Goal: Information Seeking & Learning: Learn about a topic

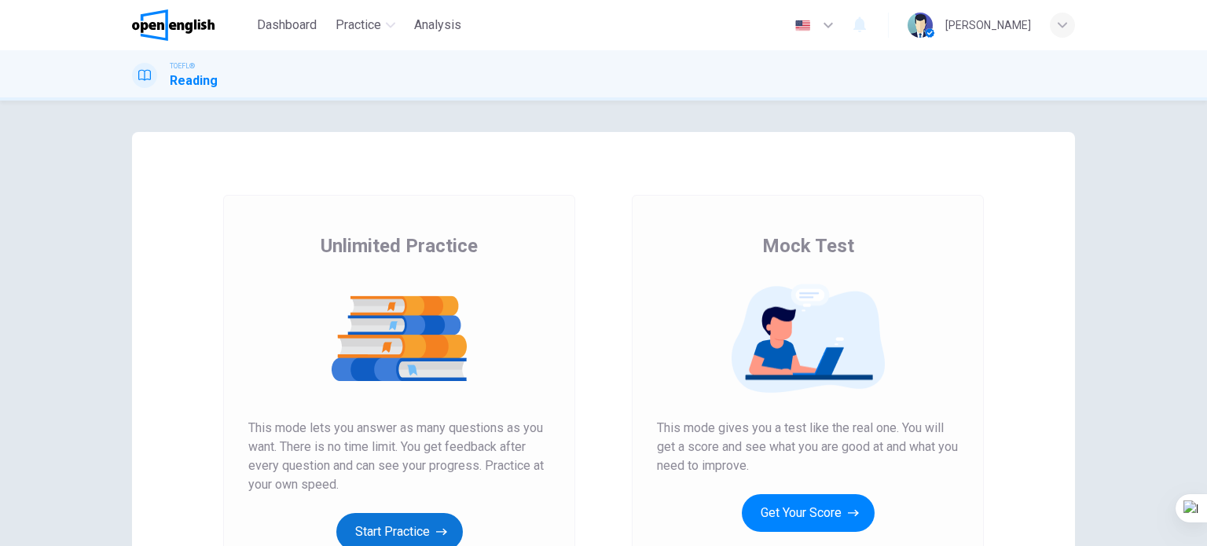
scroll to position [157, 0]
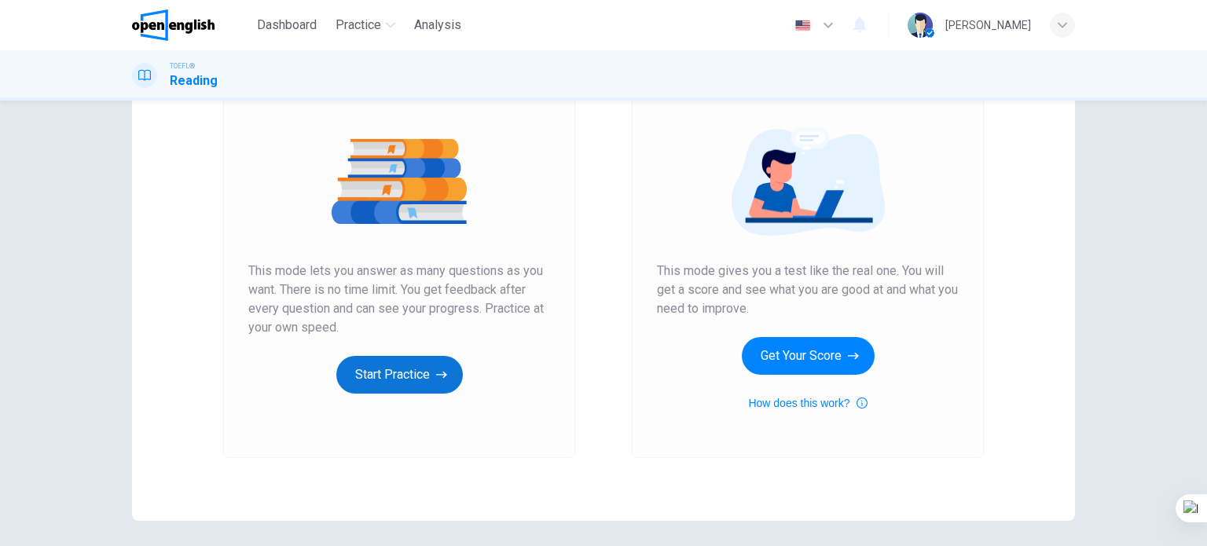
click at [383, 365] on button "Start Practice" at bounding box center [399, 375] width 126 height 38
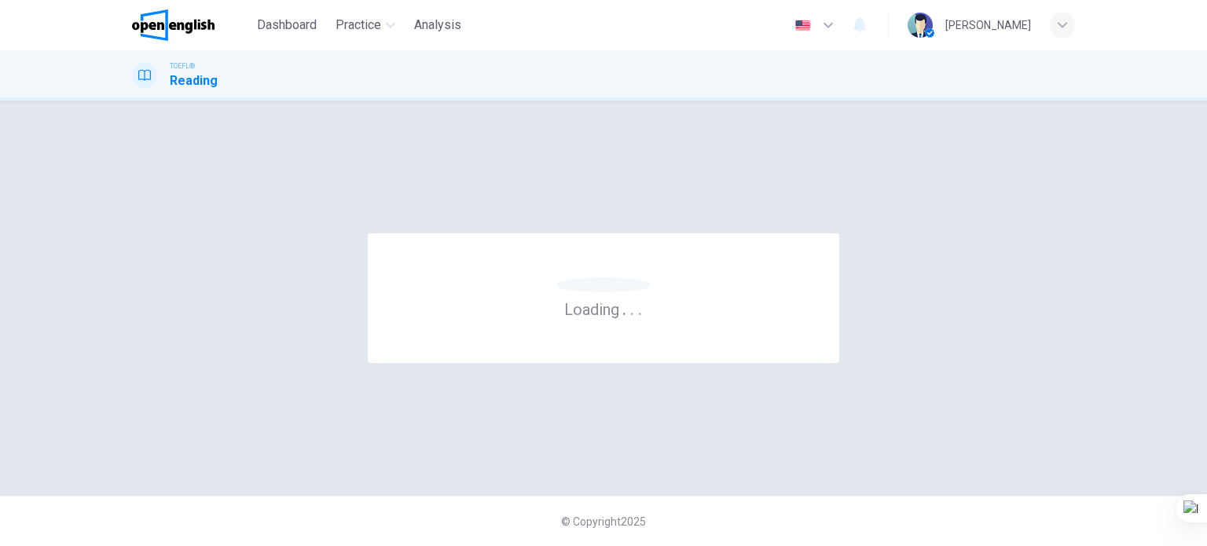
scroll to position [0, 0]
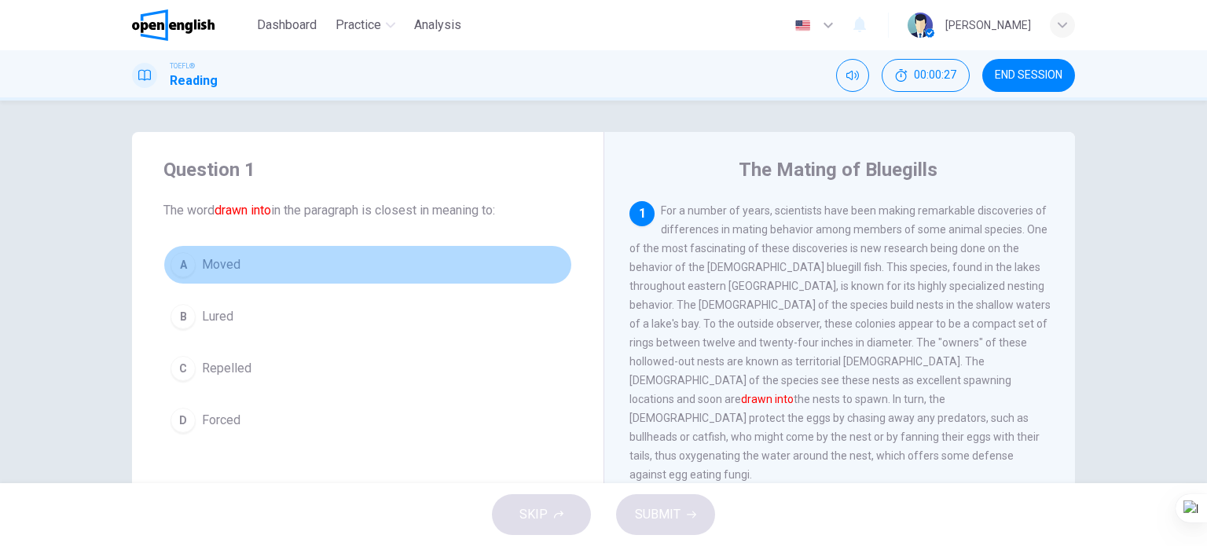
click at [278, 259] on button "A Moved" at bounding box center [367, 264] width 409 height 39
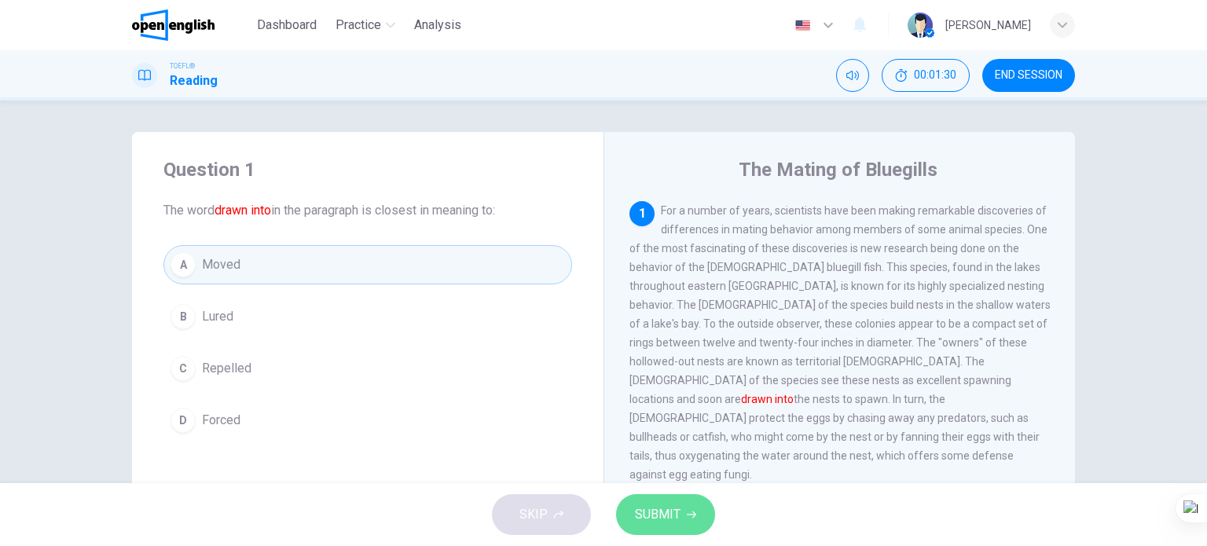
click at [654, 511] on span "SUBMIT" at bounding box center [658, 515] width 46 height 22
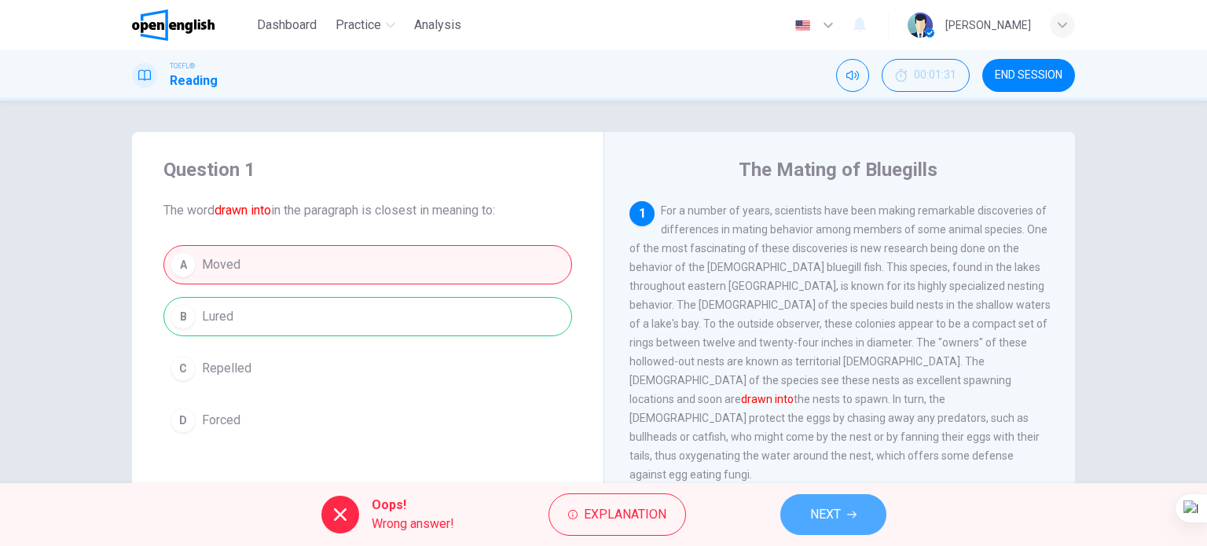
click at [823, 510] on span "NEXT" at bounding box center [825, 515] width 31 height 22
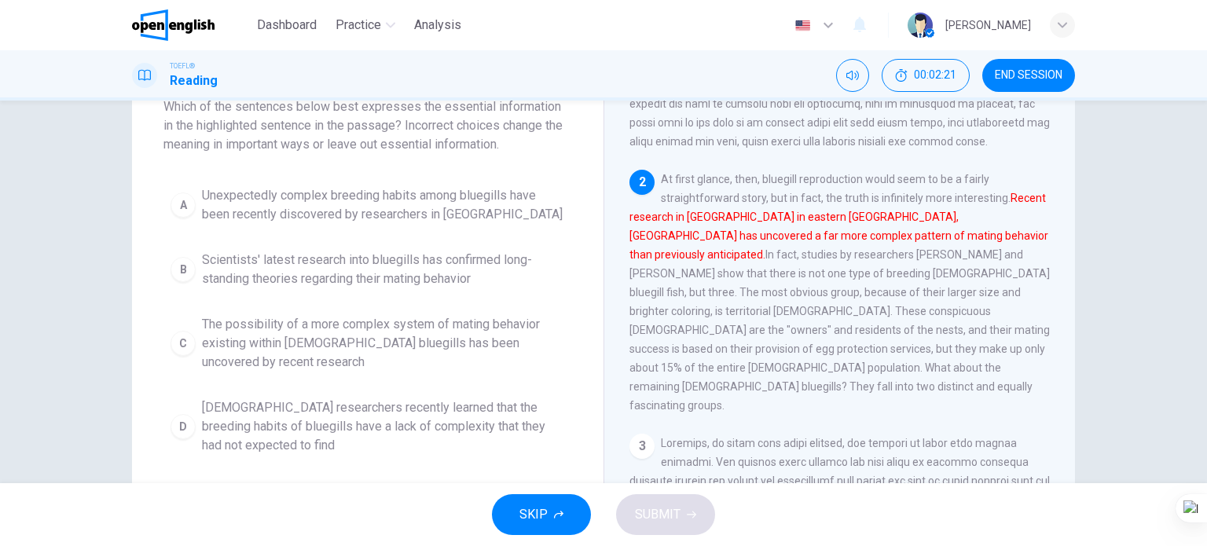
scroll to position [79, 0]
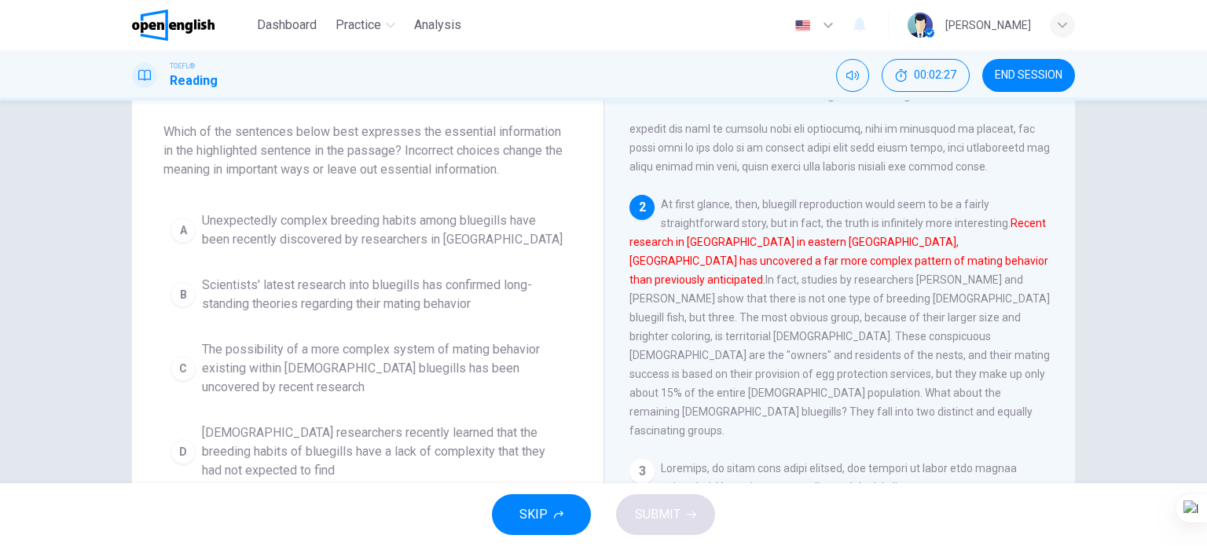
drag, startPoint x: 421, startPoint y: 240, endPoint x: 433, endPoint y: 276, distance: 38.0
click at [421, 239] on span "Unexpectedly complex breeding habits among bluegills have been recently discove…" at bounding box center [383, 230] width 363 height 38
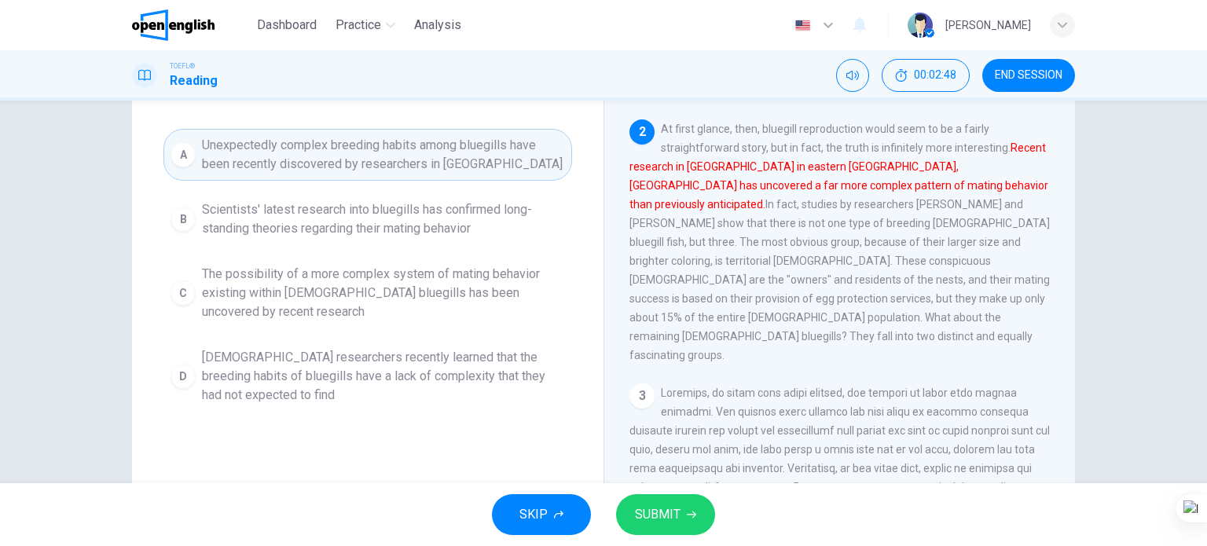
scroll to position [157, 0]
click at [449, 277] on span "The possibility of a more complex system of mating behavior existing within mal…" at bounding box center [383, 290] width 363 height 57
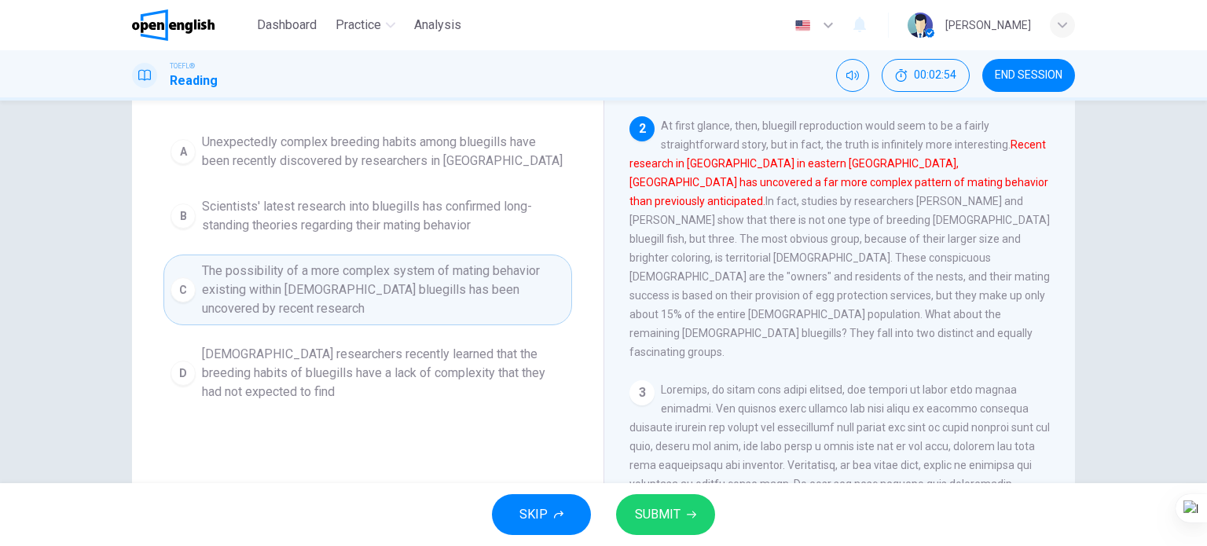
click at [658, 515] on span "SUBMIT" at bounding box center [658, 515] width 46 height 22
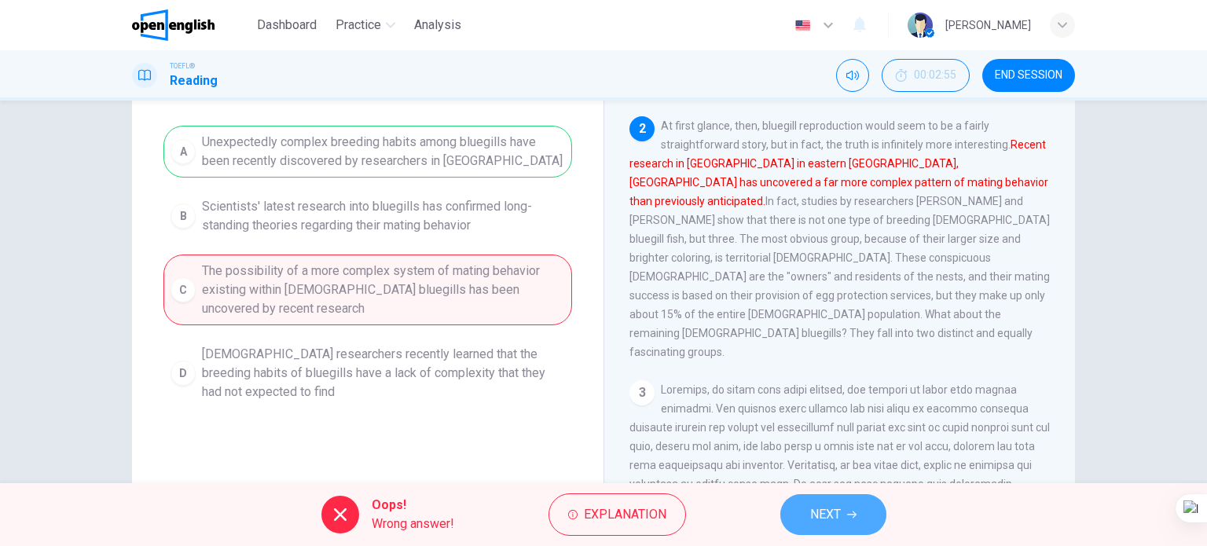
click at [803, 502] on button "NEXT" at bounding box center [833, 514] width 106 height 41
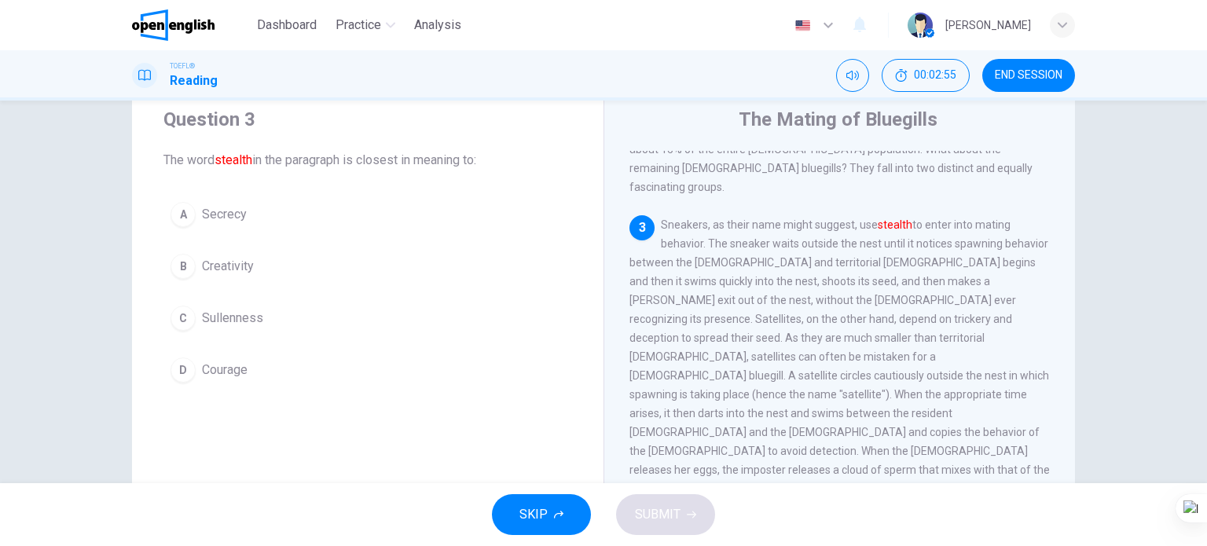
scroll to position [0, 0]
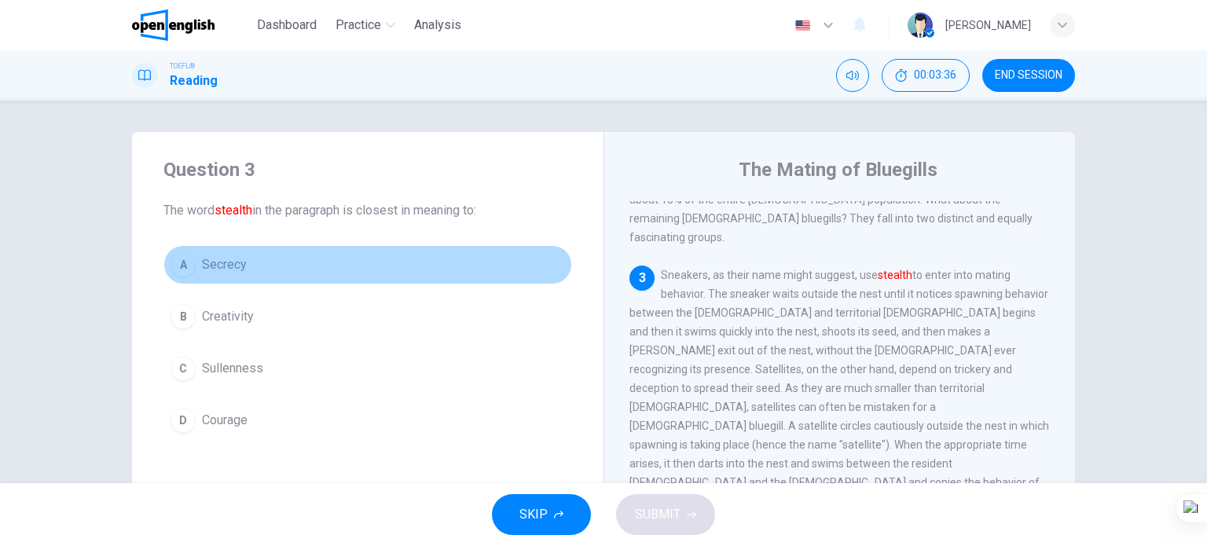
click at [228, 261] on span "Secrecy" at bounding box center [224, 264] width 45 height 19
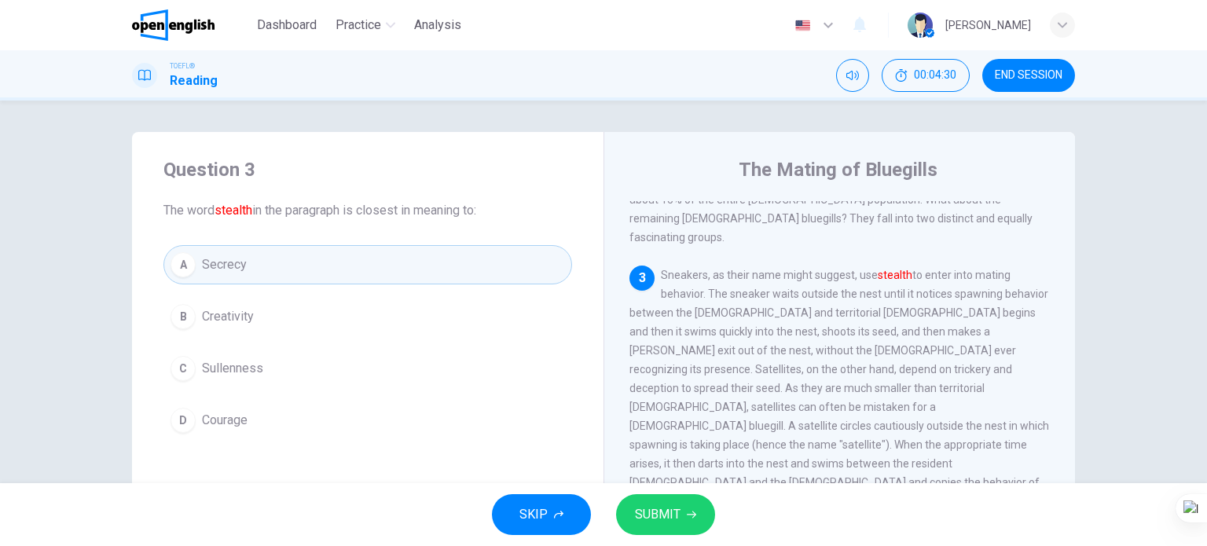
click at [242, 317] on span "Creativity" at bounding box center [228, 316] width 52 height 19
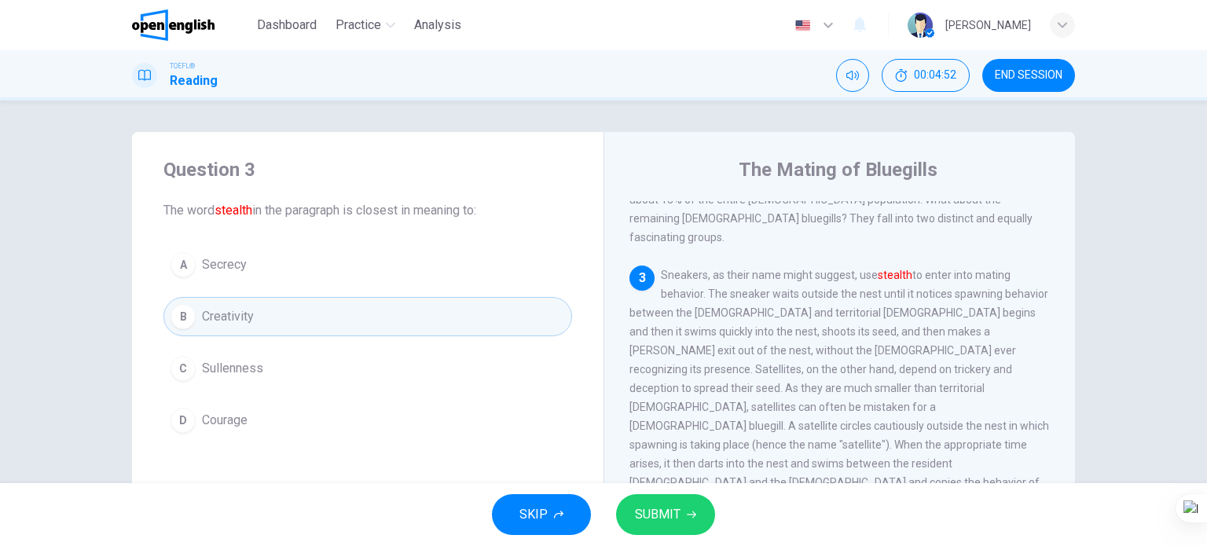
click at [327, 426] on button "D Courage" at bounding box center [367, 420] width 409 height 39
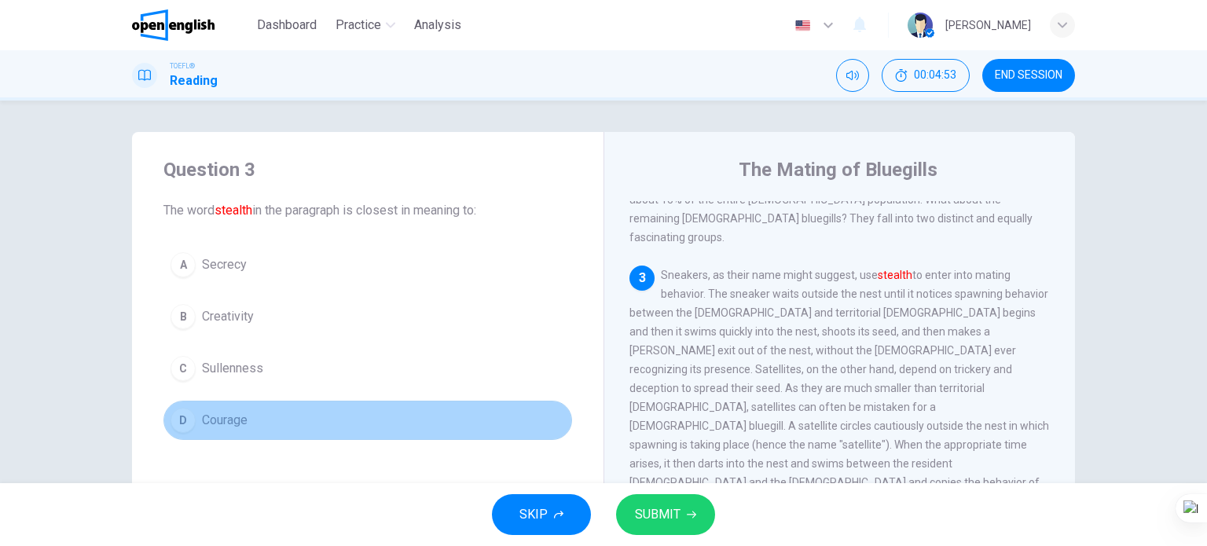
click at [273, 409] on button "D Courage" at bounding box center [367, 420] width 409 height 39
click at [232, 419] on span "Courage" at bounding box center [225, 420] width 46 height 19
click at [185, 417] on div "D" at bounding box center [182, 420] width 25 height 25
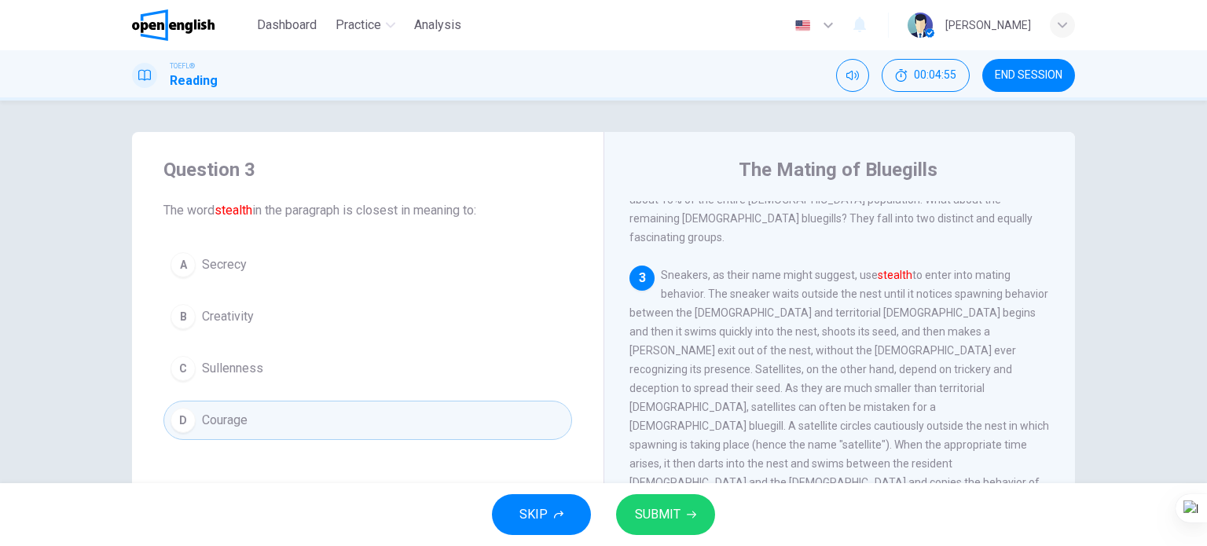
click at [181, 417] on div "D" at bounding box center [182, 420] width 25 height 25
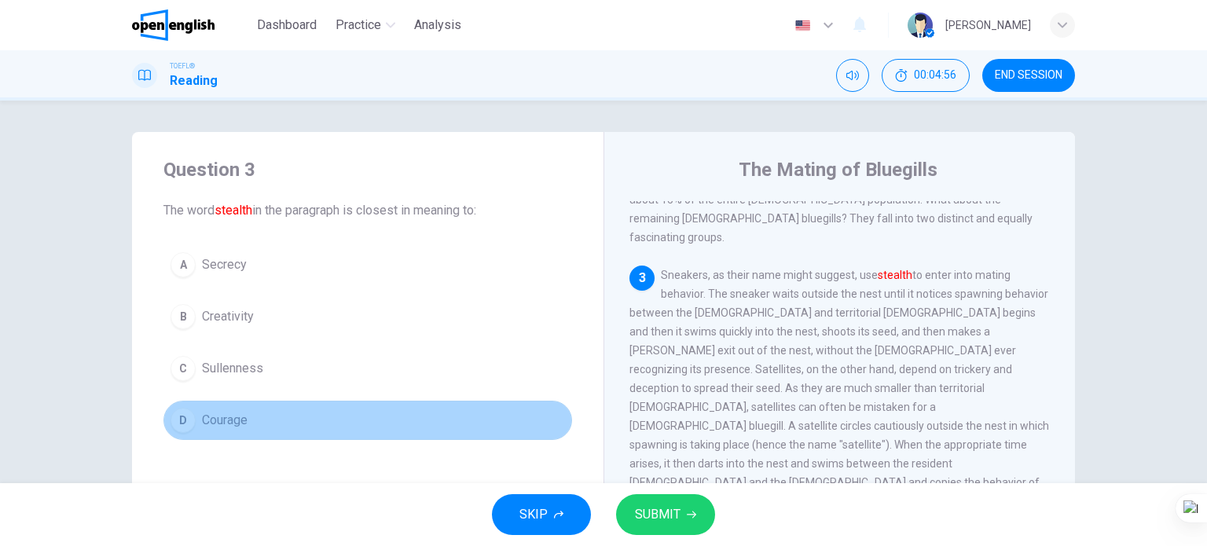
click at [180, 419] on div "D" at bounding box center [182, 420] width 25 height 25
click at [192, 417] on button "D Courage" at bounding box center [367, 420] width 409 height 39
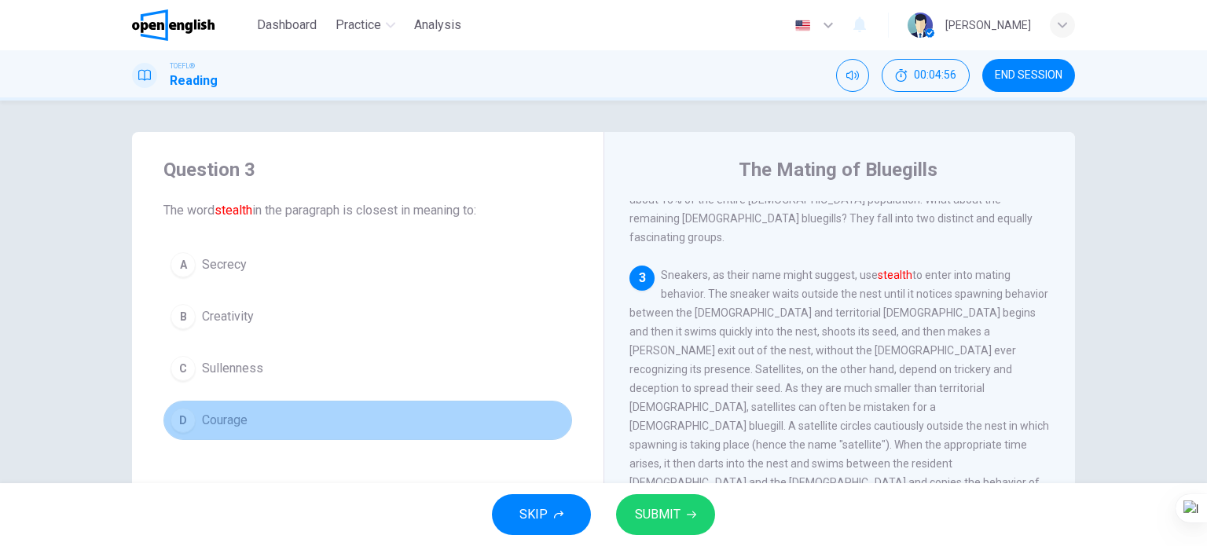
click at [215, 416] on span "Courage" at bounding box center [225, 420] width 46 height 19
click at [227, 419] on span "Courage" at bounding box center [225, 420] width 46 height 19
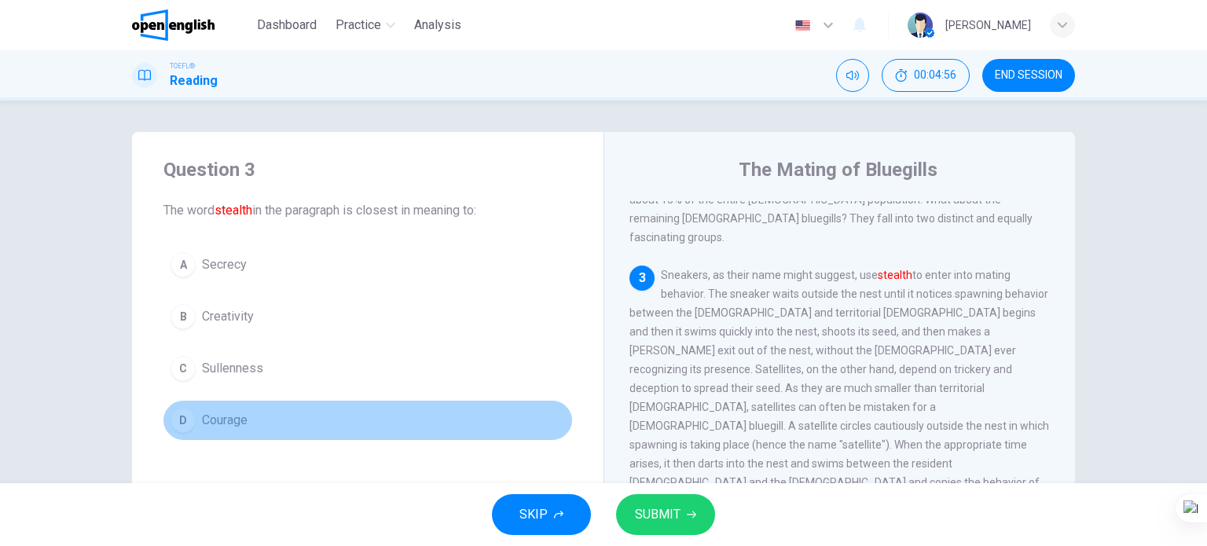
click at [227, 419] on span "Courage" at bounding box center [225, 420] width 46 height 19
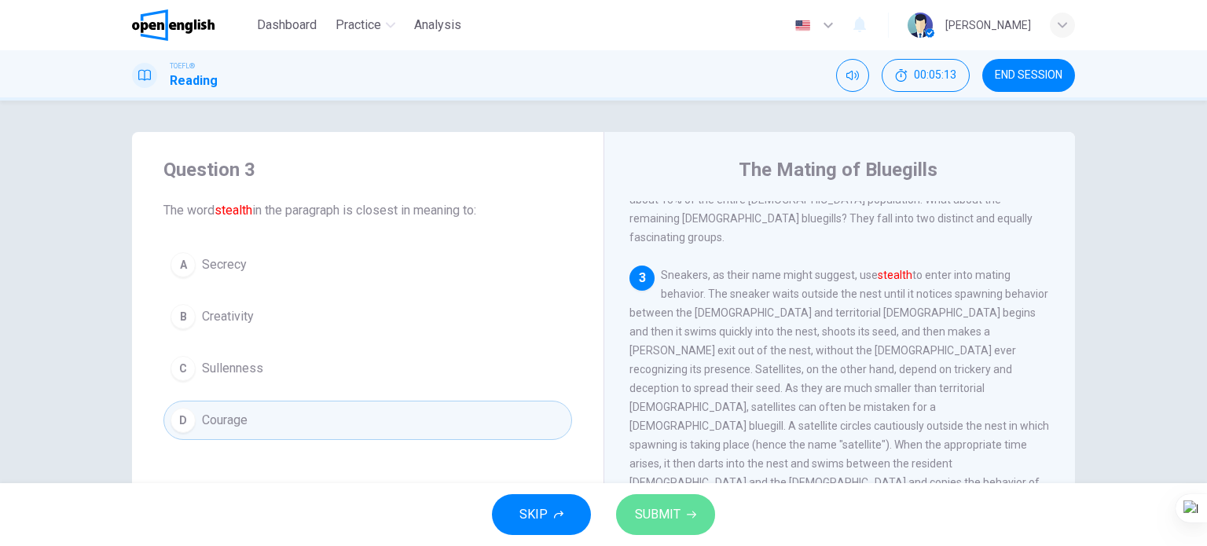
click at [697, 508] on button "SUBMIT" at bounding box center [665, 514] width 99 height 41
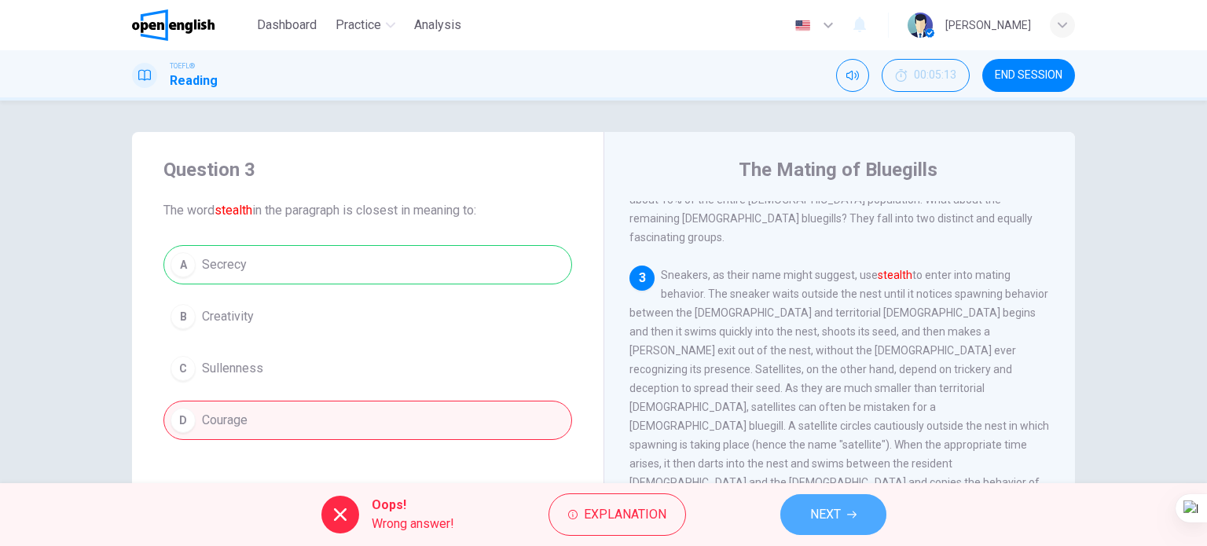
click at [855, 522] on button "NEXT" at bounding box center [833, 514] width 106 height 41
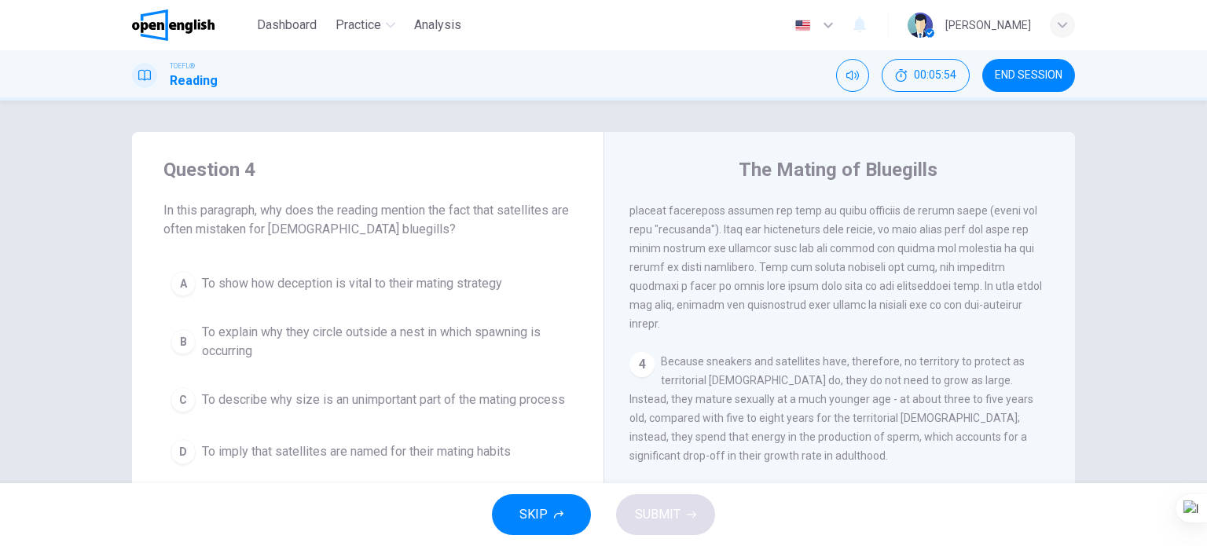
scroll to position [662, 0]
click at [358, 349] on span "To explain why they circle outside a nest in which spawning is occurring" at bounding box center [383, 342] width 363 height 38
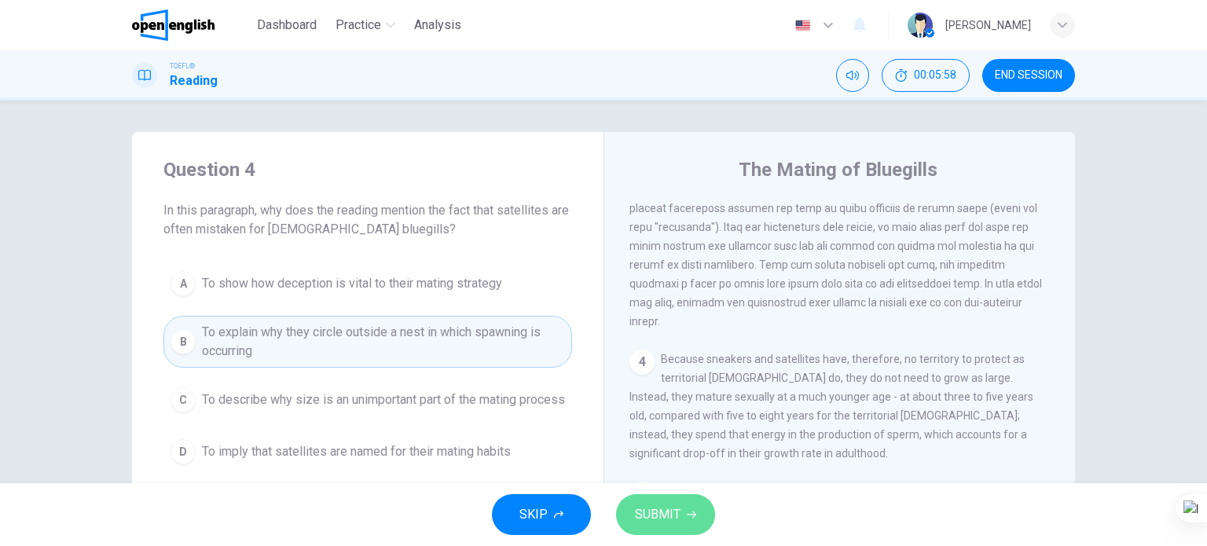
click at [639, 513] on span "SUBMIT" at bounding box center [658, 515] width 46 height 22
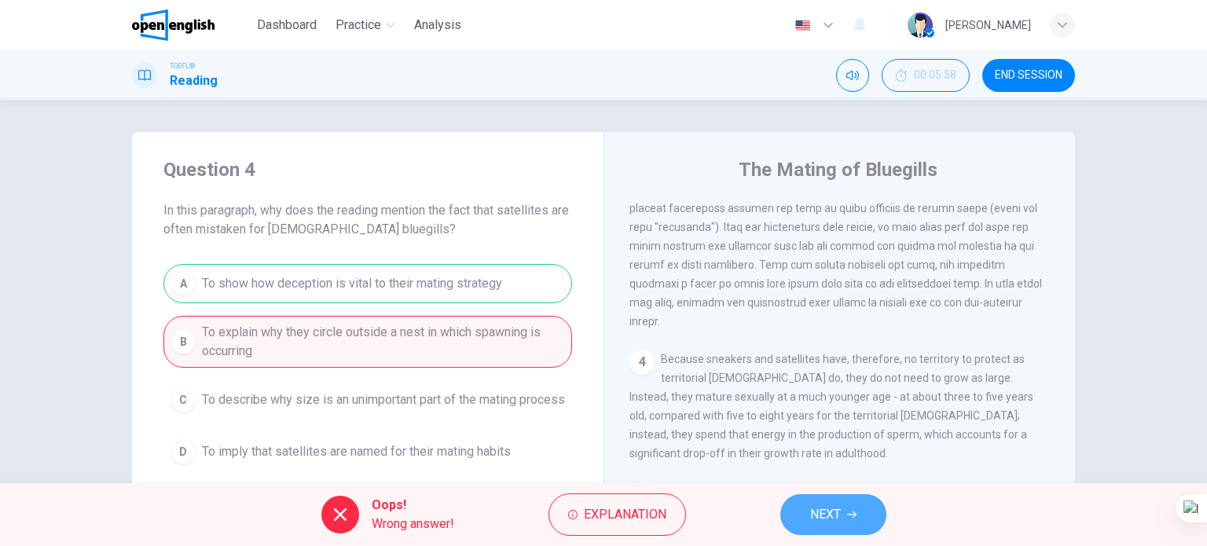
click at [817, 514] on span "NEXT" at bounding box center [825, 515] width 31 height 22
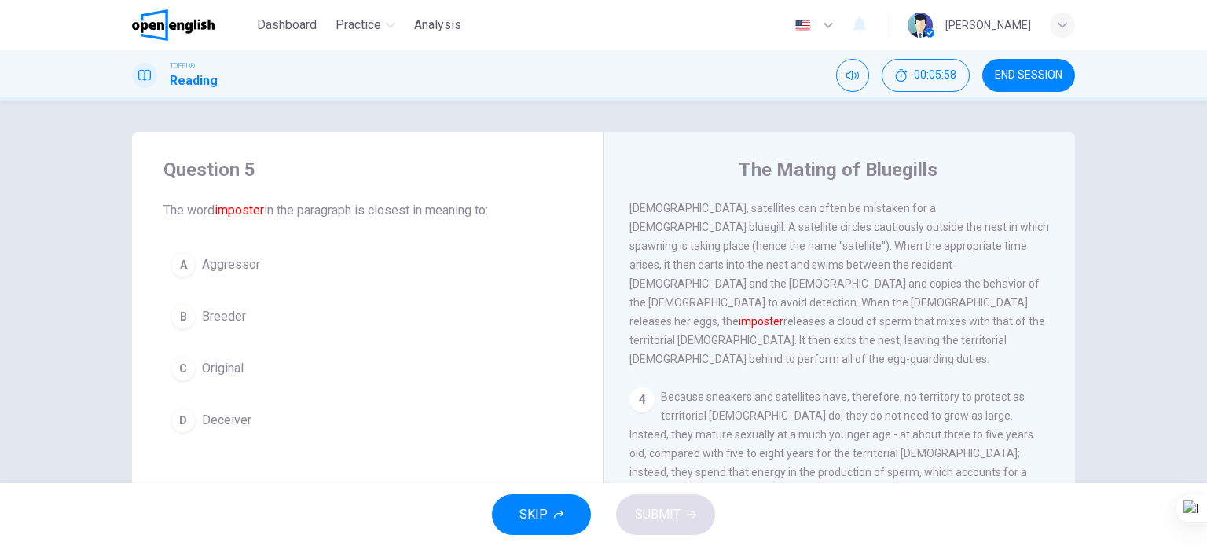
scroll to position [505, 0]
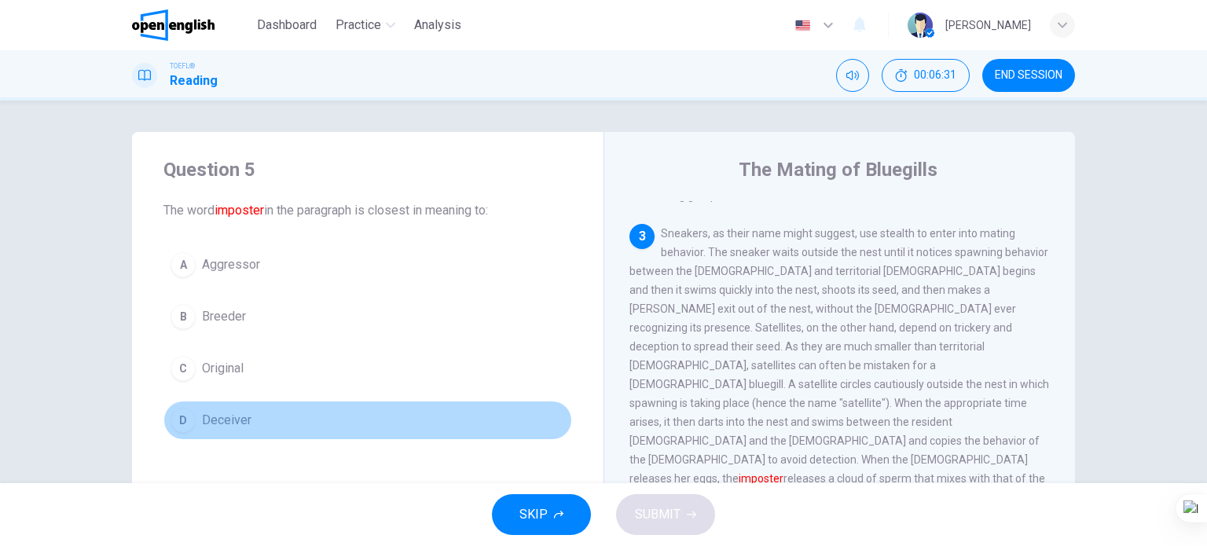
click at [237, 420] on span "Deceiver" at bounding box center [226, 420] width 49 height 19
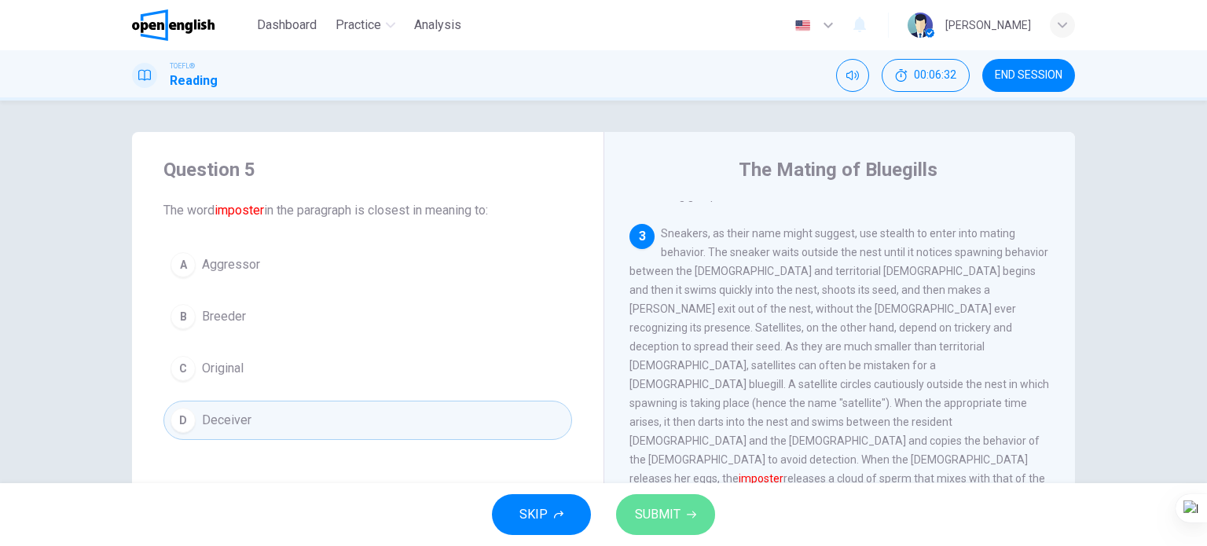
click at [666, 504] on span "SUBMIT" at bounding box center [658, 515] width 46 height 22
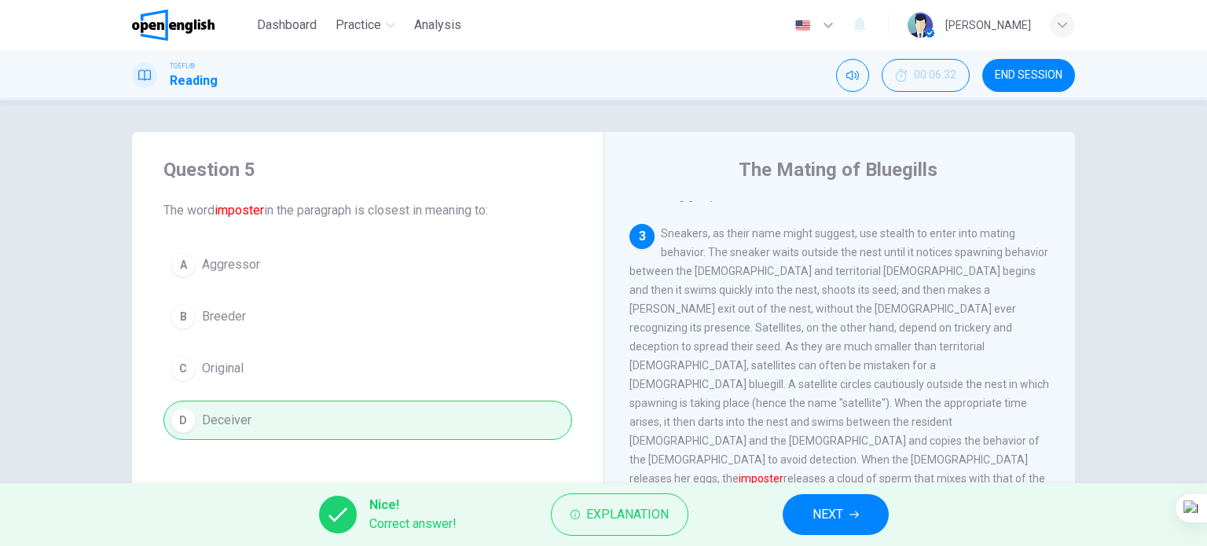
click at [839, 508] on span "NEXT" at bounding box center [827, 515] width 31 height 22
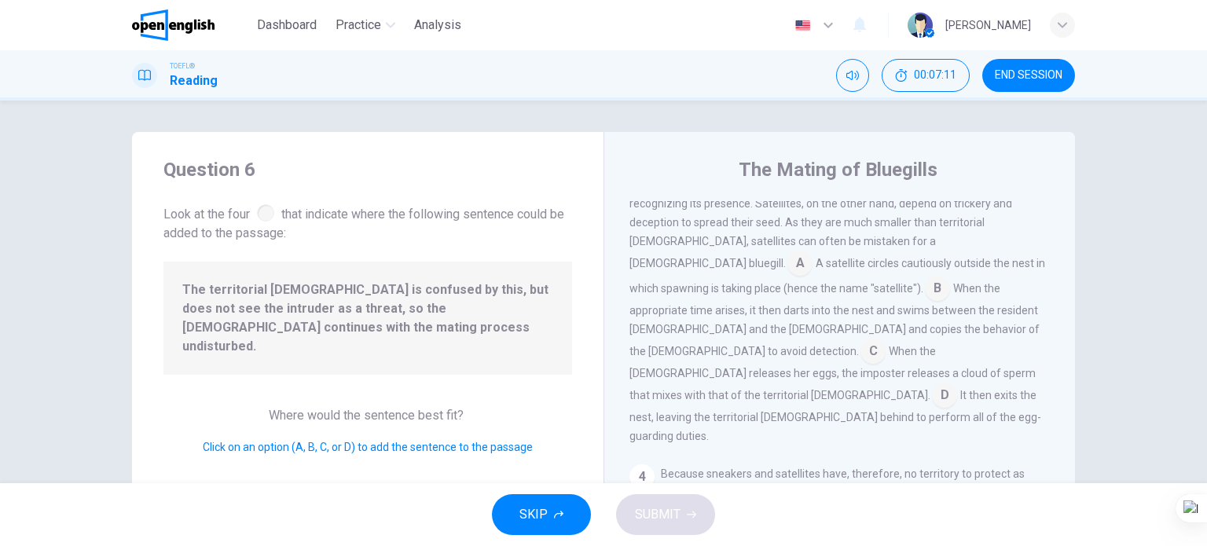
scroll to position [657, 0]
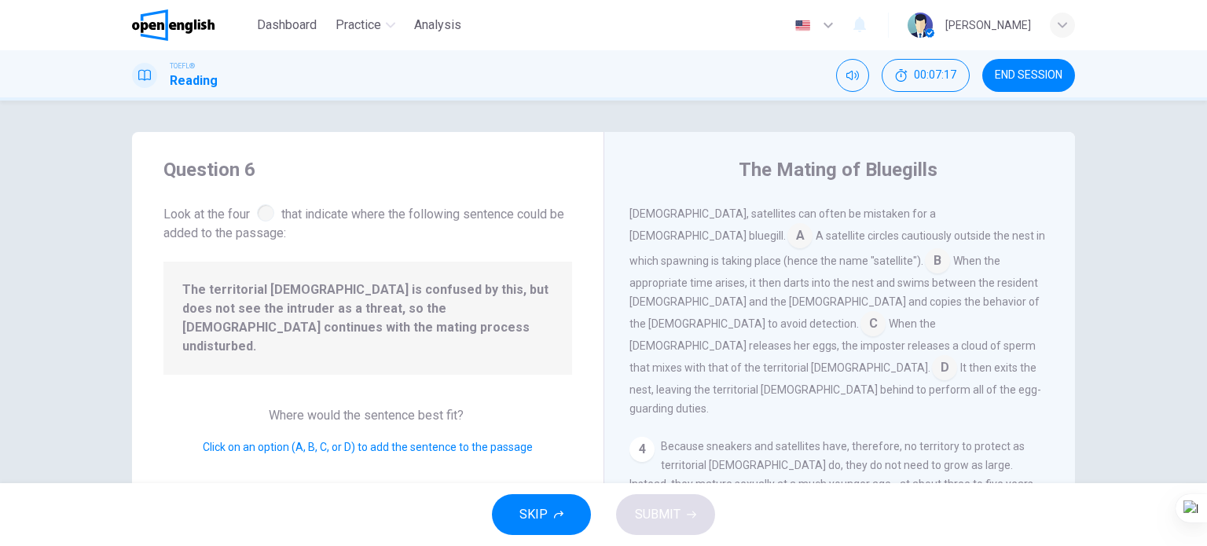
click at [957, 357] on input at bounding box center [944, 369] width 25 height 25
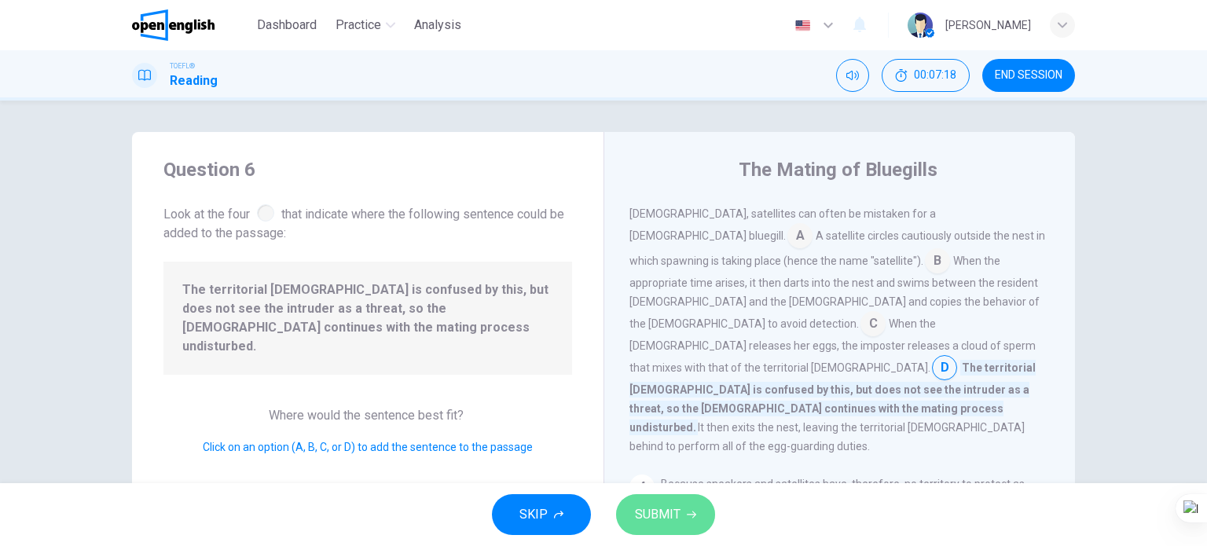
click at [669, 515] on span "SUBMIT" at bounding box center [658, 515] width 46 height 22
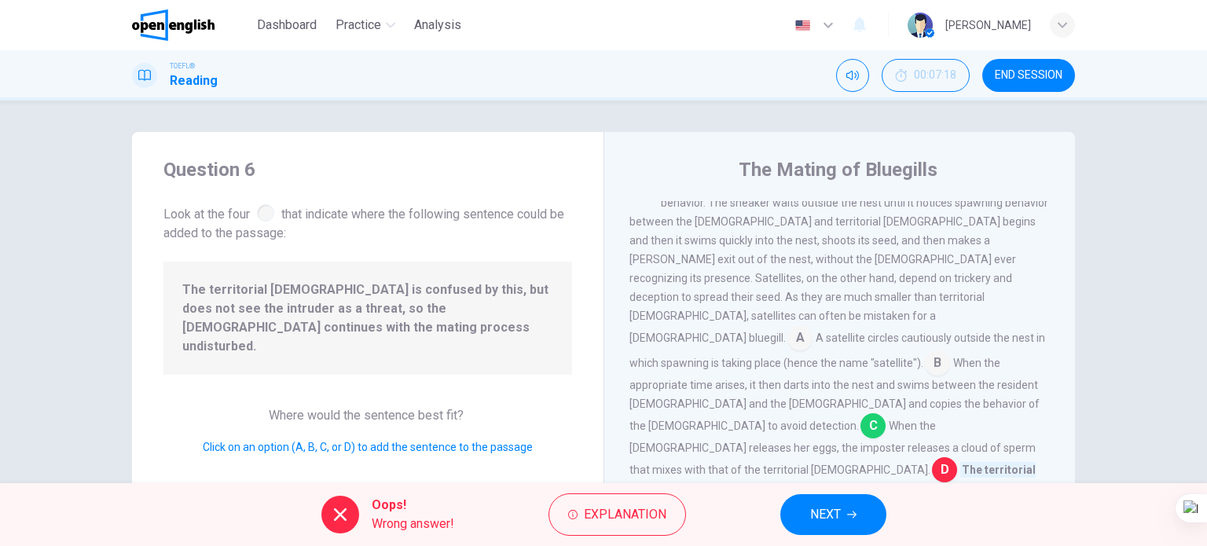
scroll to position [578, 0]
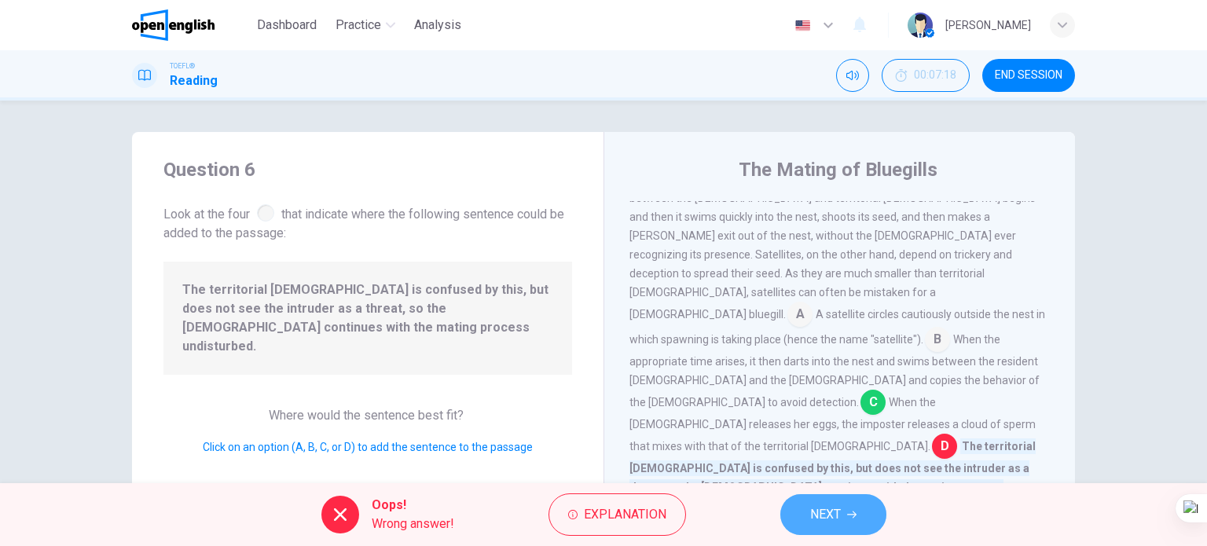
click at [821, 515] on span "NEXT" at bounding box center [825, 515] width 31 height 22
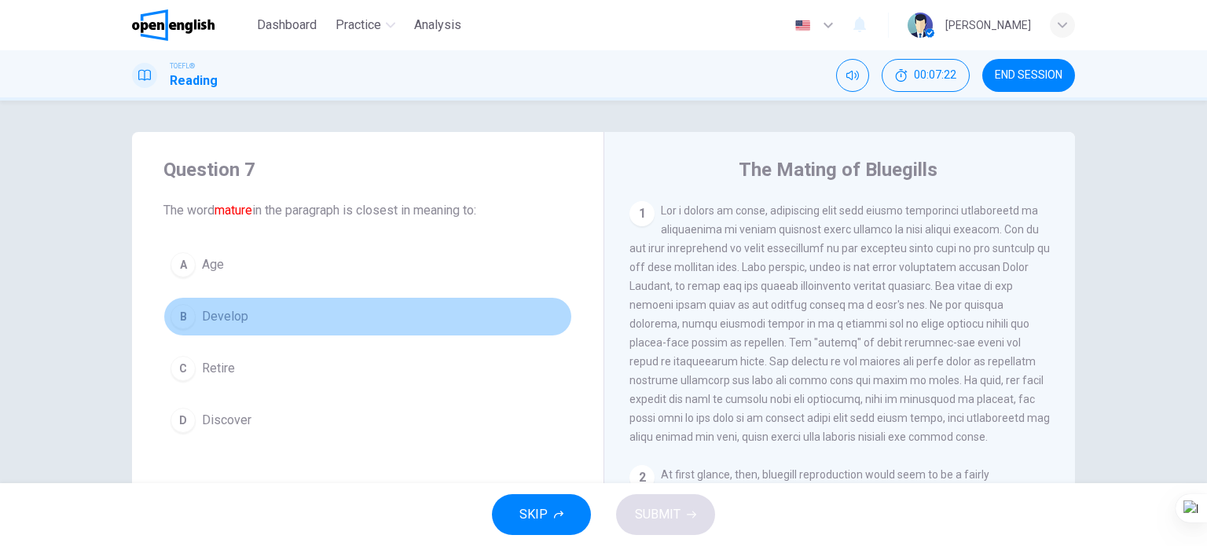
click at [220, 315] on span "Develop" at bounding box center [225, 316] width 46 height 19
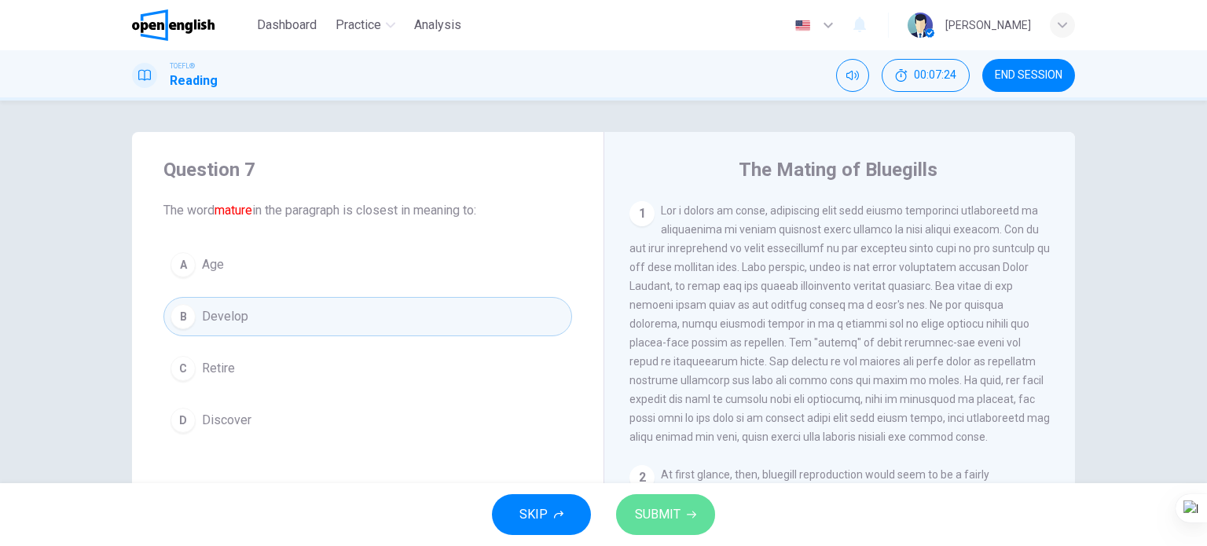
click at [651, 511] on span "SUBMIT" at bounding box center [658, 515] width 46 height 22
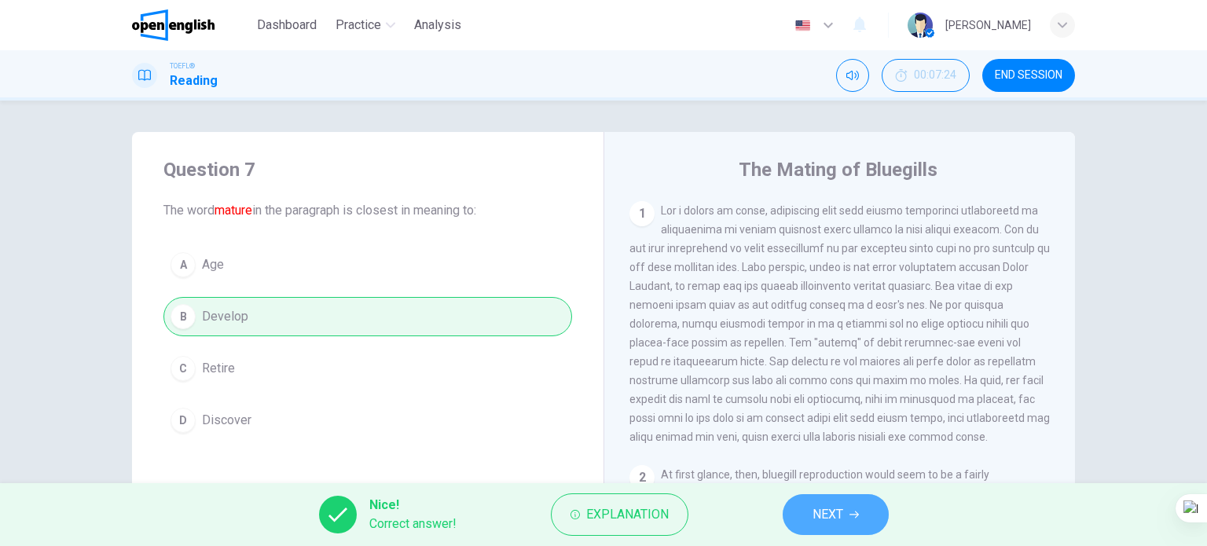
click at [829, 527] on button "NEXT" at bounding box center [836, 514] width 106 height 41
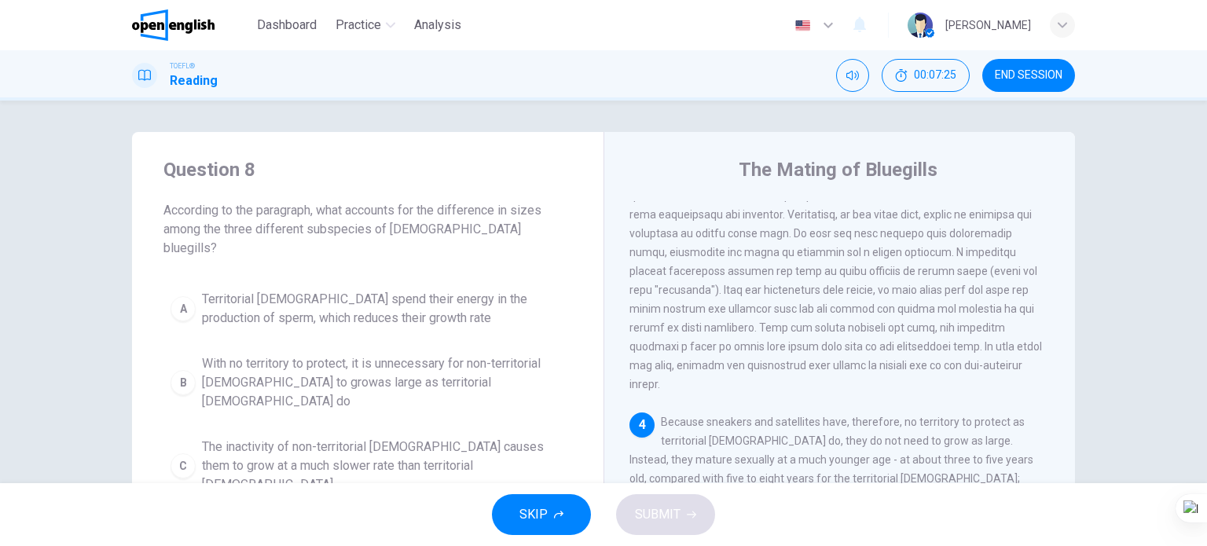
scroll to position [79, 0]
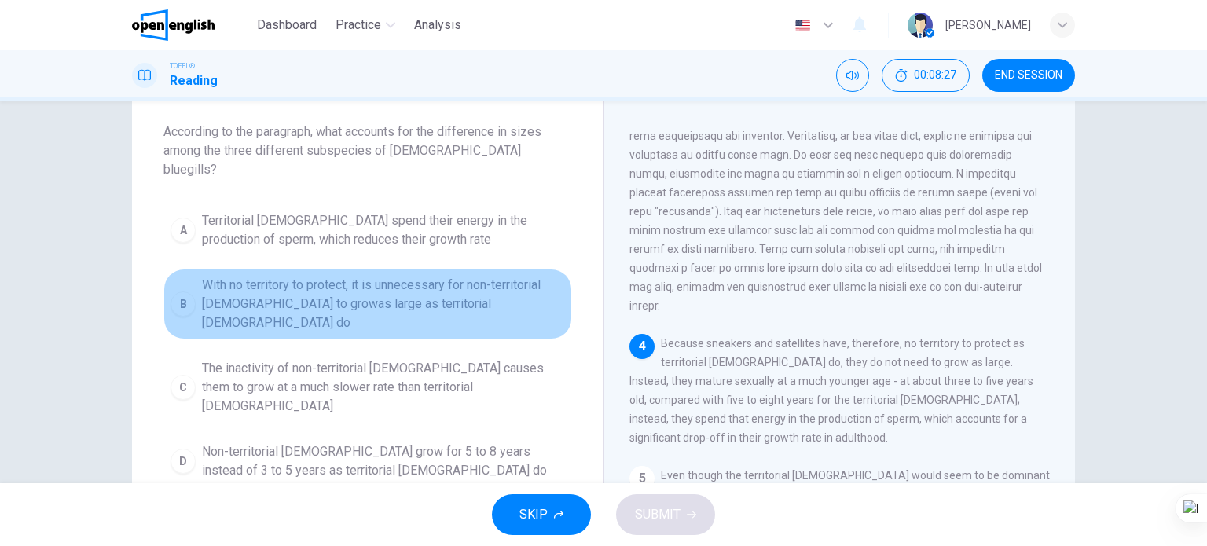
click at [346, 281] on span "With no territory to protect, it is unnecessary for non-territorial males to gr…" at bounding box center [383, 304] width 363 height 57
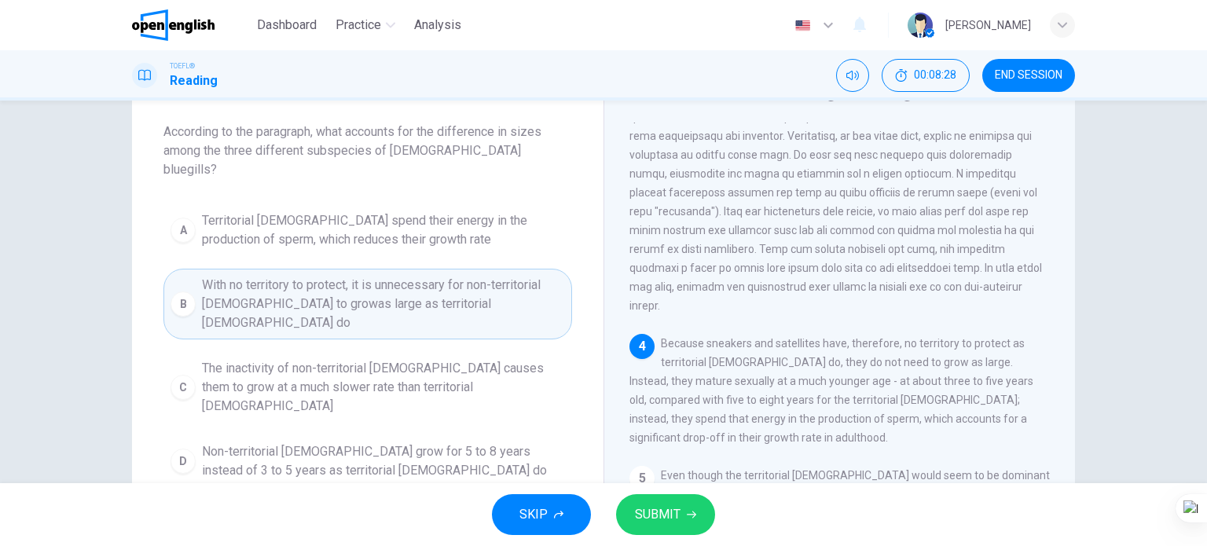
click at [672, 515] on span "SUBMIT" at bounding box center [658, 515] width 46 height 22
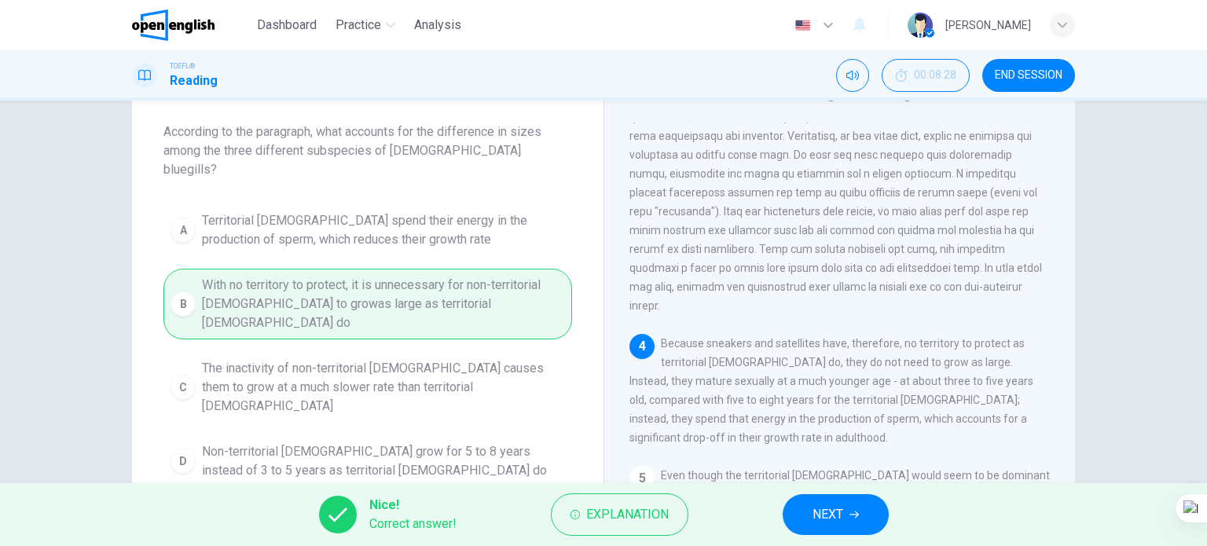
click at [825, 515] on span "NEXT" at bounding box center [827, 515] width 31 height 22
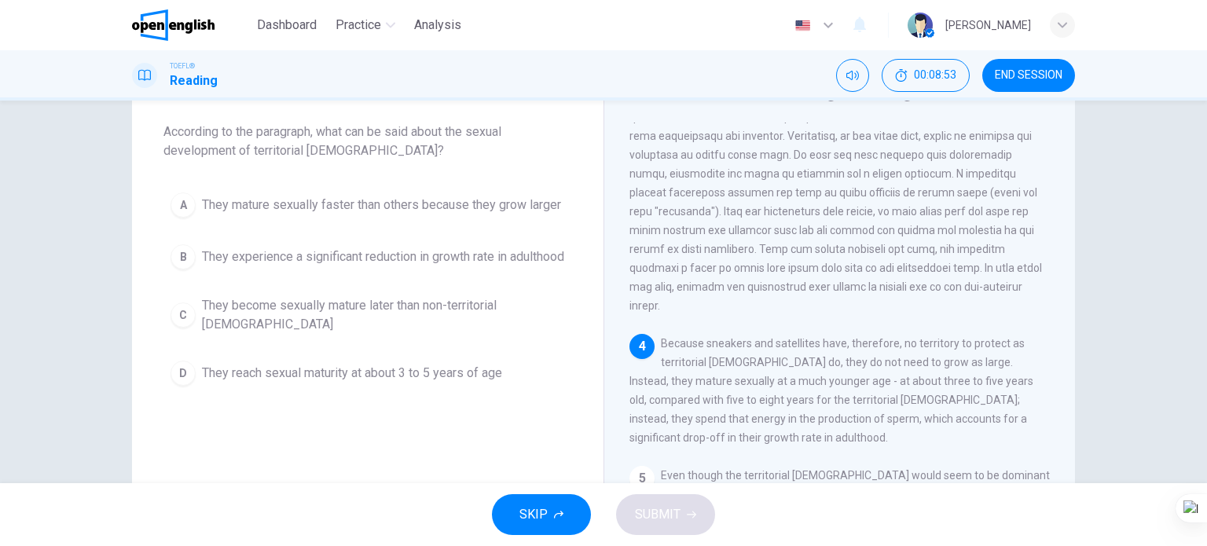
click at [373, 383] on span "They reach sexual maturity at about 3 to 5 years of age" at bounding box center [352, 373] width 300 height 19
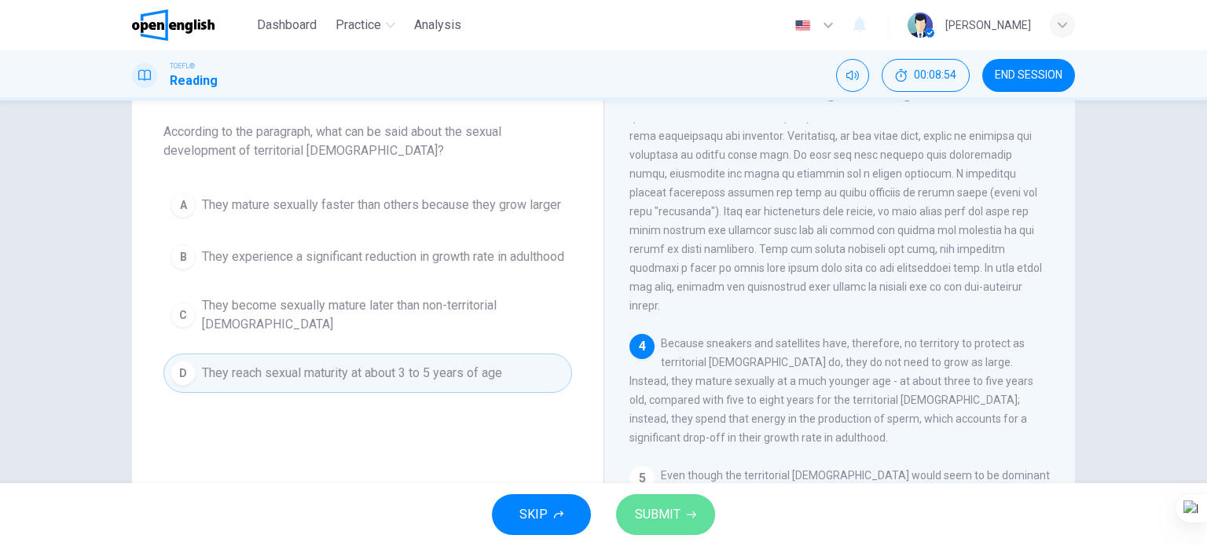
click at [647, 511] on span "SUBMIT" at bounding box center [658, 515] width 46 height 22
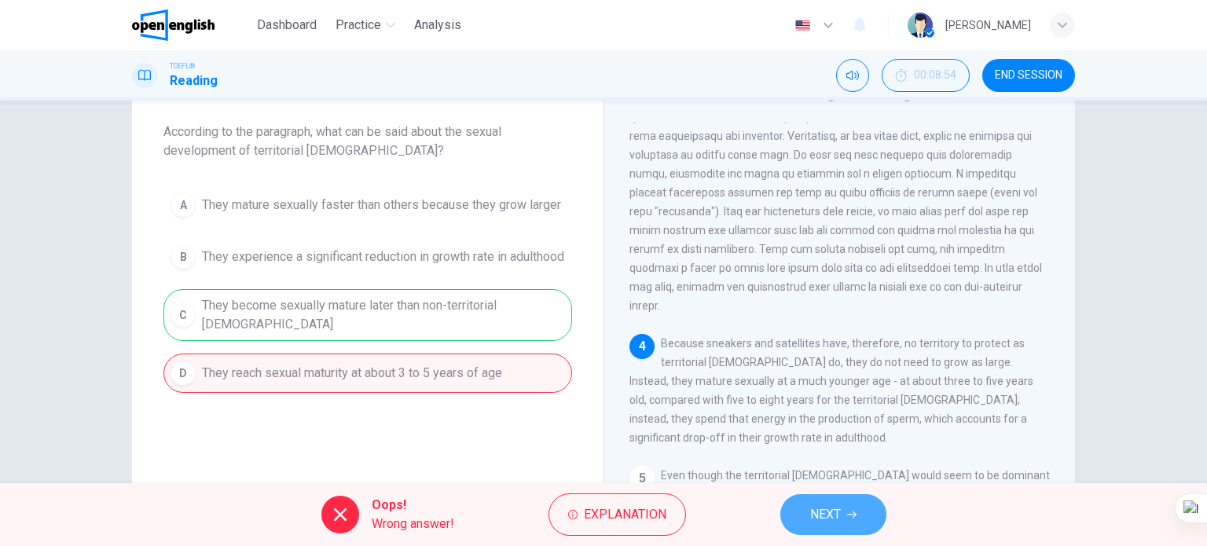
click at [818, 515] on span "NEXT" at bounding box center [825, 515] width 31 height 22
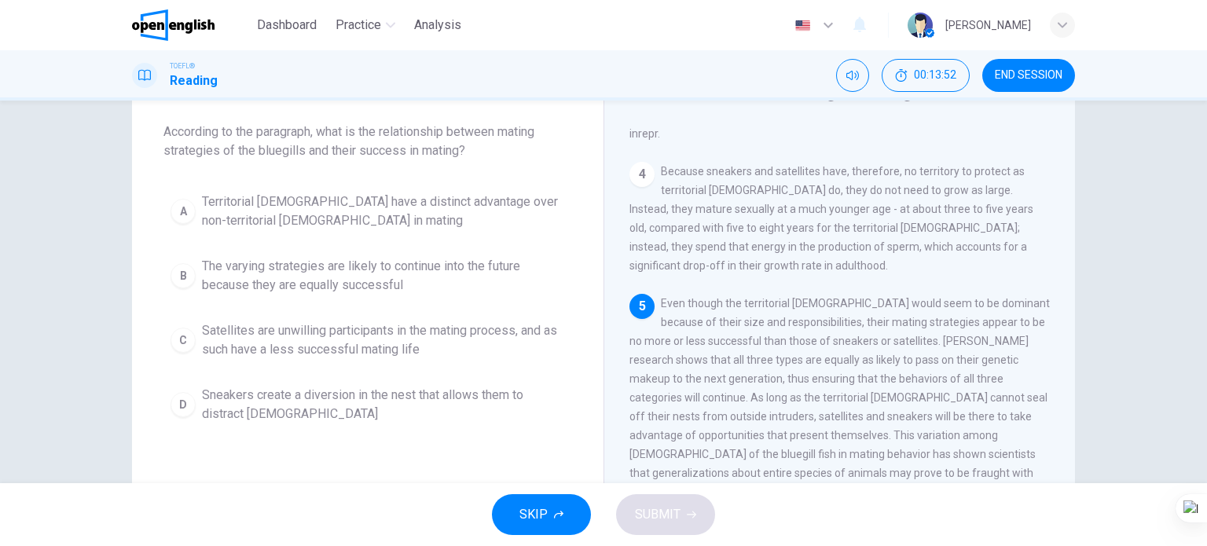
scroll to position [0, 0]
click at [394, 211] on span "Territorial males have a distinct advantage over non-territorial males in mating" at bounding box center [383, 211] width 363 height 38
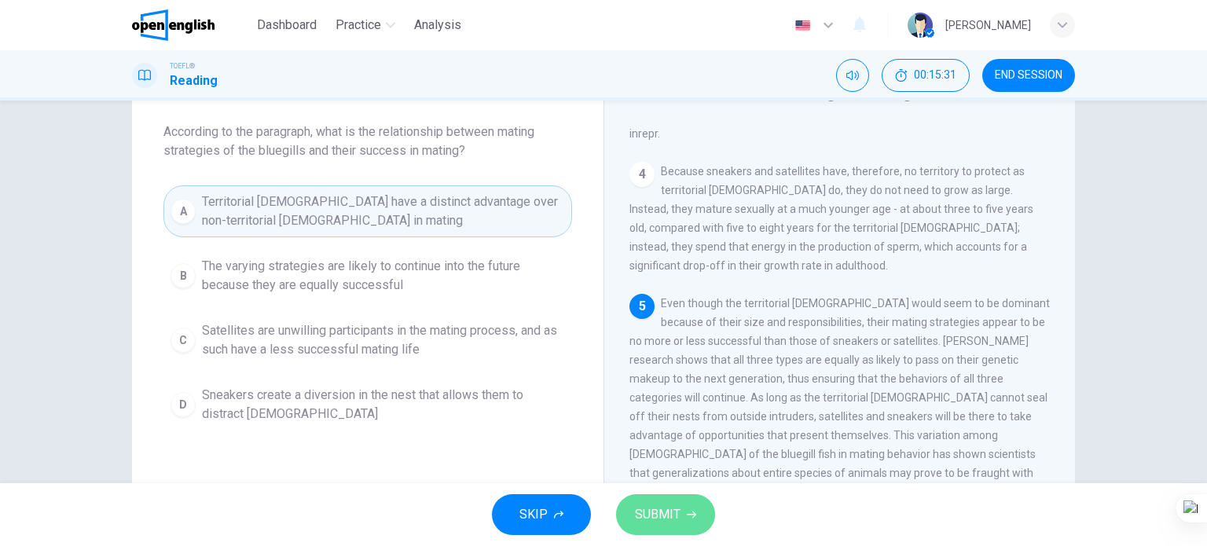
click at [670, 519] on span "SUBMIT" at bounding box center [658, 515] width 46 height 22
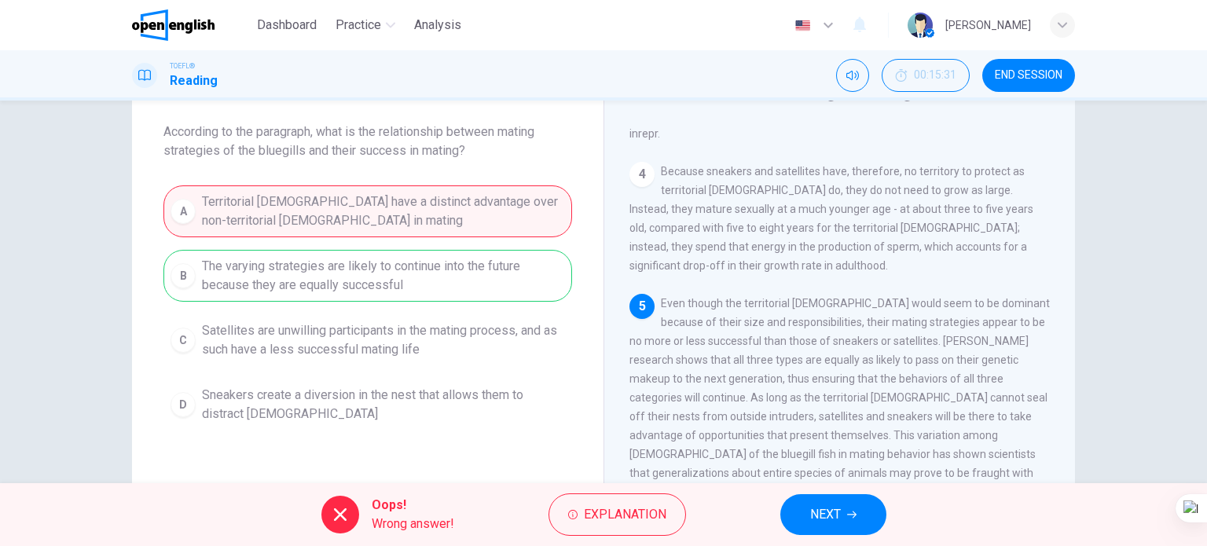
click at [789, 515] on button "NEXT" at bounding box center [833, 514] width 106 height 41
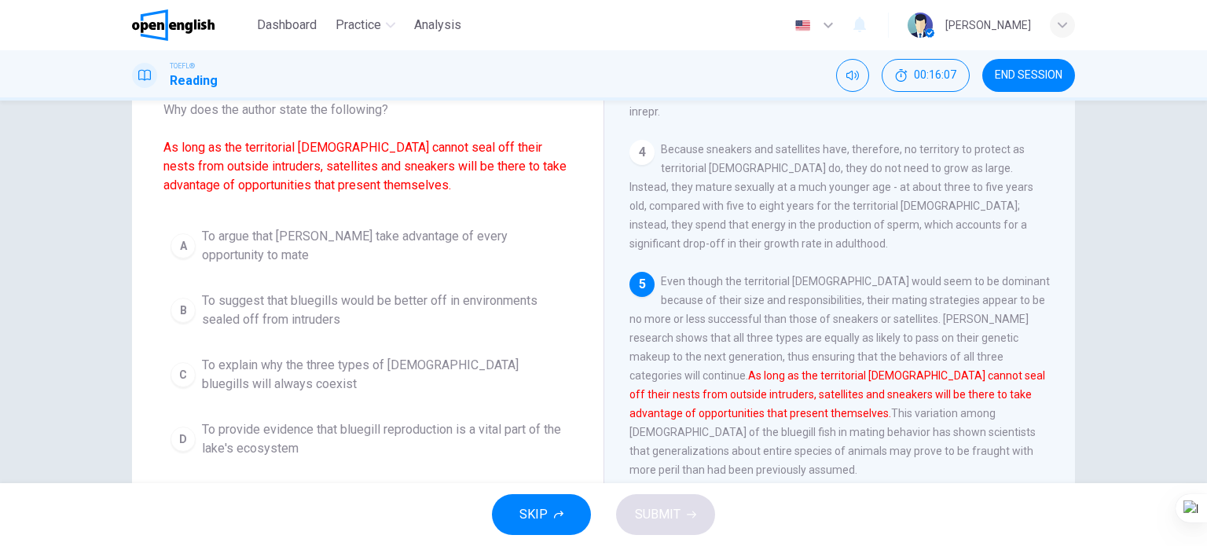
scroll to position [79, 0]
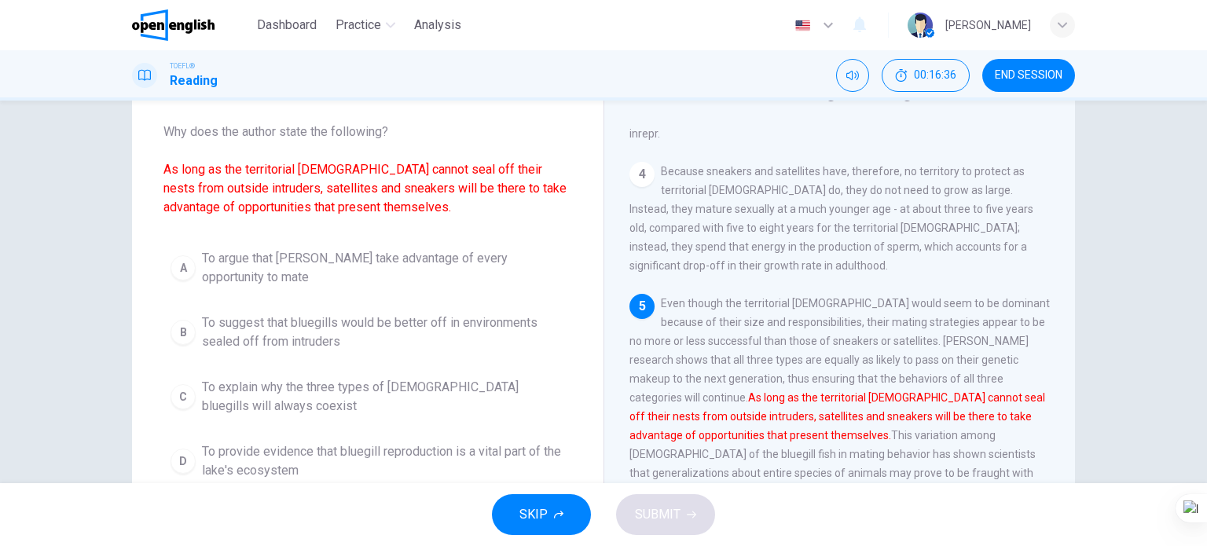
click at [433, 325] on span "To suggest that bluegills would be better off in environments sealed off from i…" at bounding box center [383, 332] width 363 height 38
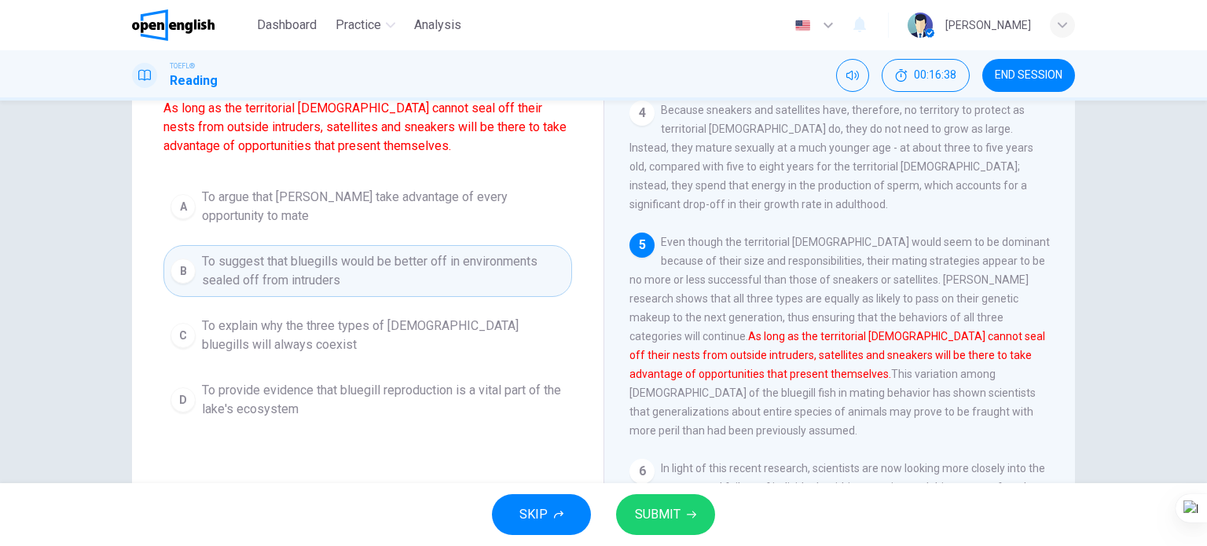
scroll to position [226, 0]
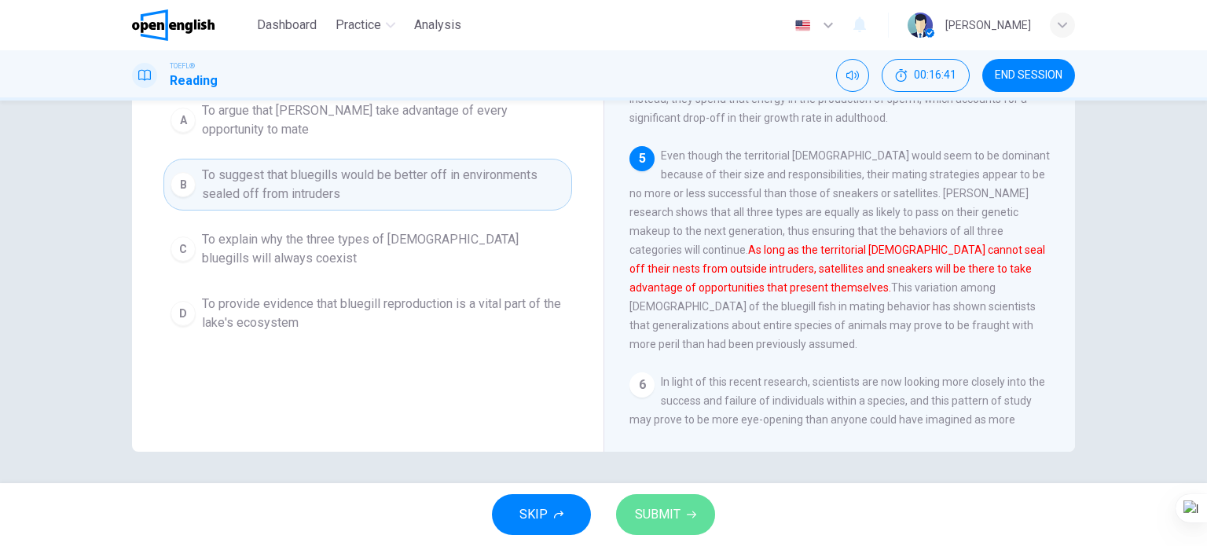
click at [659, 519] on span "SUBMIT" at bounding box center [658, 515] width 46 height 22
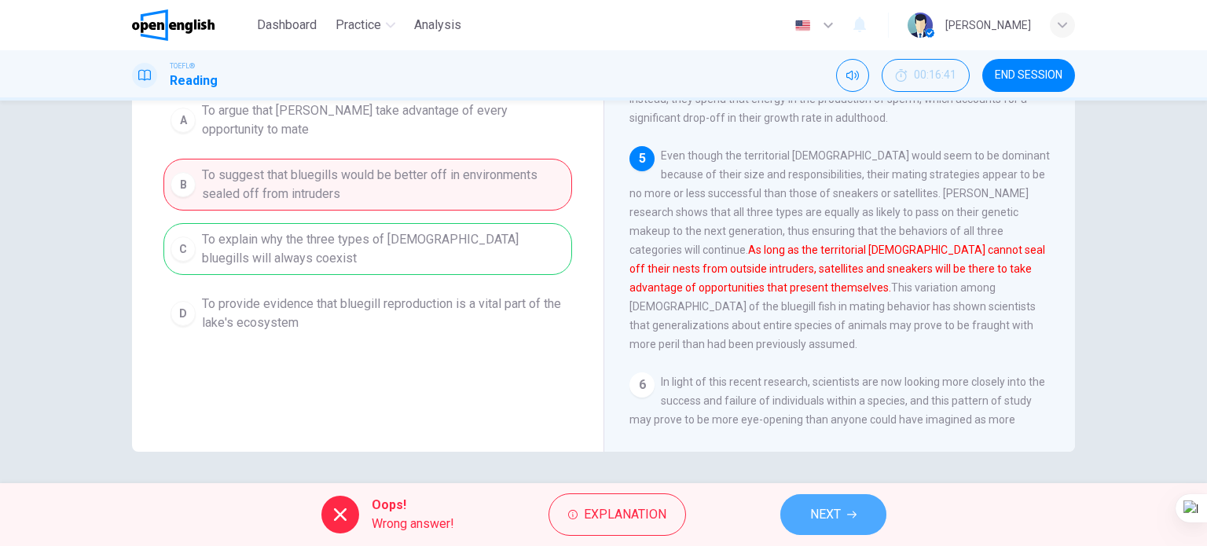
click at [806, 522] on button "NEXT" at bounding box center [833, 514] width 106 height 41
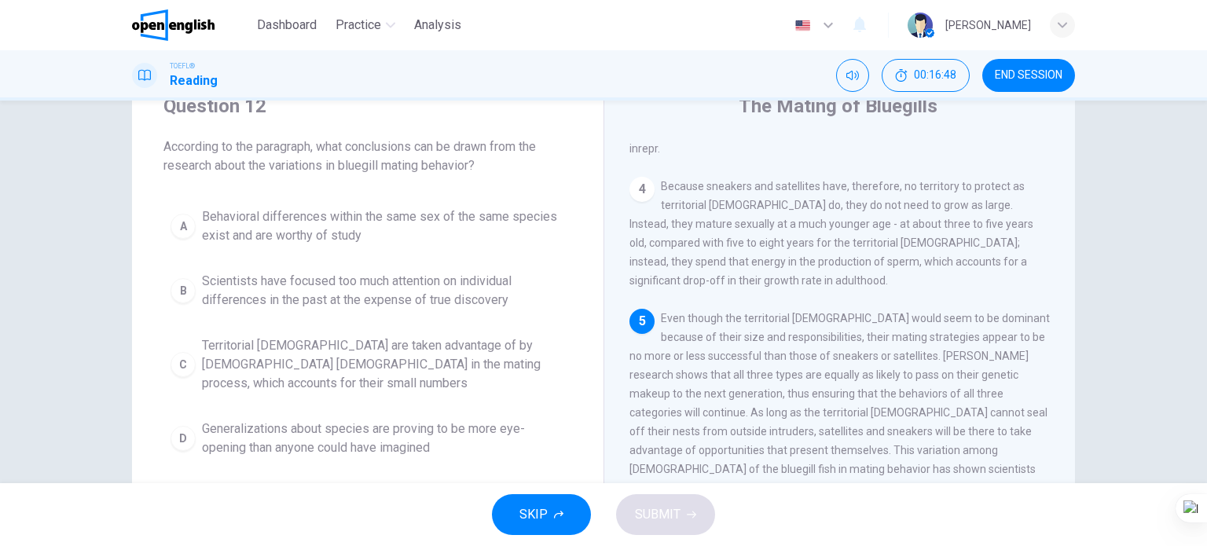
scroll to position [91, 0]
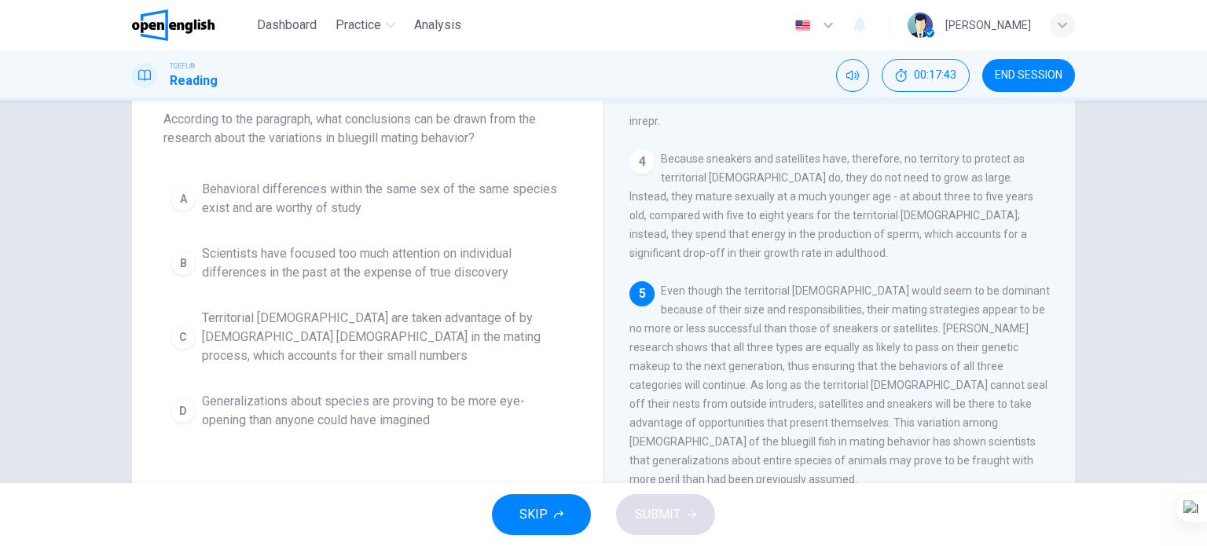
click at [452, 324] on span "Territorial males are taken advantage of by non-territorial males in the mating…" at bounding box center [383, 337] width 363 height 57
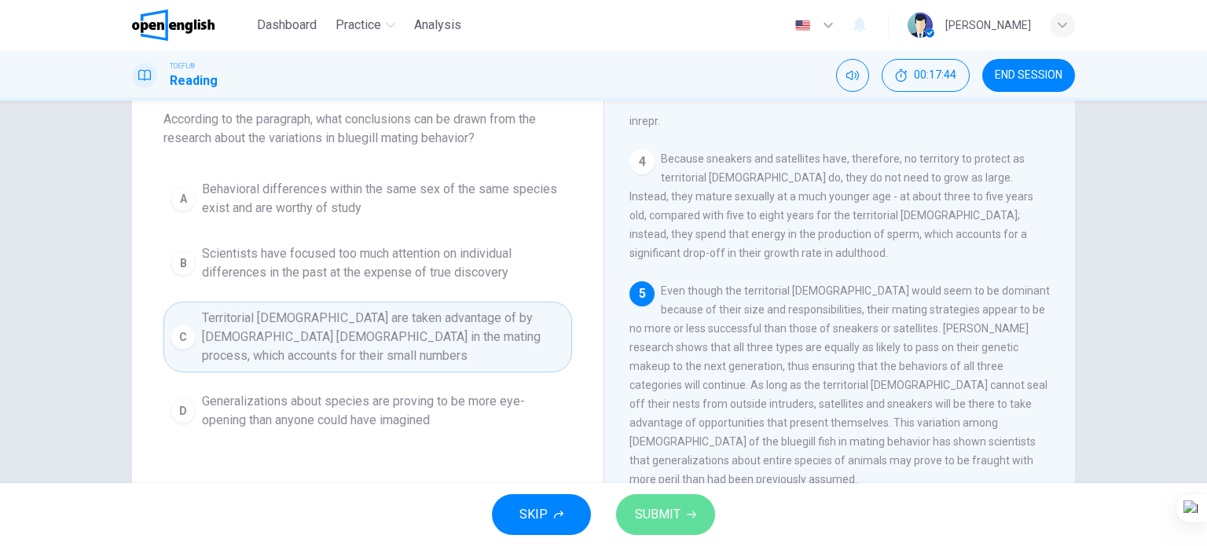
click at [651, 519] on span "SUBMIT" at bounding box center [658, 515] width 46 height 22
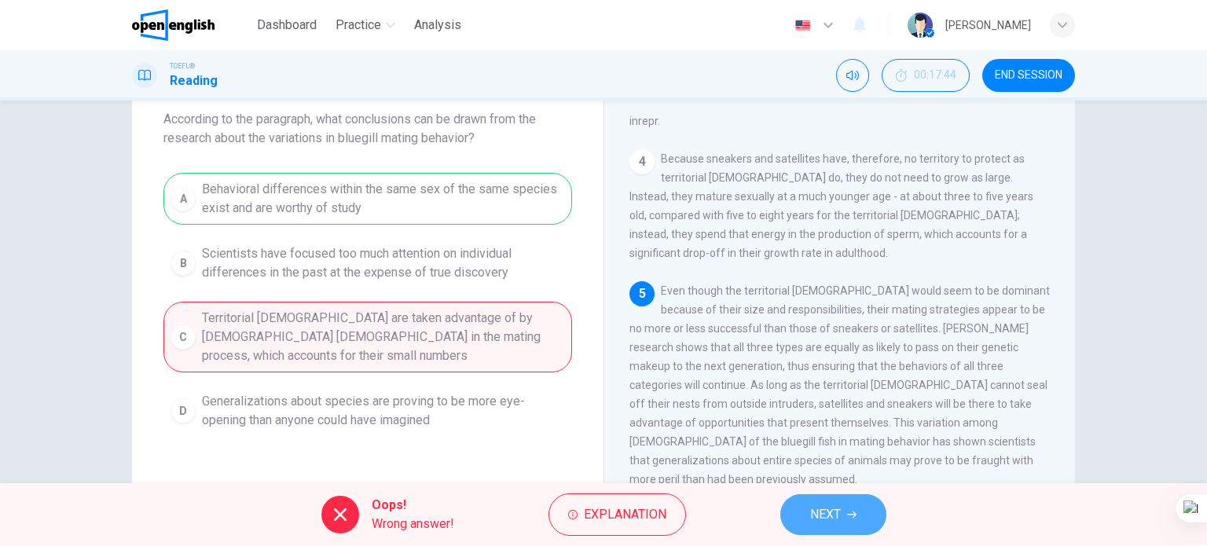
click at [845, 531] on button "NEXT" at bounding box center [833, 514] width 106 height 41
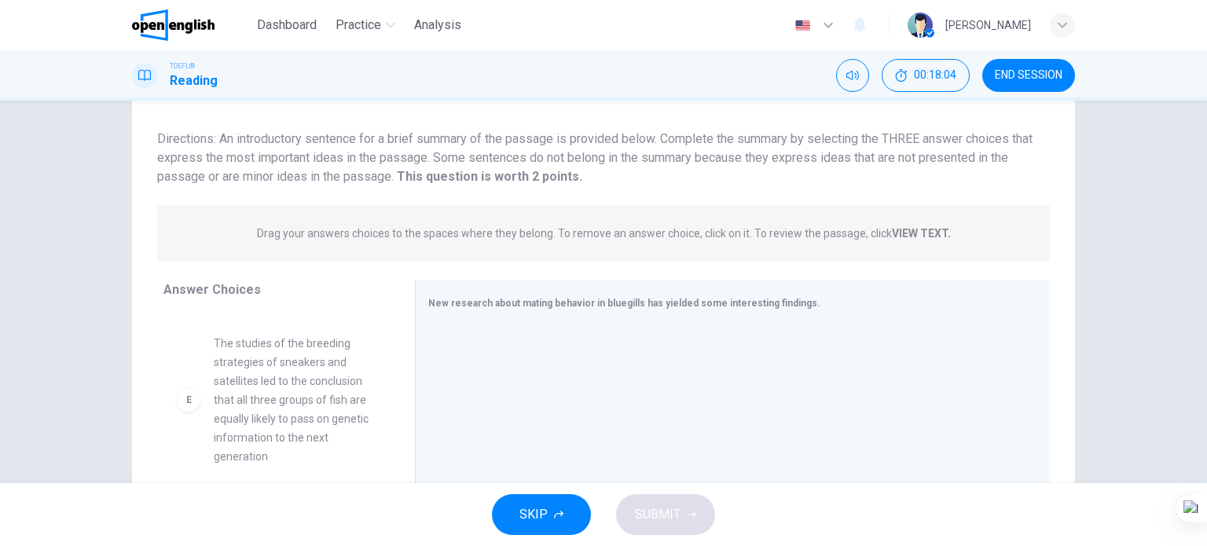
scroll to position [170, 0]
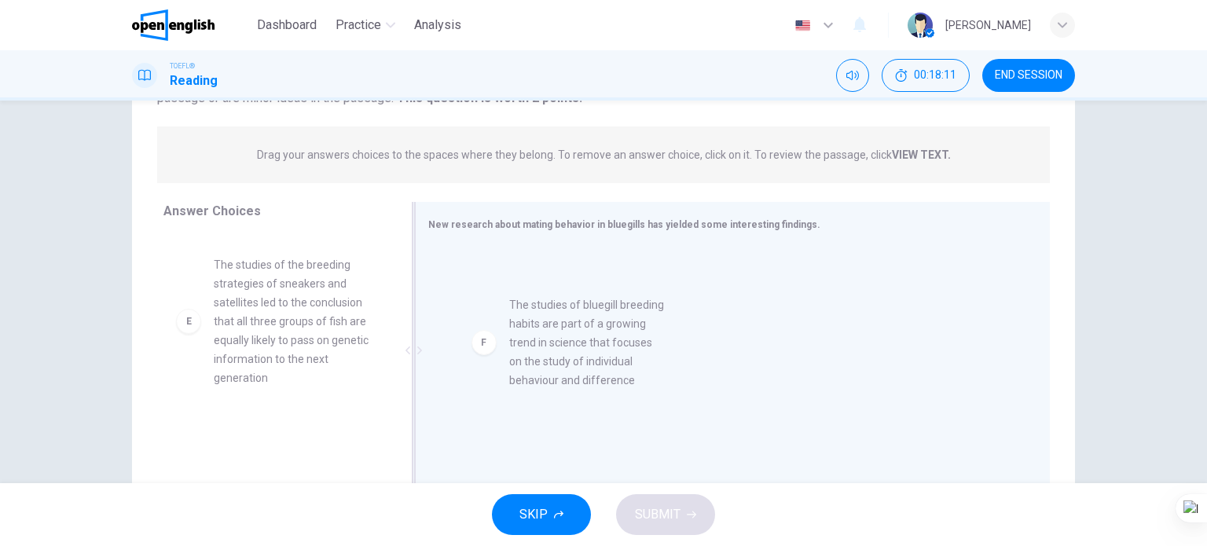
drag, startPoint x: 300, startPoint y: 415, endPoint x: 610, endPoint y: 343, distance: 317.7
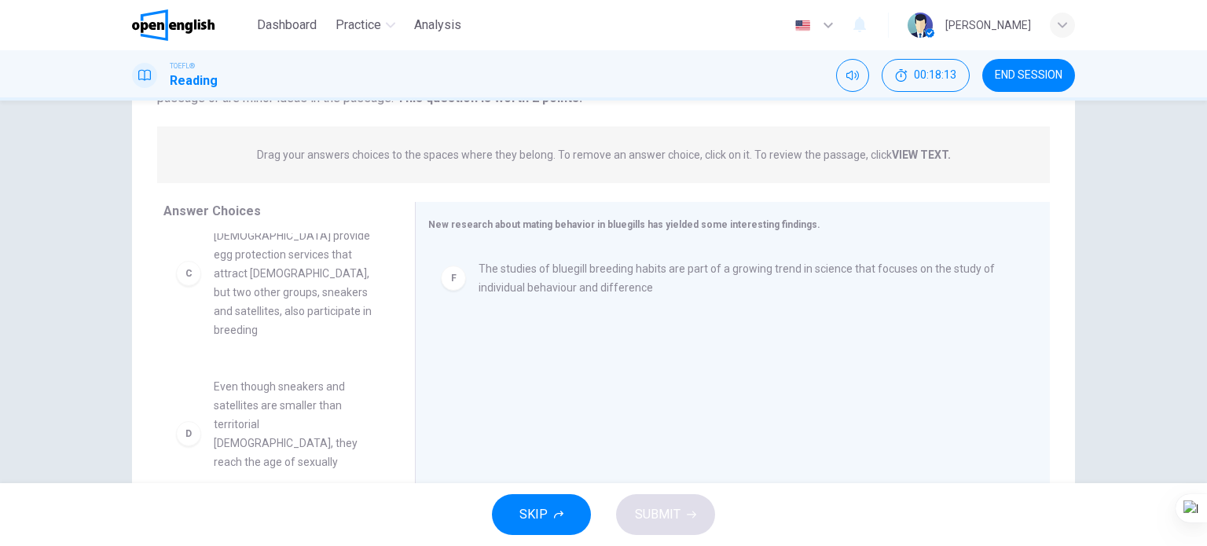
scroll to position [145, 0]
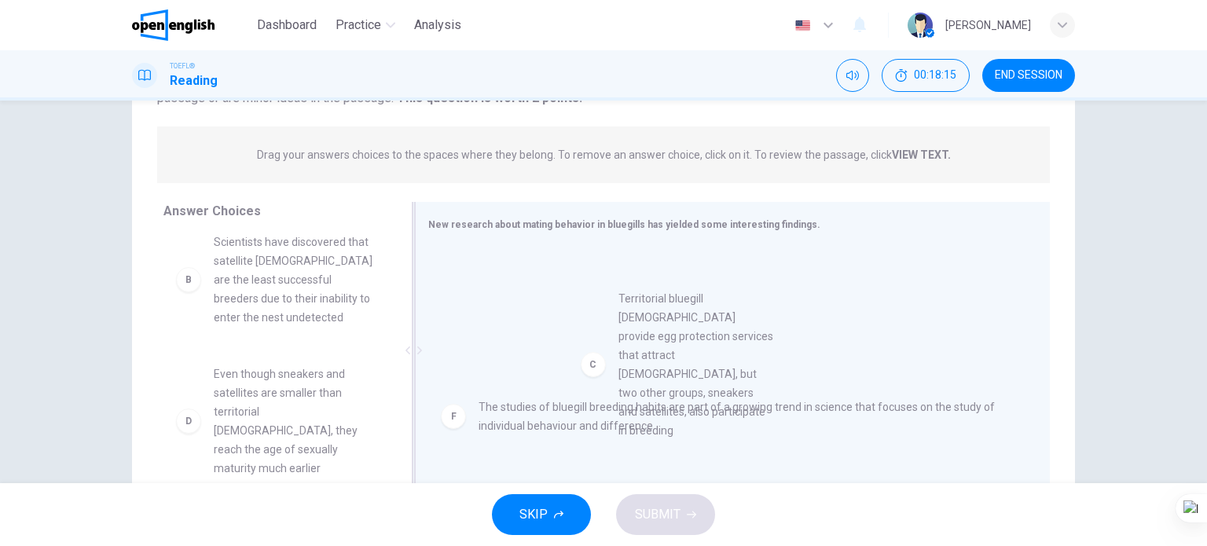
drag, startPoint x: 280, startPoint y: 399, endPoint x: 695, endPoint y: 343, distance: 417.9
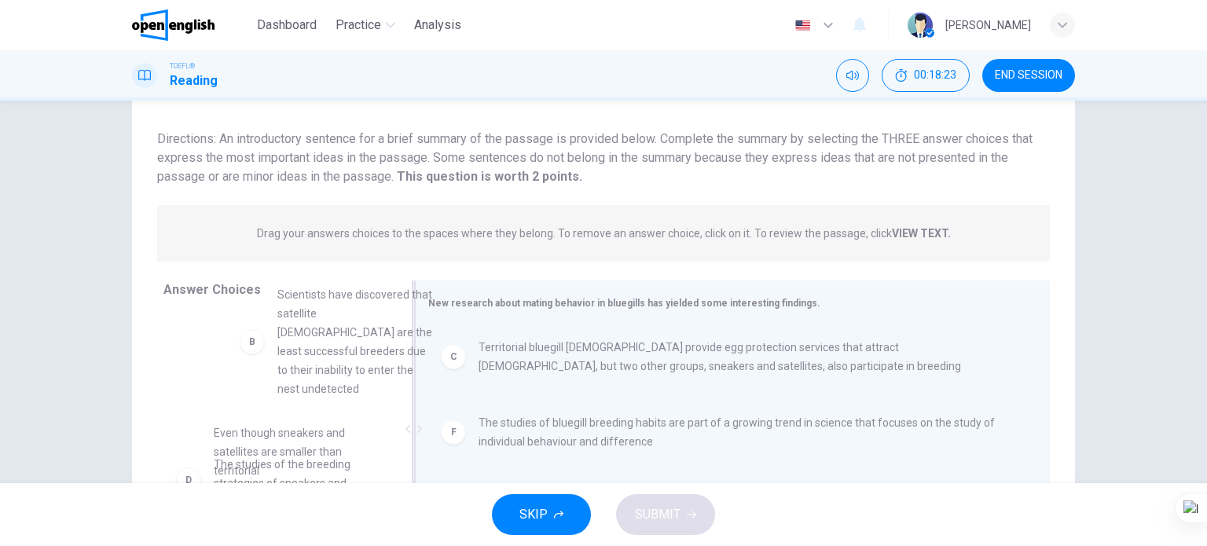
scroll to position [151, 0]
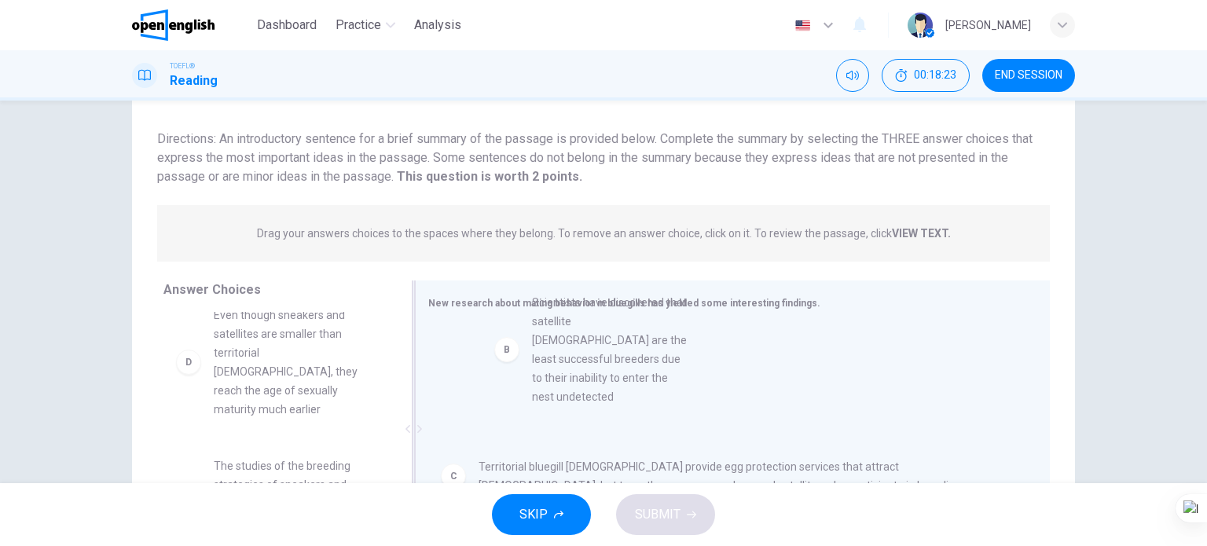
drag, startPoint x: 316, startPoint y: 347, endPoint x: 674, endPoint y: 379, distance: 359.7
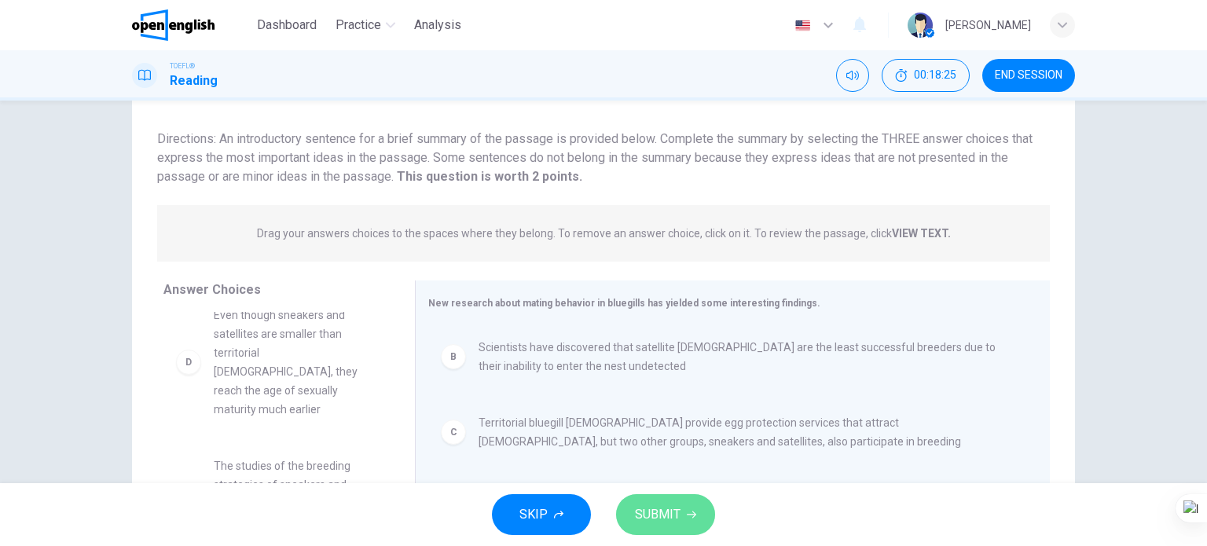
click at [665, 504] on span "SUBMIT" at bounding box center [658, 515] width 46 height 22
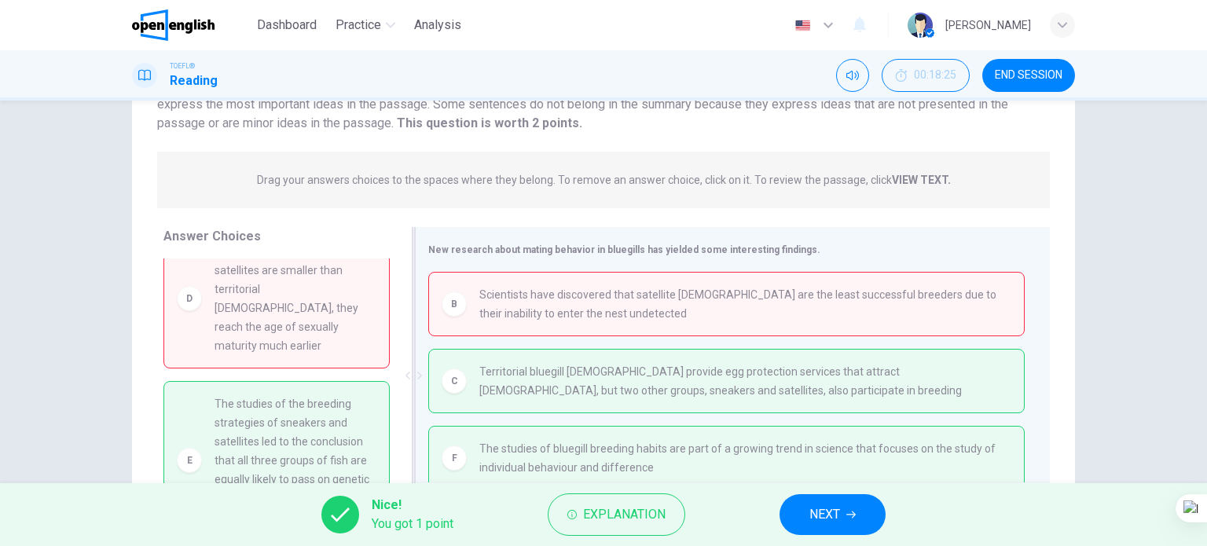
scroll to position [226, 0]
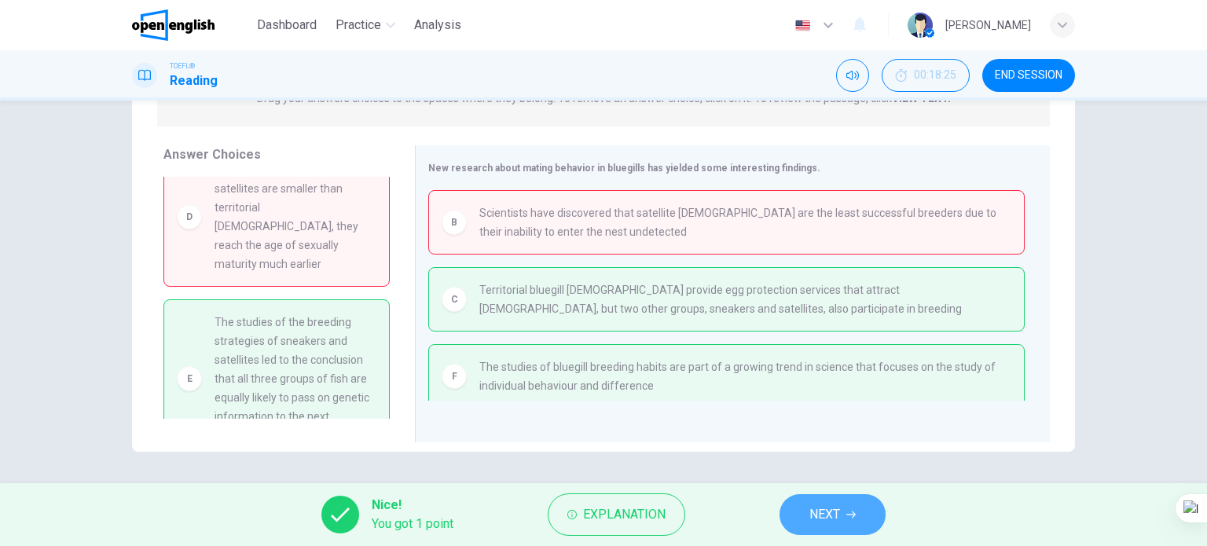
click at [827, 523] on span "NEXT" at bounding box center [824, 515] width 31 height 22
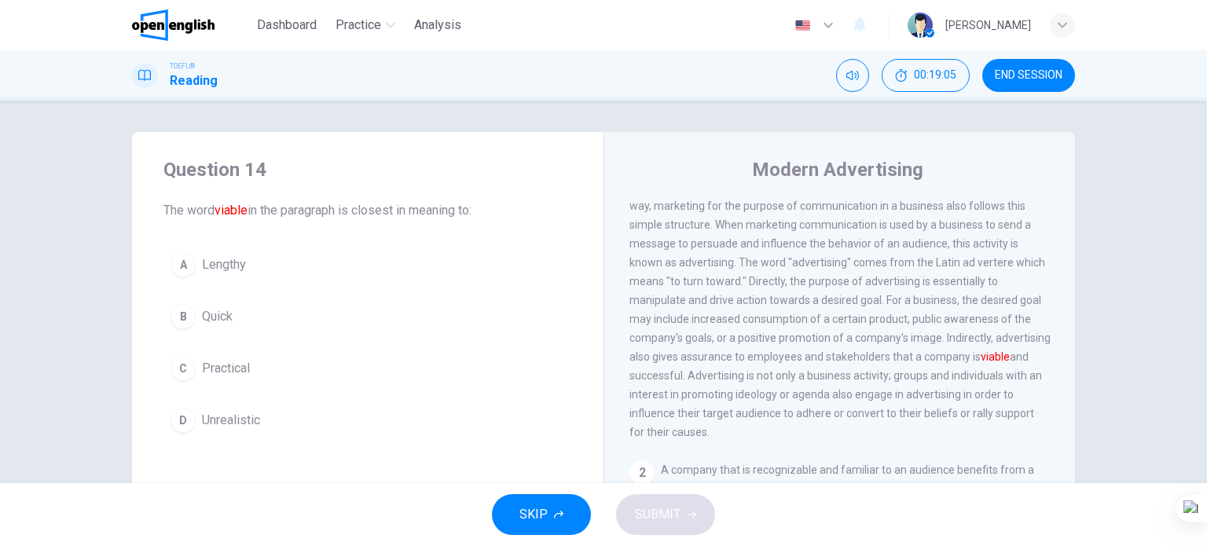
scroll to position [79, 0]
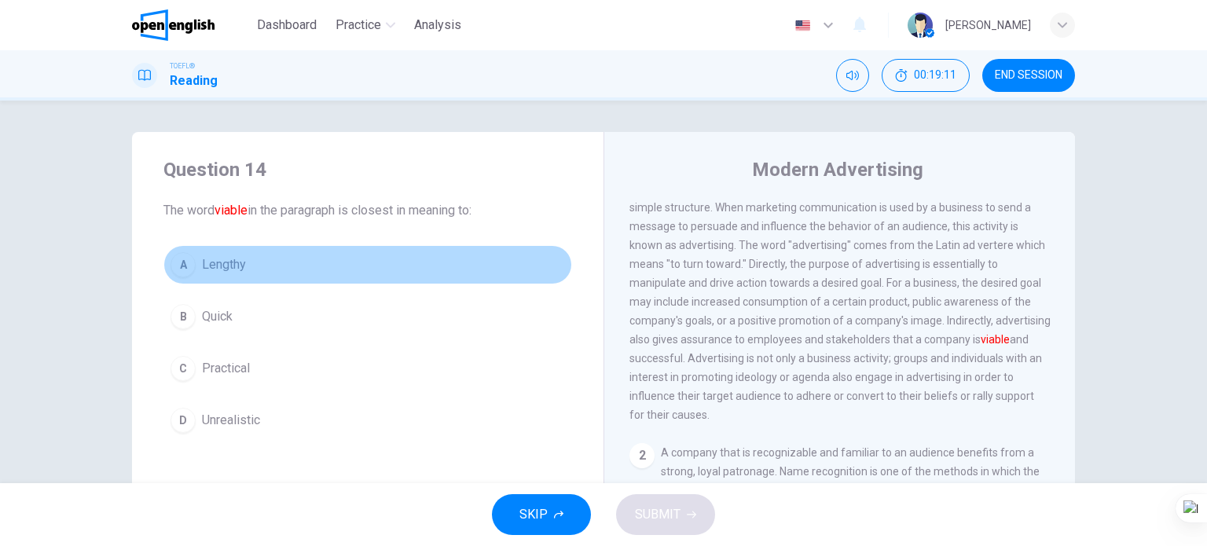
click at [214, 258] on span "Lengthy" at bounding box center [224, 264] width 44 height 19
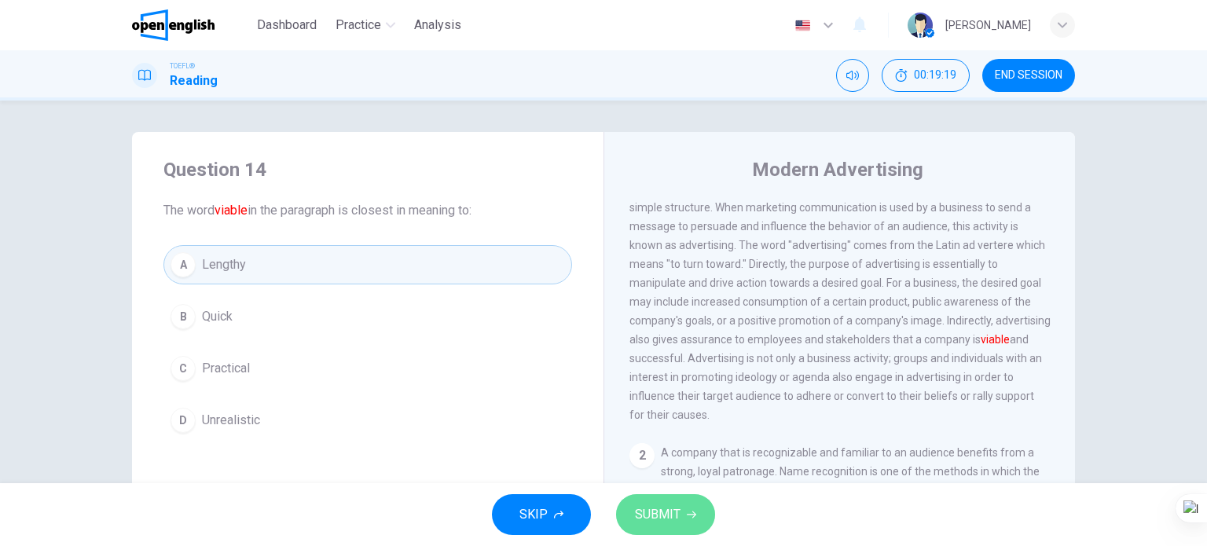
click at [664, 511] on span "SUBMIT" at bounding box center [658, 515] width 46 height 22
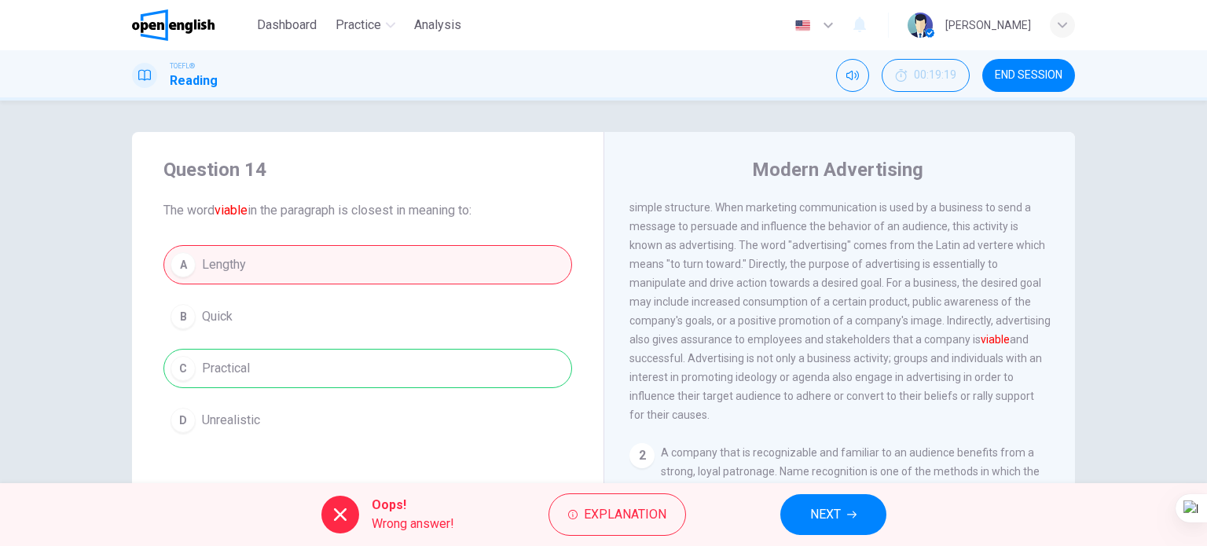
click at [834, 509] on span "NEXT" at bounding box center [825, 515] width 31 height 22
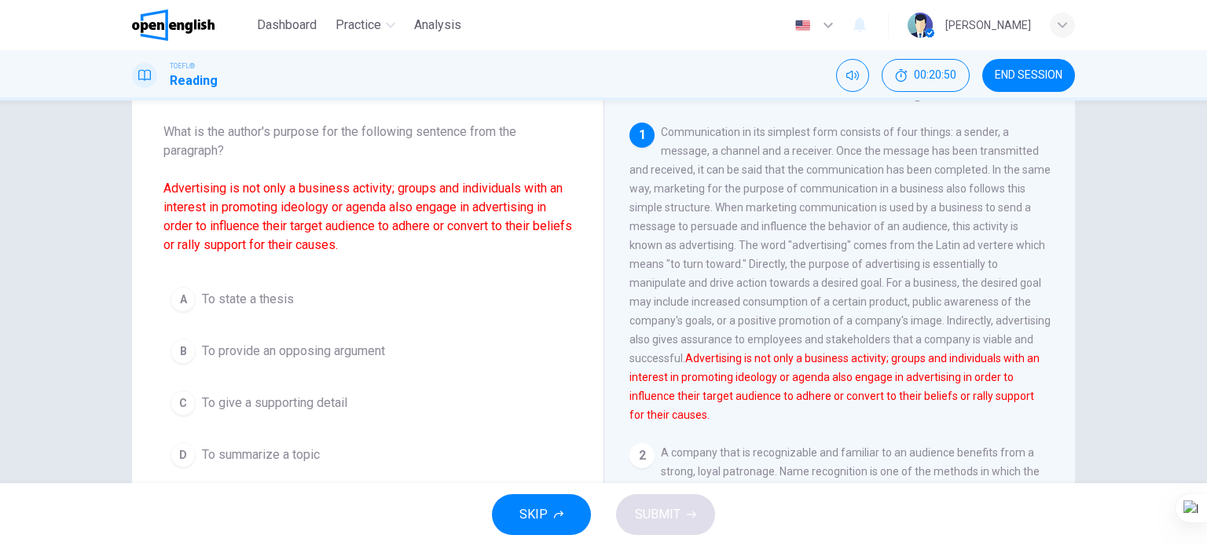
click at [345, 354] on span "To provide an opposing argument" at bounding box center [293, 351] width 183 height 19
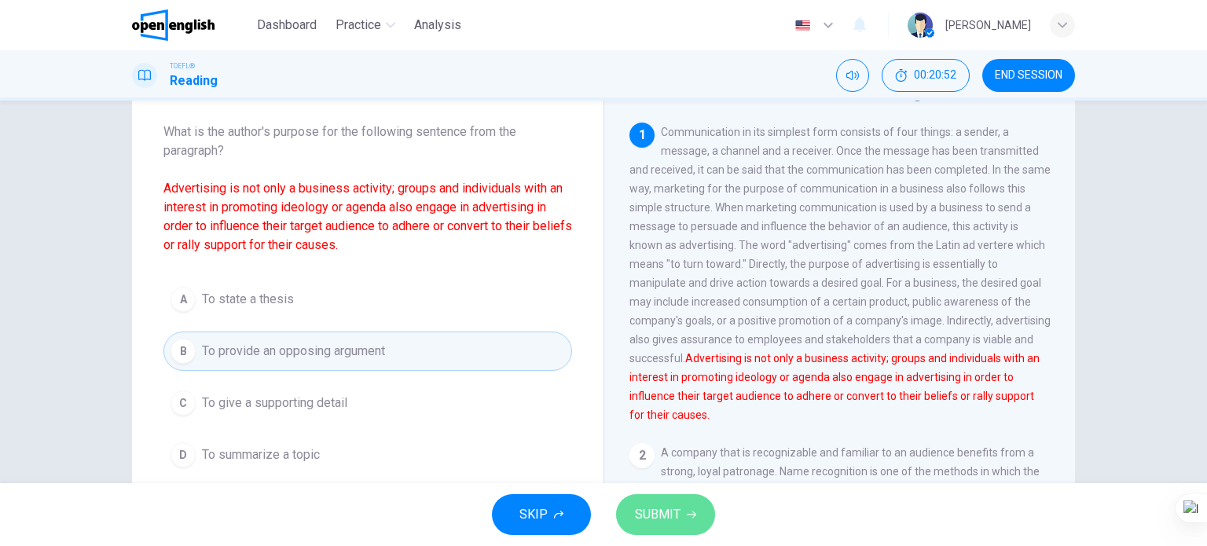
click at [665, 511] on span "SUBMIT" at bounding box center [658, 515] width 46 height 22
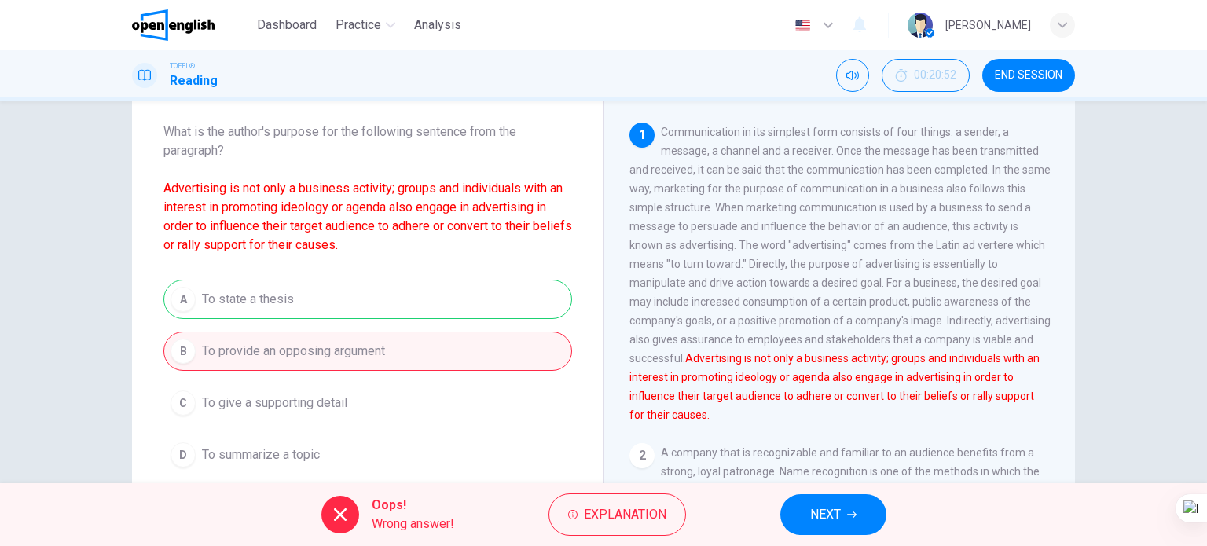
click at [842, 519] on button "NEXT" at bounding box center [833, 514] width 106 height 41
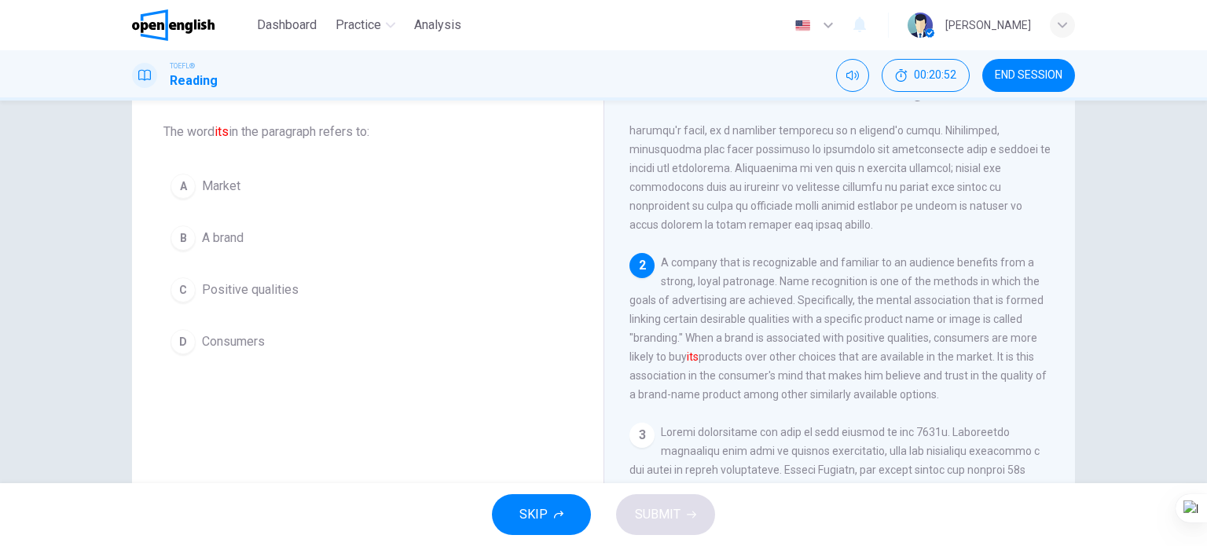
scroll to position [192, 0]
click at [233, 241] on span "A brand" at bounding box center [223, 238] width 42 height 19
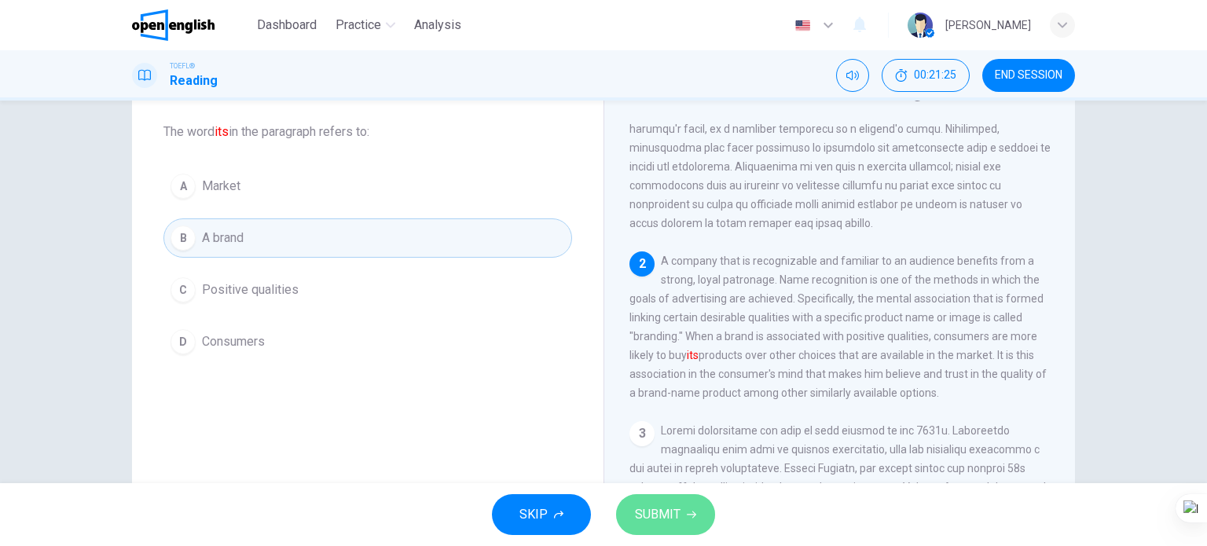
click at [656, 516] on span "SUBMIT" at bounding box center [658, 515] width 46 height 22
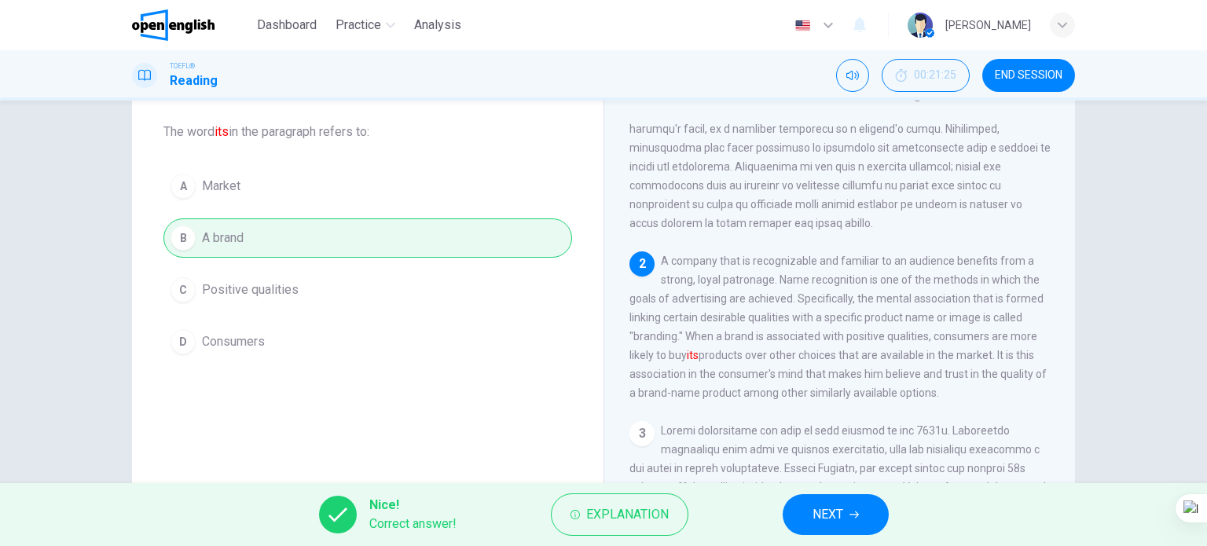
click at [812, 505] on span "NEXT" at bounding box center [827, 515] width 31 height 22
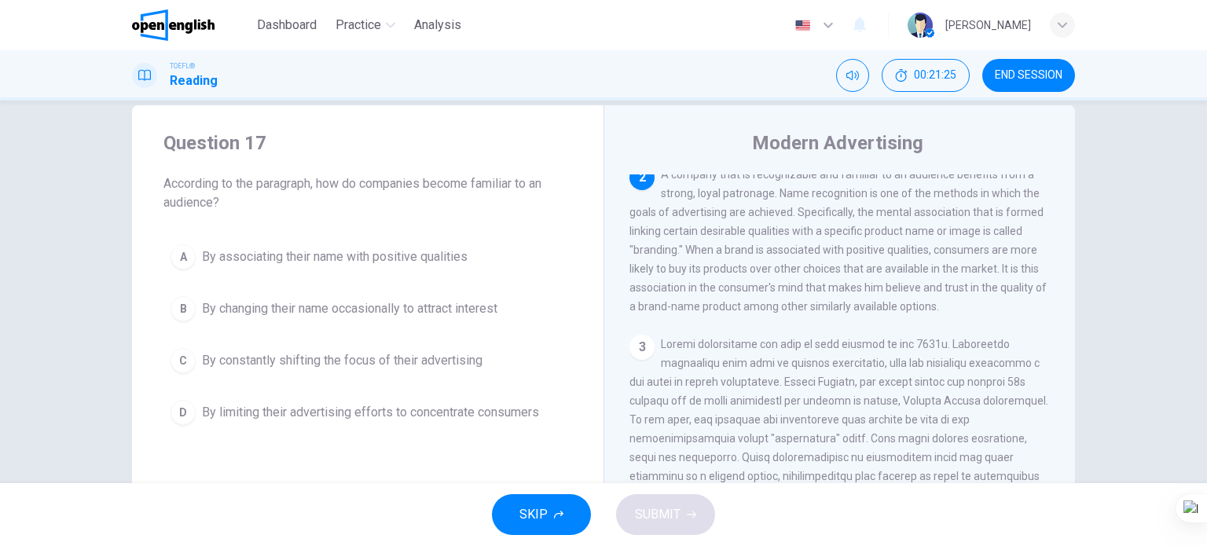
scroll to position [0, 0]
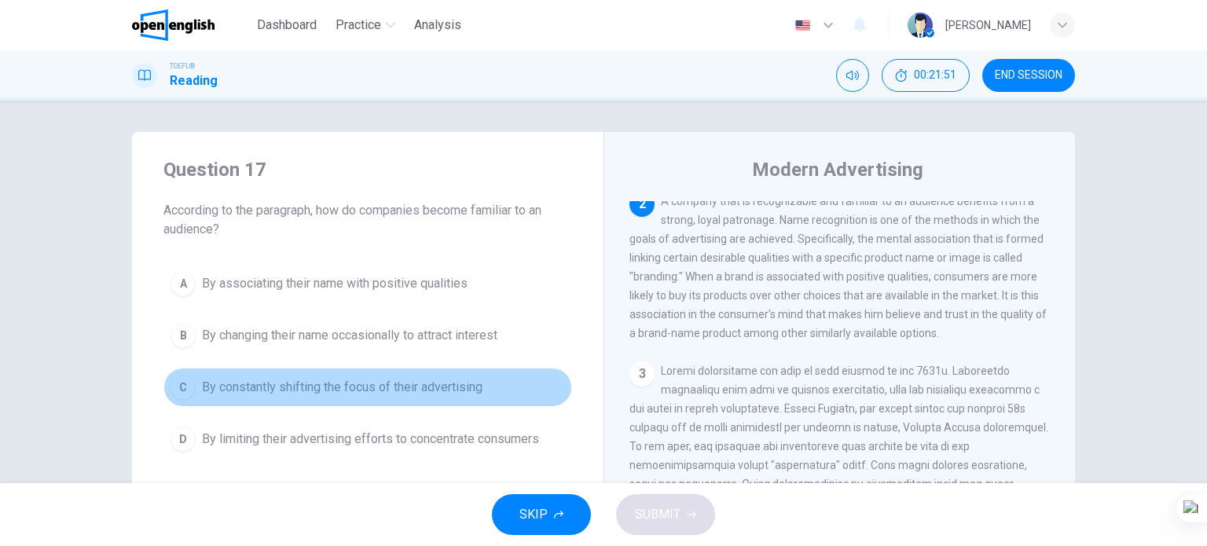
click at [456, 383] on span "By constantly shifting the focus of their advertising" at bounding box center [342, 387] width 280 height 19
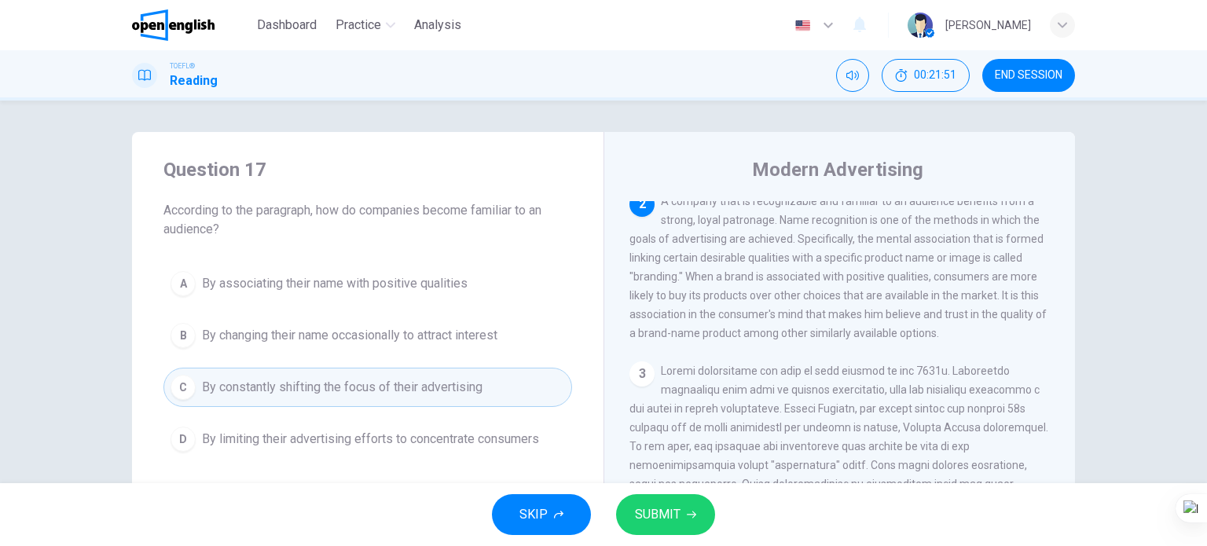
click at [669, 519] on span "SUBMIT" at bounding box center [658, 515] width 46 height 22
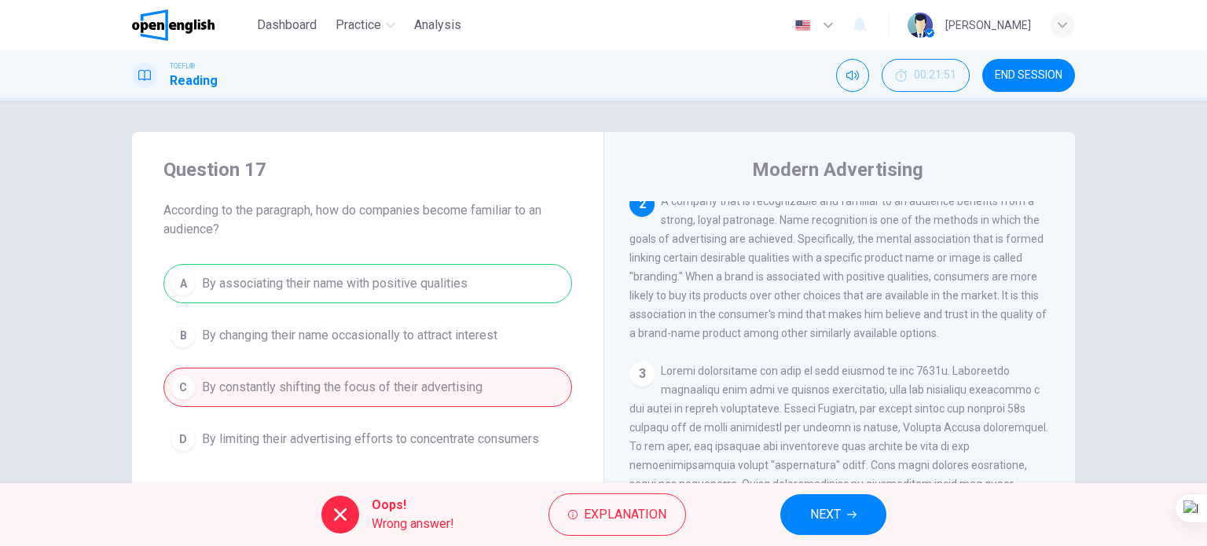
click at [849, 519] on icon "button" at bounding box center [851, 514] width 9 height 9
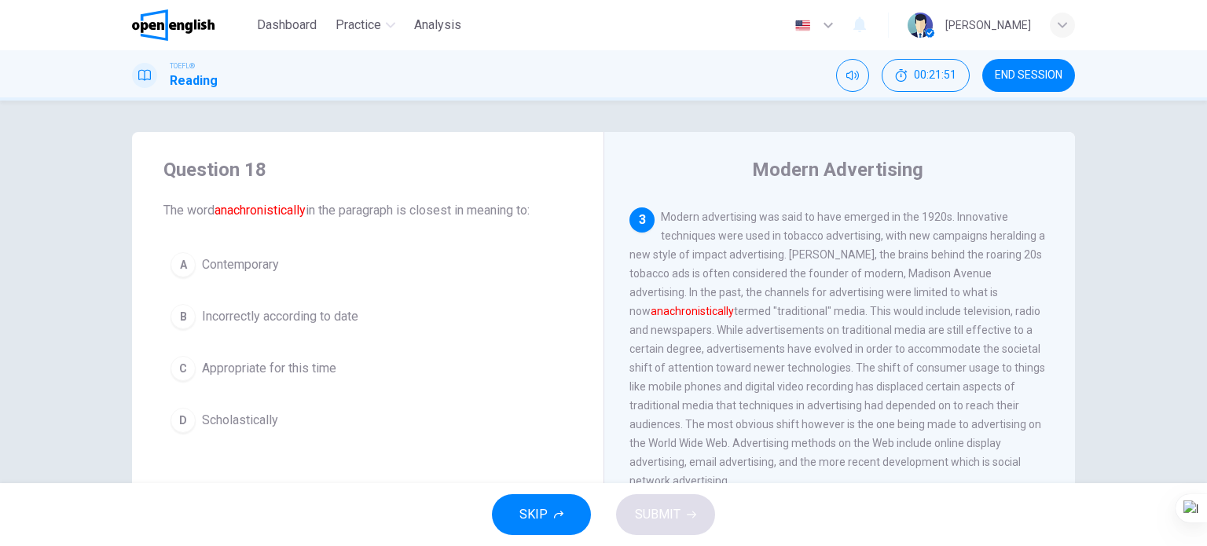
scroll to position [503, 0]
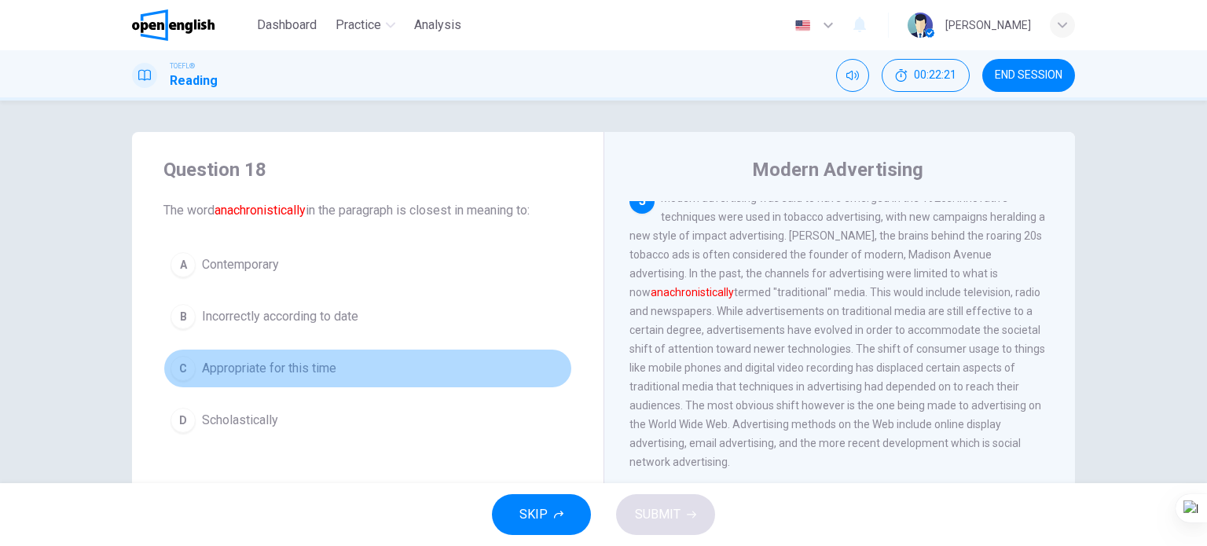
click at [280, 380] on button "C Appropriate for this time" at bounding box center [367, 368] width 409 height 39
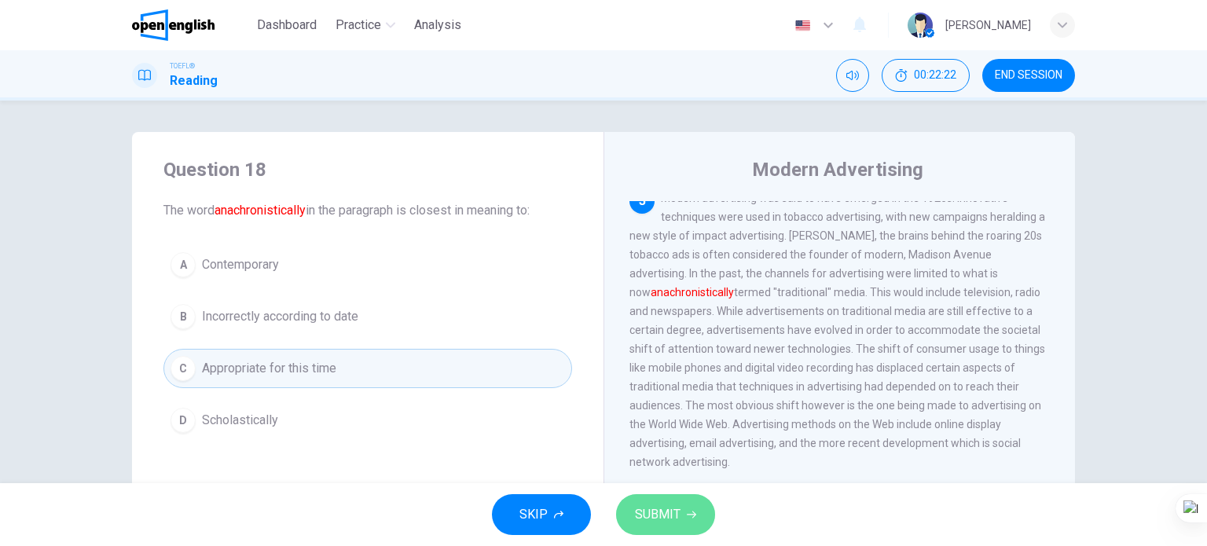
click at [661, 521] on span "SUBMIT" at bounding box center [658, 515] width 46 height 22
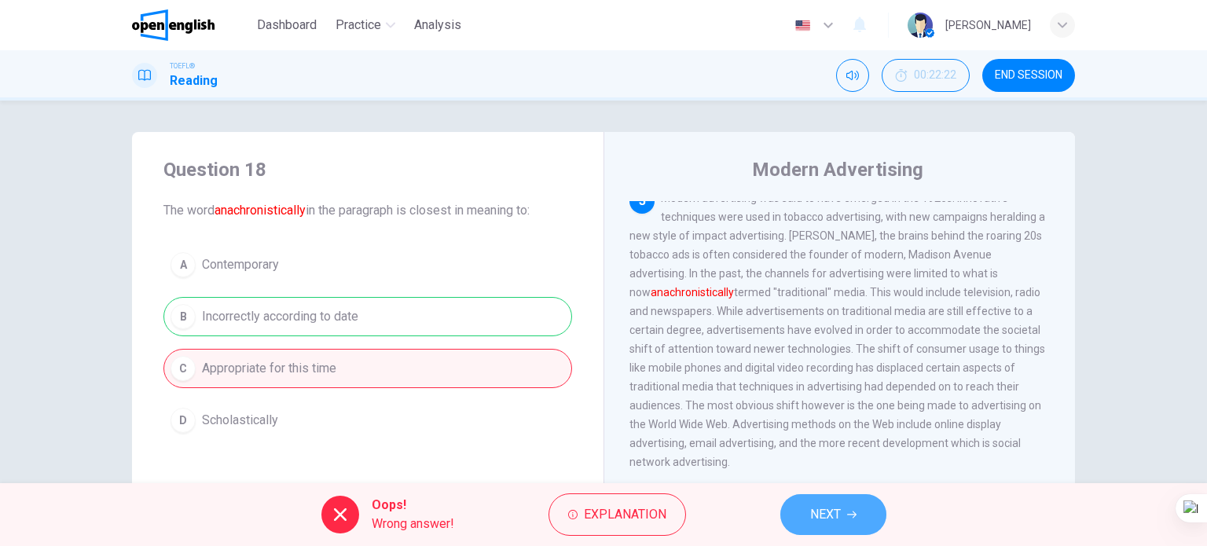
click at [814, 510] on span "NEXT" at bounding box center [825, 515] width 31 height 22
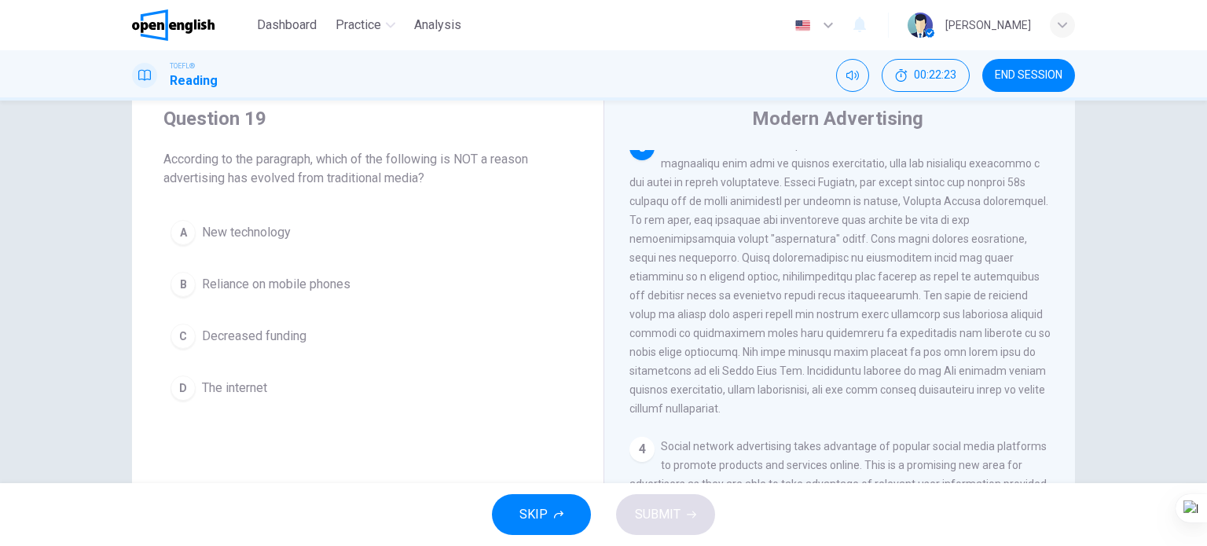
scroll to position [79, 0]
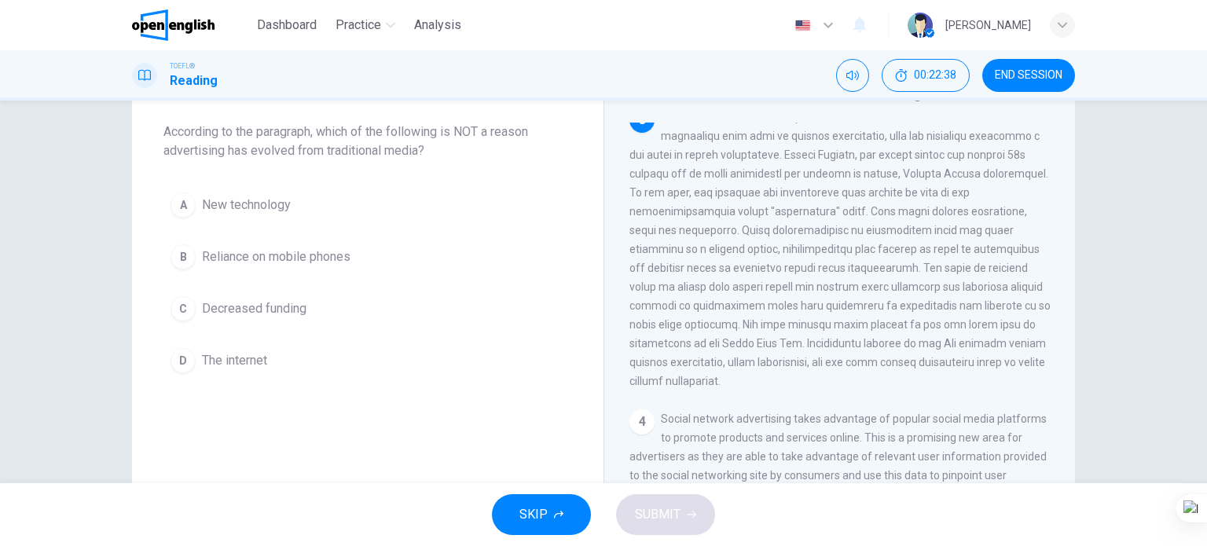
drag, startPoint x: 1030, startPoint y: 75, endPoint x: 649, endPoint y: 69, distance: 381.1
click at [1031, 75] on span "END SESSION" at bounding box center [1029, 75] width 68 height 13
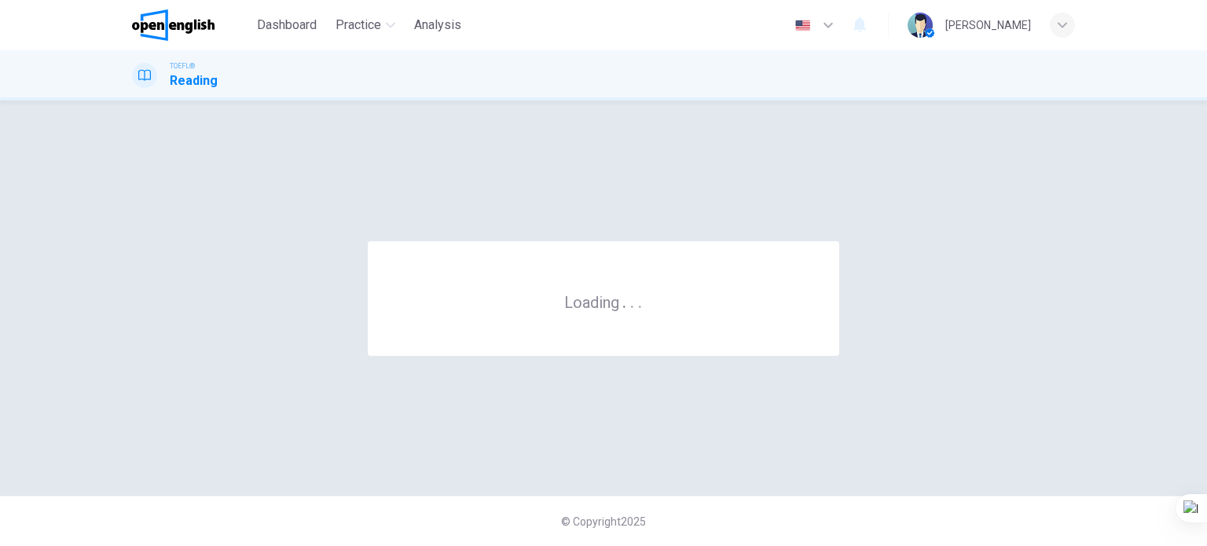
scroll to position [0, 0]
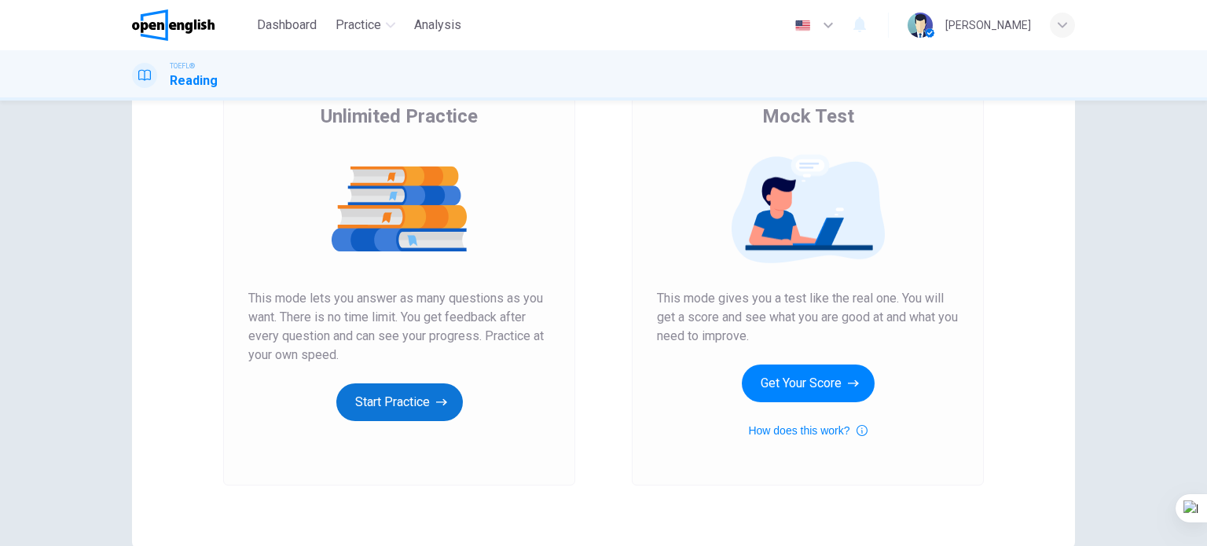
scroll to position [214, 0]
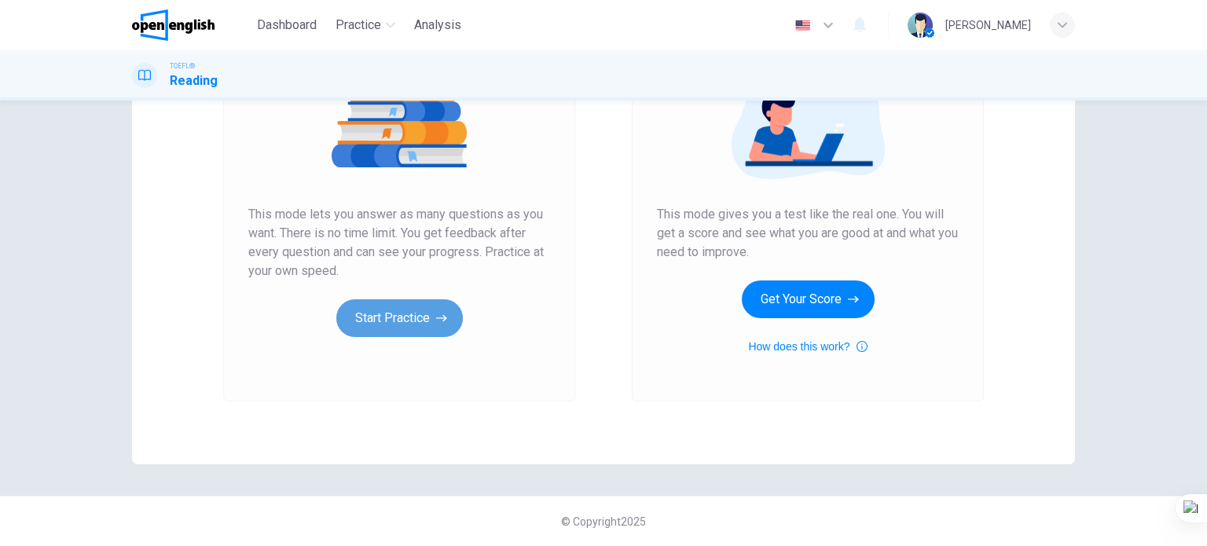
drag, startPoint x: 426, startPoint y: 315, endPoint x: 424, endPoint y: 324, distance: 8.8
click at [424, 324] on button "Start Practice" at bounding box center [399, 318] width 126 height 38
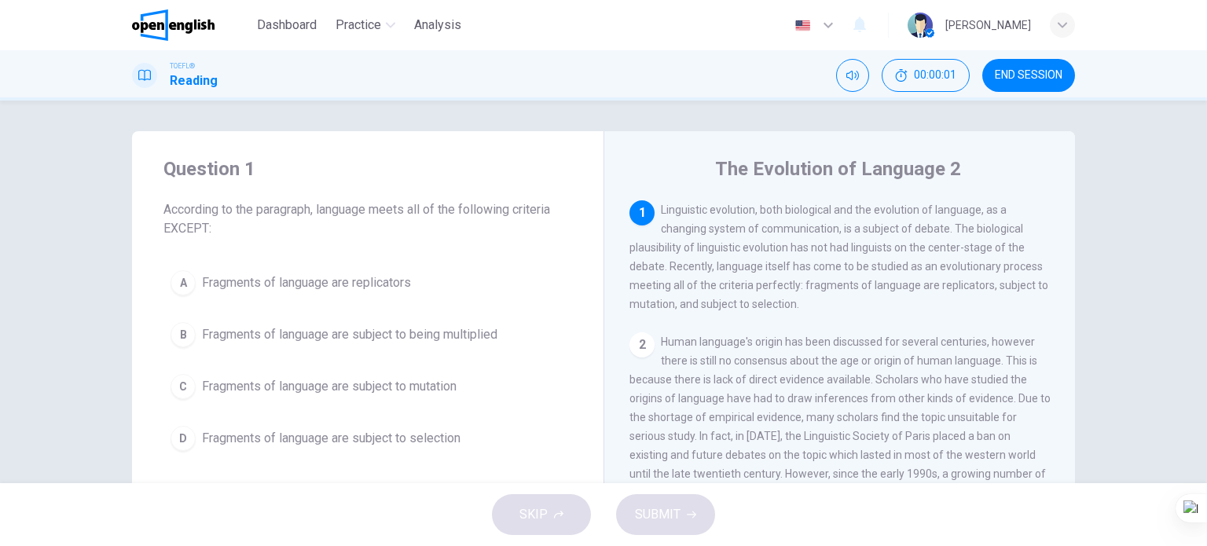
scroll to position [0, 0]
click at [389, 335] on span "Fragments of language are subject to being multiplied" at bounding box center [349, 335] width 295 height 19
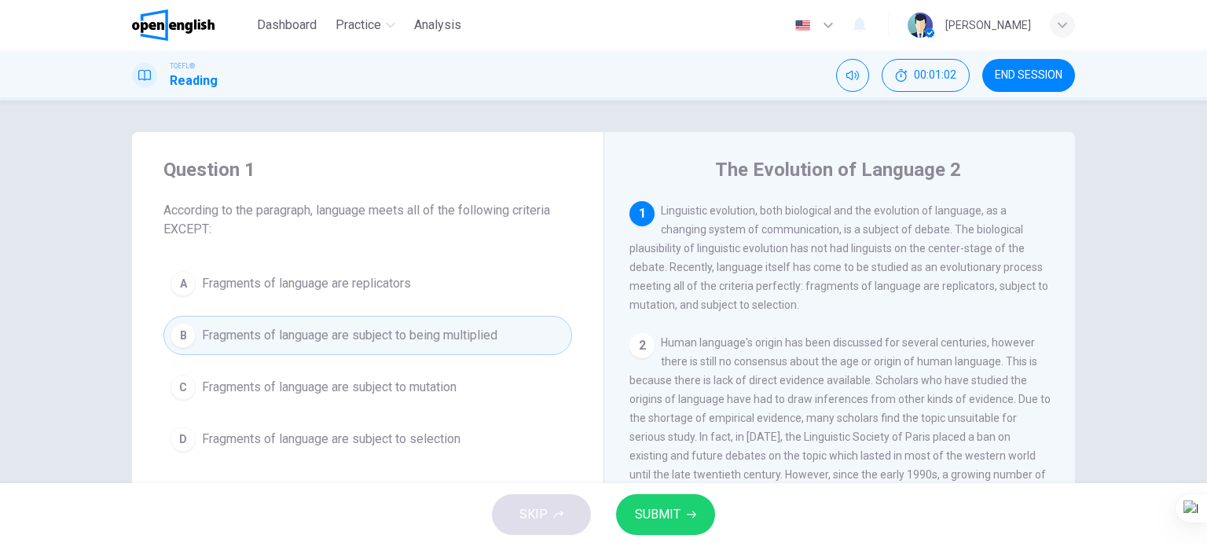
click at [652, 515] on span "SUBMIT" at bounding box center [658, 515] width 46 height 22
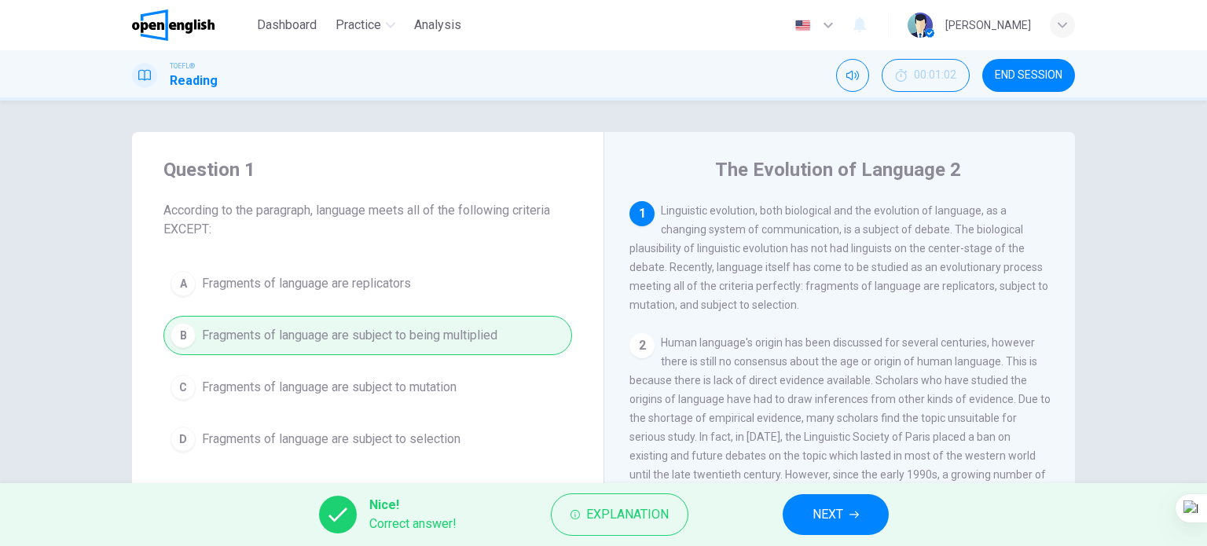
click at [812, 519] on span "NEXT" at bounding box center [827, 515] width 31 height 22
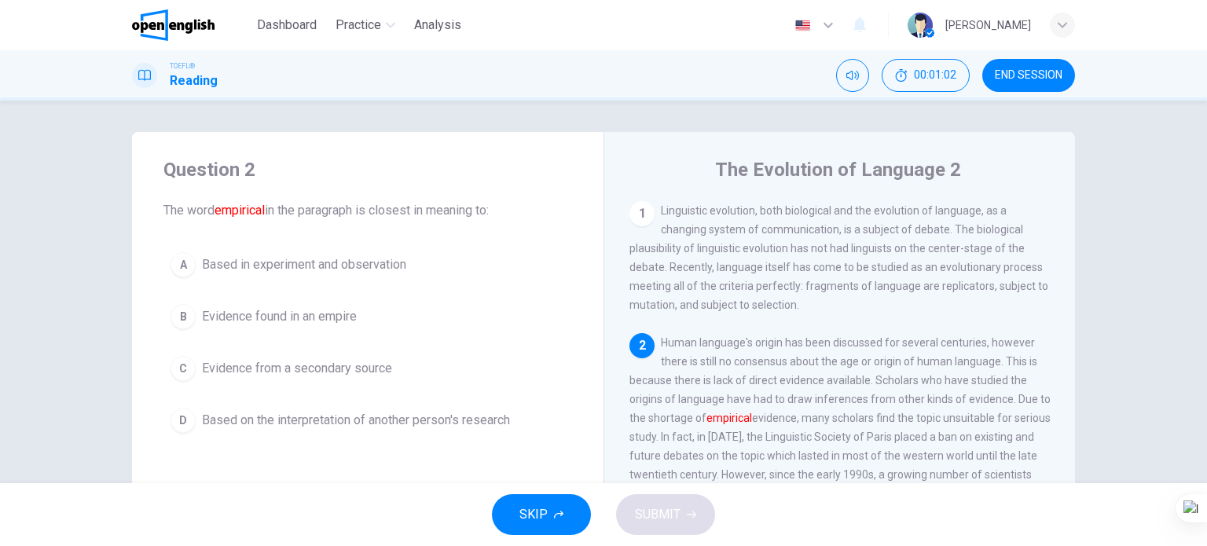
scroll to position [35, 0]
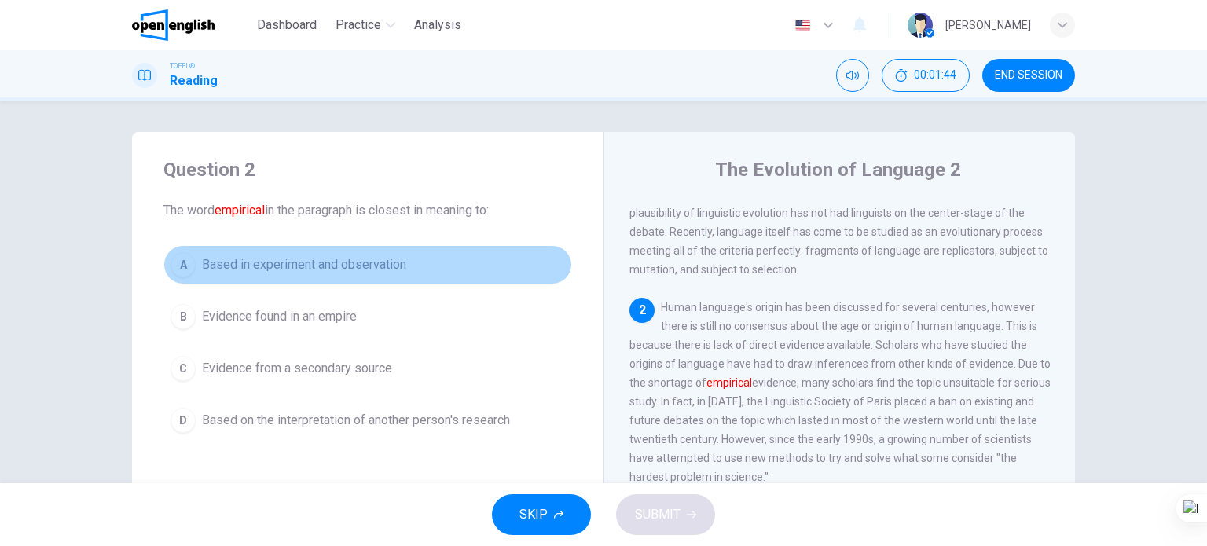
click at [322, 270] on span "Based in experiment and observation" at bounding box center [304, 264] width 204 height 19
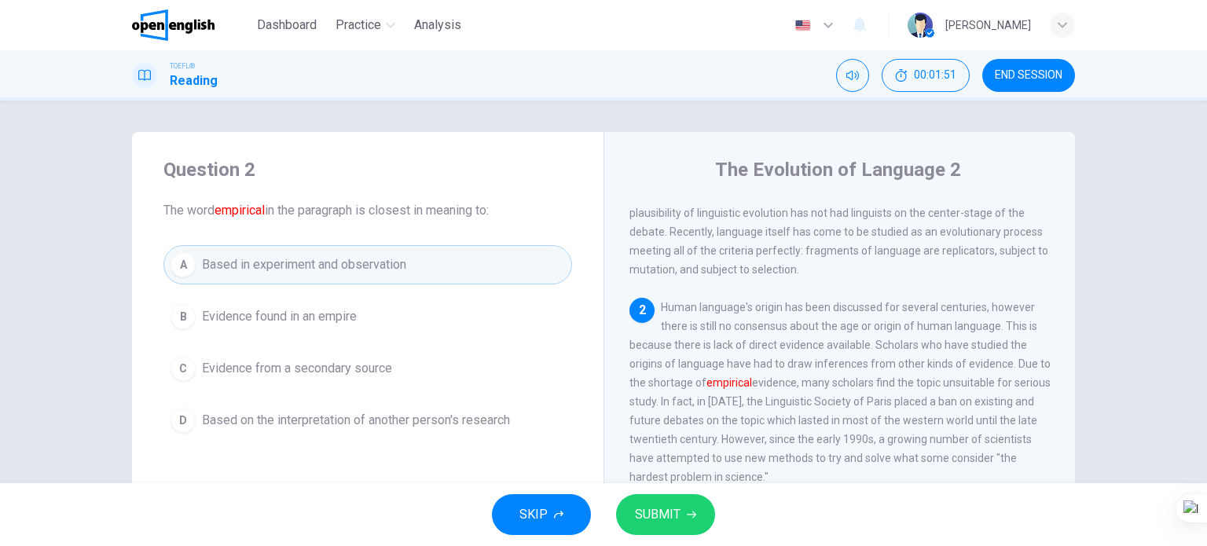
click at [482, 409] on button "D Based on the interpretation of another person's research" at bounding box center [367, 420] width 409 height 39
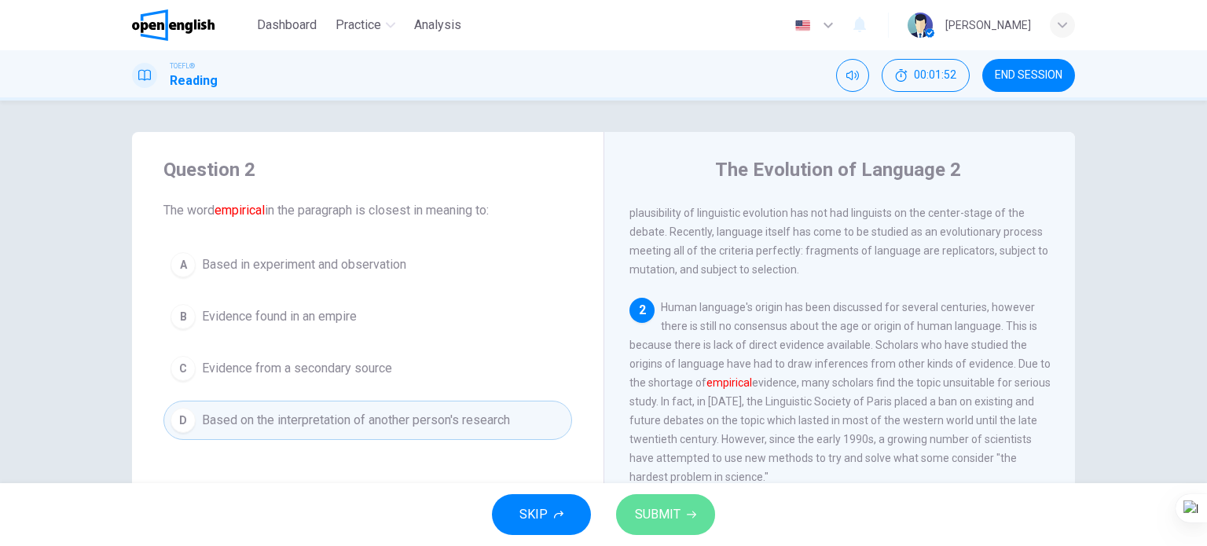
click at [656, 515] on span "SUBMIT" at bounding box center [658, 515] width 46 height 22
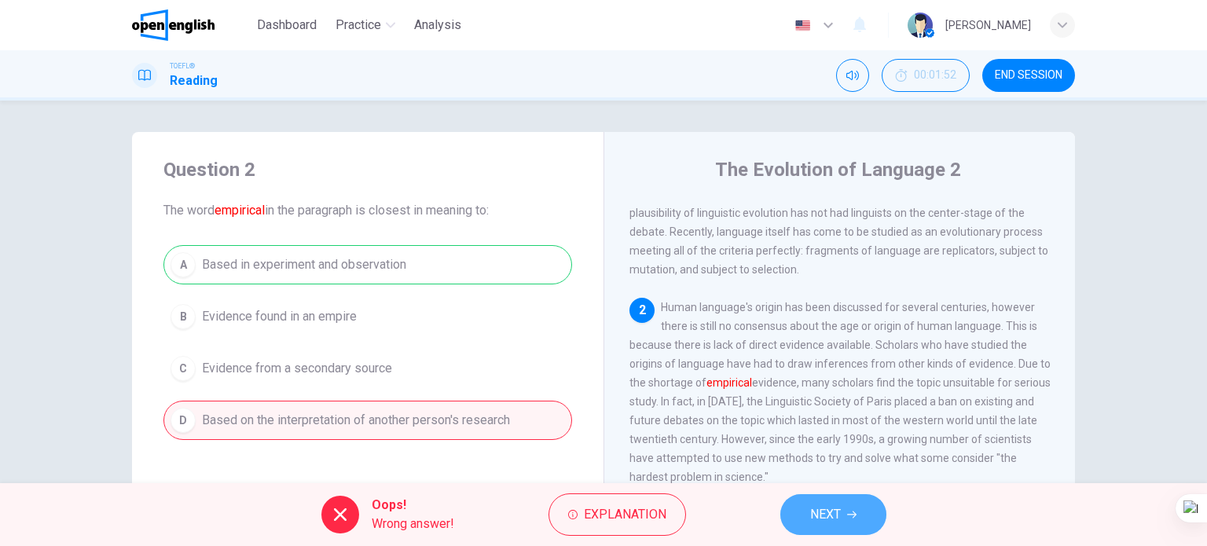
click at [790, 510] on button "NEXT" at bounding box center [833, 514] width 106 height 41
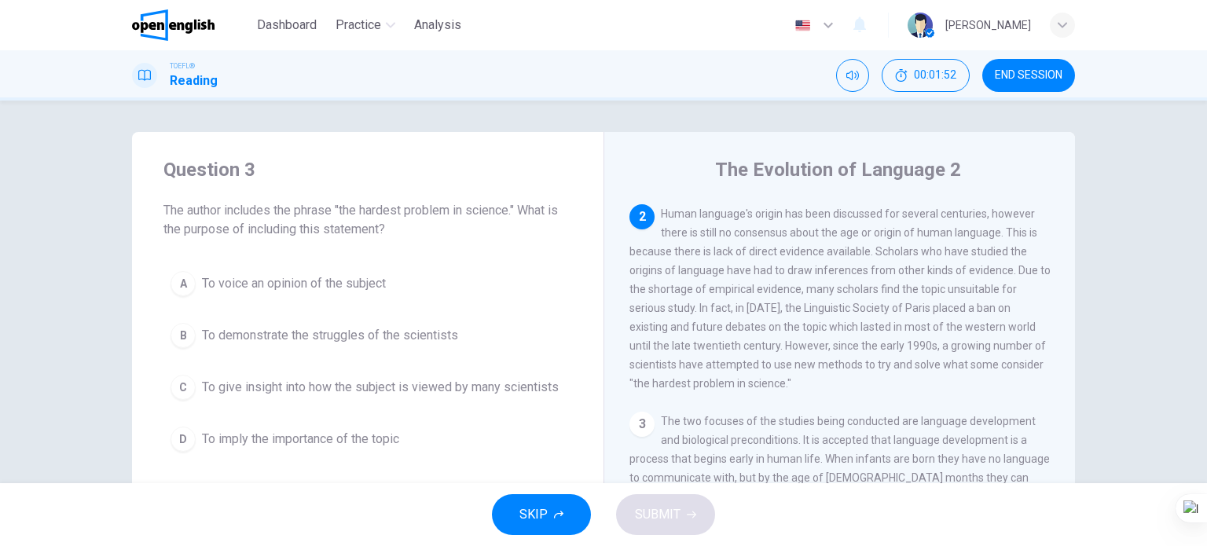
scroll to position [135, 0]
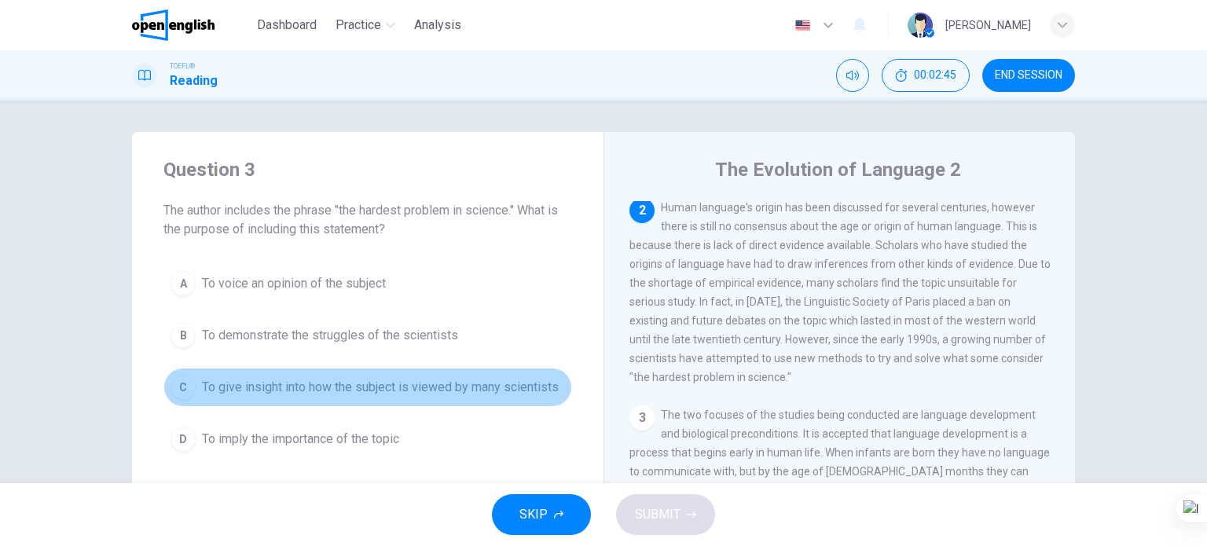
click at [415, 394] on span "To give insight into how the subject is viewed by many scientists" at bounding box center [380, 387] width 357 height 19
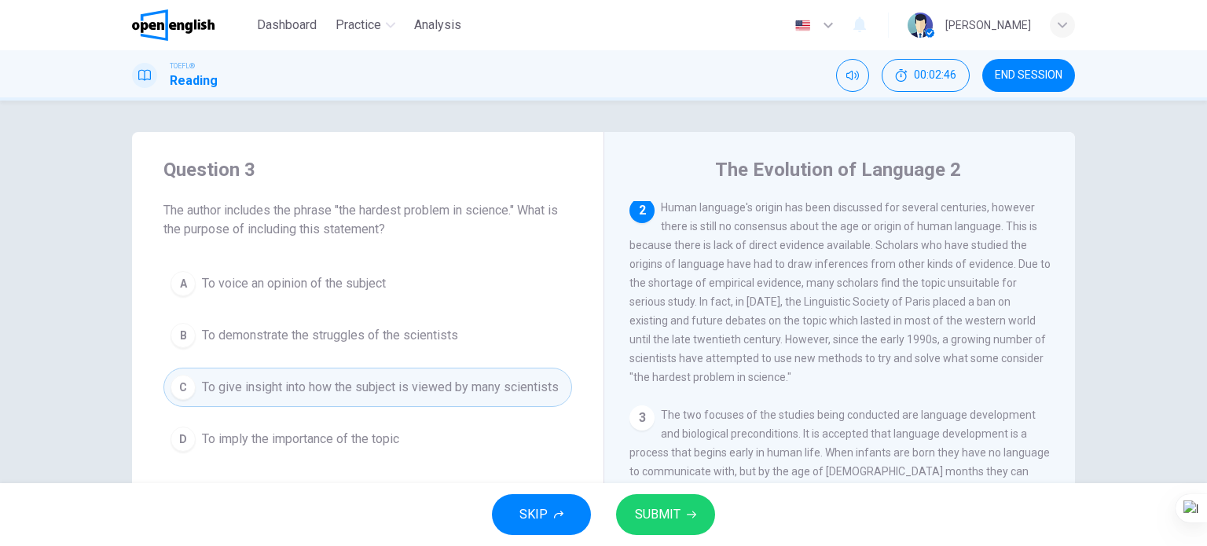
click at [660, 507] on span "SUBMIT" at bounding box center [658, 515] width 46 height 22
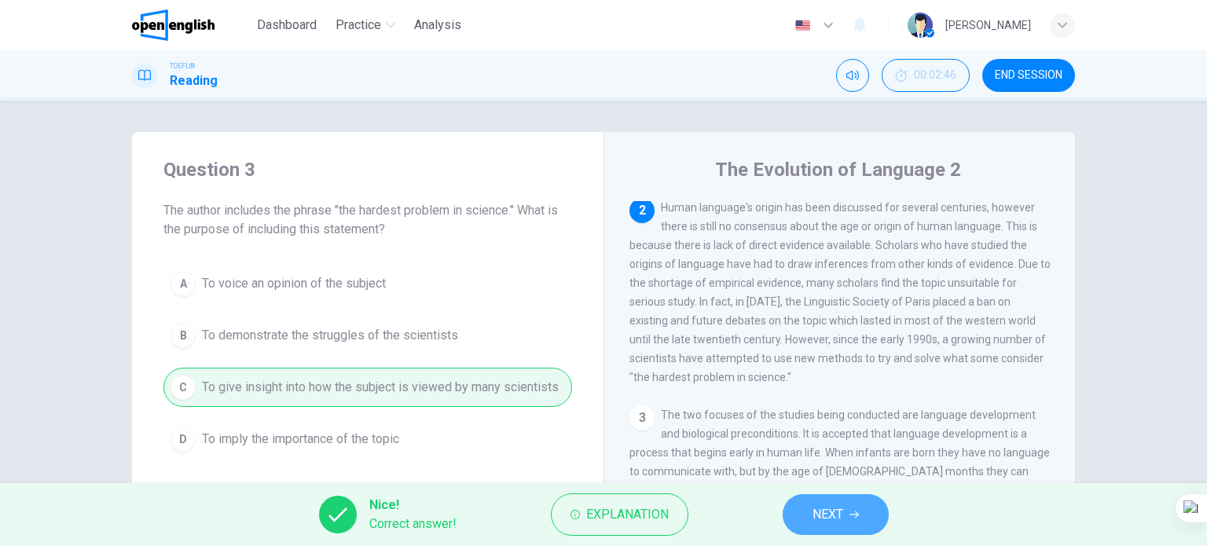
click at [794, 503] on button "NEXT" at bounding box center [836, 514] width 106 height 41
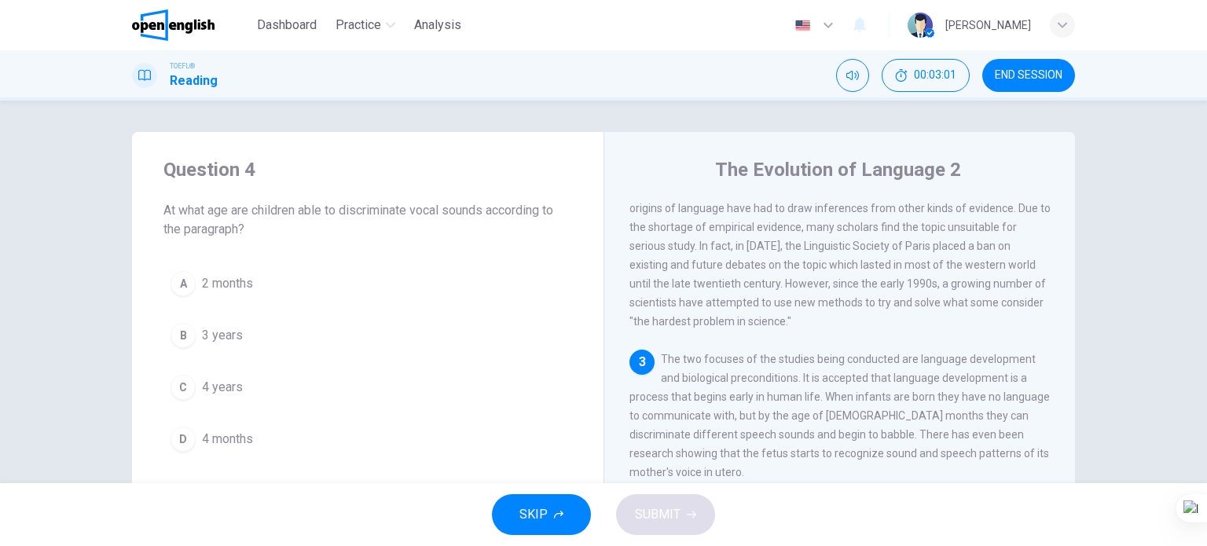
click at [239, 445] on span "4 months" at bounding box center [227, 439] width 51 height 19
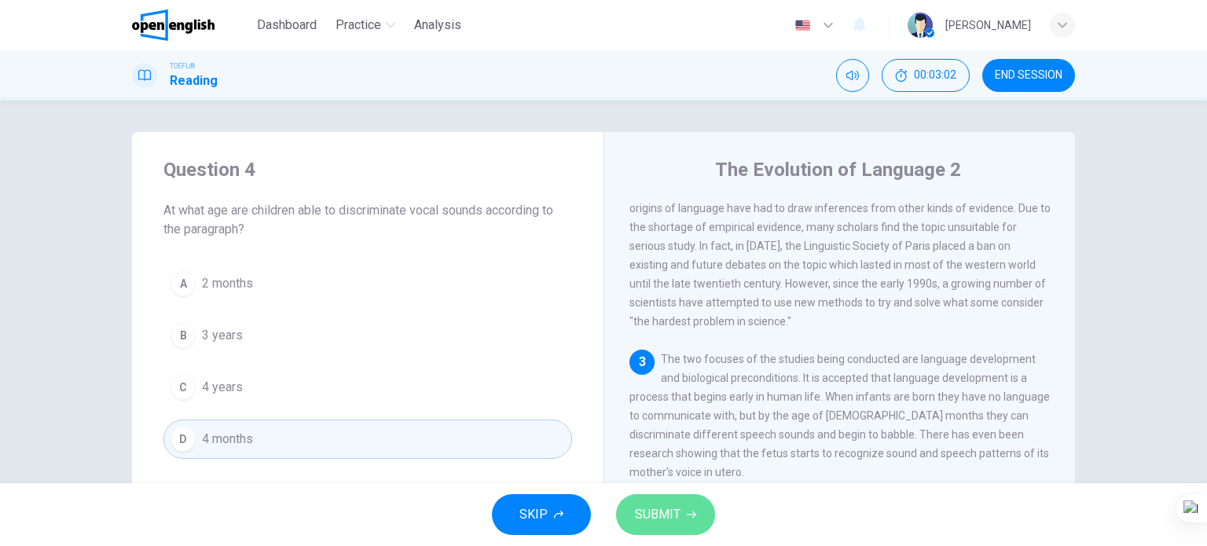
click at [645, 508] on span "SUBMIT" at bounding box center [658, 515] width 46 height 22
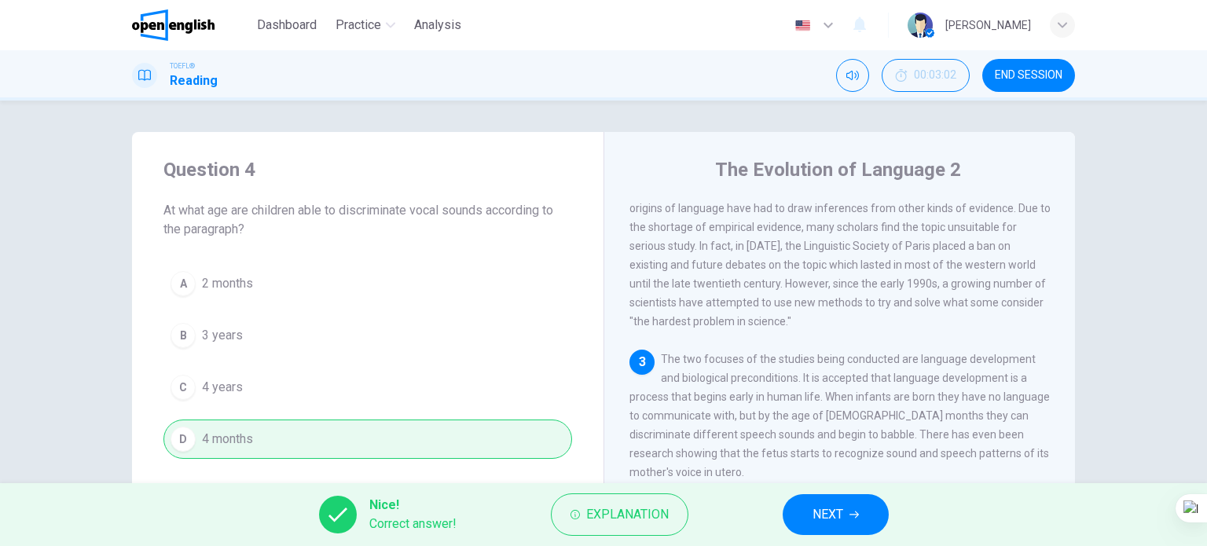
click at [798, 507] on button "NEXT" at bounding box center [836, 514] width 106 height 41
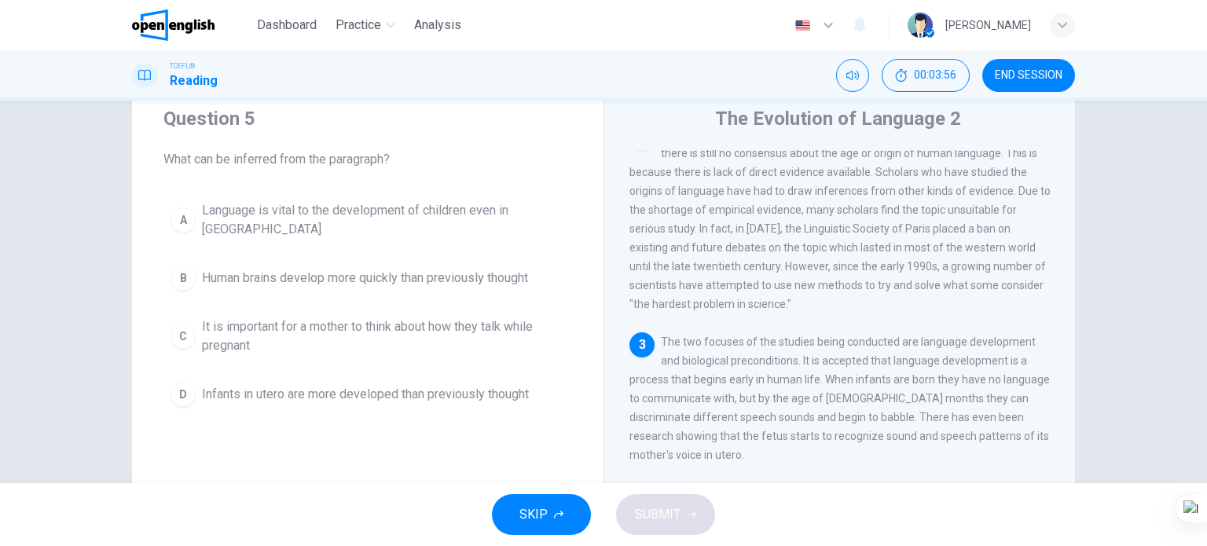
scroll to position [79, 0]
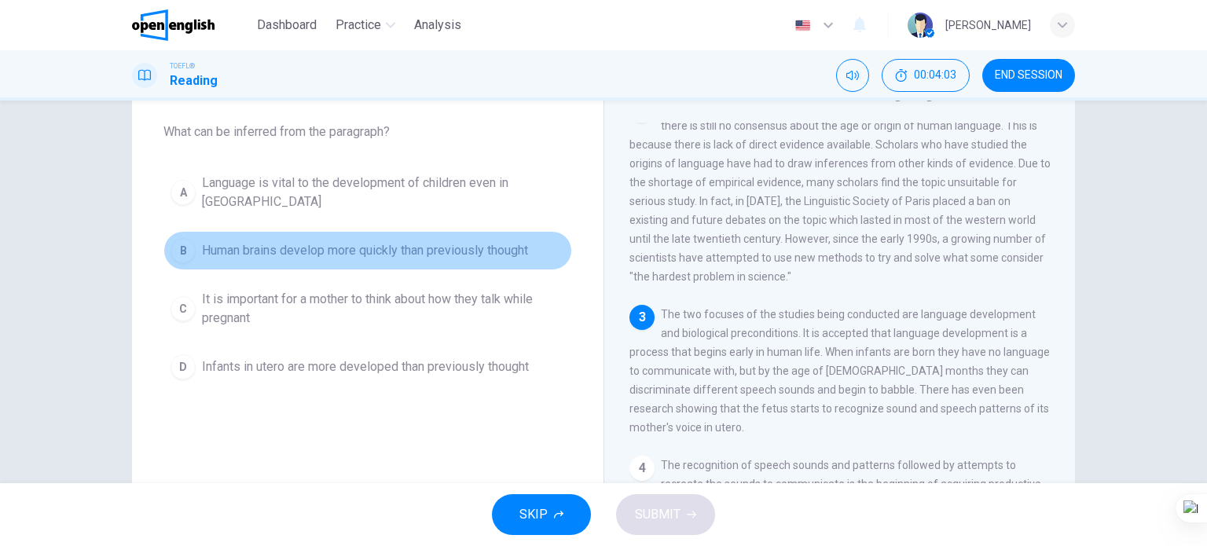
click at [462, 241] on span "Human brains develop more quickly than previously thought" at bounding box center [365, 250] width 326 height 19
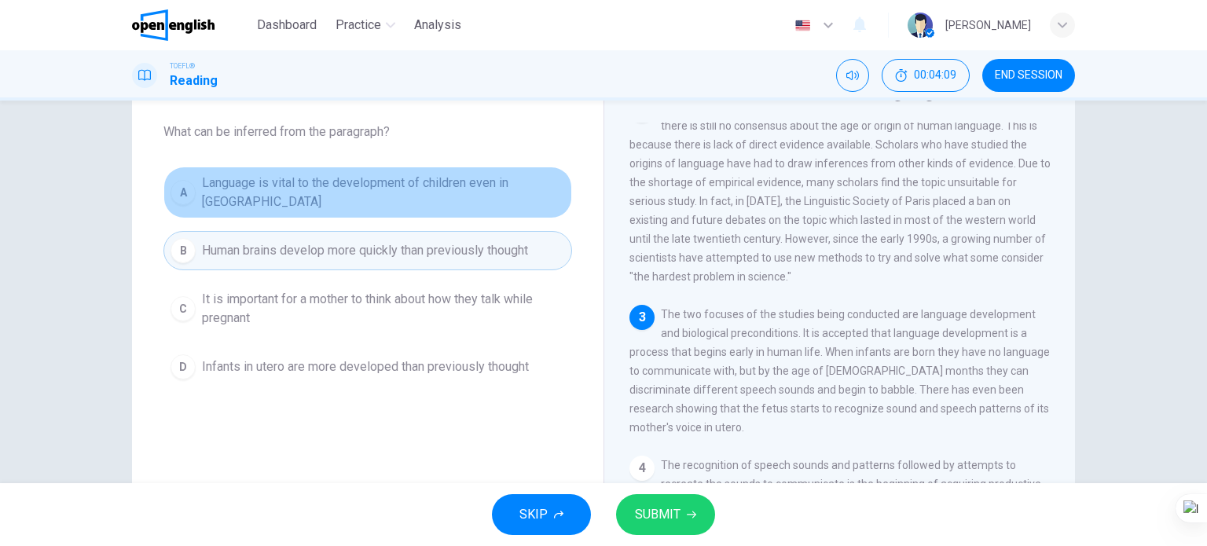
click at [459, 195] on span "Language is vital to the development of children even in utero" at bounding box center [383, 193] width 363 height 38
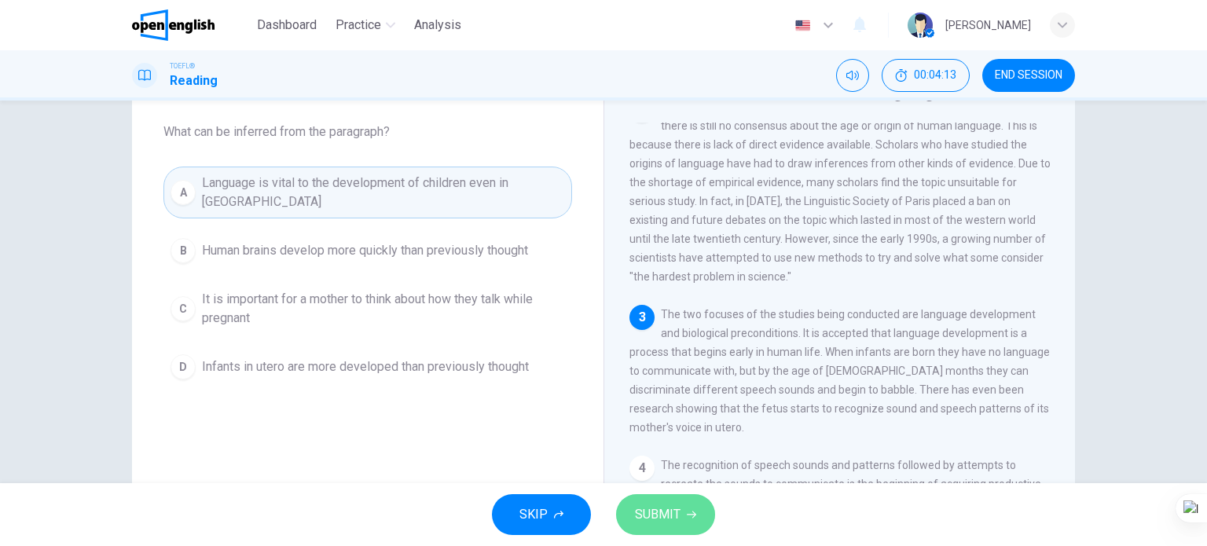
click at [660, 513] on span "SUBMIT" at bounding box center [658, 515] width 46 height 22
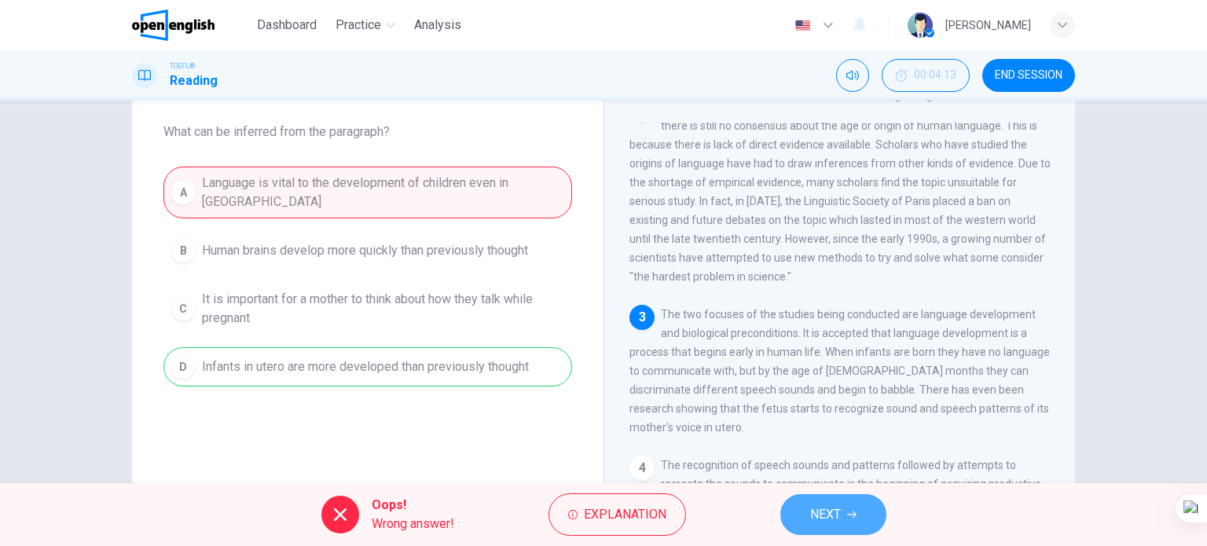
click at [823, 508] on span "NEXT" at bounding box center [825, 515] width 31 height 22
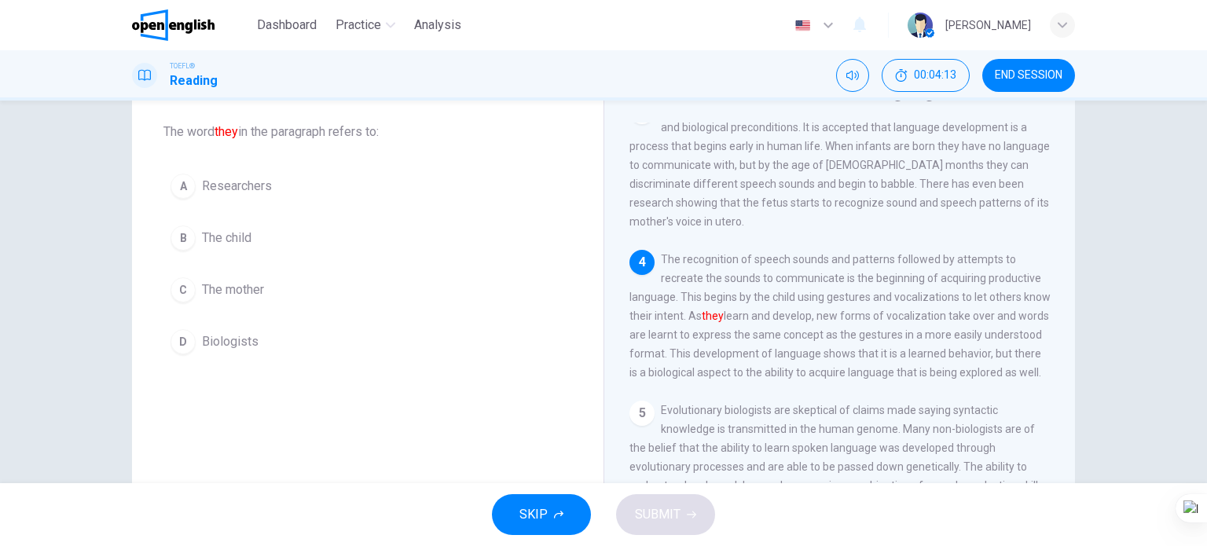
scroll to position [365, 0]
click at [245, 238] on span "The child" at bounding box center [226, 238] width 49 height 19
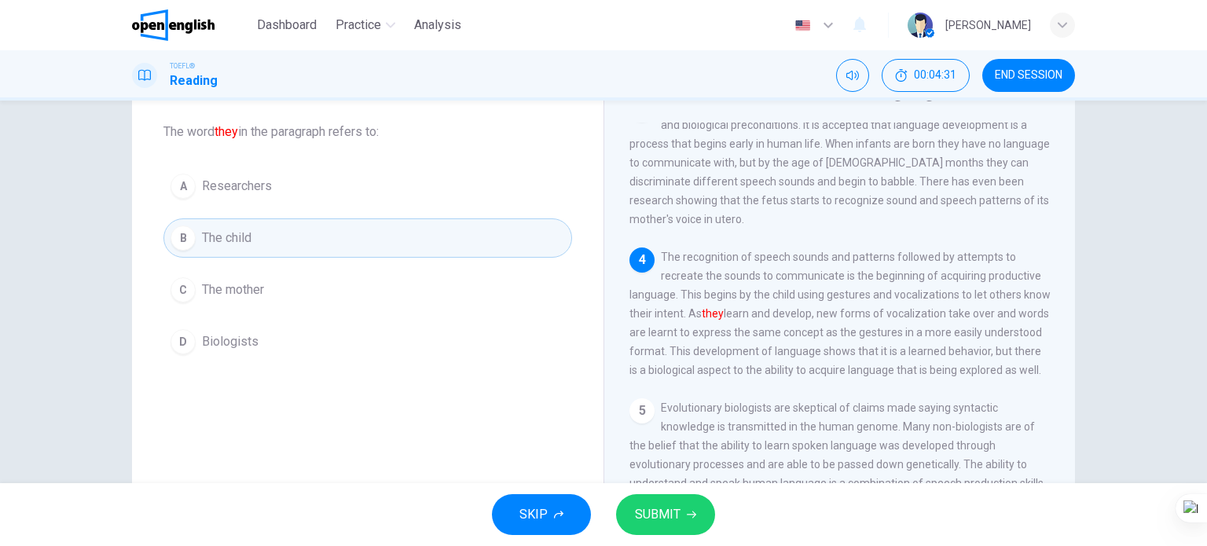
click at [665, 513] on span "SUBMIT" at bounding box center [658, 515] width 46 height 22
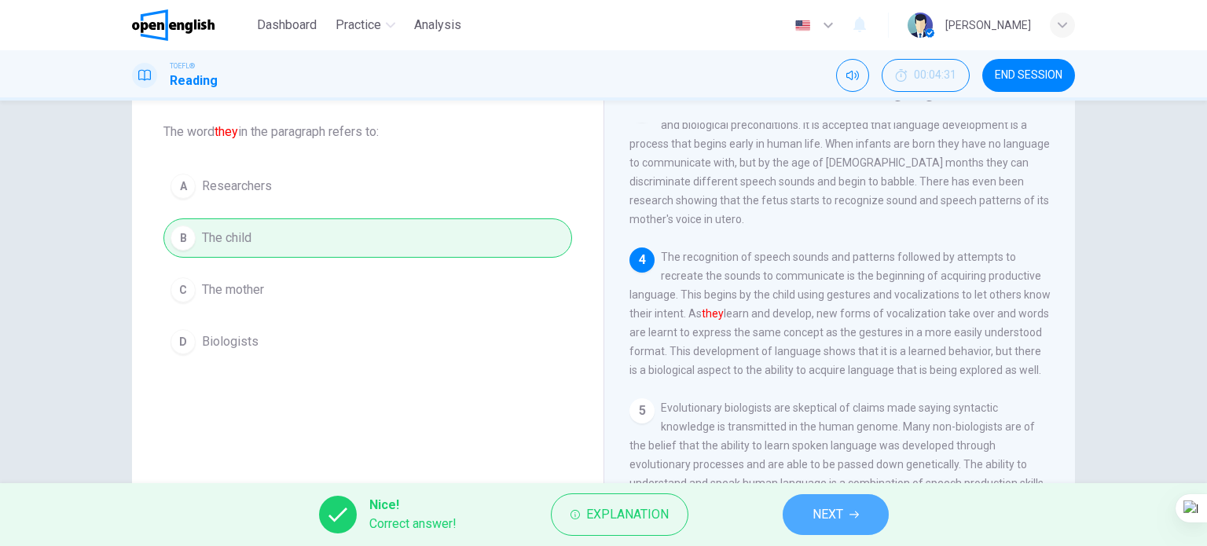
click at [858, 515] on icon "button" at bounding box center [853, 514] width 9 height 7
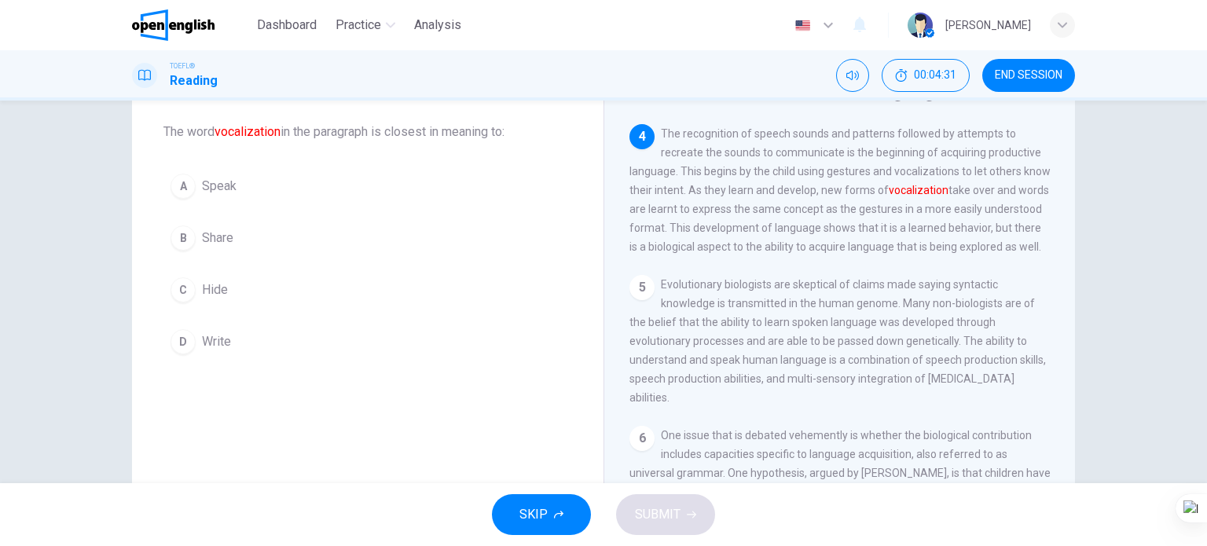
scroll to position [504, 0]
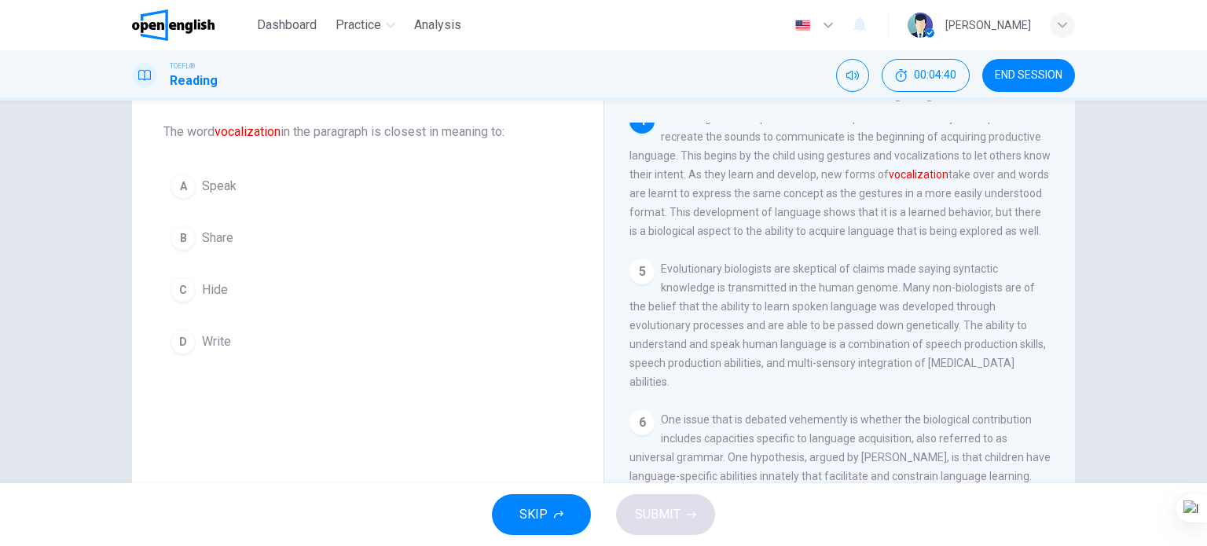
click at [211, 192] on span "Speak" at bounding box center [219, 186] width 35 height 19
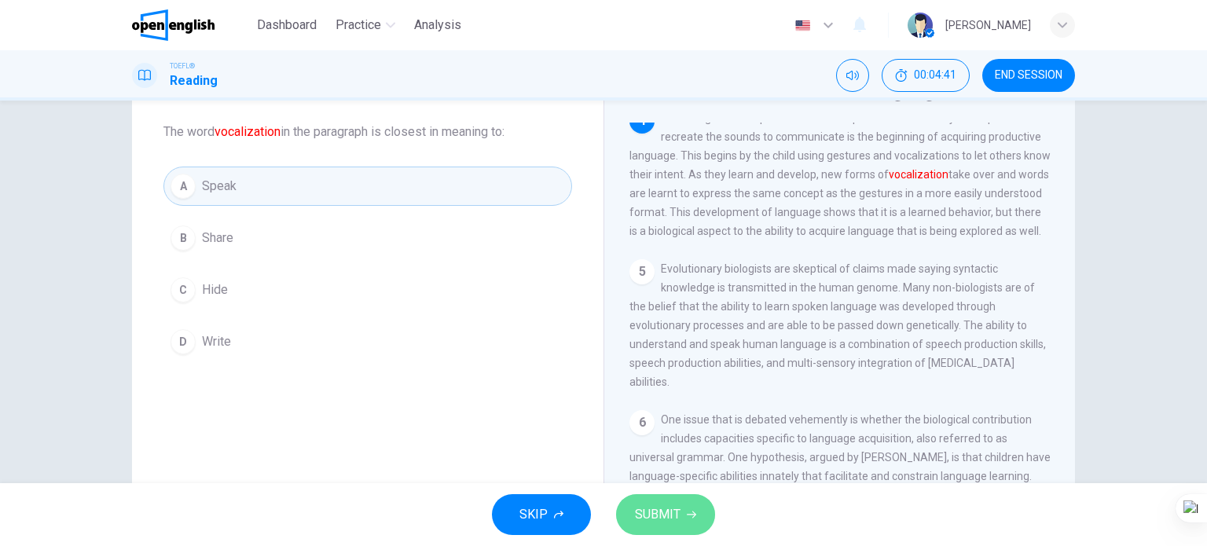
click at [648, 508] on span "SUBMIT" at bounding box center [658, 515] width 46 height 22
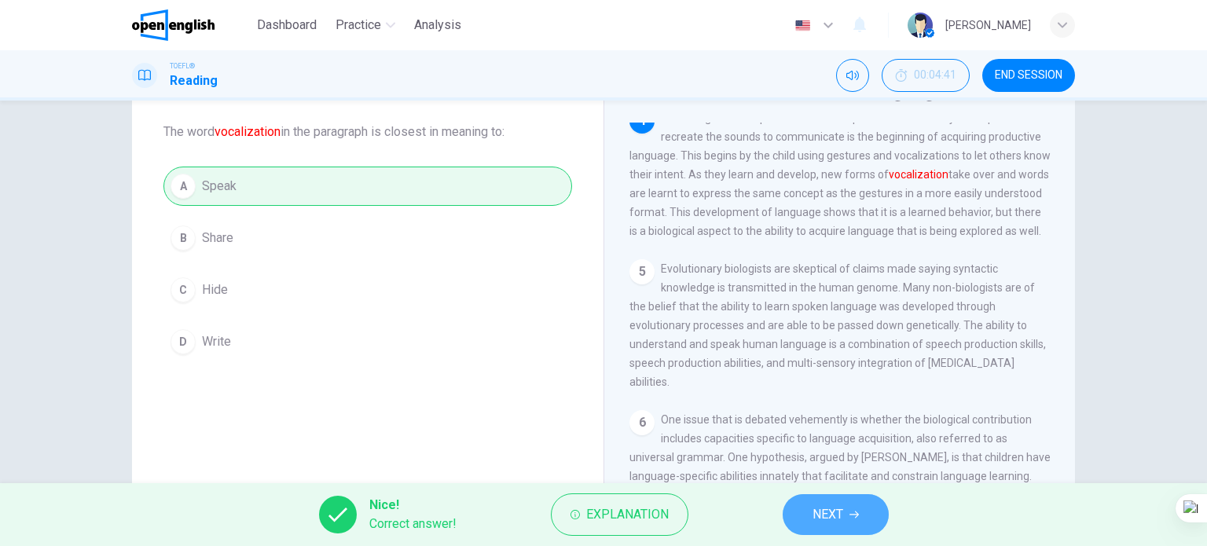
click at [852, 506] on button "NEXT" at bounding box center [836, 514] width 106 height 41
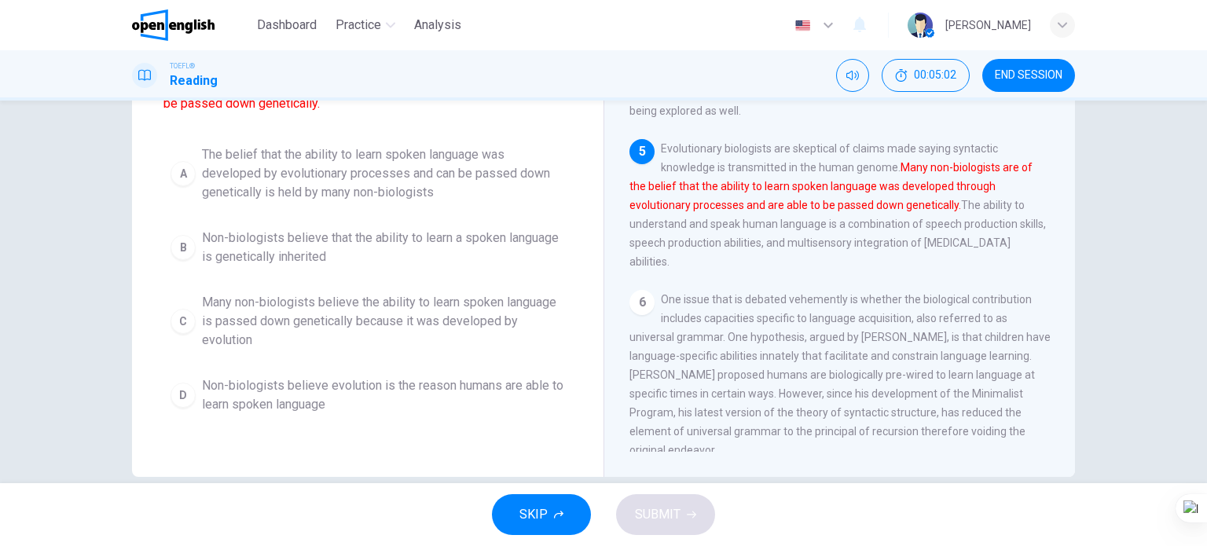
scroll to position [226, 0]
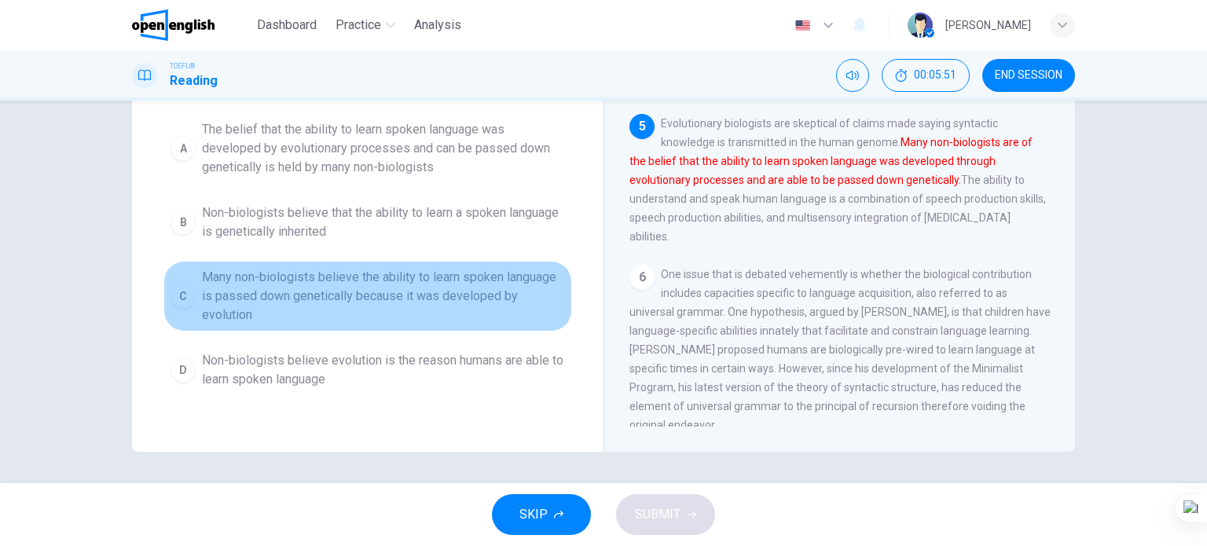
click at [391, 296] on span "Many non-biologists believe the ability to learn spoken language is passed down…" at bounding box center [383, 296] width 363 height 57
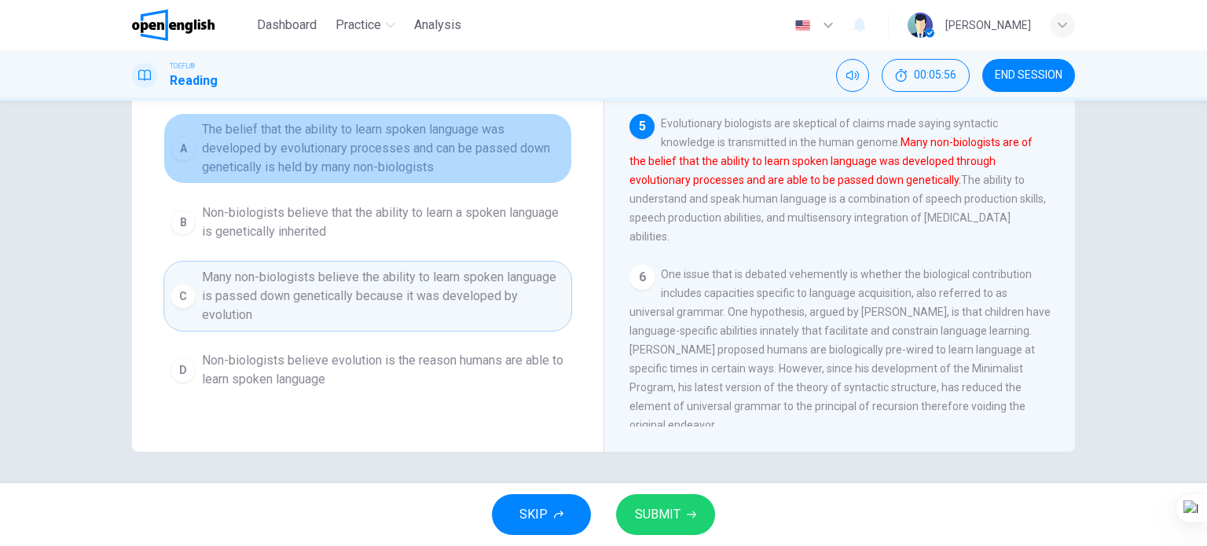
click at [433, 148] on span "The belief that the ability to learn spoken language was developed by evolution…" at bounding box center [383, 148] width 363 height 57
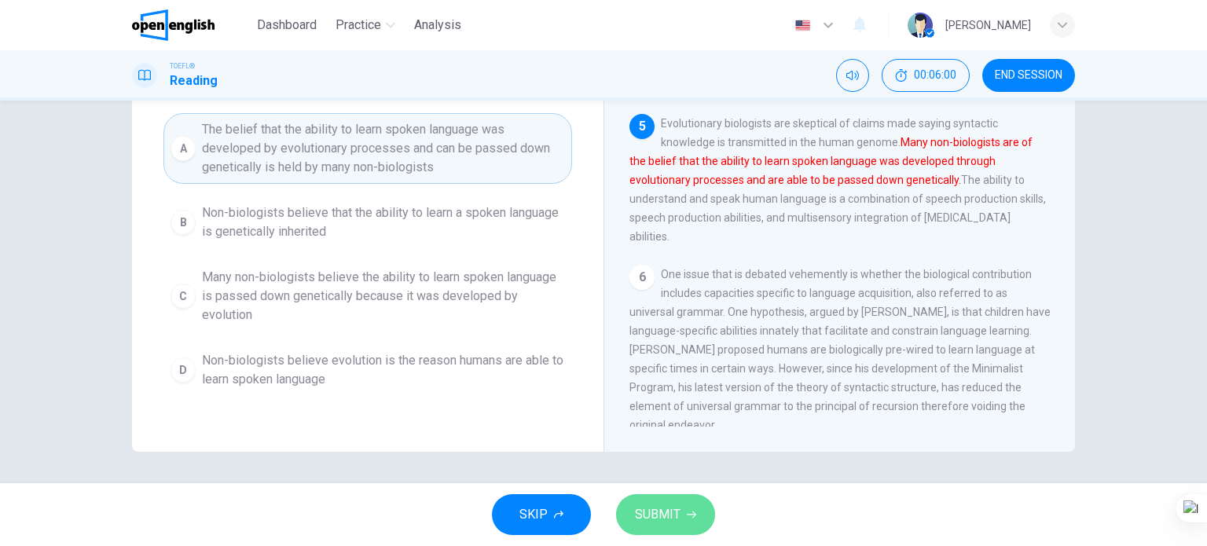
click at [659, 511] on span "SUBMIT" at bounding box center [658, 515] width 46 height 22
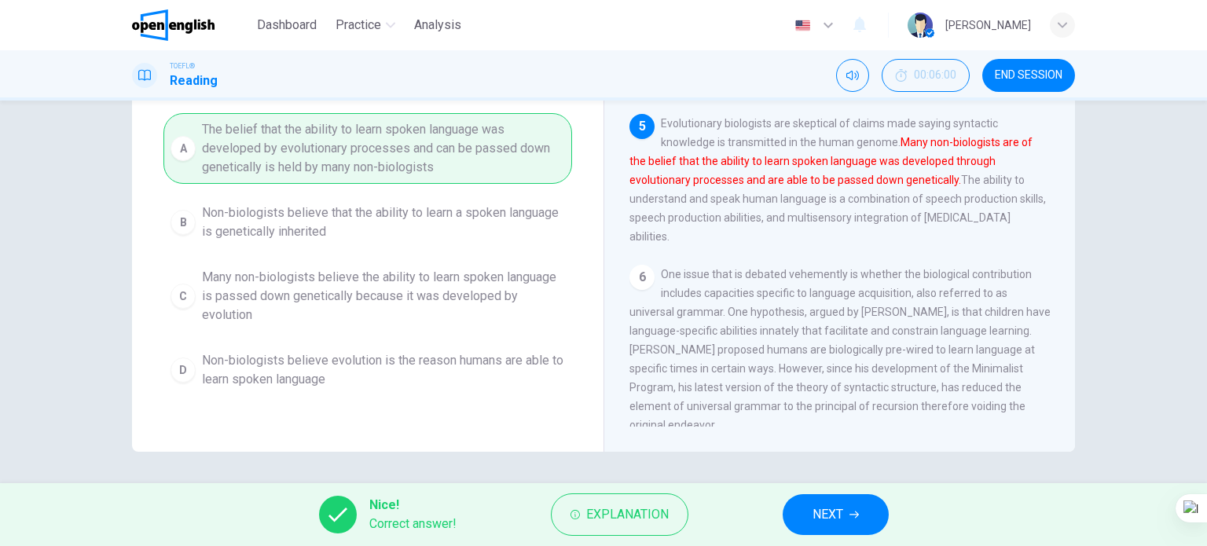
click at [805, 504] on button "NEXT" at bounding box center [836, 514] width 106 height 41
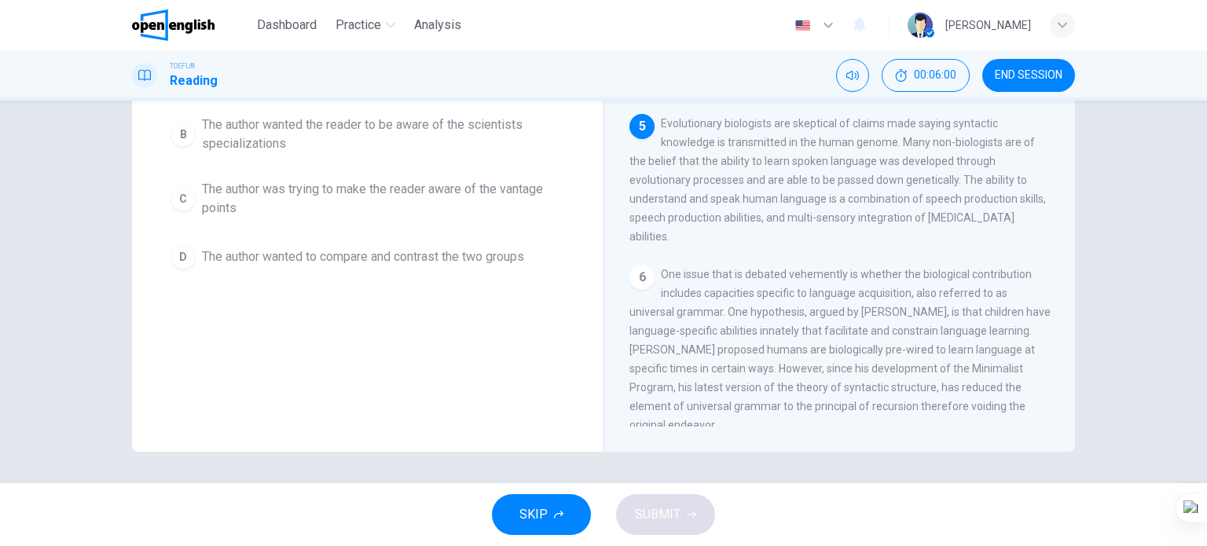
scroll to position [170, 0]
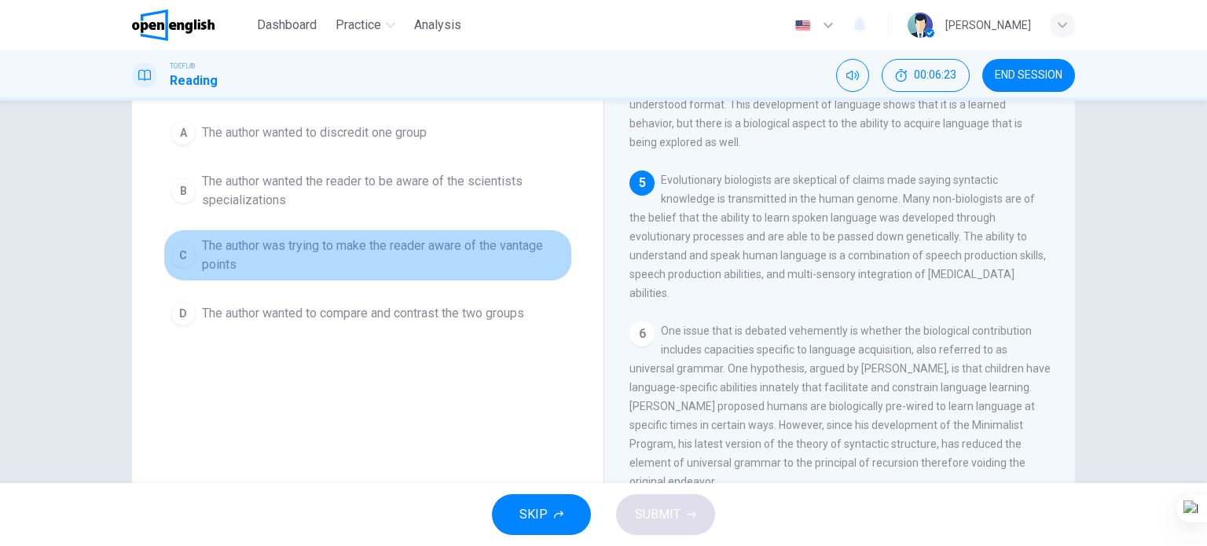
click at [402, 272] on span "The author was trying to make the reader aware of the vantage points" at bounding box center [383, 255] width 363 height 38
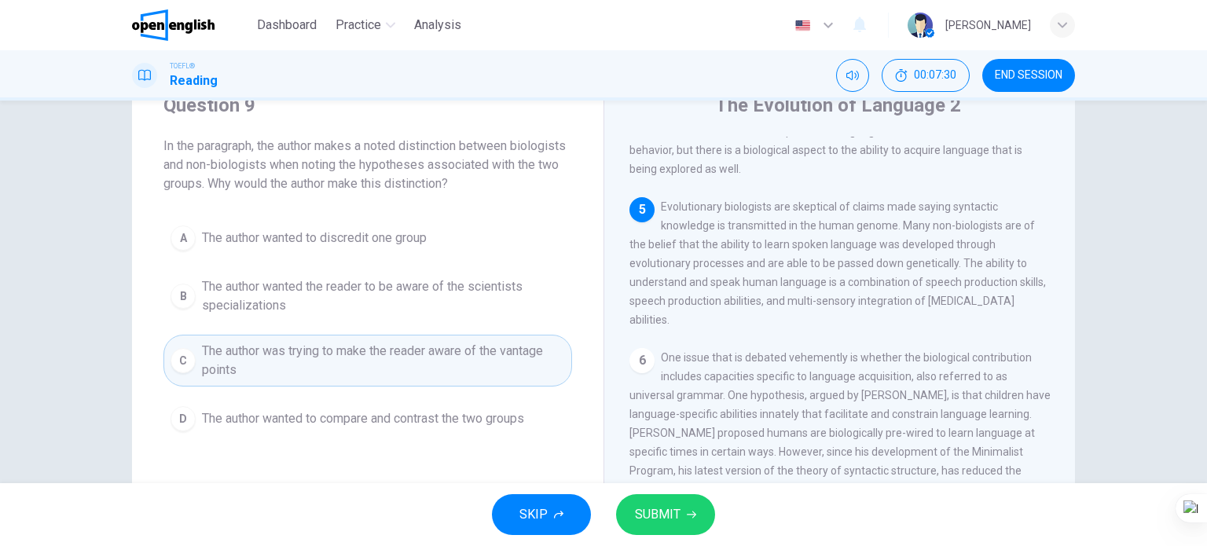
scroll to position [91, 0]
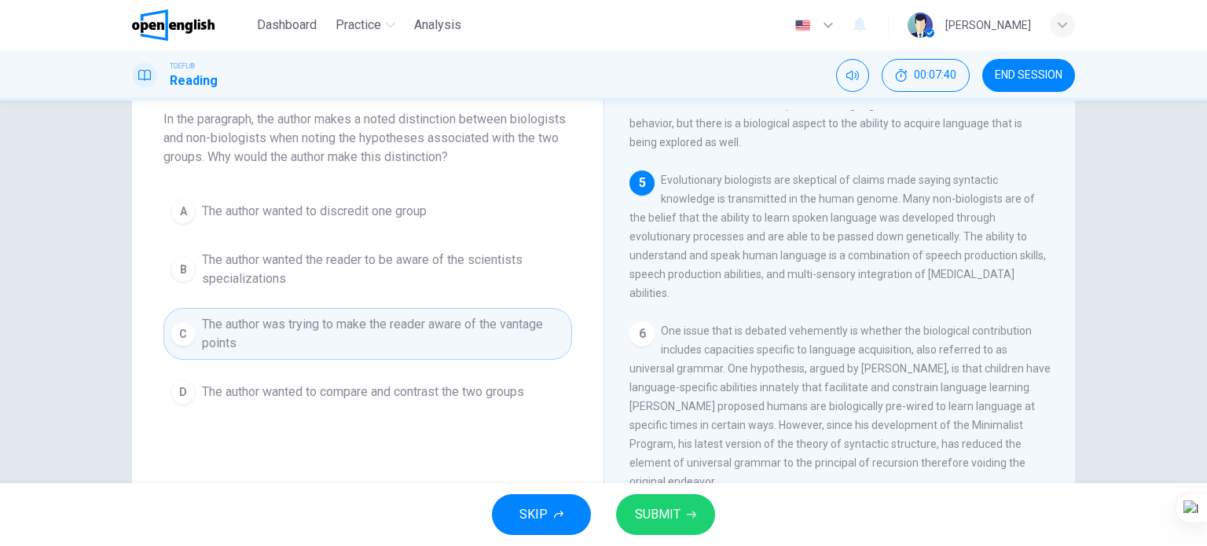
click at [416, 270] on span "The author wanted the reader to be aware of the scientists specializations" at bounding box center [383, 270] width 363 height 38
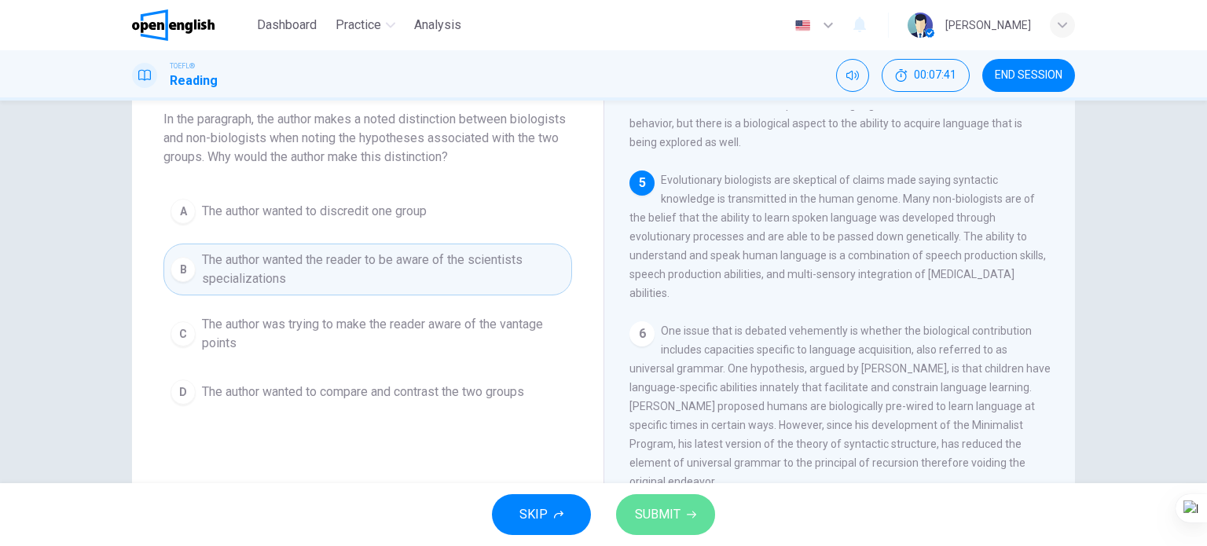
click at [650, 519] on span "SUBMIT" at bounding box center [658, 515] width 46 height 22
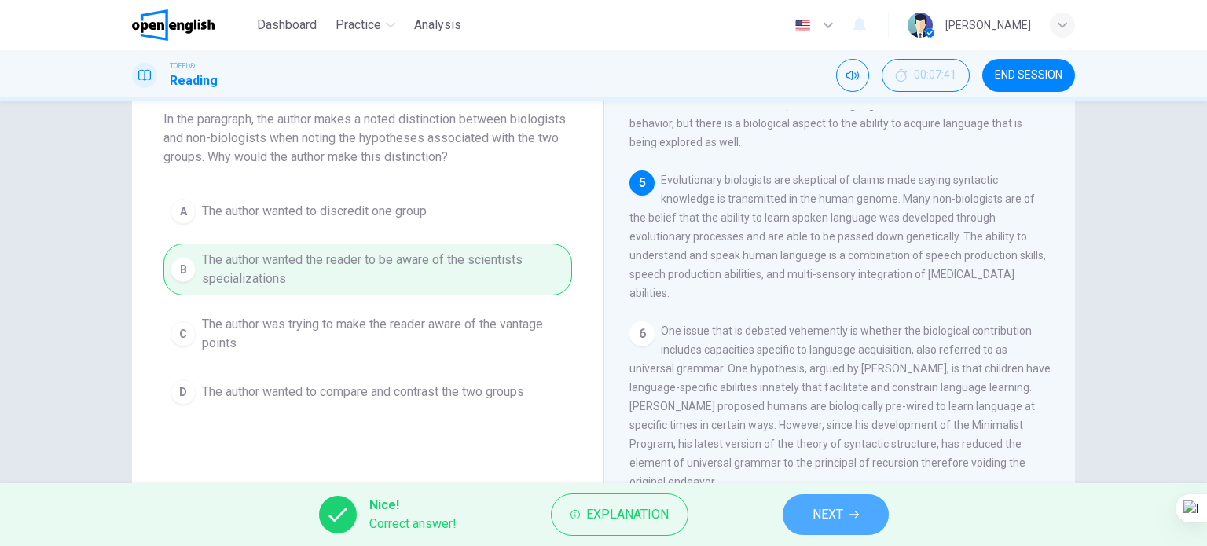
click at [849, 511] on button "NEXT" at bounding box center [836, 514] width 106 height 41
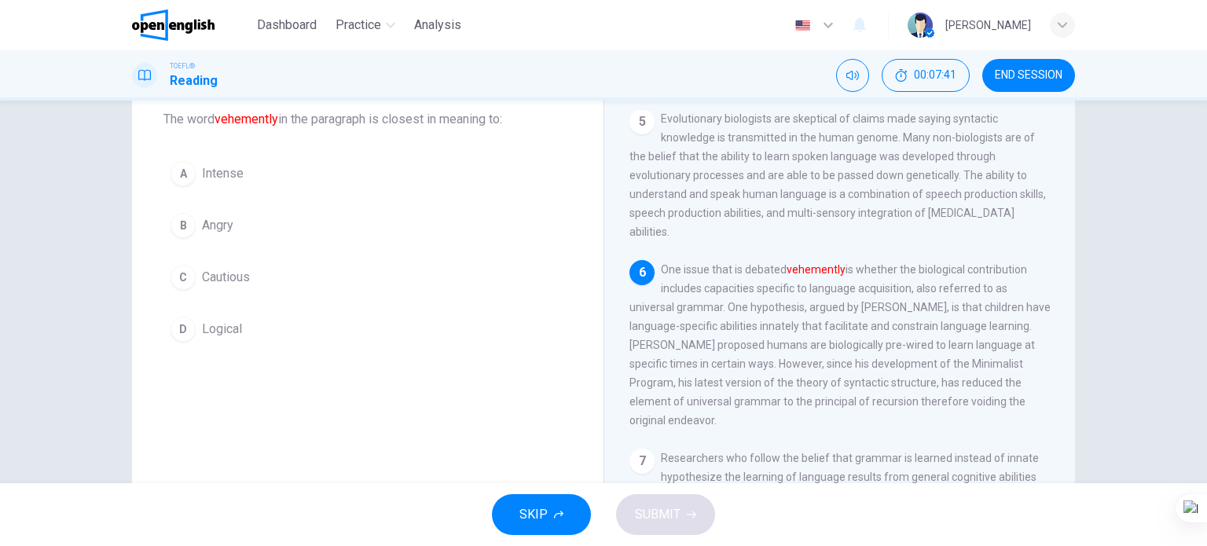
scroll to position [693, 0]
click at [220, 177] on span "Intense" at bounding box center [223, 173] width 42 height 19
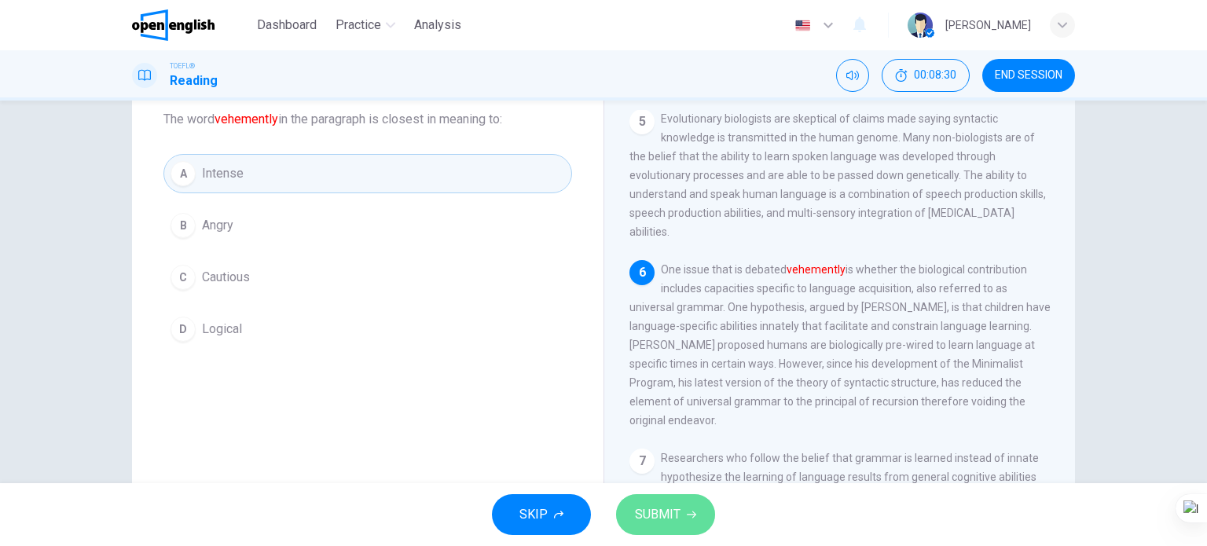
click at [632, 518] on button "SUBMIT" at bounding box center [665, 514] width 99 height 41
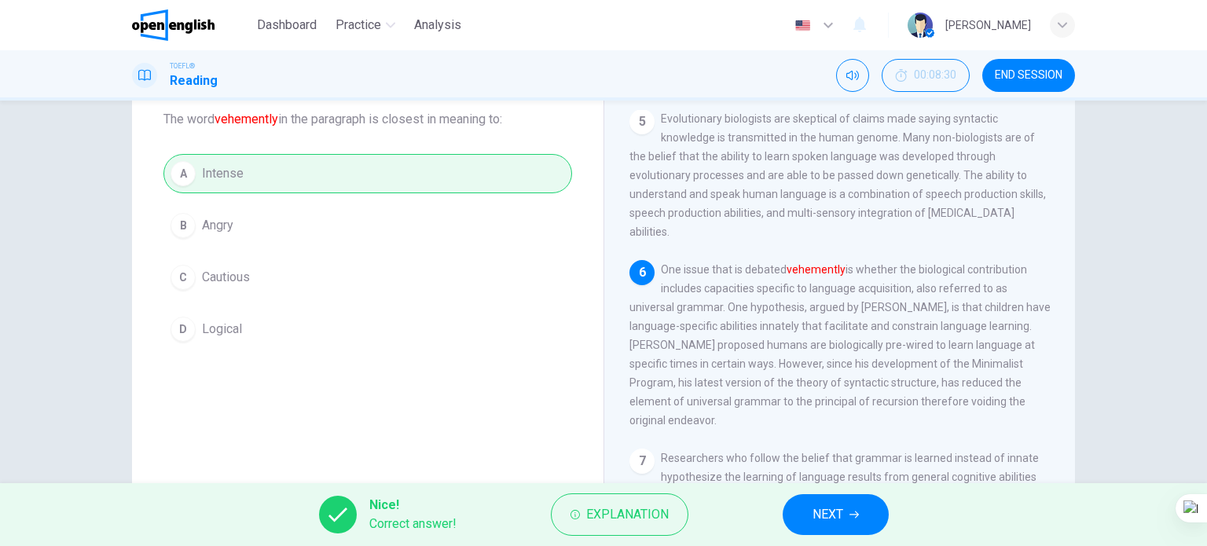
drag, startPoint x: 897, startPoint y: 523, endPoint x: 889, endPoint y: 523, distance: 8.6
click at [889, 523] on div "Nice! Correct answer! Explanation NEXT" at bounding box center [603, 514] width 1207 height 63
click at [866, 516] on button "NEXT" at bounding box center [836, 514] width 106 height 41
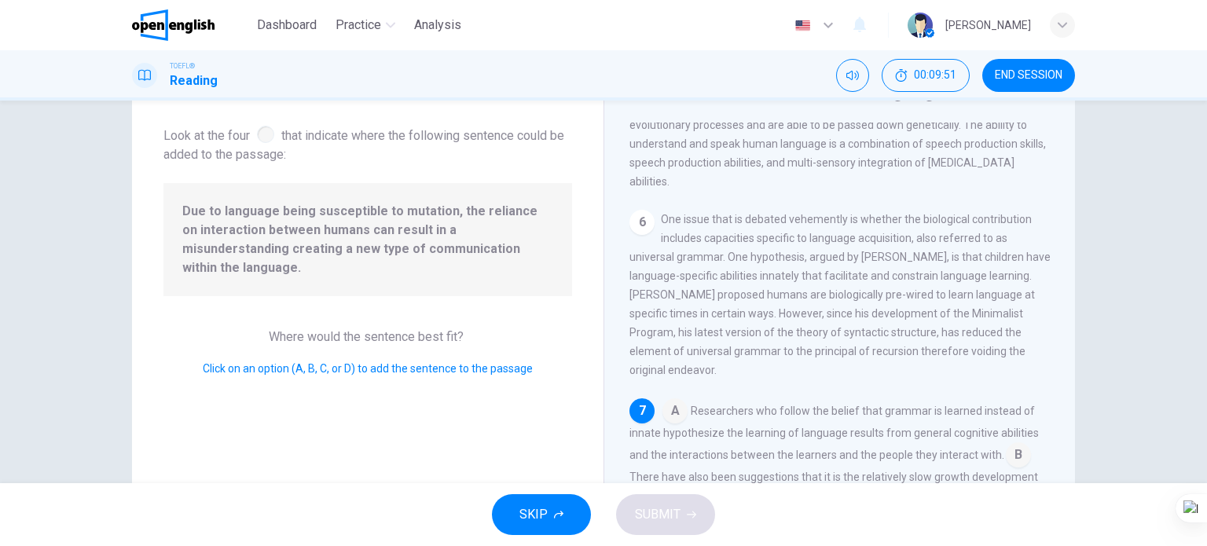
scroll to position [157, 0]
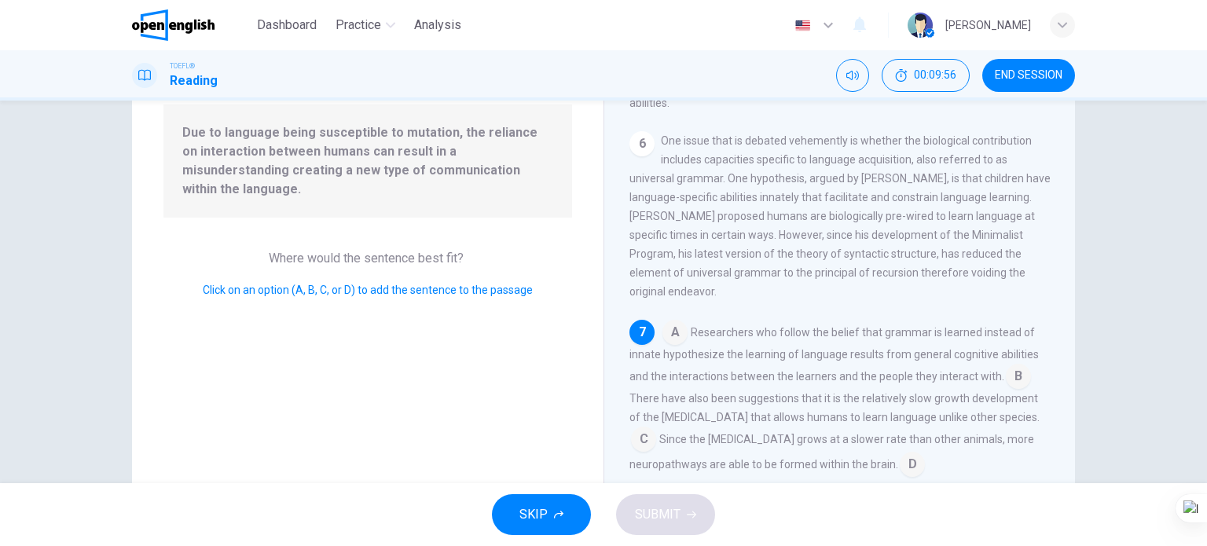
click at [670, 334] on input at bounding box center [674, 333] width 25 height 25
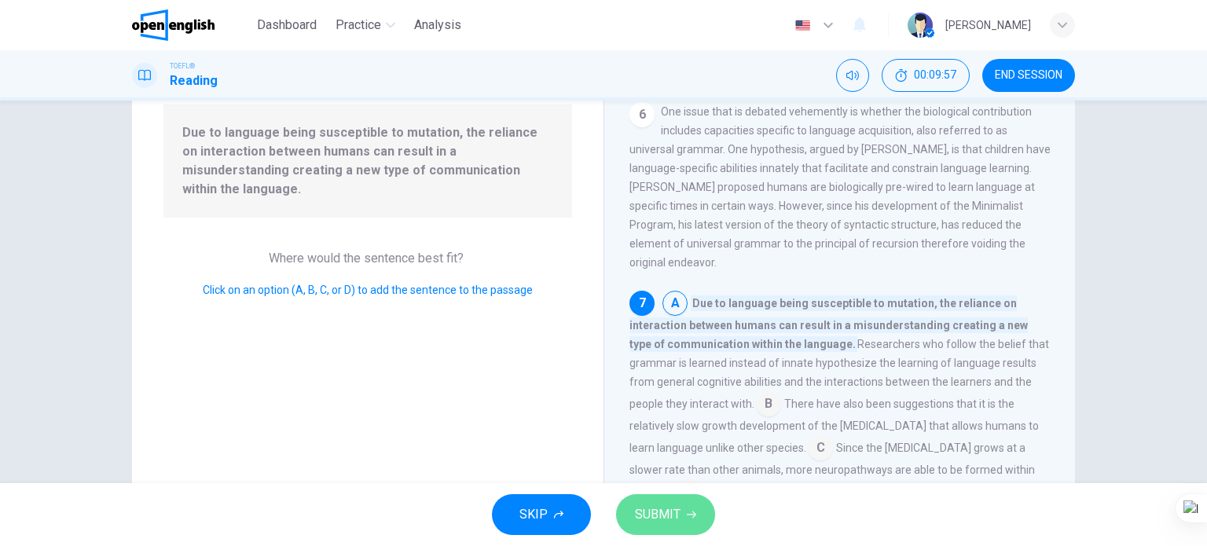
click at [658, 513] on span "SUBMIT" at bounding box center [658, 515] width 46 height 22
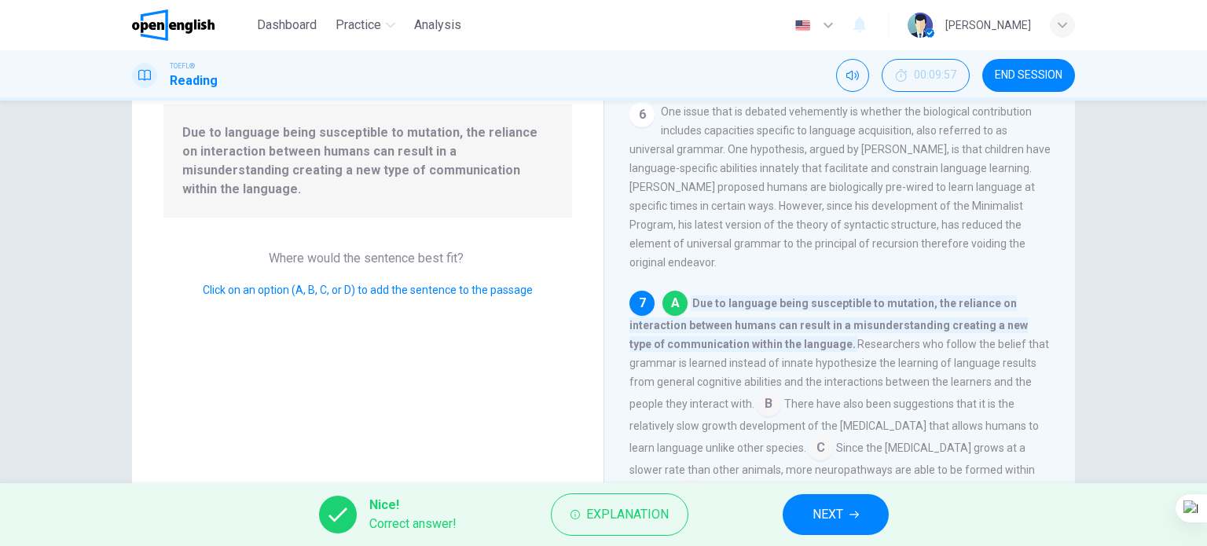
click at [844, 522] on button "NEXT" at bounding box center [836, 514] width 106 height 41
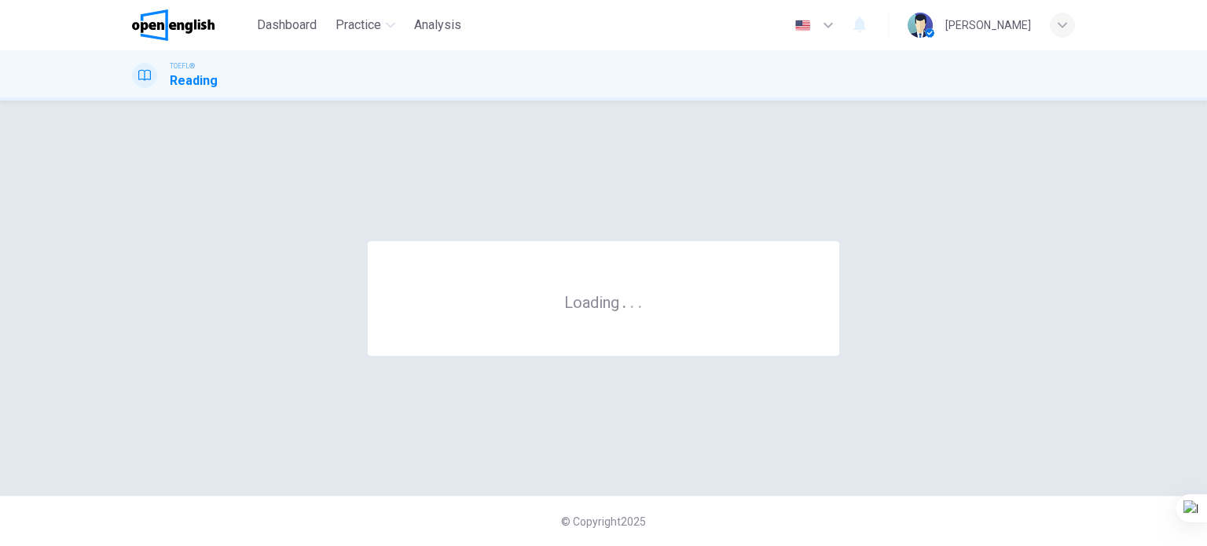
scroll to position [0, 0]
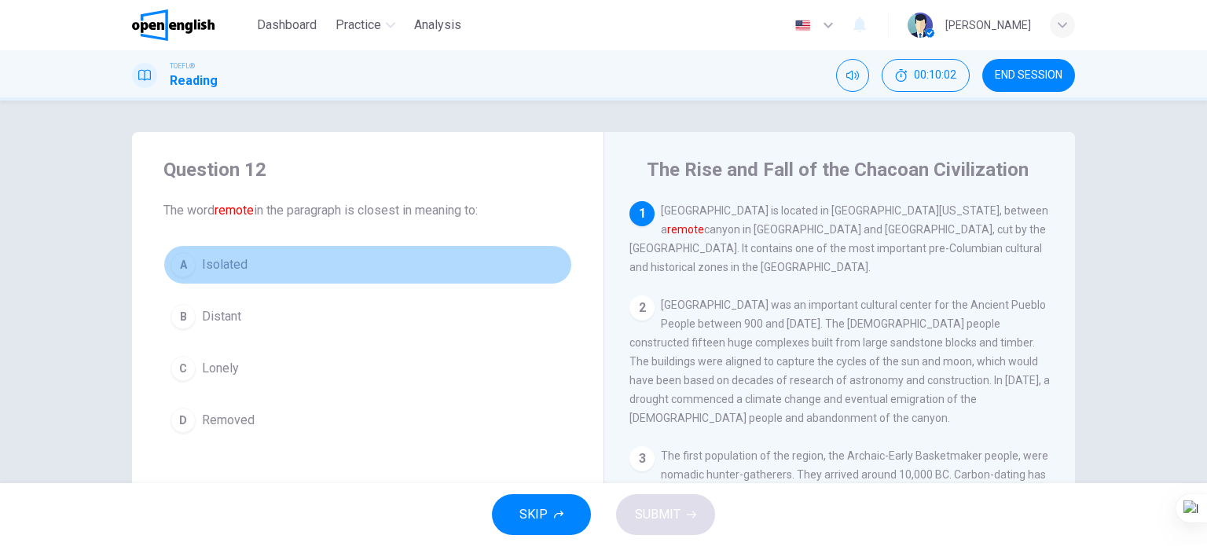
click at [220, 269] on span "Isolated" at bounding box center [225, 264] width 46 height 19
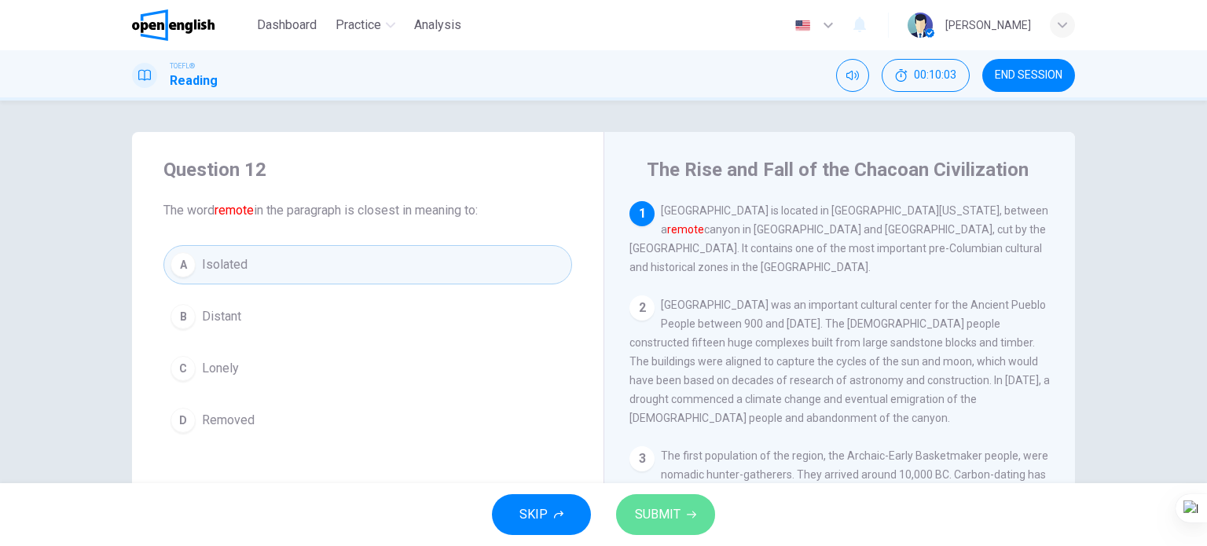
click at [642, 511] on span "SUBMIT" at bounding box center [658, 515] width 46 height 22
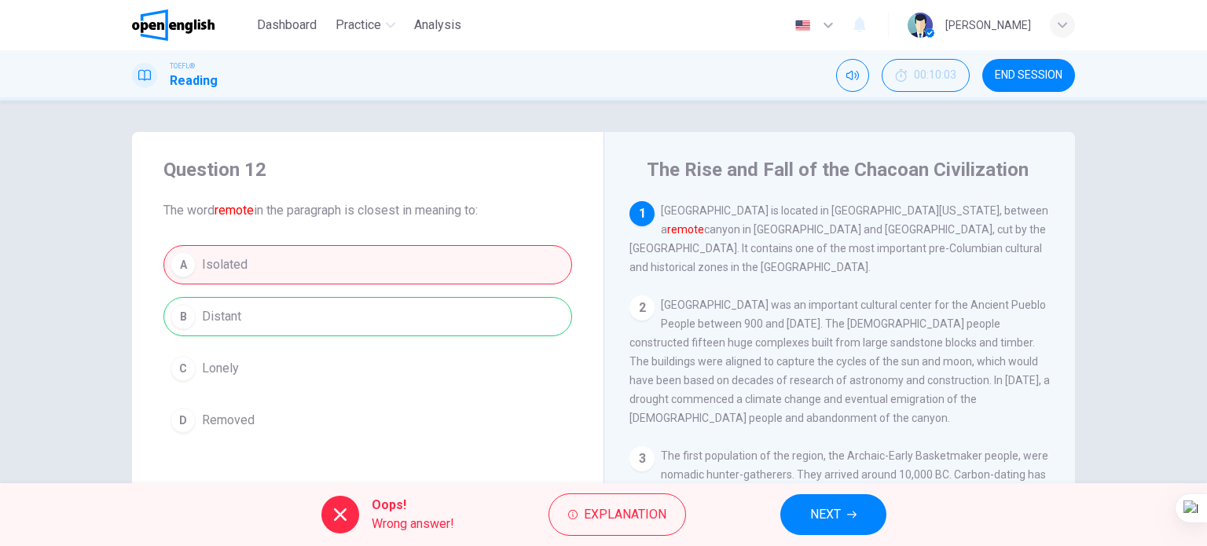
click at [798, 526] on button "NEXT" at bounding box center [833, 514] width 106 height 41
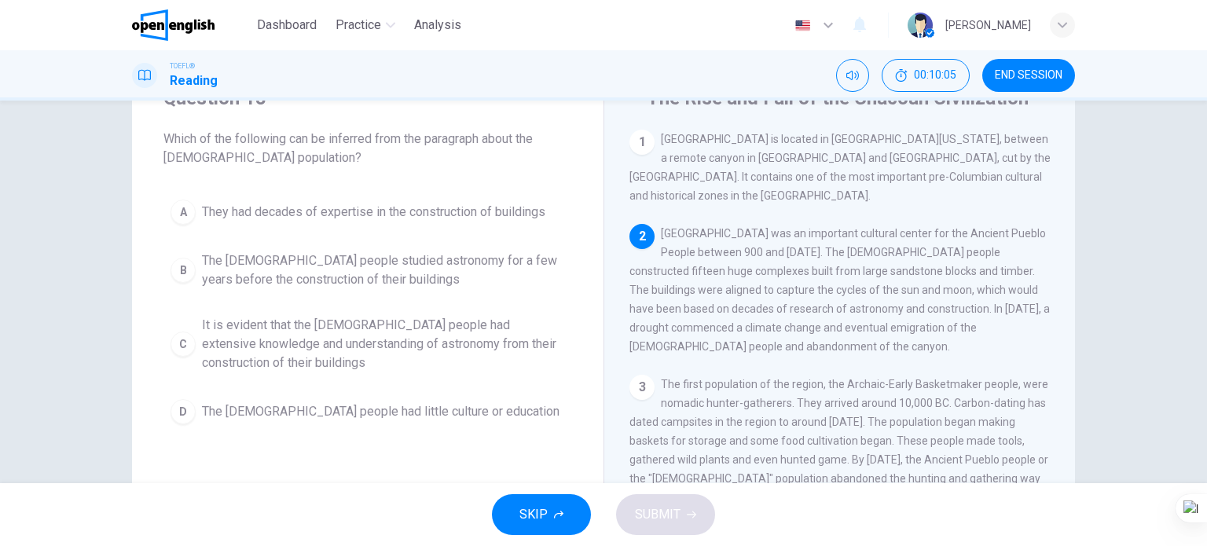
scroll to position [69, 0]
click at [357, 219] on span "They had decades of expertise in the construction of buildings" at bounding box center [373, 214] width 343 height 19
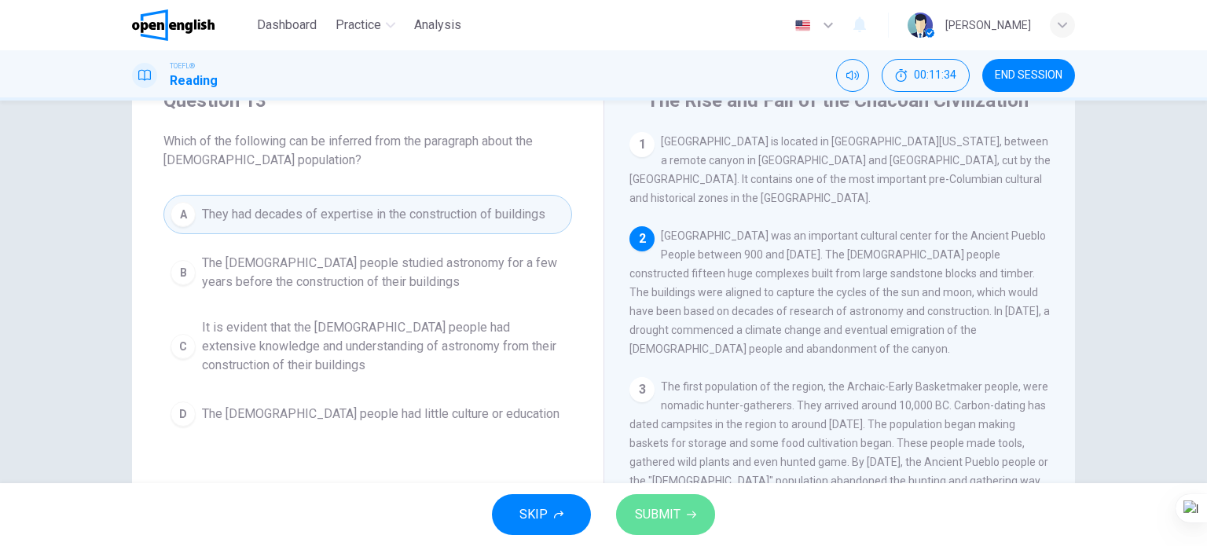
click at [652, 514] on span "SUBMIT" at bounding box center [658, 515] width 46 height 22
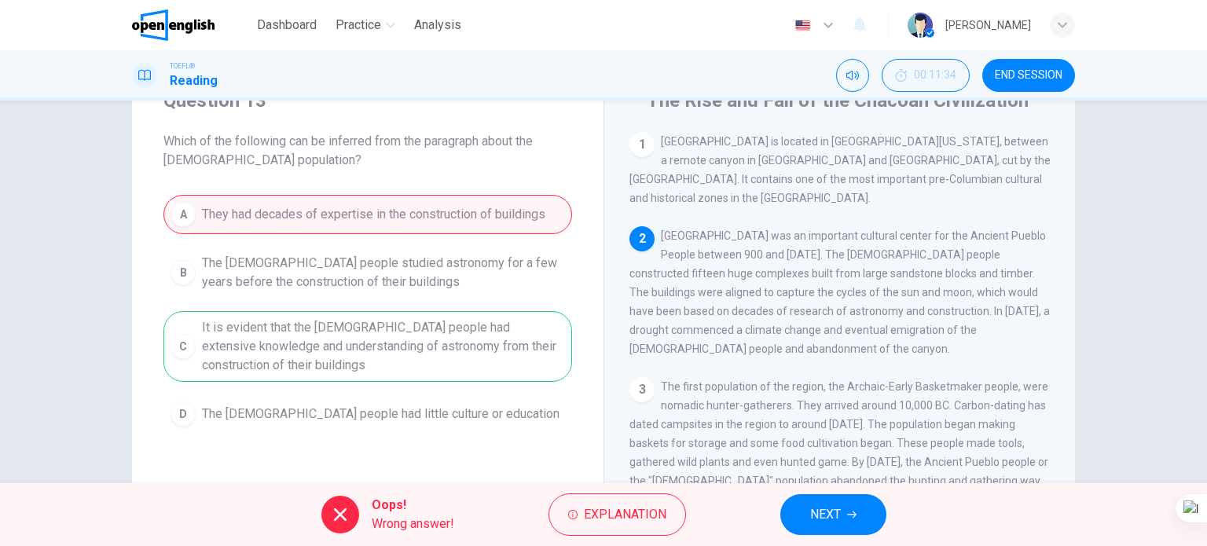
click at [796, 520] on button "NEXT" at bounding box center [833, 514] width 106 height 41
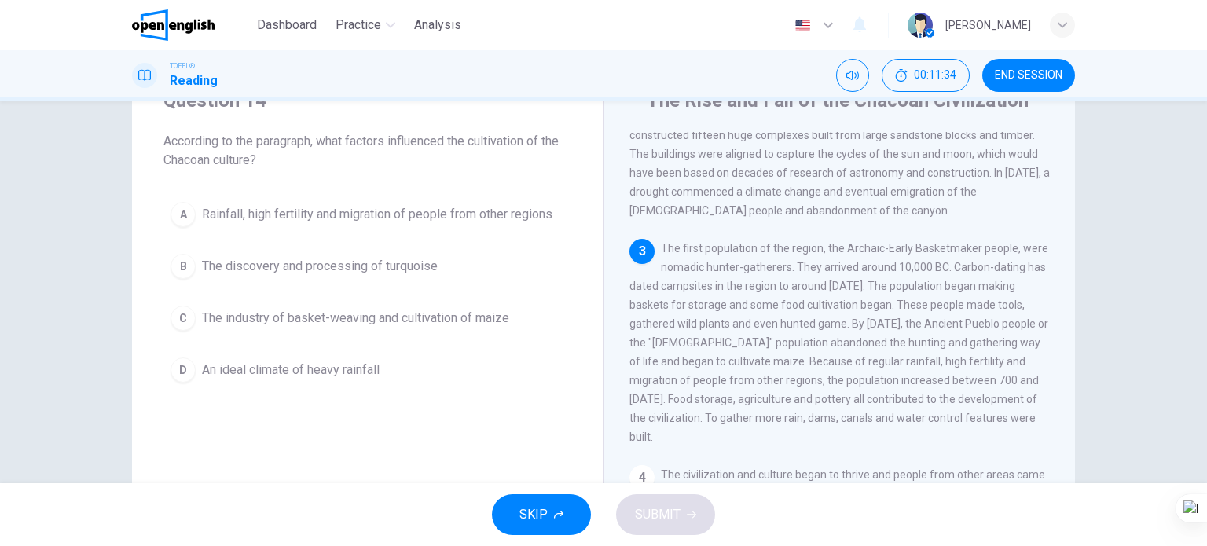
scroll to position [152, 0]
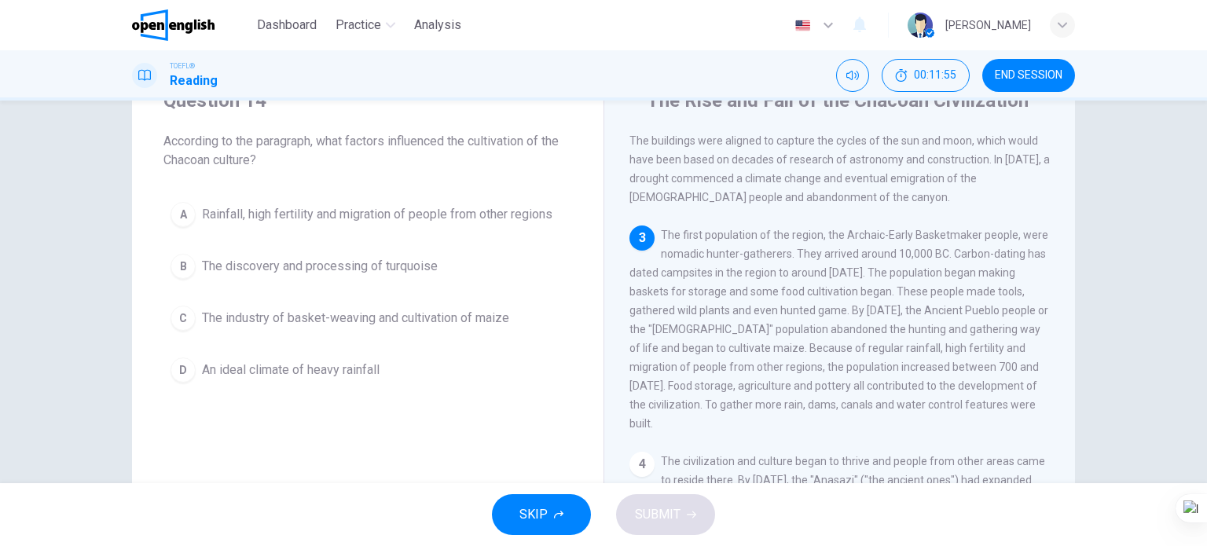
click at [1047, 83] on button "END SESSION" at bounding box center [1028, 75] width 93 height 33
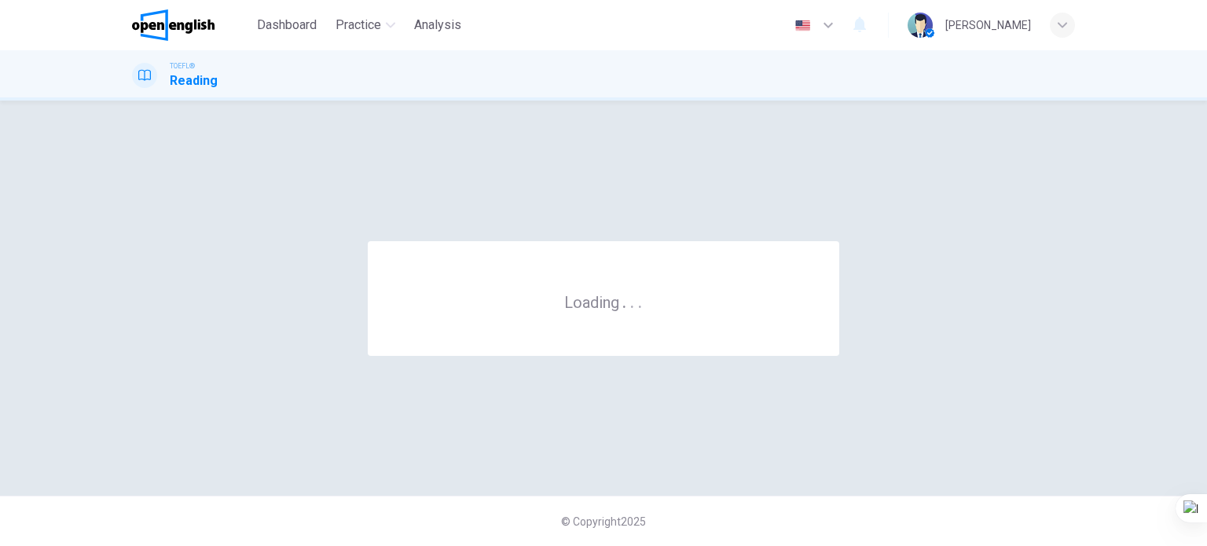
scroll to position [0, 0]
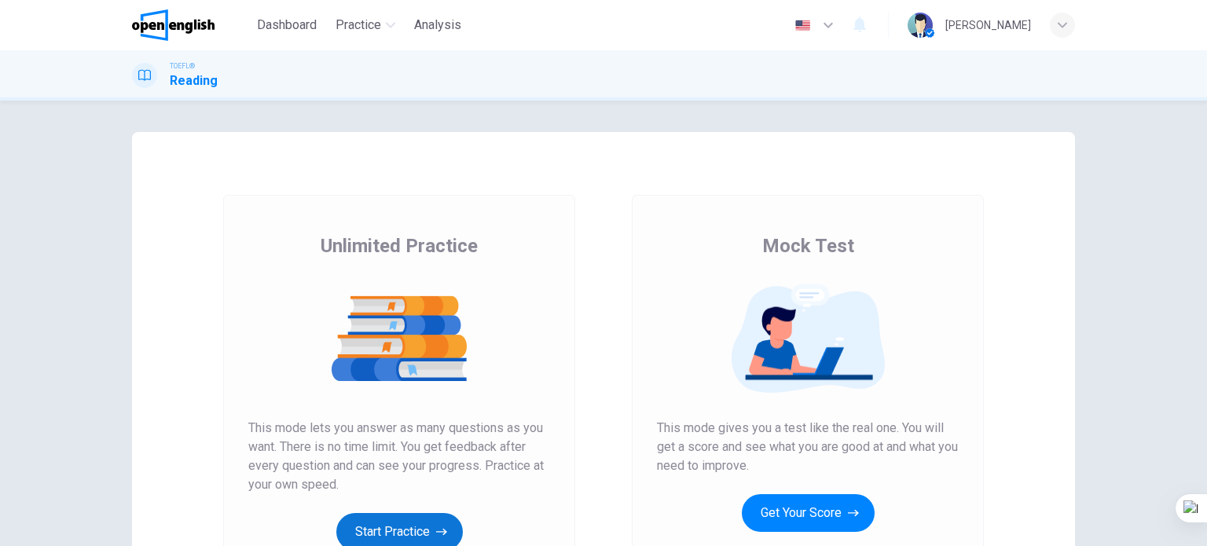
scroll to position [79, 0]
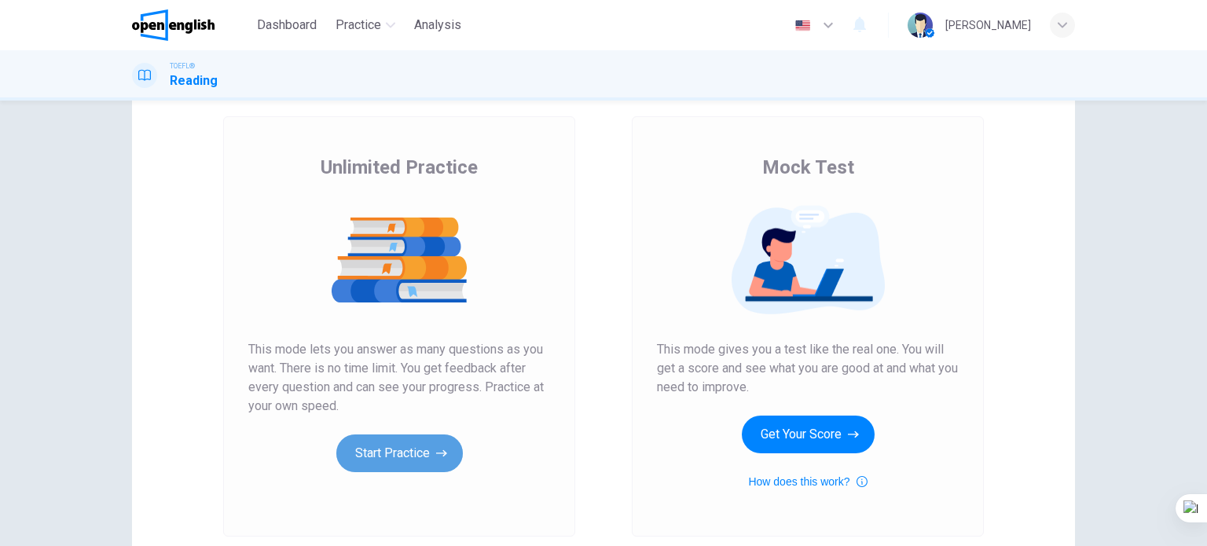
click at [408, 447] on button "Start Practice" at bounding box center [399, 453] width 126 height 38
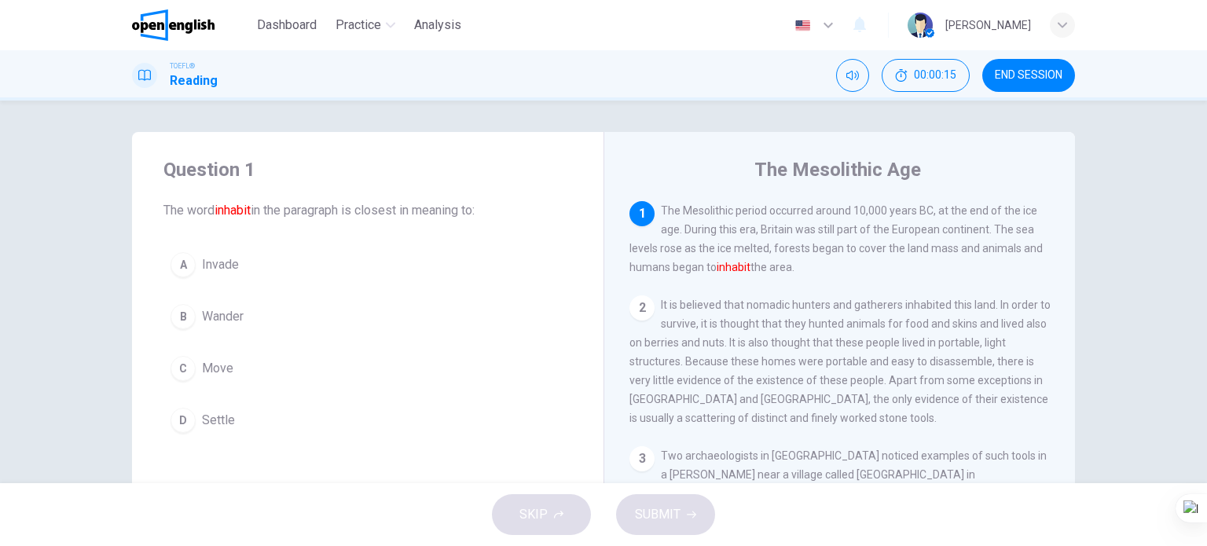
click at [238, 423] on button "D Settle" at bounding box center [367, 420] width 409 height 39
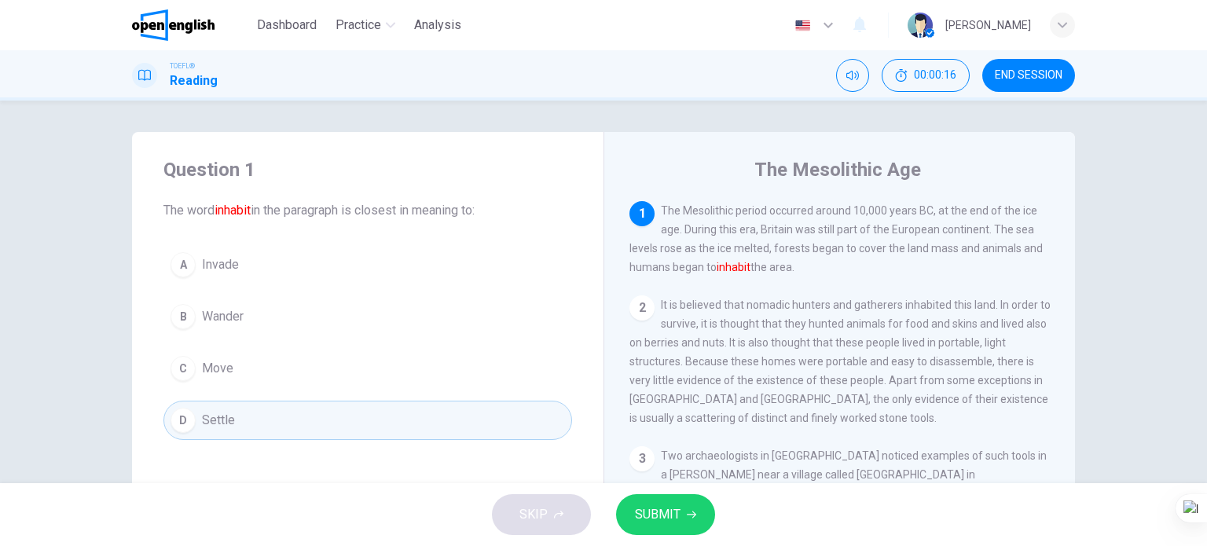
click at [669, 515] on span "SUBMIT" at bounding box center [658, 515] width 46 height 22
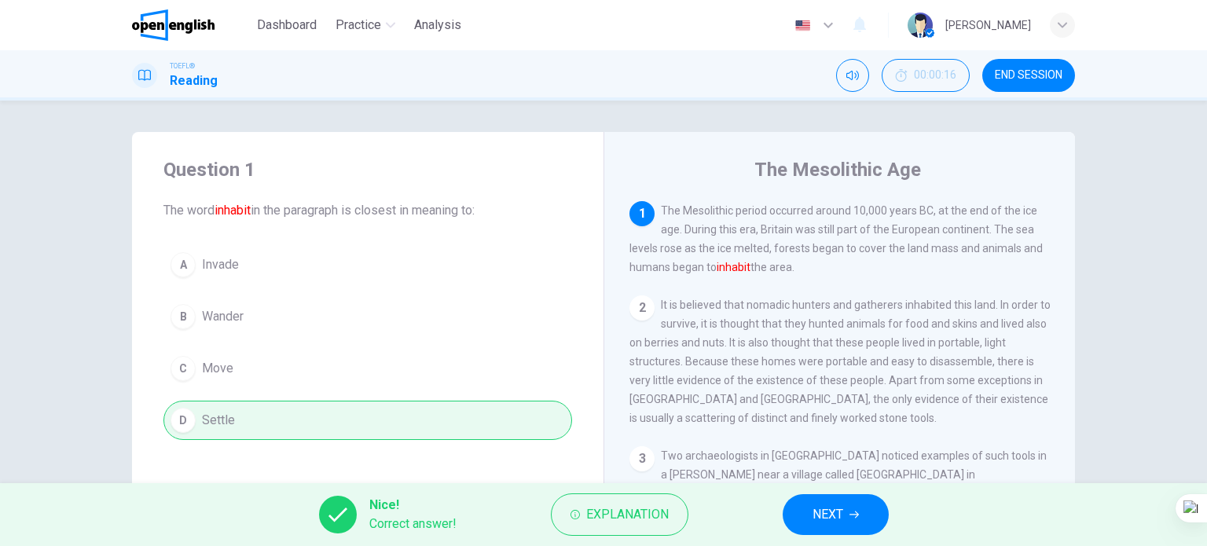
click at [818, 502] on button "NEXT" at bounding box center [836, 514] width 106 height 41
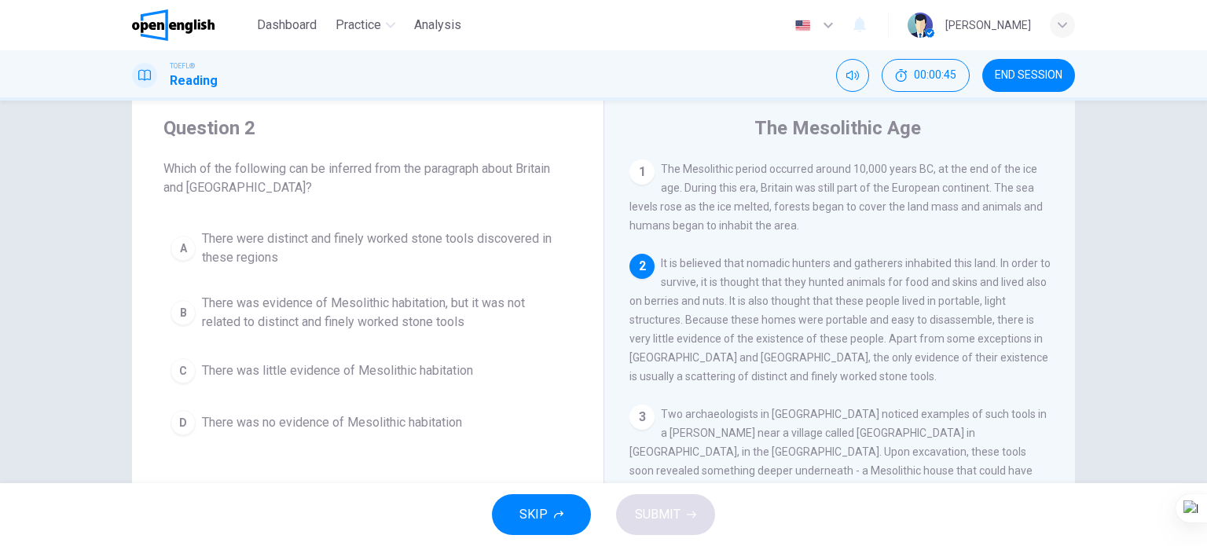
scroll to position [79, 0]
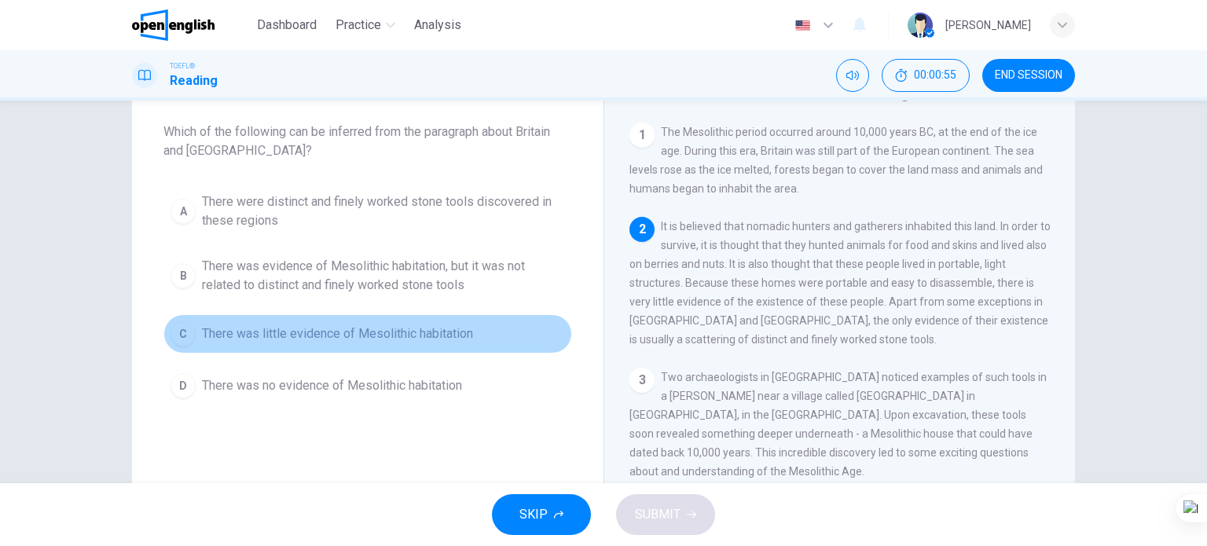
click at [346, 335] on span "There was little evidence of Mesolithic habitation" at bounding box center [337, 333] width 271 height 19
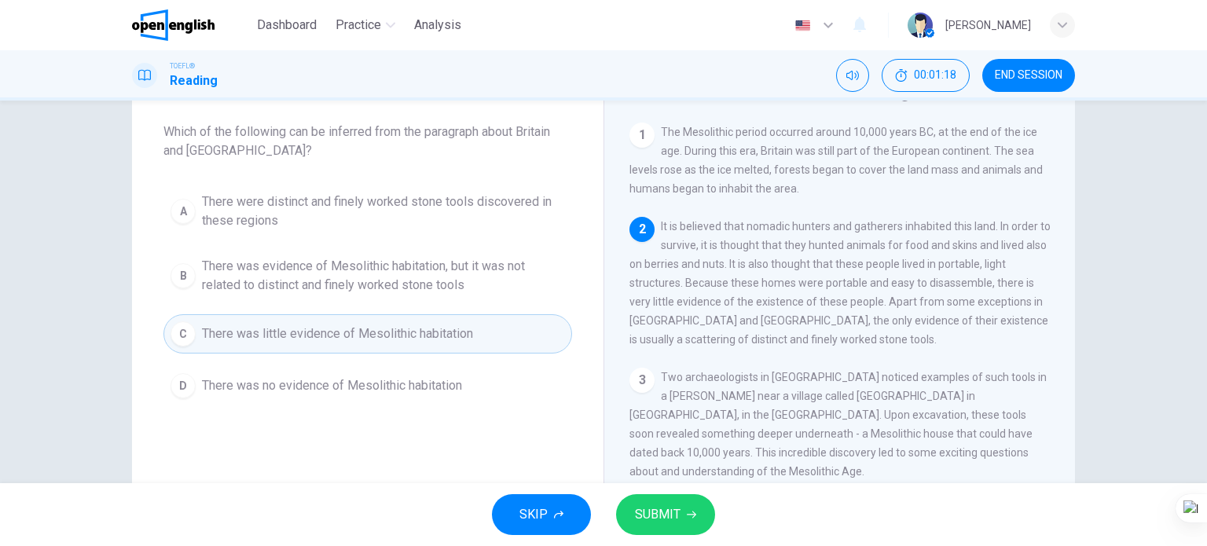
click at [674, 515] on span "SUBMIT" at bounding box center [658, 515] width 46 height 22
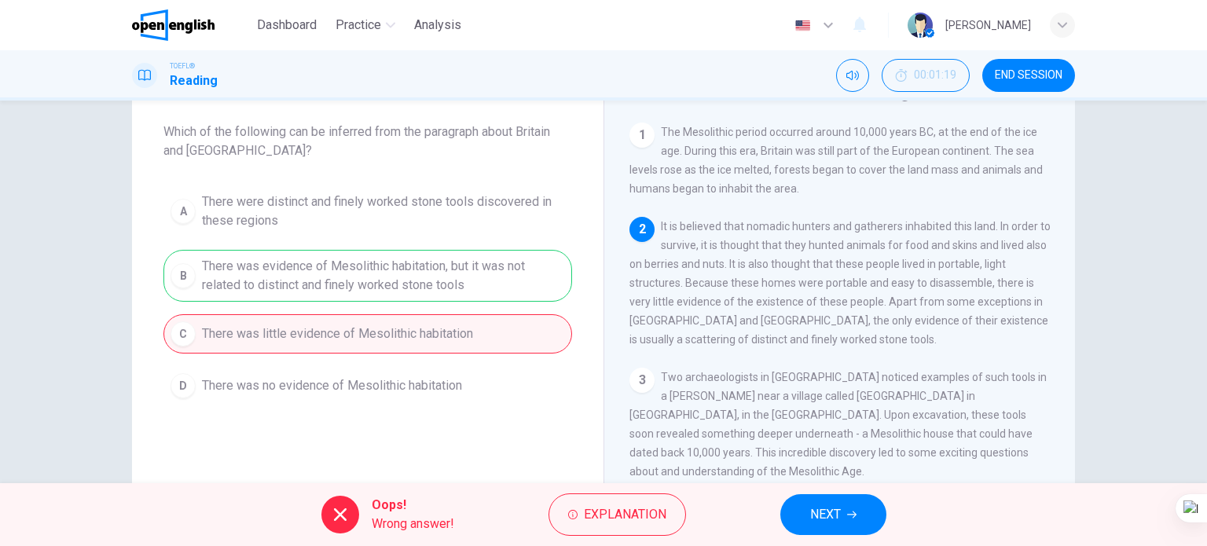
click at [800, 515] on button "NEXT" at bounding box center [833, 514] width 106 height 41
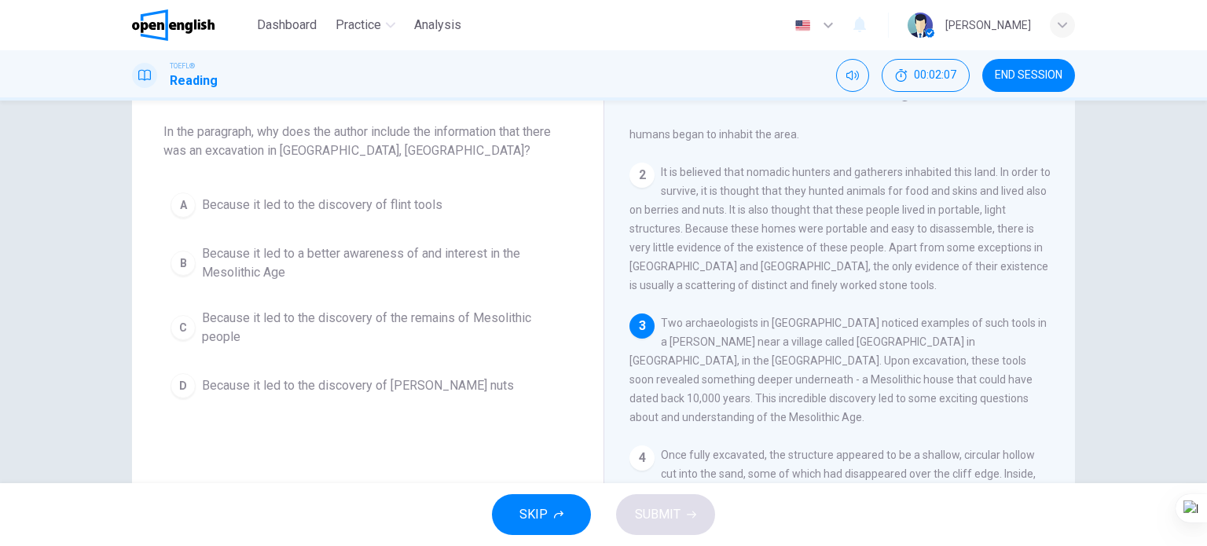
click at [346, 321] on span "Because it led to the discovery of the remains of Mesolithic people" at bounding box center [383, 328] width 363 height 38
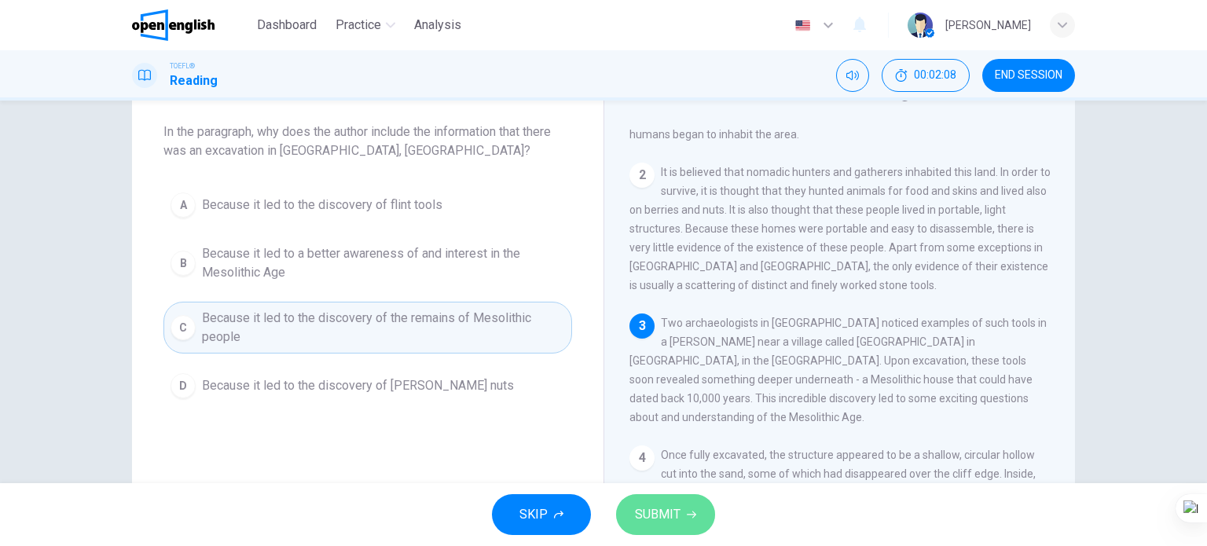
click at [641, 514] on span "SUBMIT" at bounding box center [658, 515] width 46 height 22
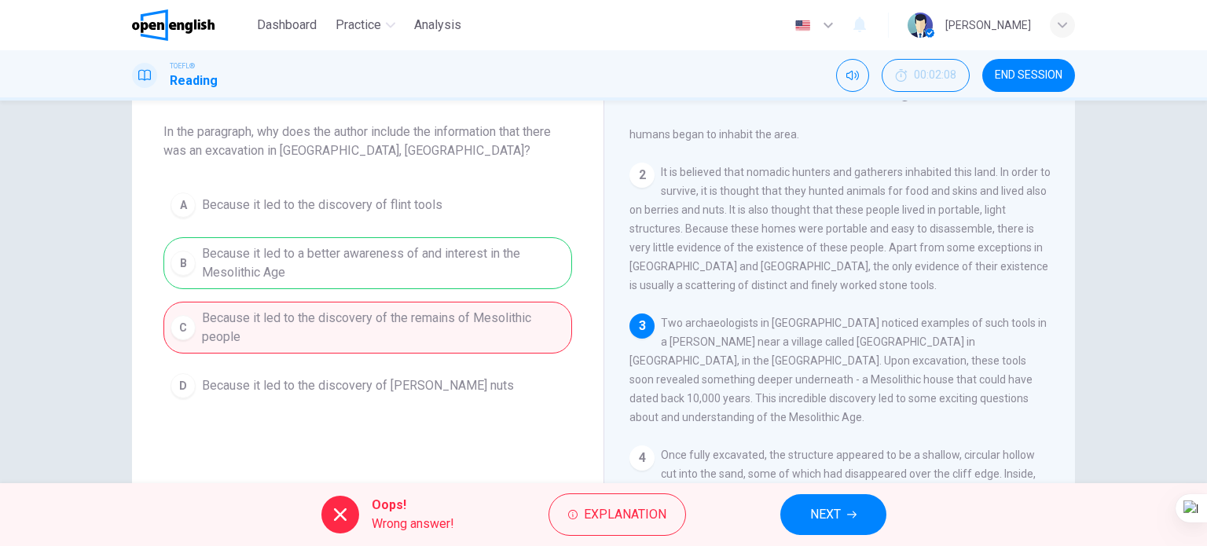
click at [798, 510] on button "NEXT" at bounding box center [833, 514] width 106 height 41
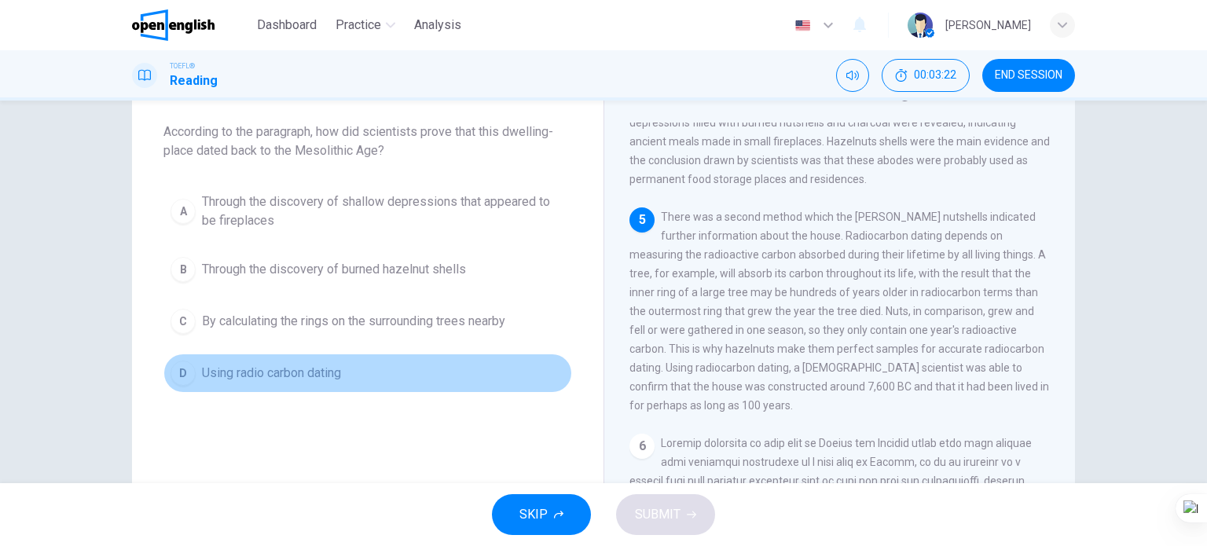
click at [325, 373] on span "Using radio carbon dating" at bounding box center [271, 373] width 139 height 19
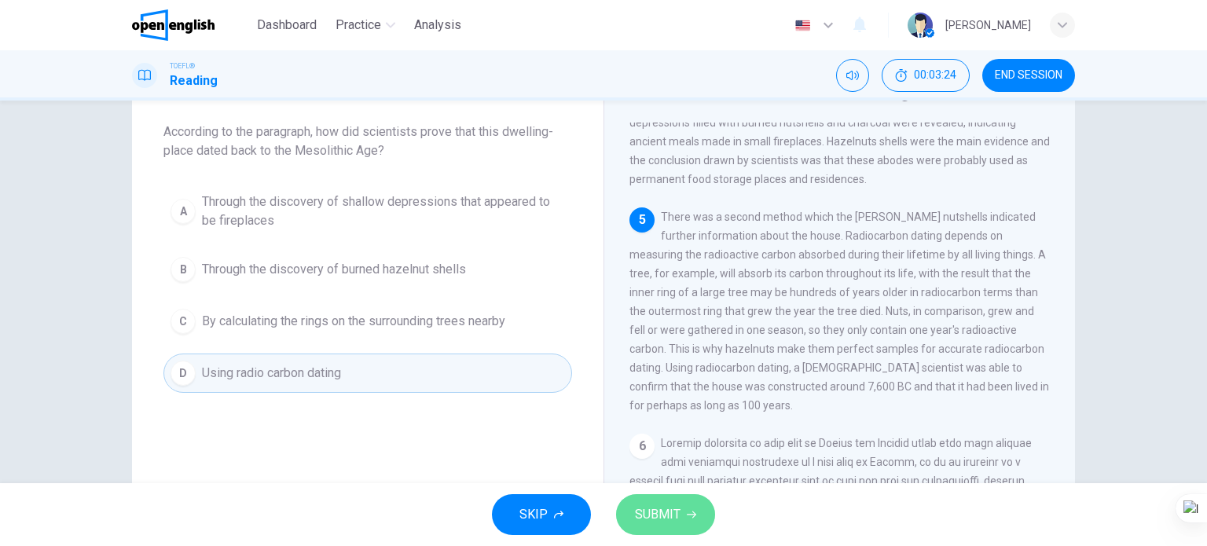
click at [651, 515] on span "SUBMIT" at bounding box center [658, 515] width 46 height 22
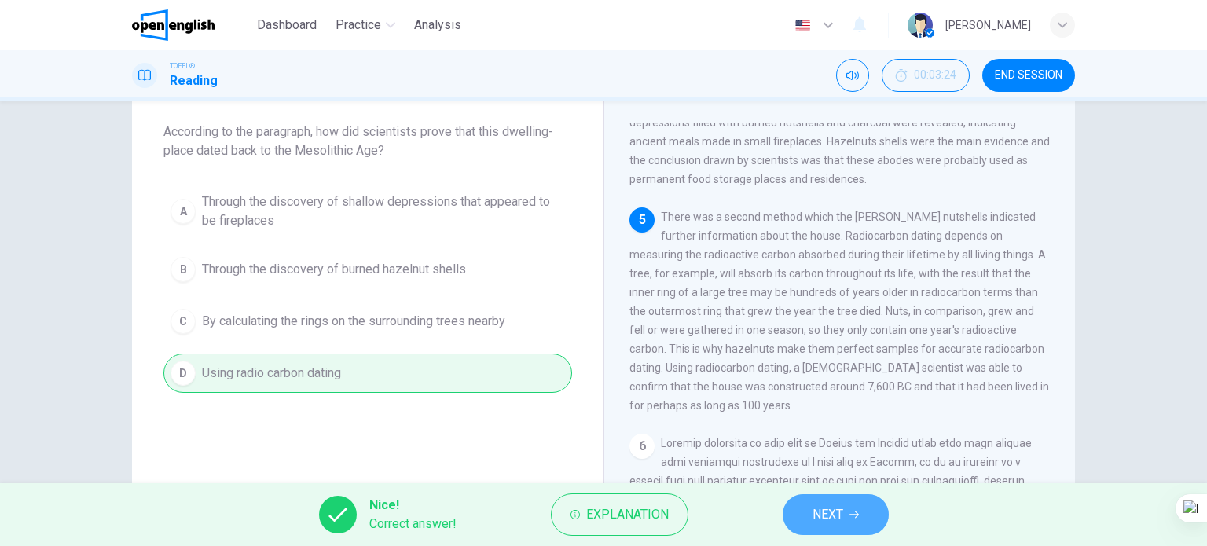
click at [817, 515] on span "NEXT" at bounding box center [827, 515] width 31 height 22
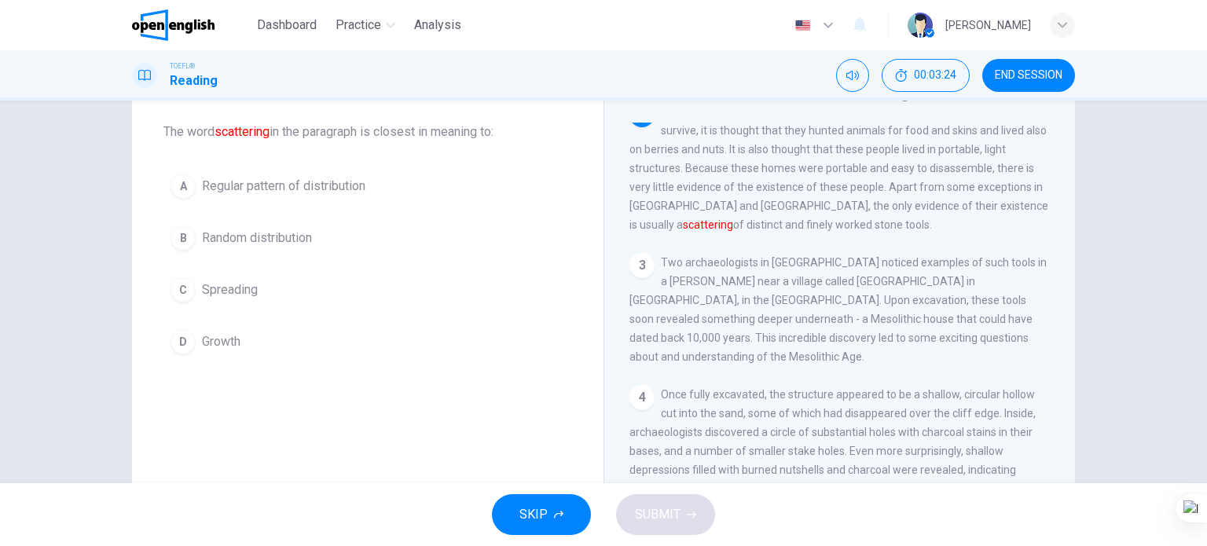
scroll to position [97, 0]
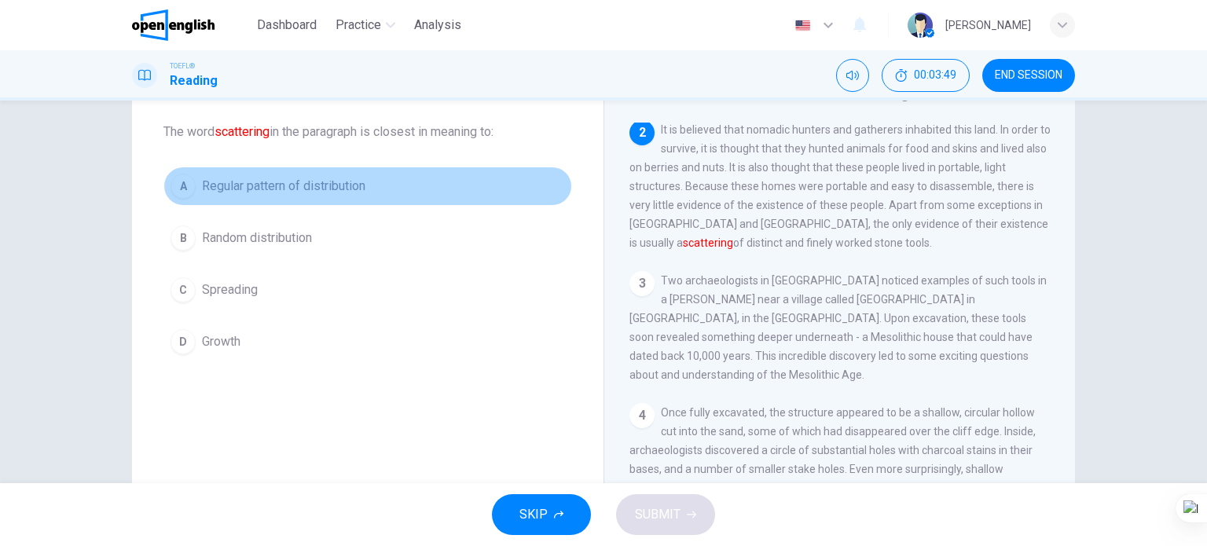
click at [295, 188] on span "Regular pattern of distribution" at bounding box center [283, 186] width 163 height 19
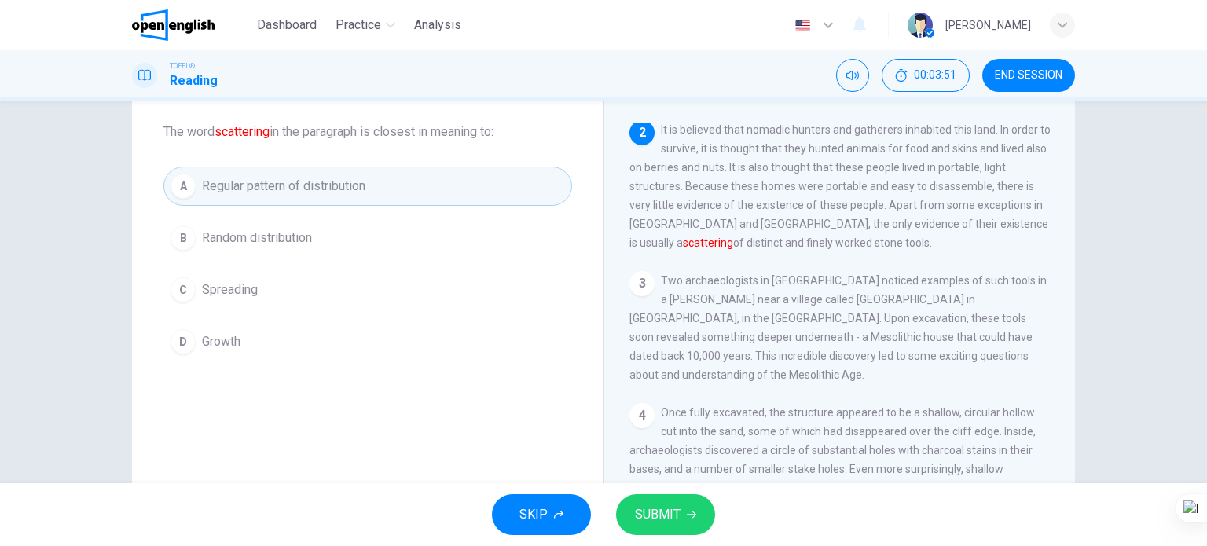
click at [649, 514] on span "SUBMIT" at bounding box center [658, 515] width 46 height 22
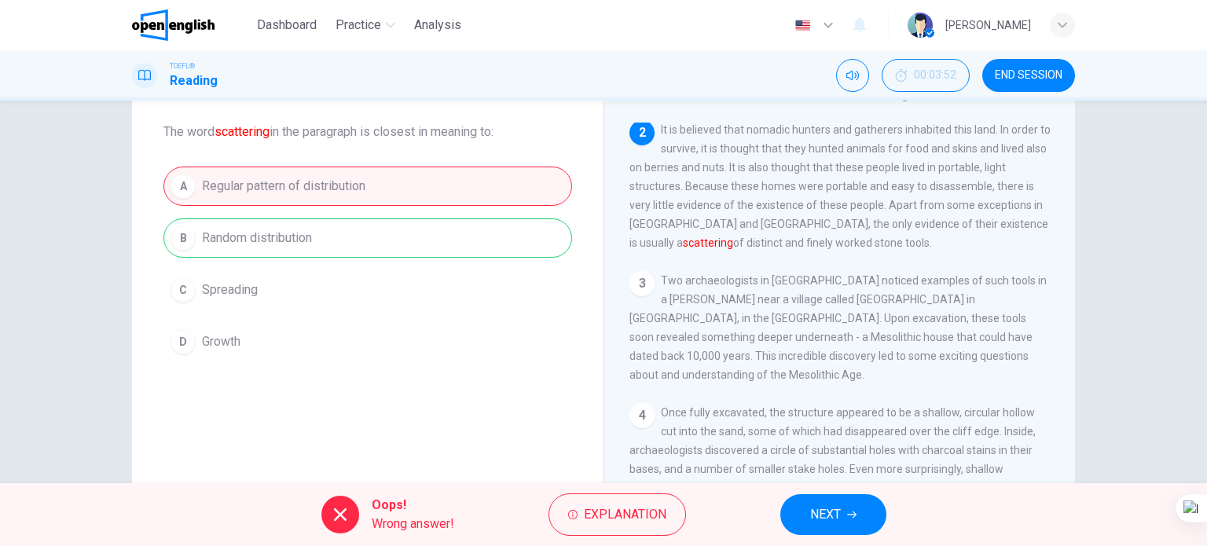
click at [830, 499] on button "NEXT" at bounding box center [833, 514] width 106 height 41
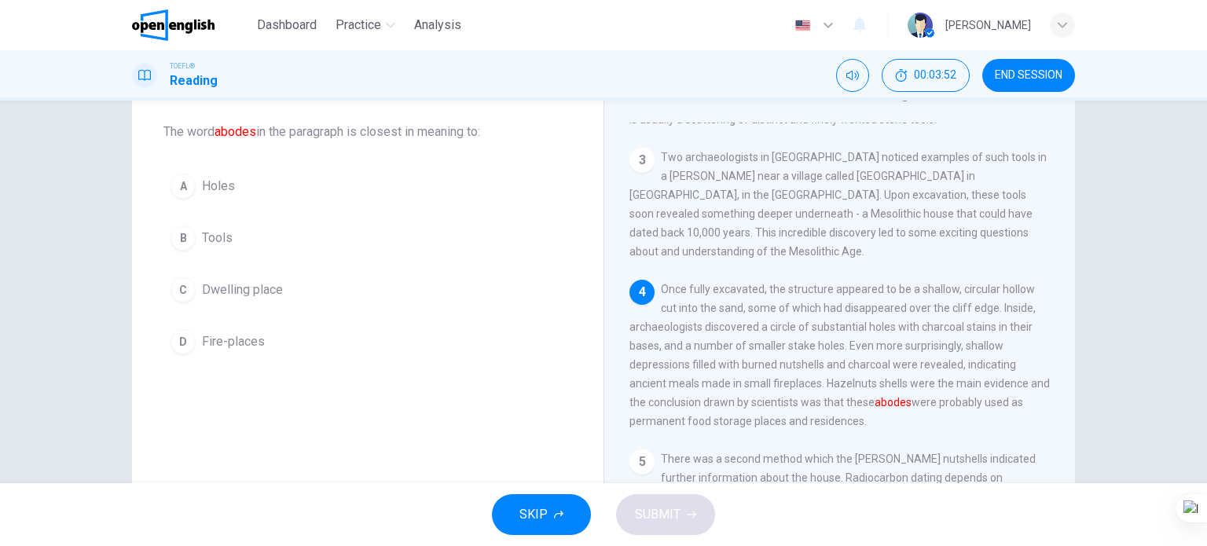
scroll to position [229, 0]
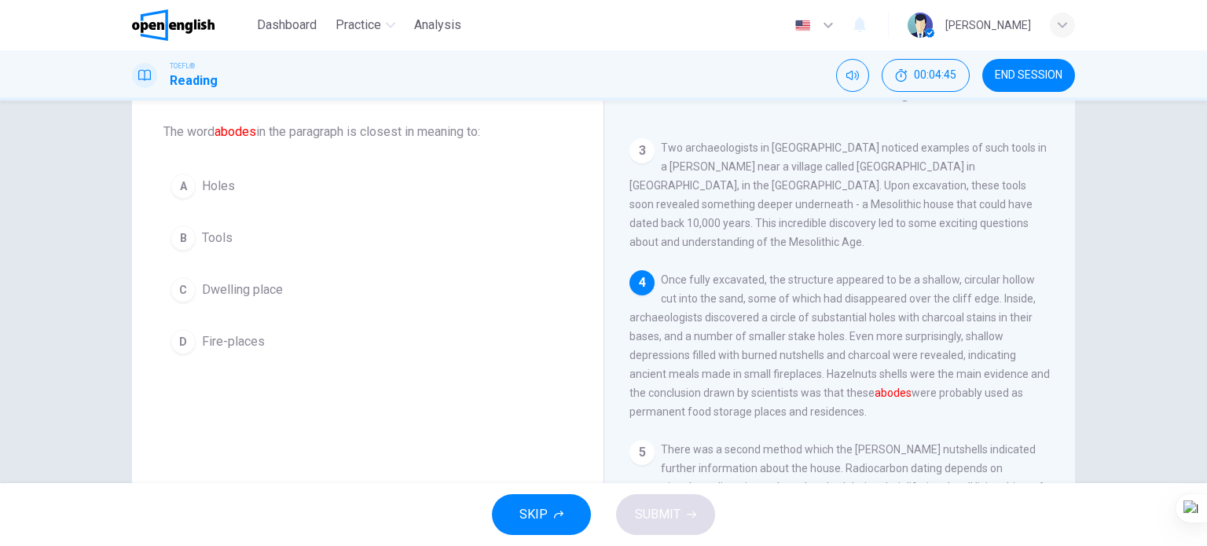
click at [262, 292] on span "Dwelling place" at bounding box center [242, 289] width 81 height 19
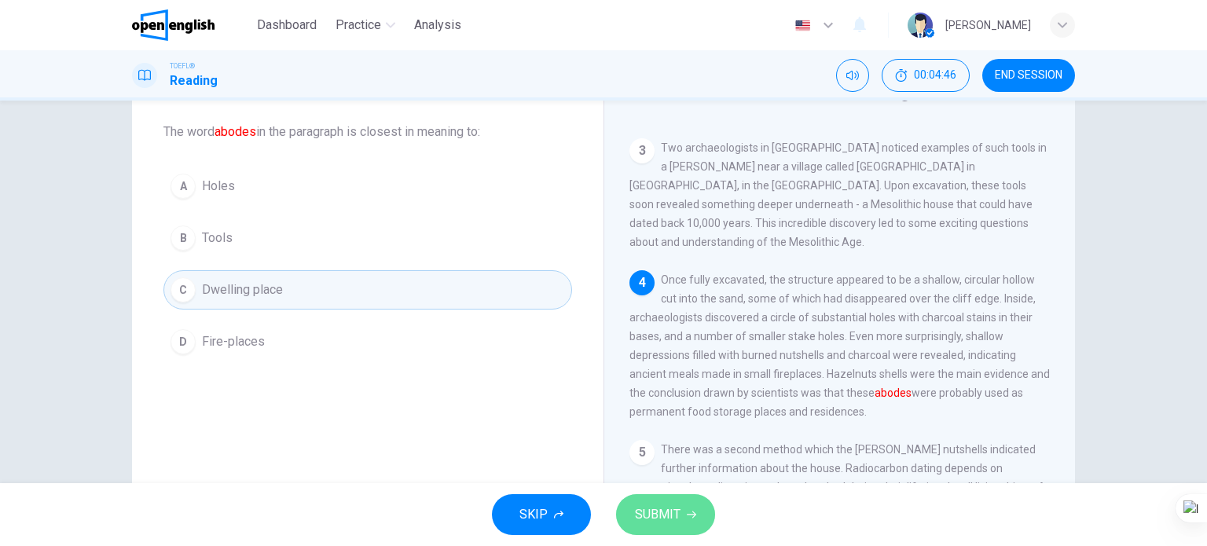
click at [653, 515] on span "SUBMIT" at bounding box center [658, 515] width 46 height 22
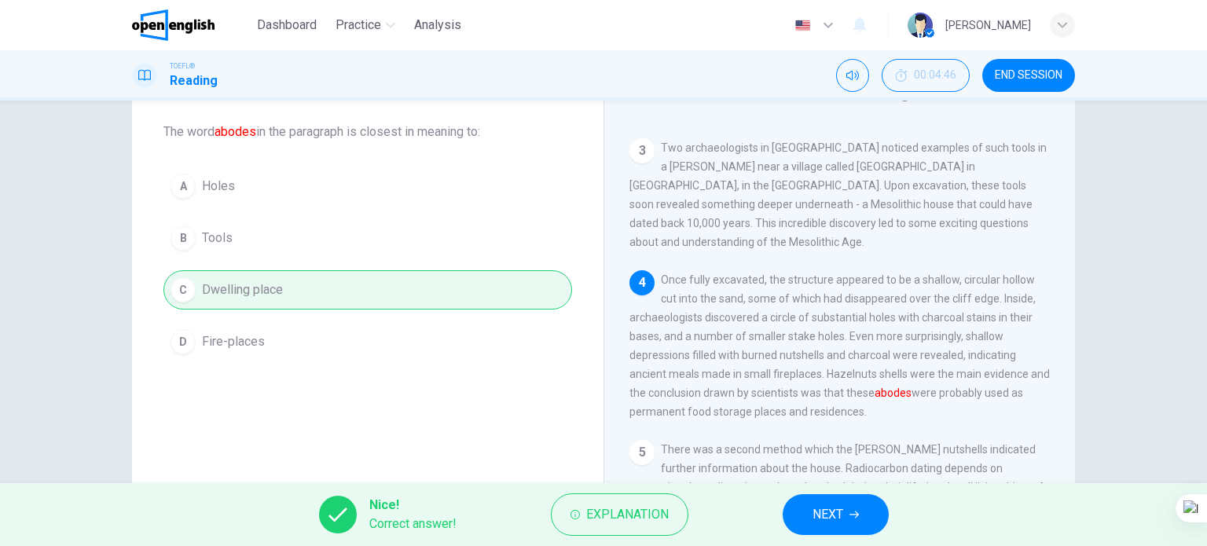
click at [812, 513] on span "NEXT" at bounding box center [827, 515] width 31 height 22
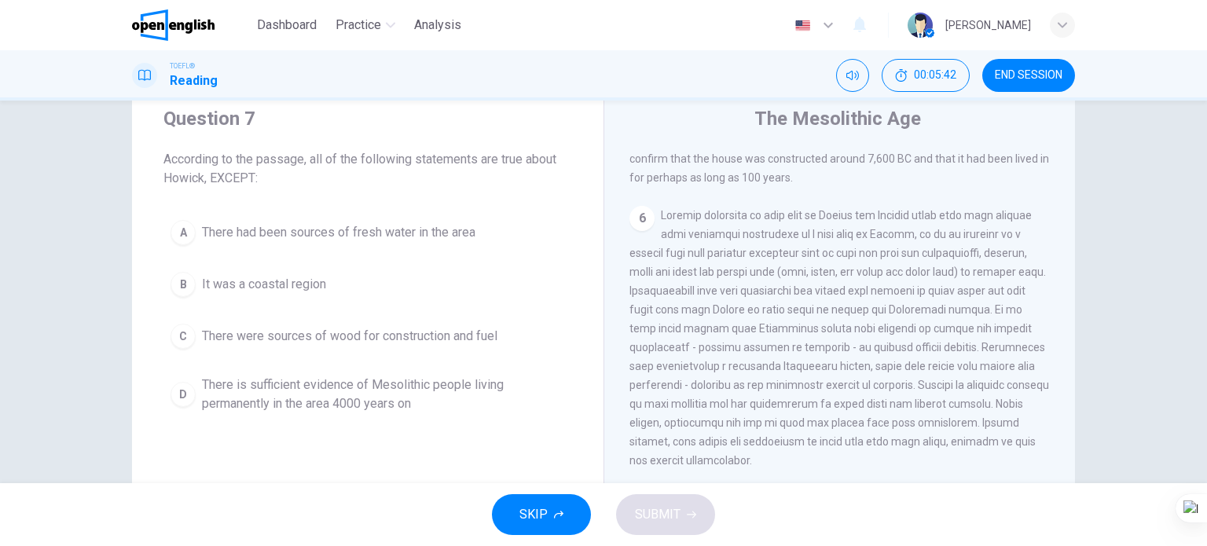
scroll to position [79, 0]
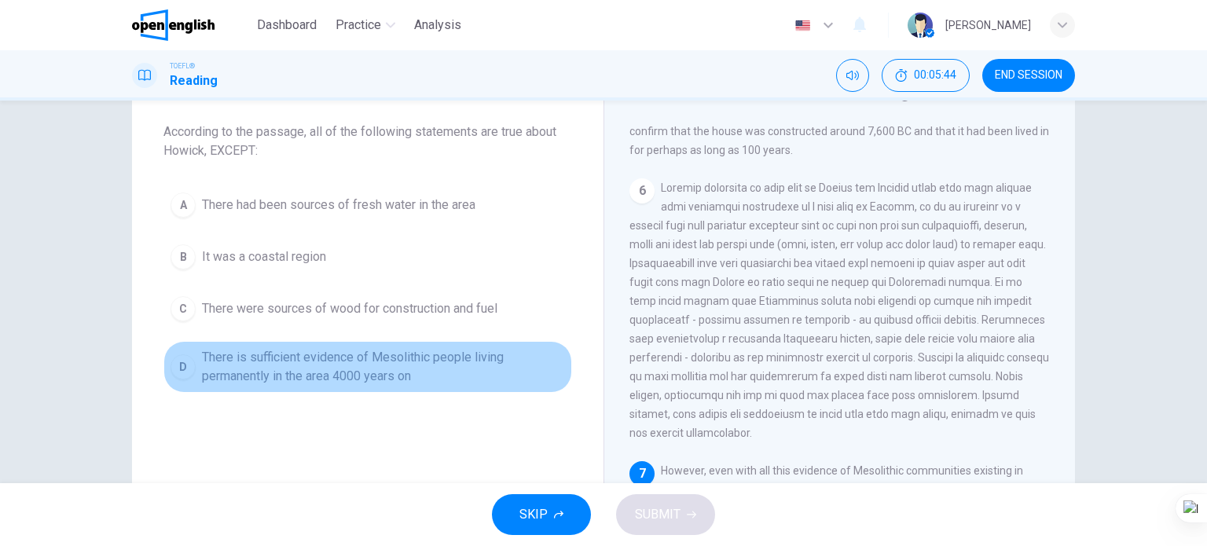
click at [378, 366] on span "There is sufficient evidence of Mesolithic people living permanently in the are…" at bounding box center [383, 367] width 363 height 38
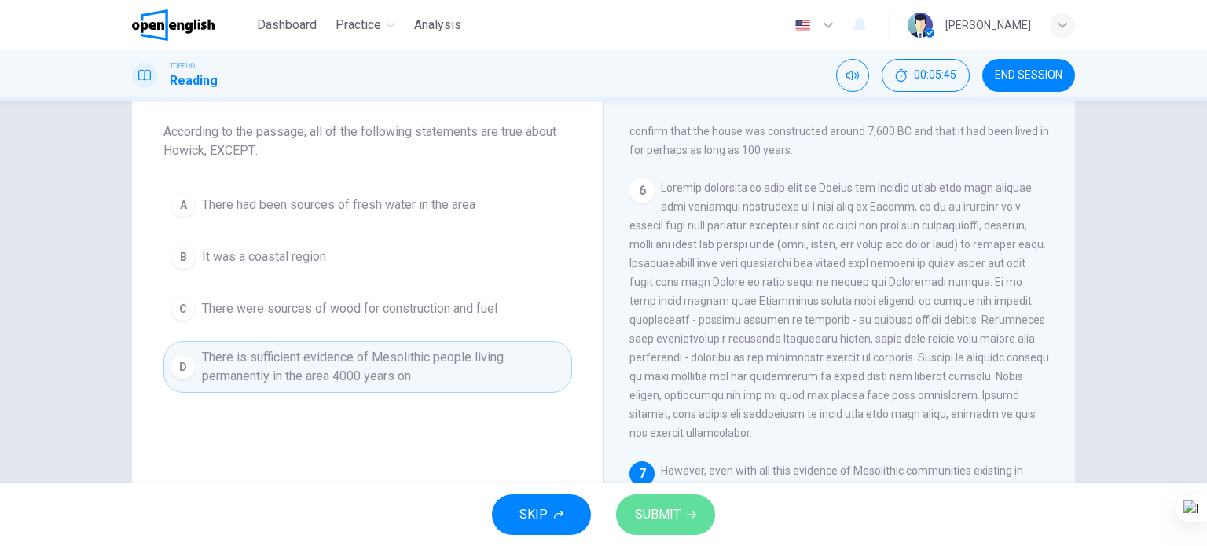
click at [657, 511] on span "SUBMIT" at bounding box center [658, 515] width 46 height 22
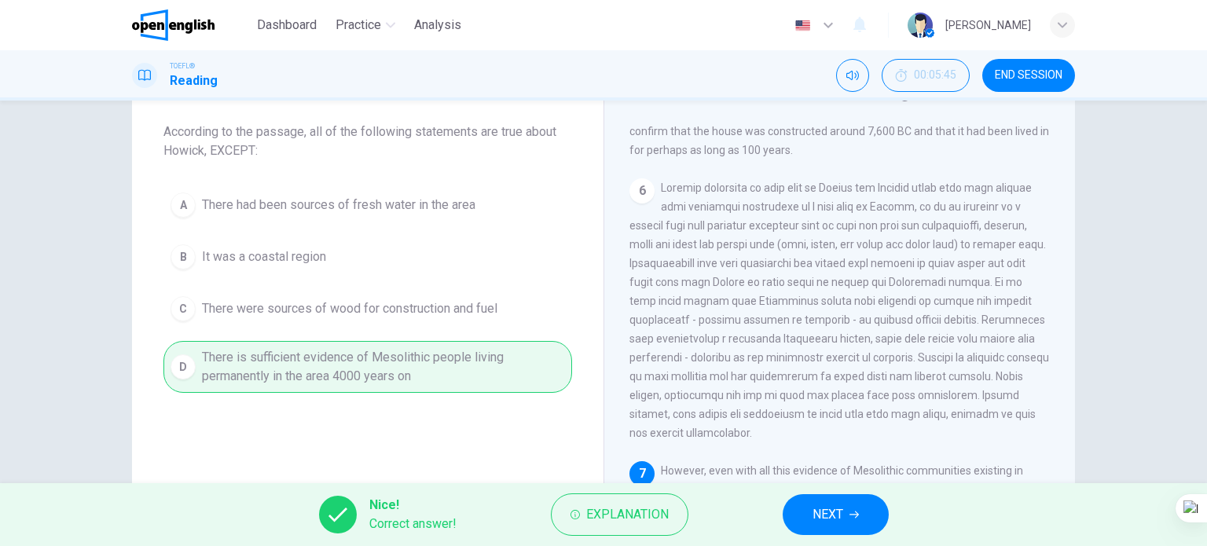
click at [838, 526] on button "NEXT" at bounding box center [836, 514] width 106 height 41
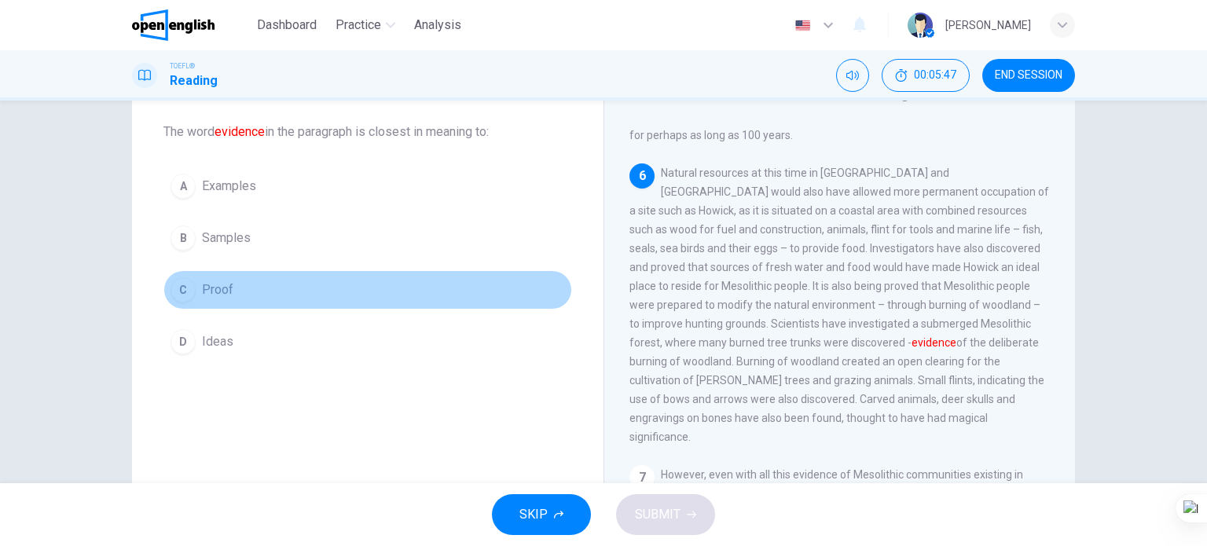
click at [214, 291] on span "Proof" at bounding box center [217, 289] width 31 height 19
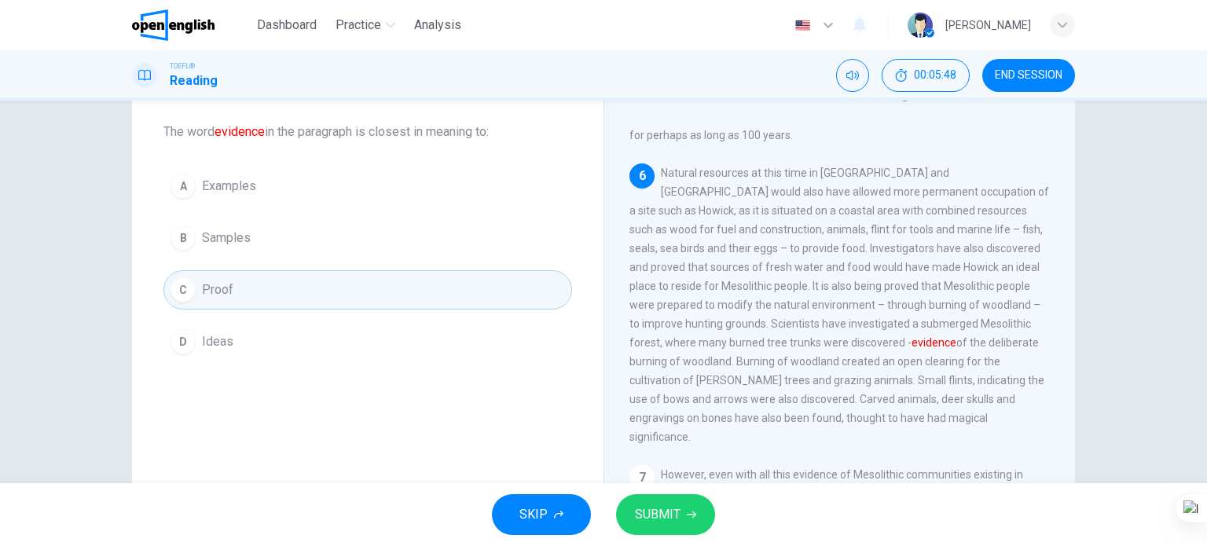
click at [647, 505] on span "SUBMIT" at bounding box center [658, 515] width 46 height 22
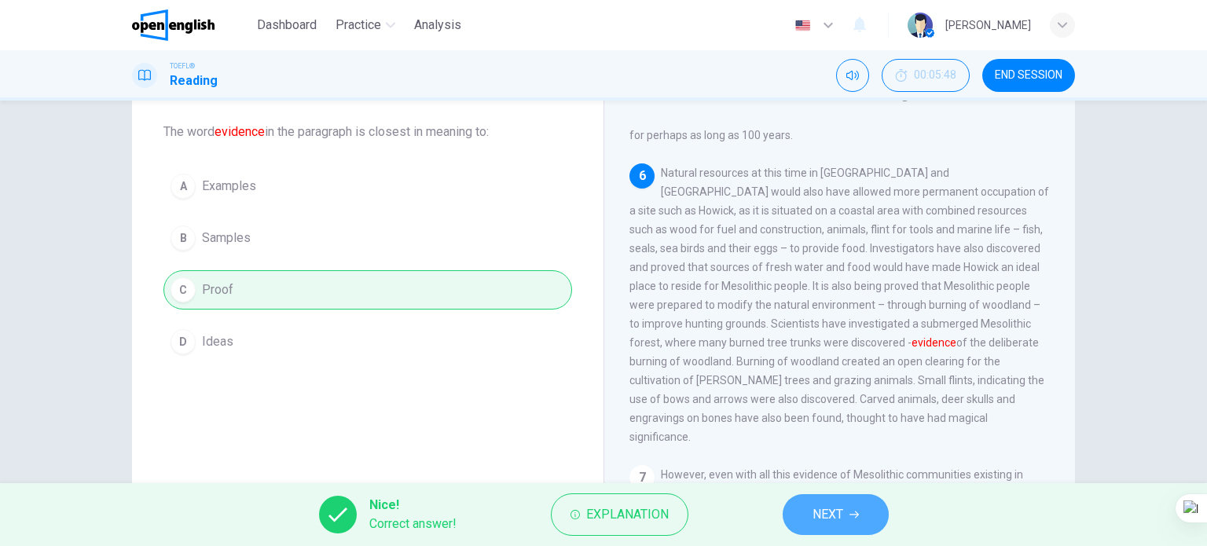
click at [852, 499] on button "NEXT" at bounding box center [836, 514] width 106 height 41
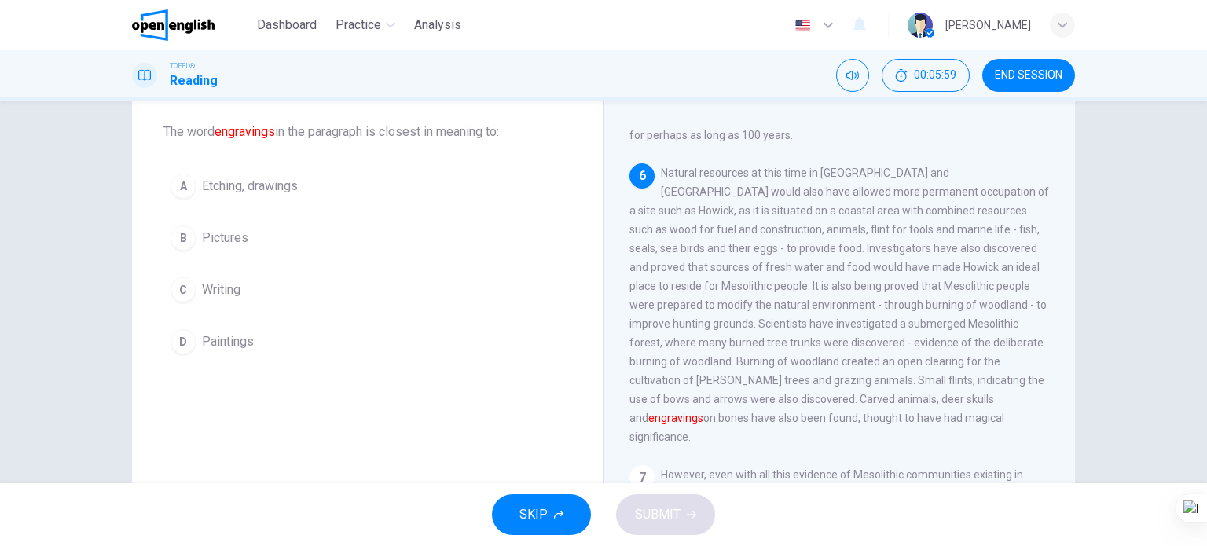
click at [221, 214] on div "A Etching, drawings B Pictures C Writing D Paintings" at bounding box center [367, 264] width 409 height 195
click at [226, 199] on button "A Etching, drawings" at bounding box center [367, 186] width 409 height 39
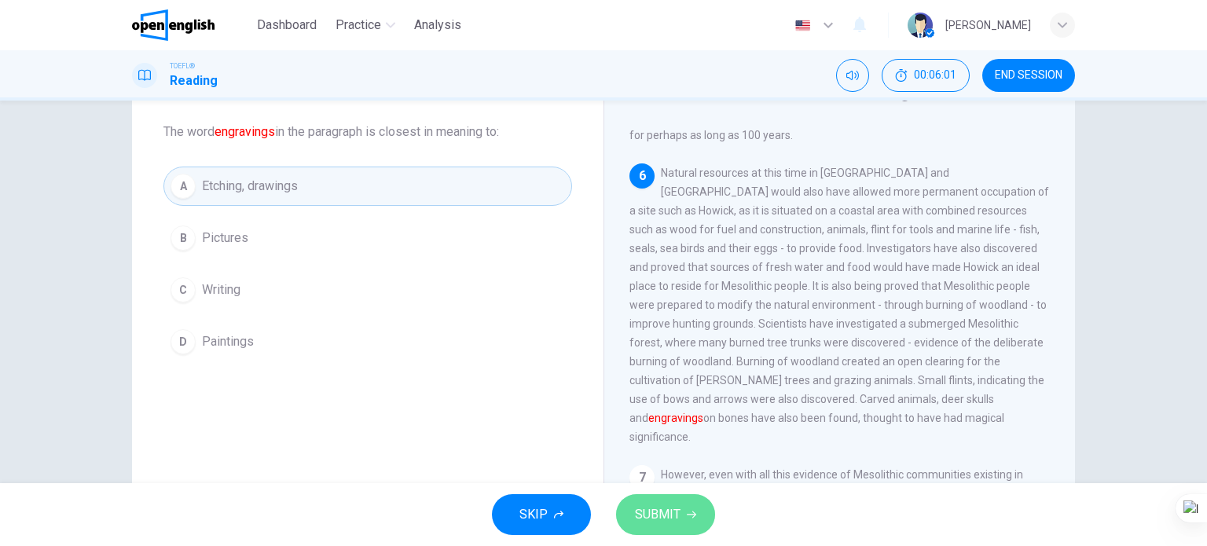
click at [656, 522] on span "SUBMIT" at bounding box center [658, 515] width 46 height 22
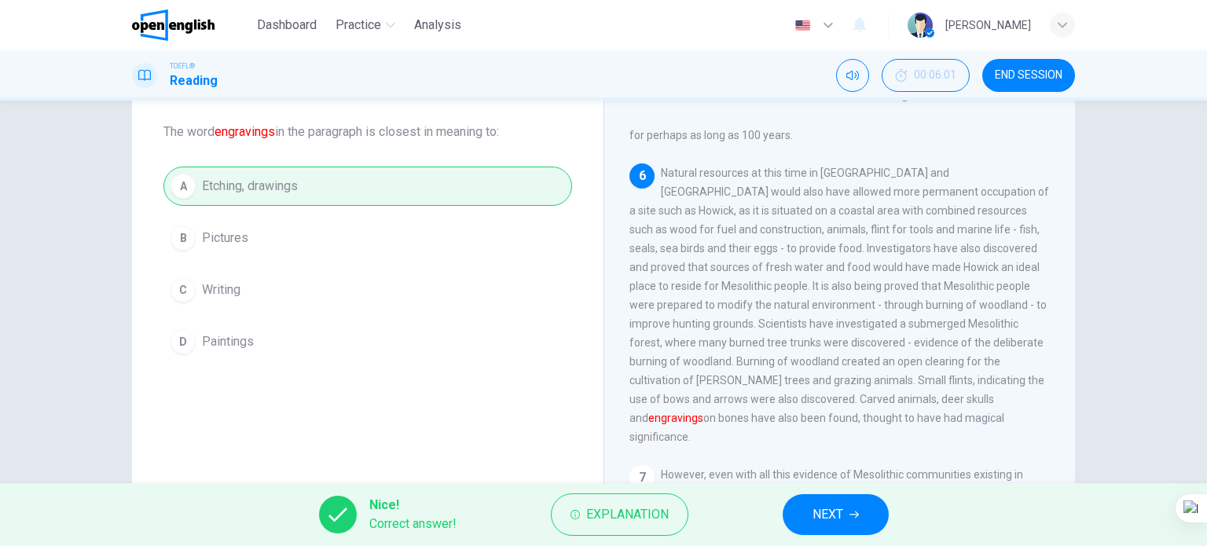
click at [825, 516] on span "NEXT" at bounding box center [827, 515] width 31 height 22
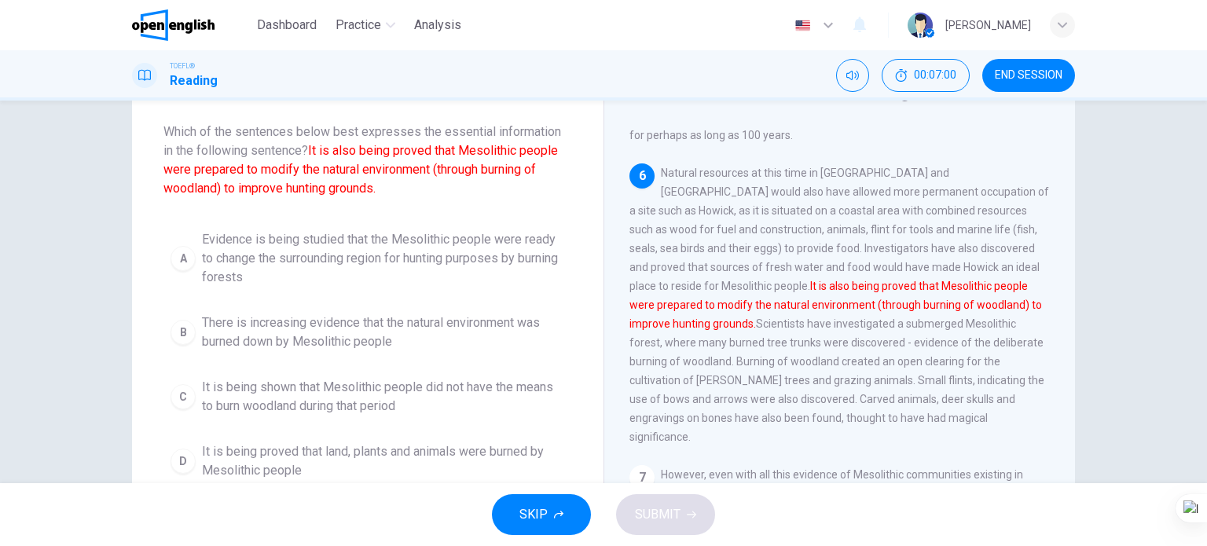
click at [347, 246] on span "Evidence is being studied that the Mesolithic people were ready to change the s…" at bounding box center [383, 258] width 363 height 57
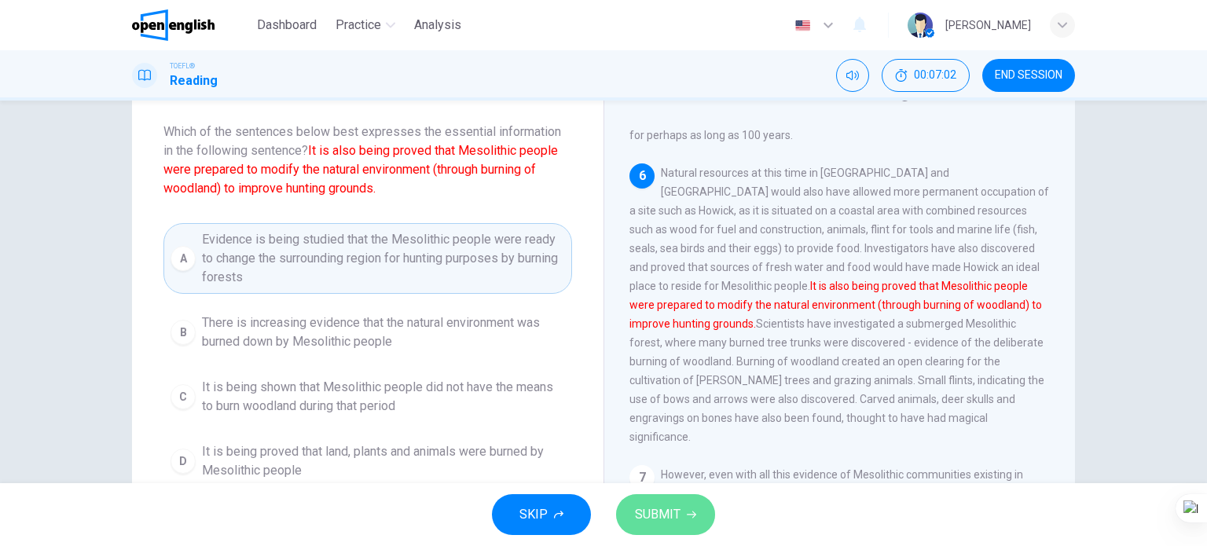
click at [652, 517] on span "SUBMIT" at bounding box center [658, 515] width 46 height 22
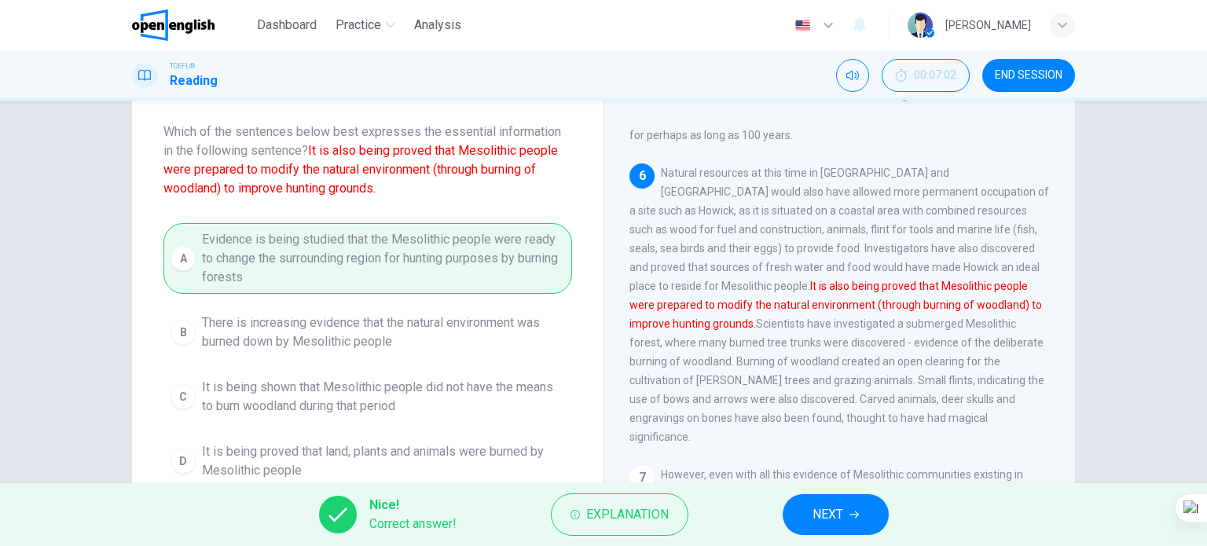
click at [806, 511] on button "NEXT" at bounding box center [836, 514] width 106 height 41
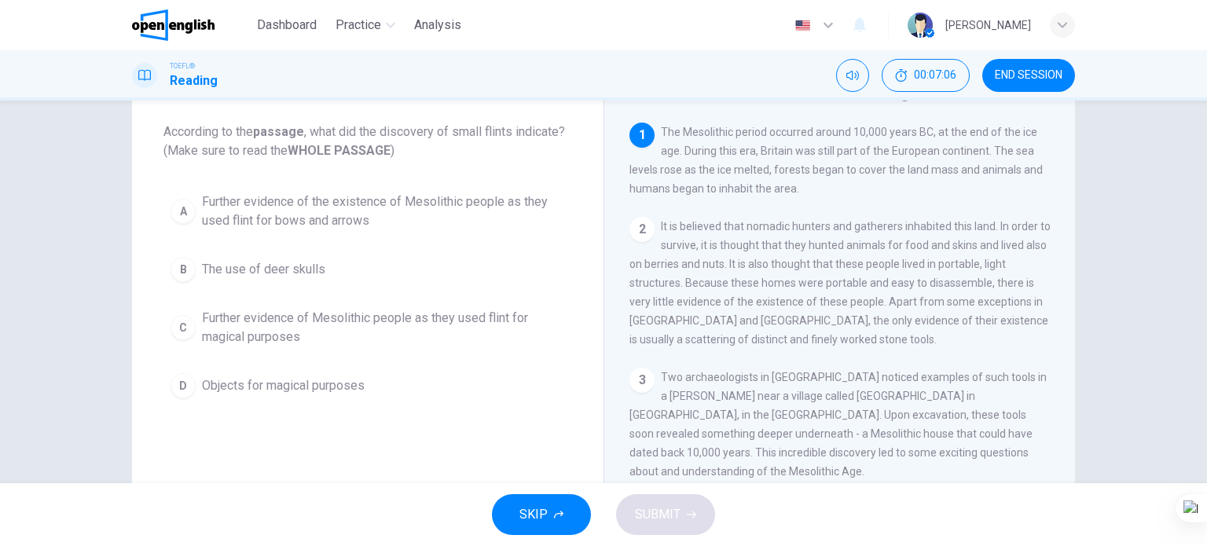
scroll to position [0, 0]
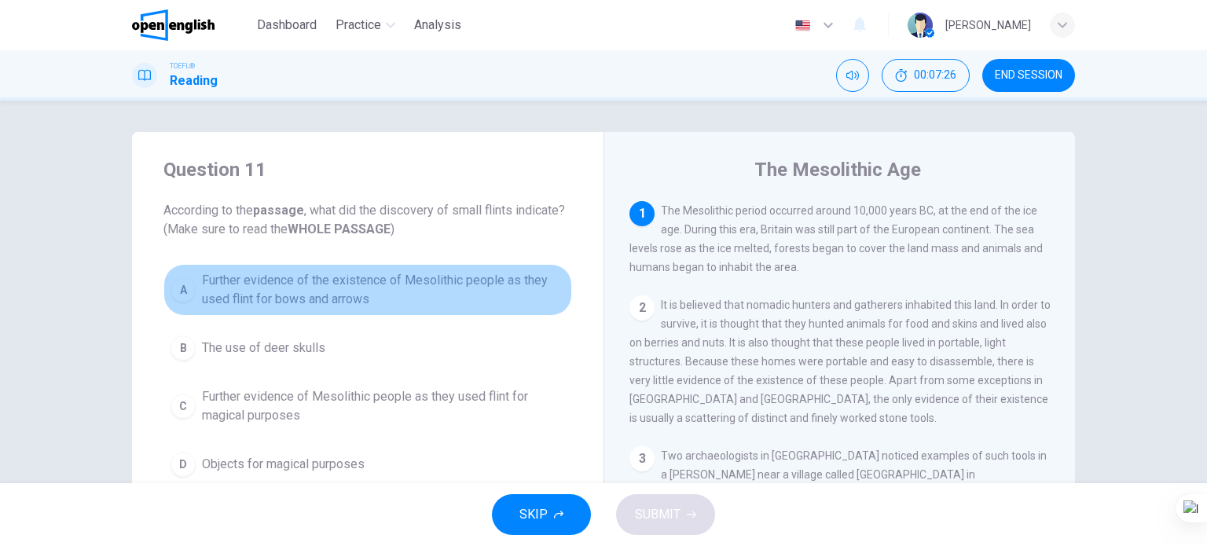
click at [404, 298] on span "Further evidence of the existence of Mesolithic people as they used flint for b…" at bounding box center [383, 290] width 363 height 38
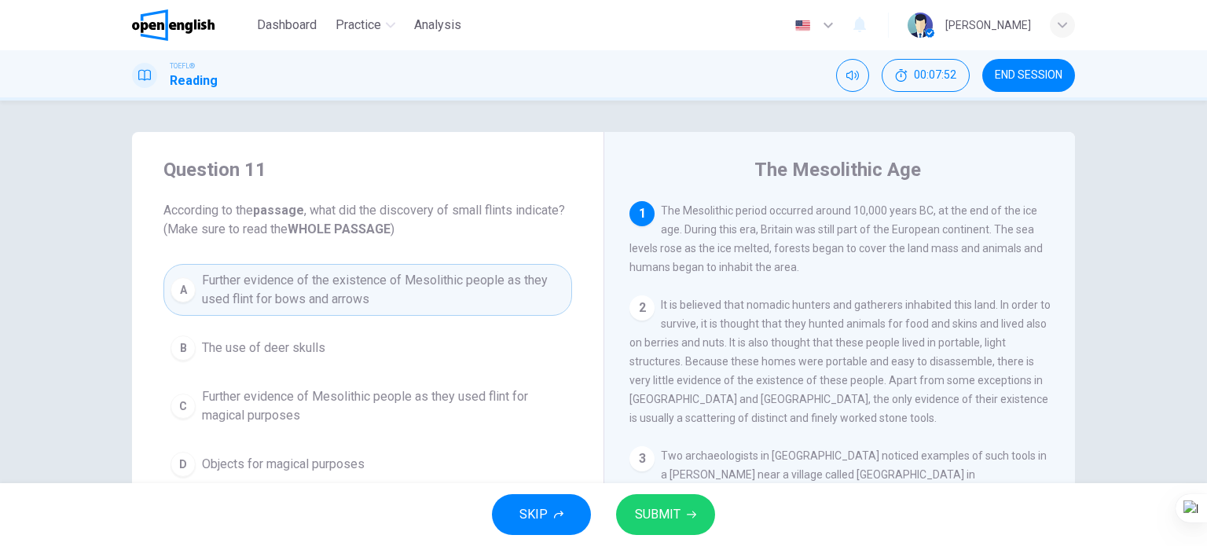
click at [674, 518] on span "SUBMIT" at bounding box center [658, 515] width 46 height 22
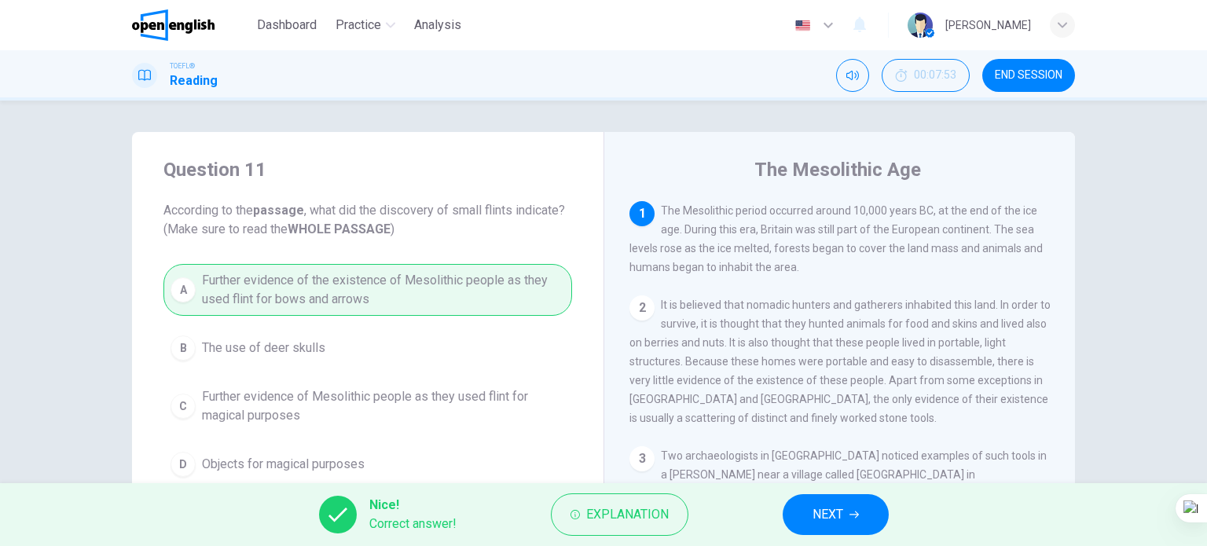
click at [812, 515] on span "NEXT" at bounding box center [827, 515] width 31 height 22
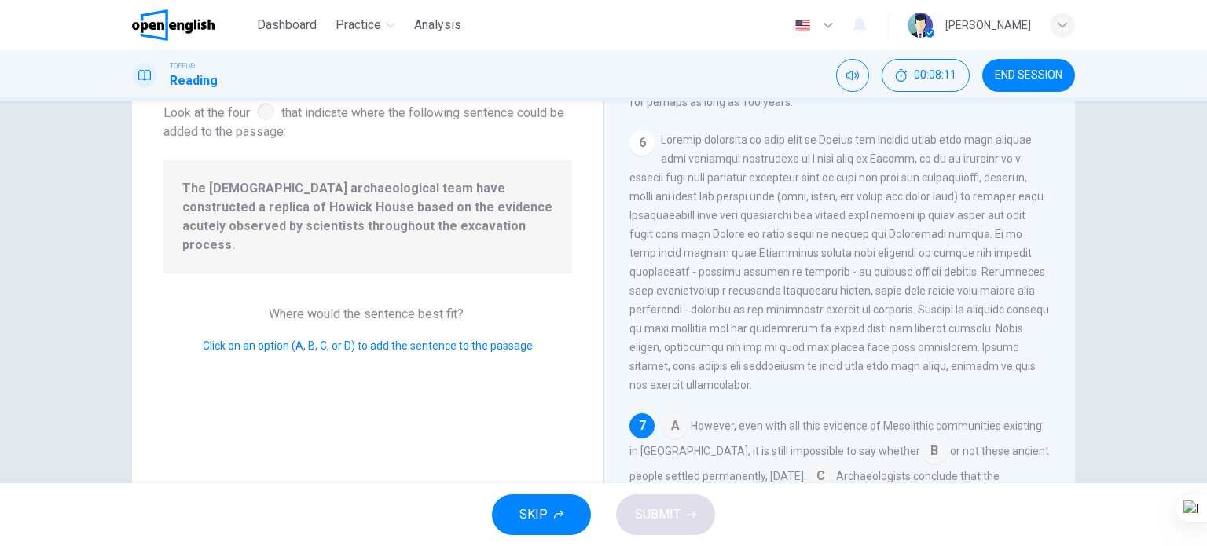
scroll to position [148, 0]
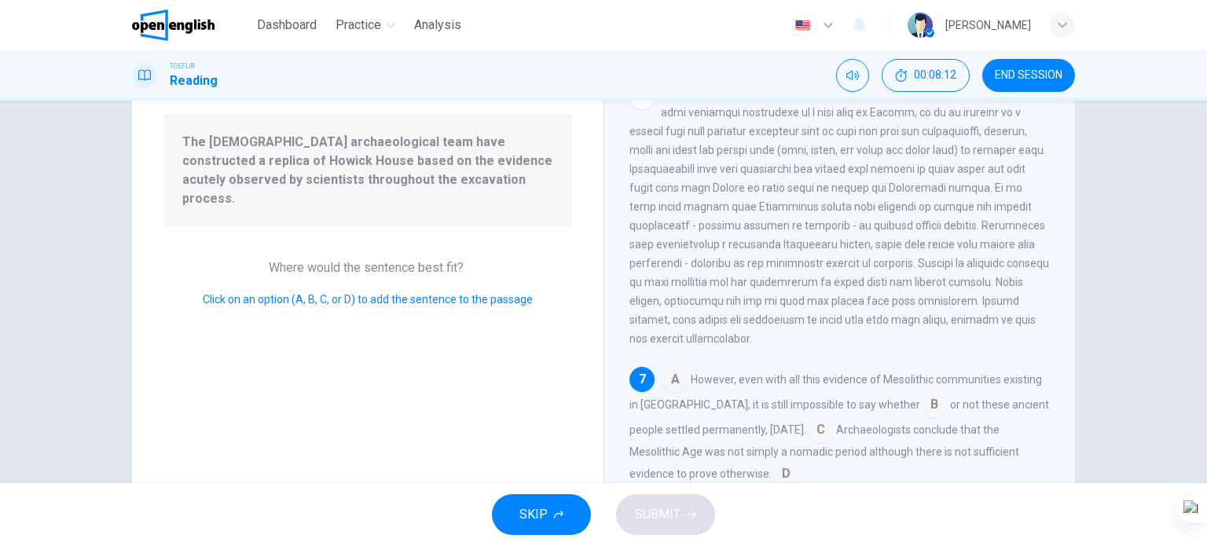
click at [666, 380] on input at bounding box center [674, 380] width 25 height 25
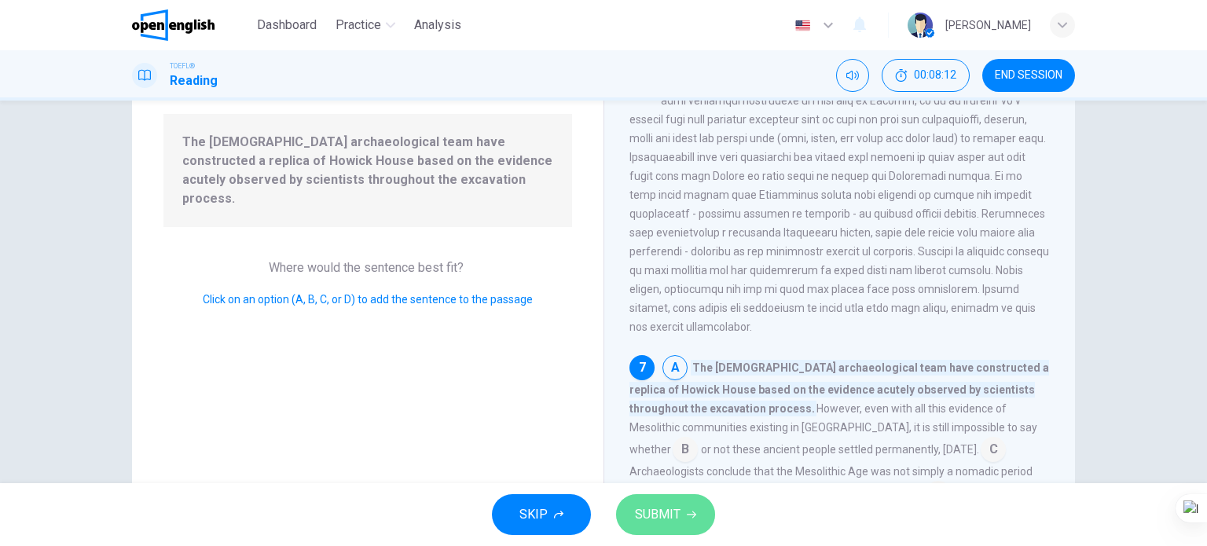
click at [672, 508] on span "SUBMIT" at bounding box center [658, 515] width 46 height 22
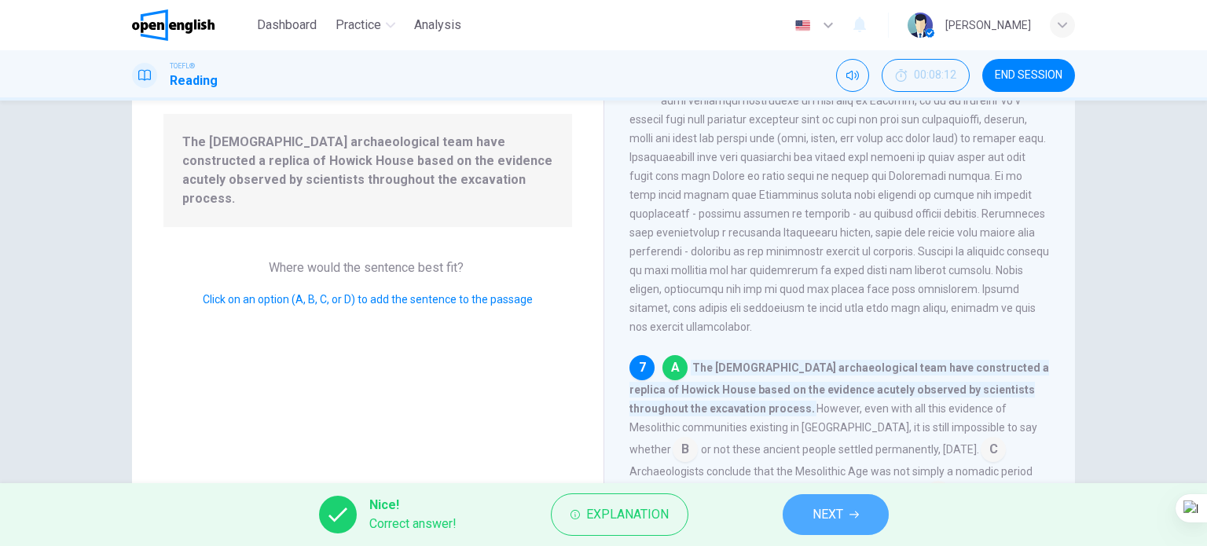
drag, startPoint x: 808, startPoint y: 522, endPoint x: 774, endPoint y: 502, distance: 39.5
click at [804, 516] on button "NEXT" at bounding box center [836, 514] width 106 height 41
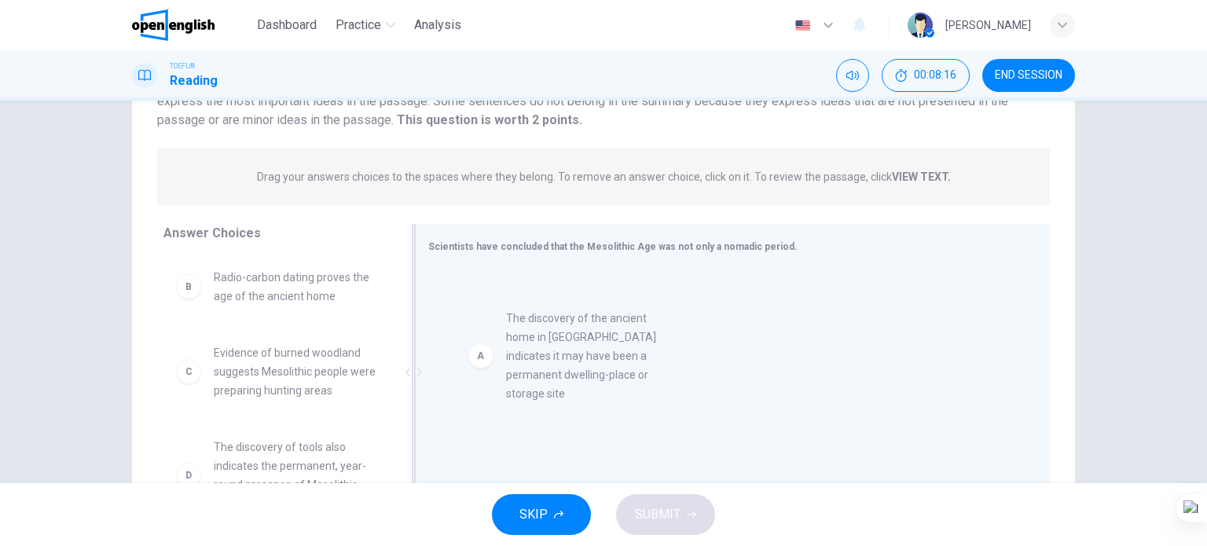
drag, startPoint x: 330, startPoint y: 310, endPoint x: 520, endPoint y: 354, distance: 195.2
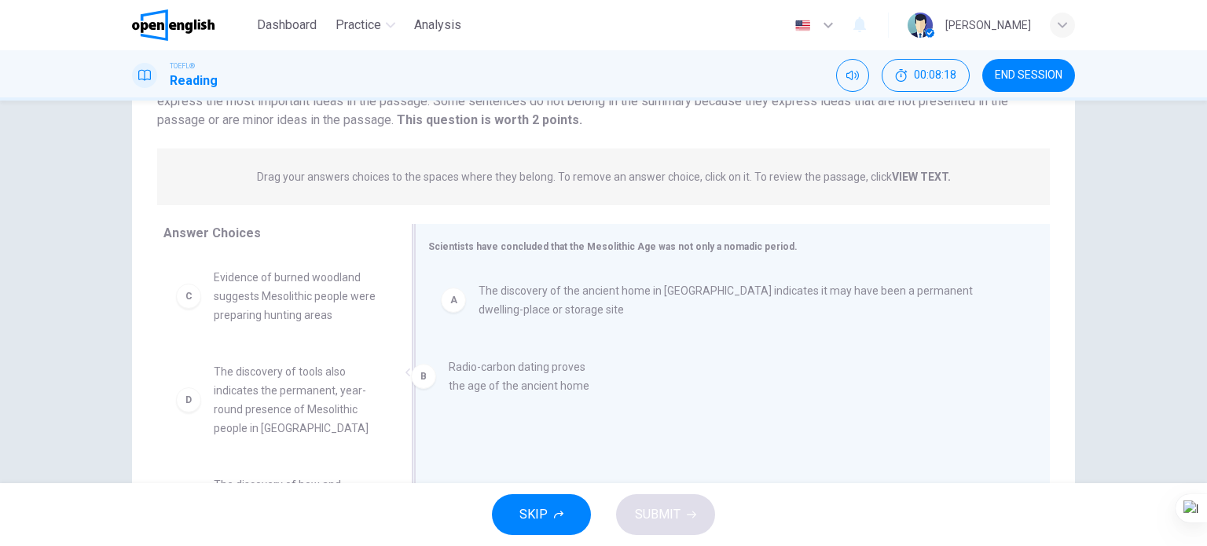
drag, startPoint x: 278, startPoint y: 282, endPoint x: 622, endPoint y: 376, distance: 356.8
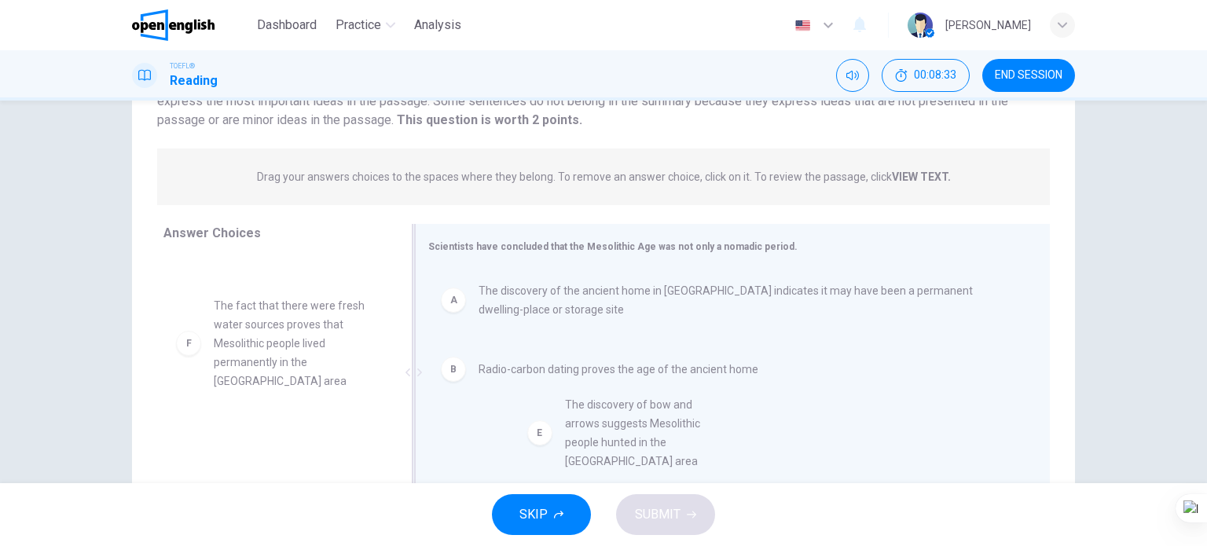
scroll to position [3, 0]
drag, startPoint x: 314, startPoint y: 330, endPoint x: 703, endPoint y: 411, distance: 397.2
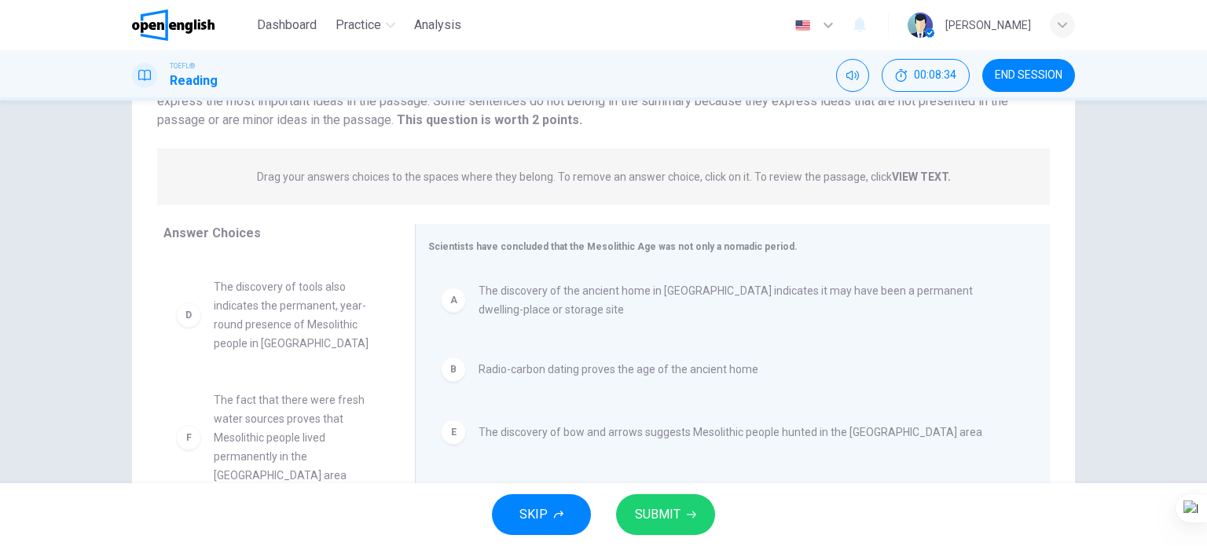
scroll to position [66, 0]
click at [677, 515] on span "SUBMIT" at bounding box center [658, 515] width 46 height 22
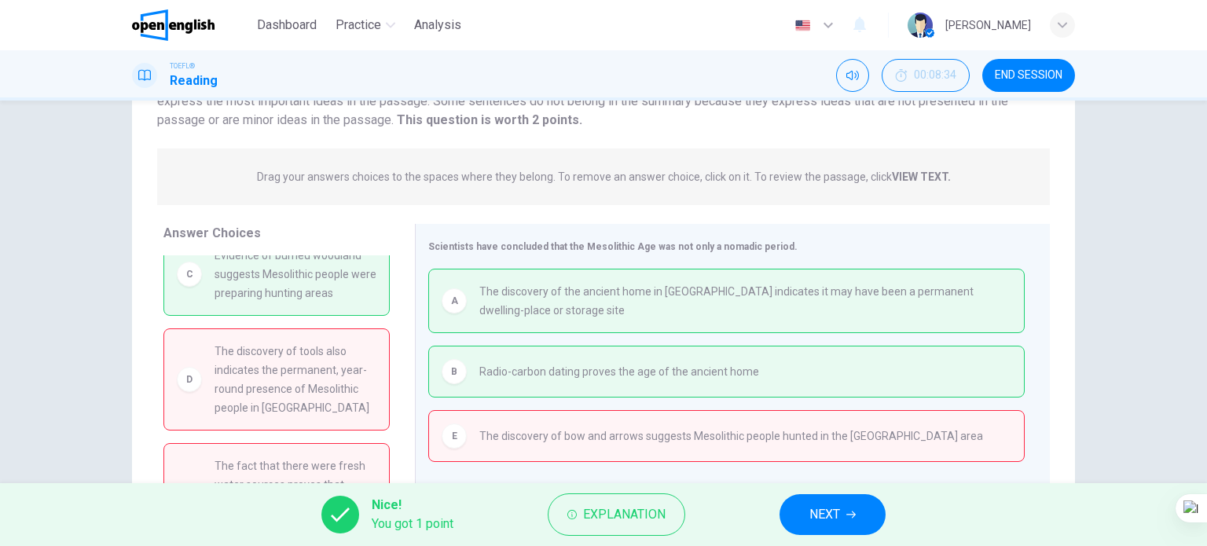
scroll to position [0, 0]
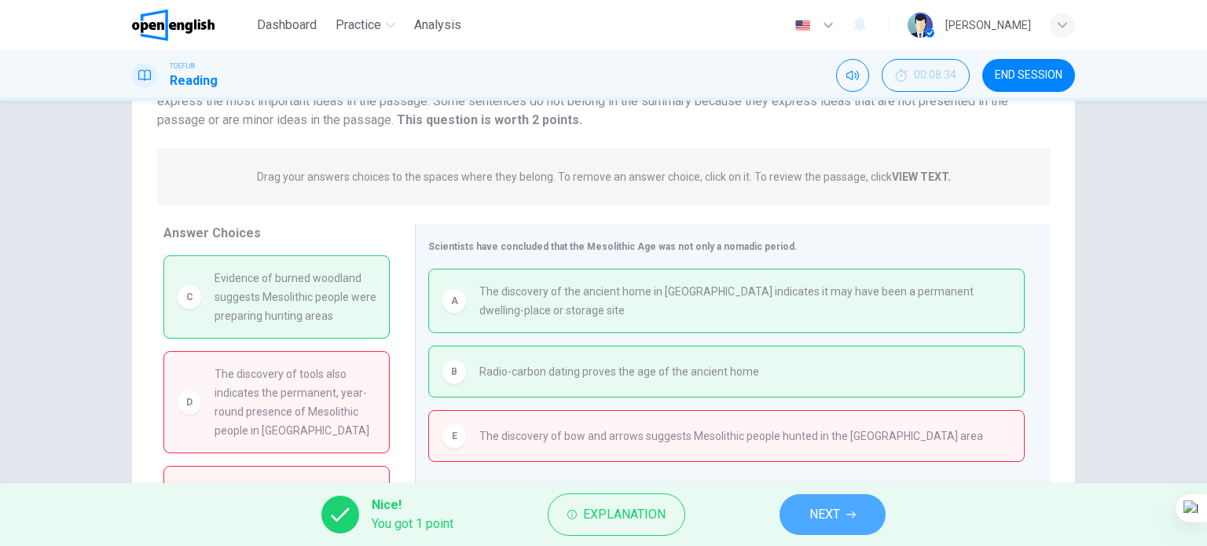
click at [798, 521] on button "NEXT" at bounding box center [832, 514] width 106 height 41
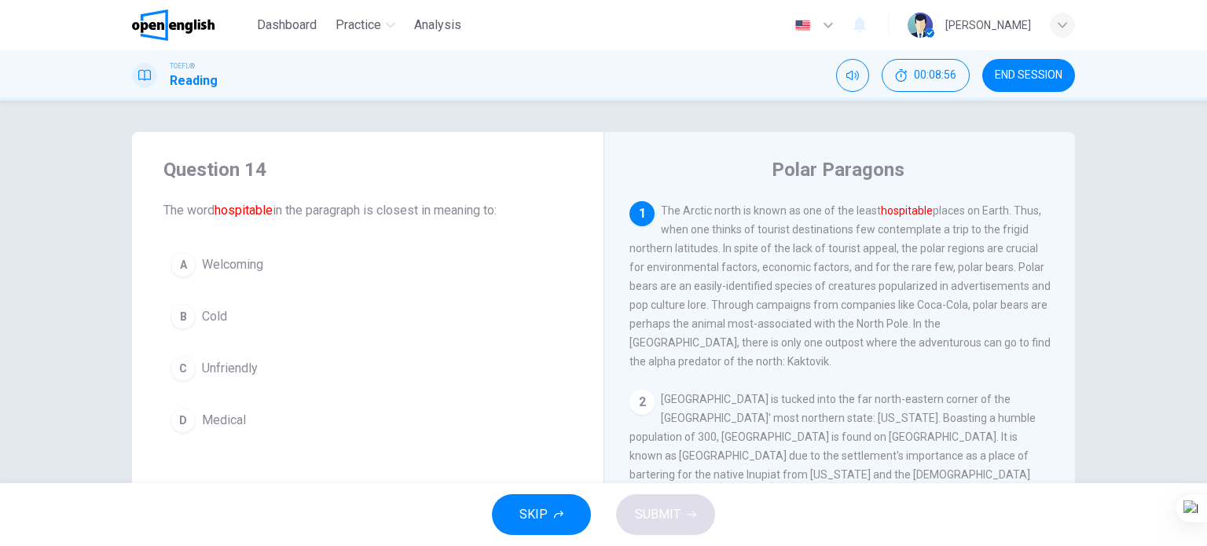
click at [230, 265] on span "Welcoming" at bounding box center [232, 264] width 61 height 19
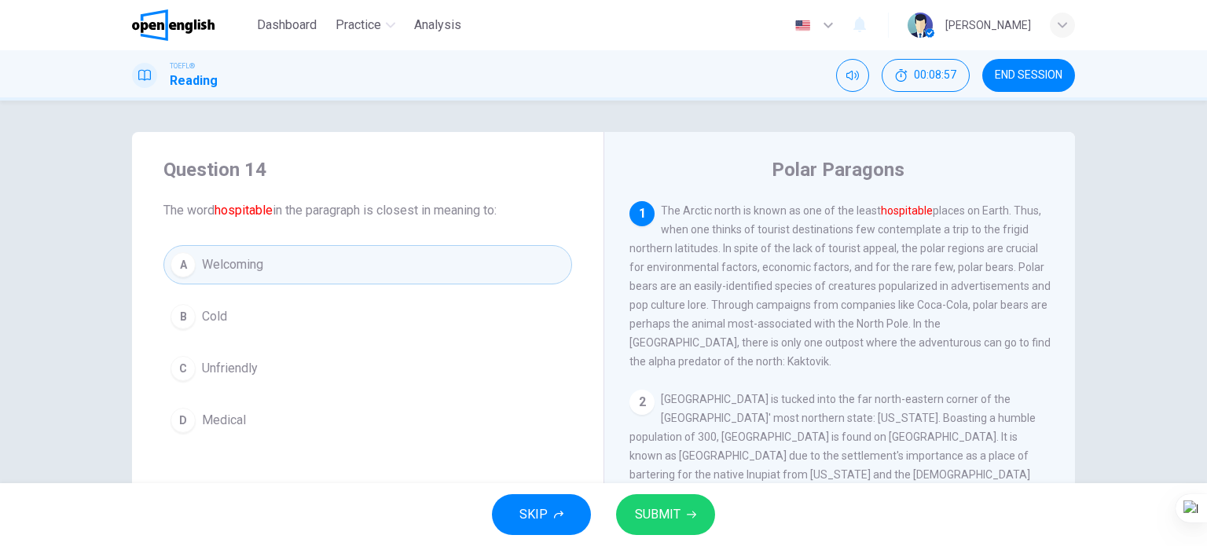
click at [687, 525] on button "SUBMIT" at bounding box center [665, 514] width 99 height 41
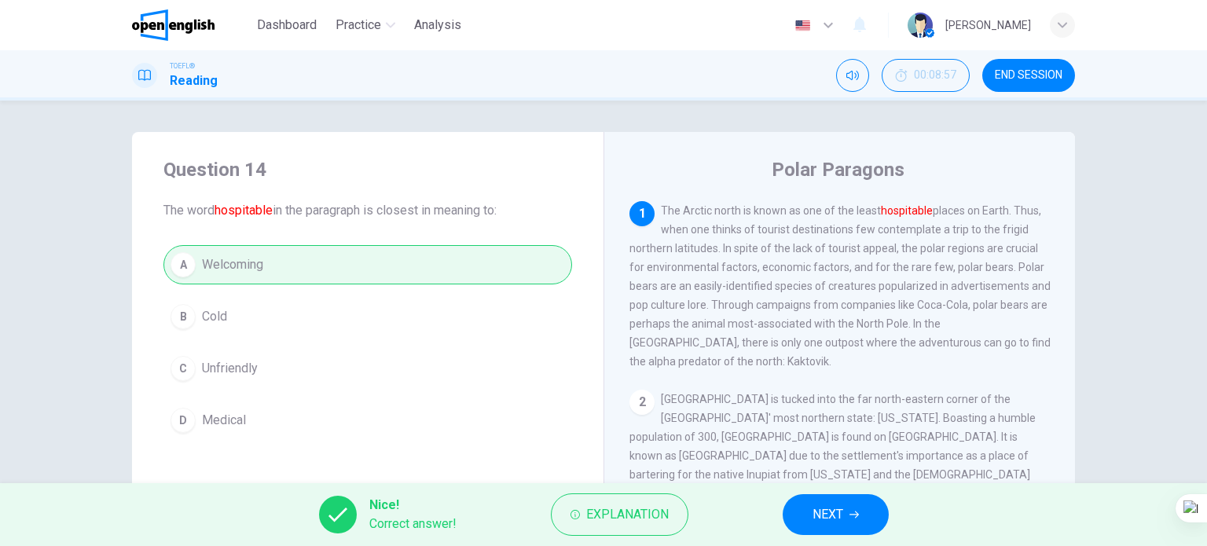
click at [827, 515] on span "NEXT" at bounding box center [827, 515] width 31 height 22
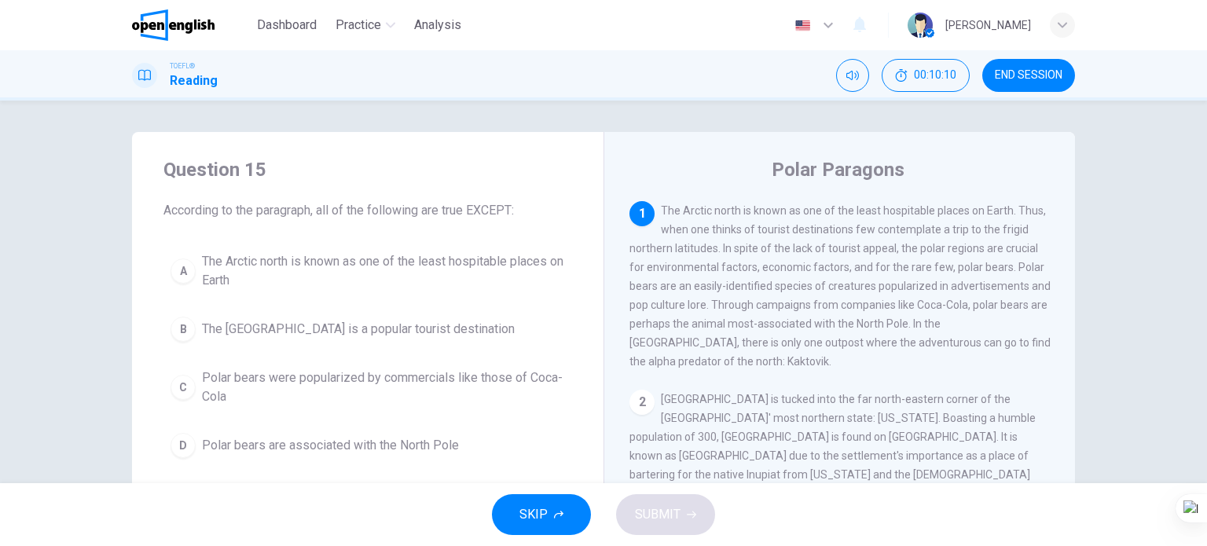
click at [301, 269] on span "The Arctic north is known as one of the least hospitable places on Earth" at bounding box center [383, 271] width 363 height 38
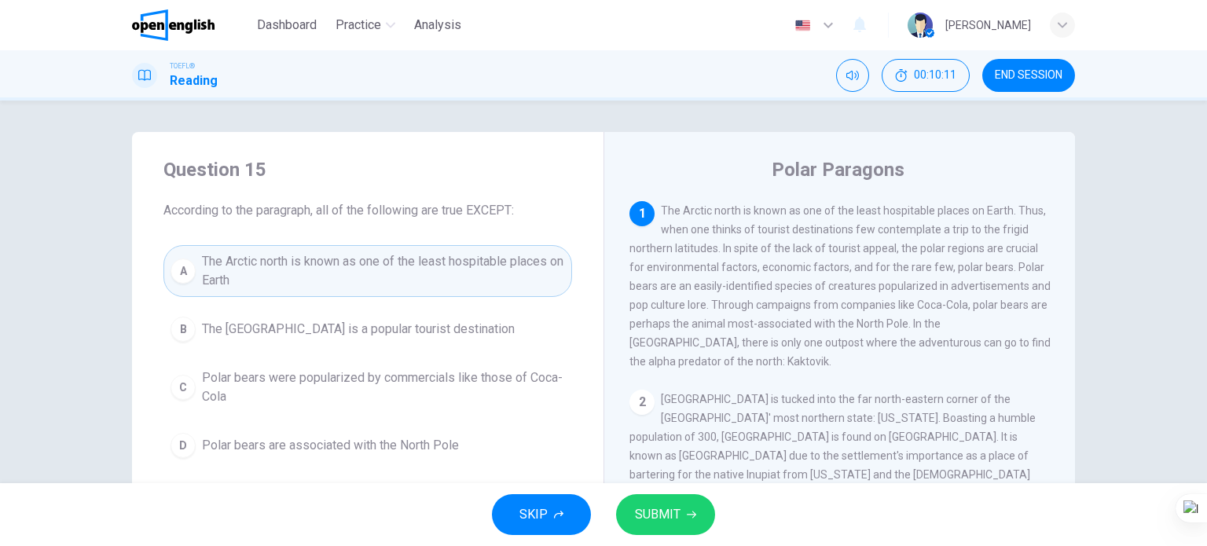
click at [647, 526] on button "SUBMIT" at bounding box center [665, 514] width 99 height 41
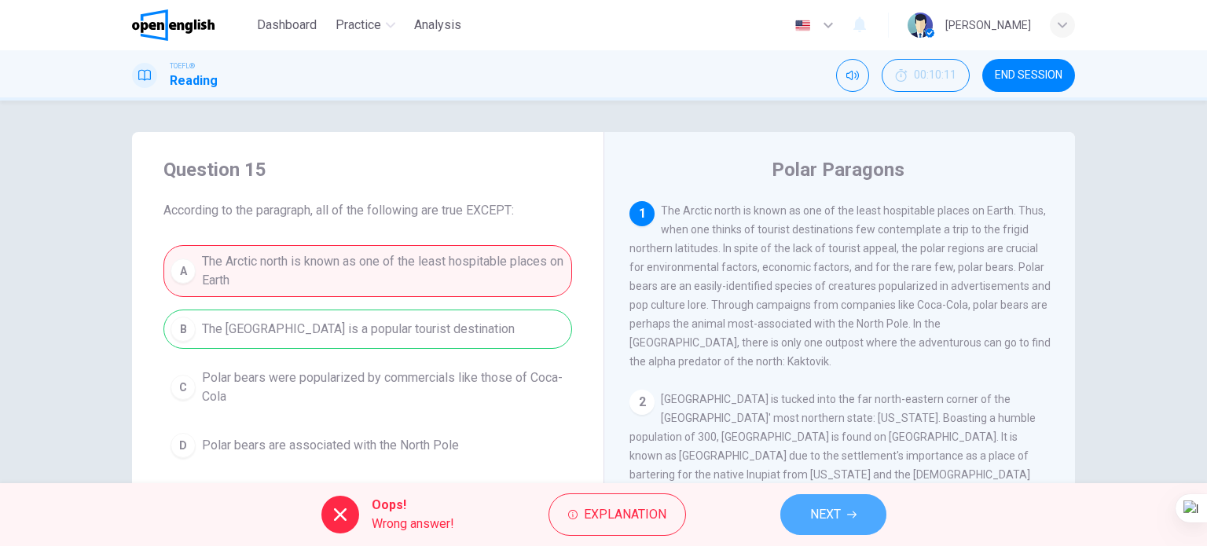
click at [811, 511] on span "NEXT" at bounding box center [825, 515] width 31 height 22
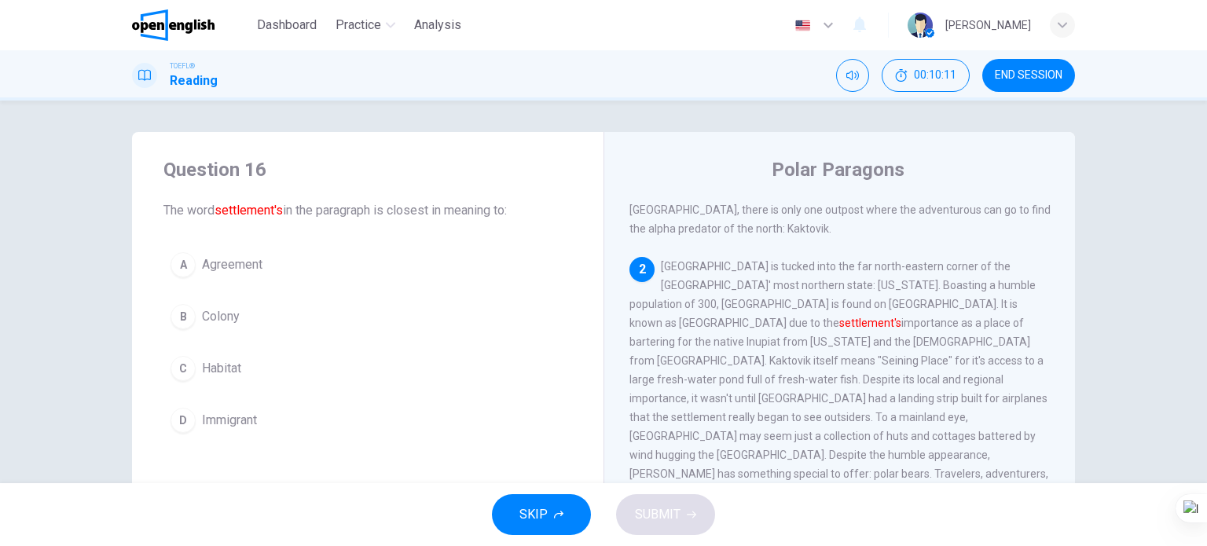
scroll to position [152, 0]
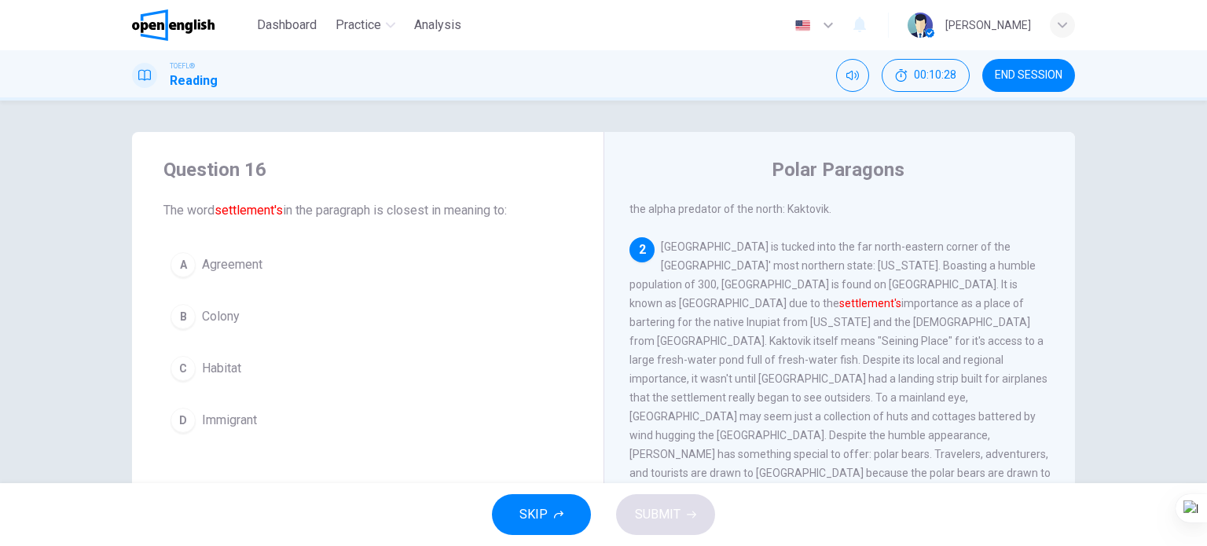
click at [229, 376] on span "Habitat" at bounding box center [221, 368] width 39 height 19
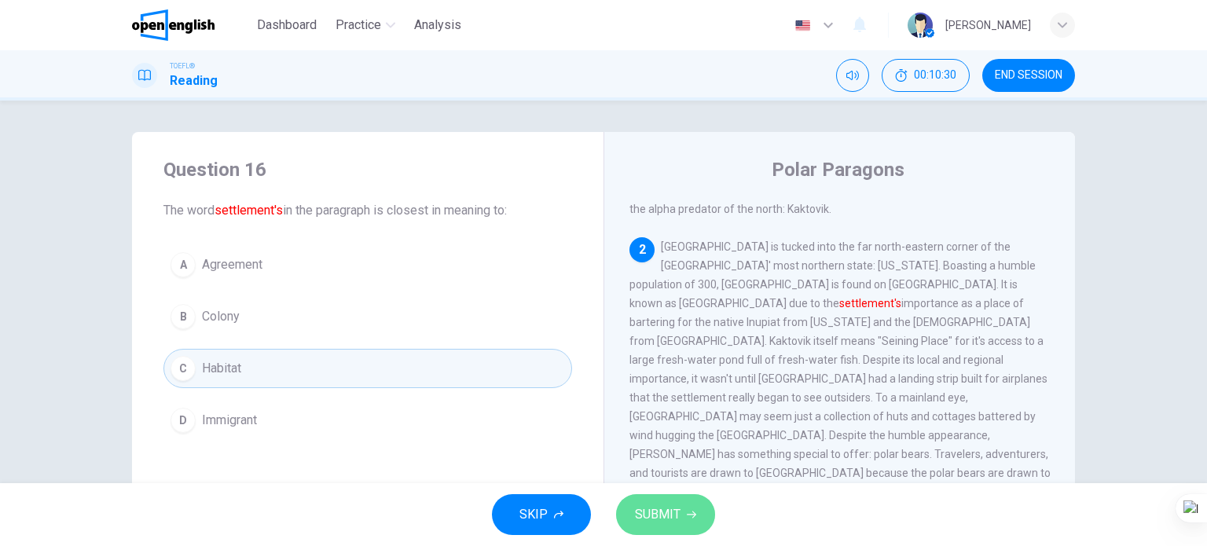
click at [635, 516] on span "SUBMIT" at bounding box center [658, 515] width 46 height 22
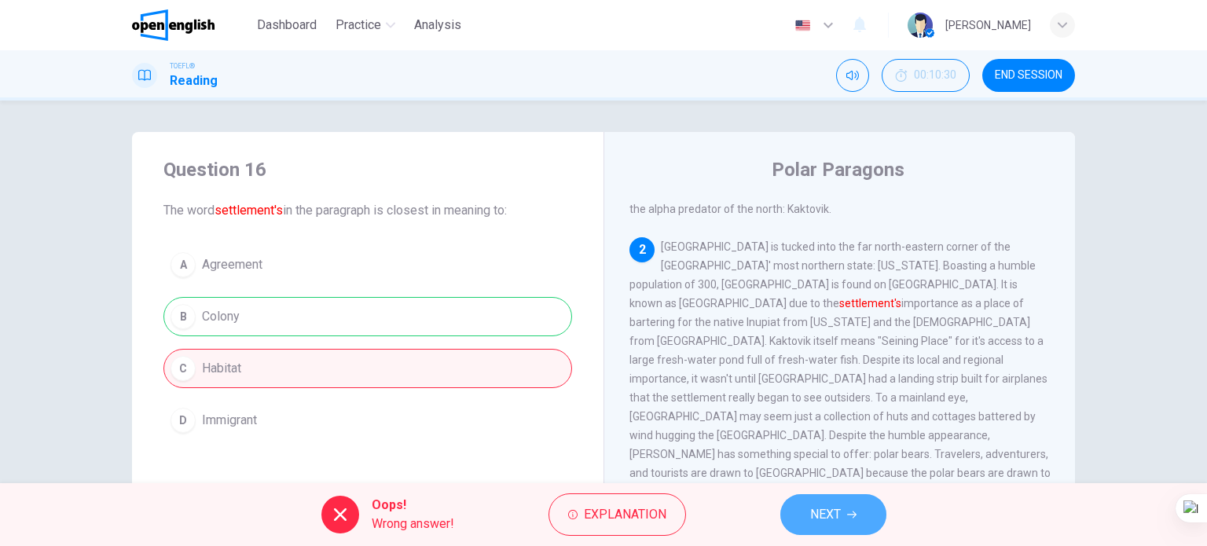
click at [813, 497] on button "NEXT" at bounding box center [833, 514] width 106 height 41
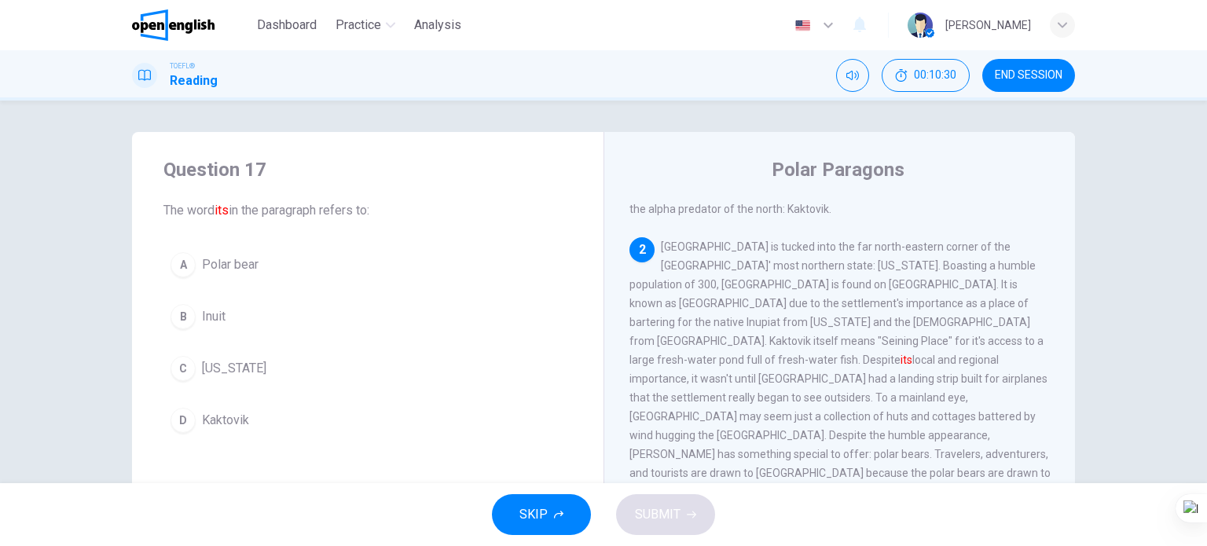
scroll to position [194, 0]
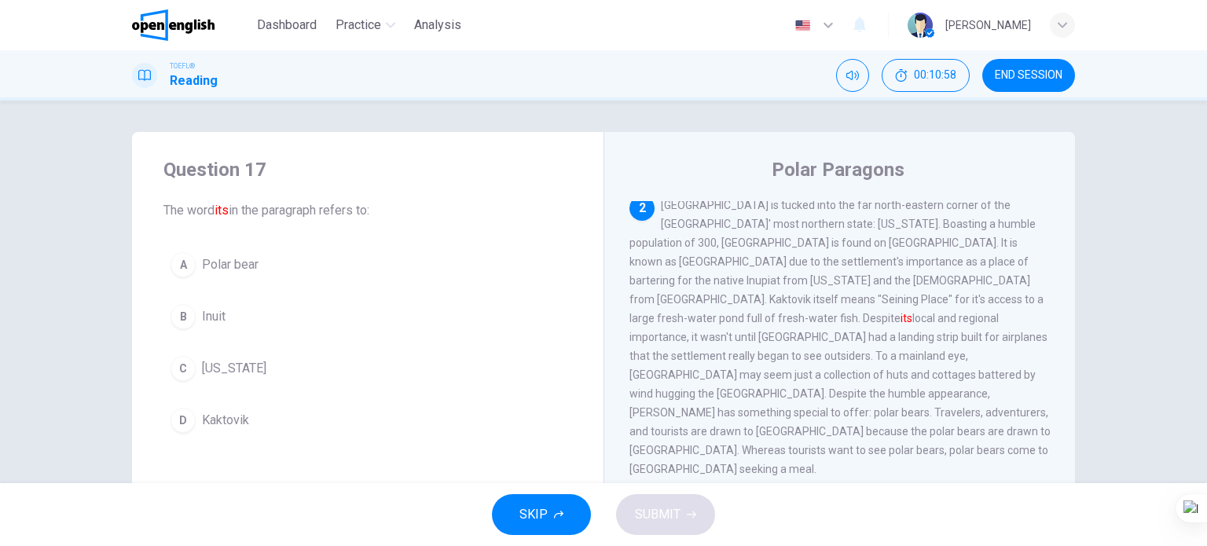
click at [217, 414] on span "Kaktovik" at bounding box center [225, 420] width 47 height 19
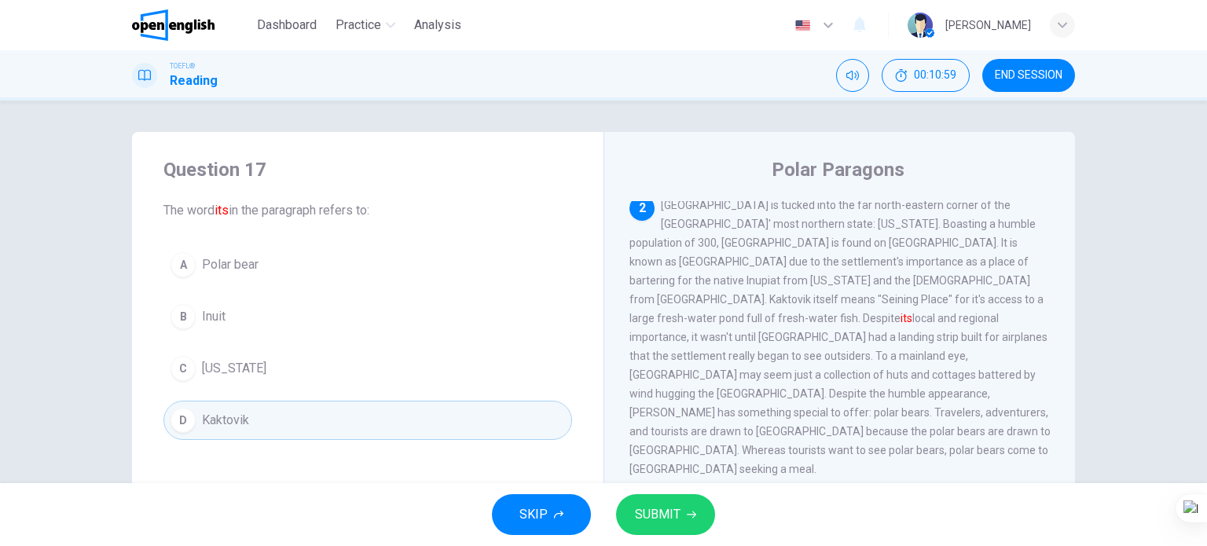
click at [654, 512] on span "SUBMIT" at bounding box center [658, 515] width 46 height 22
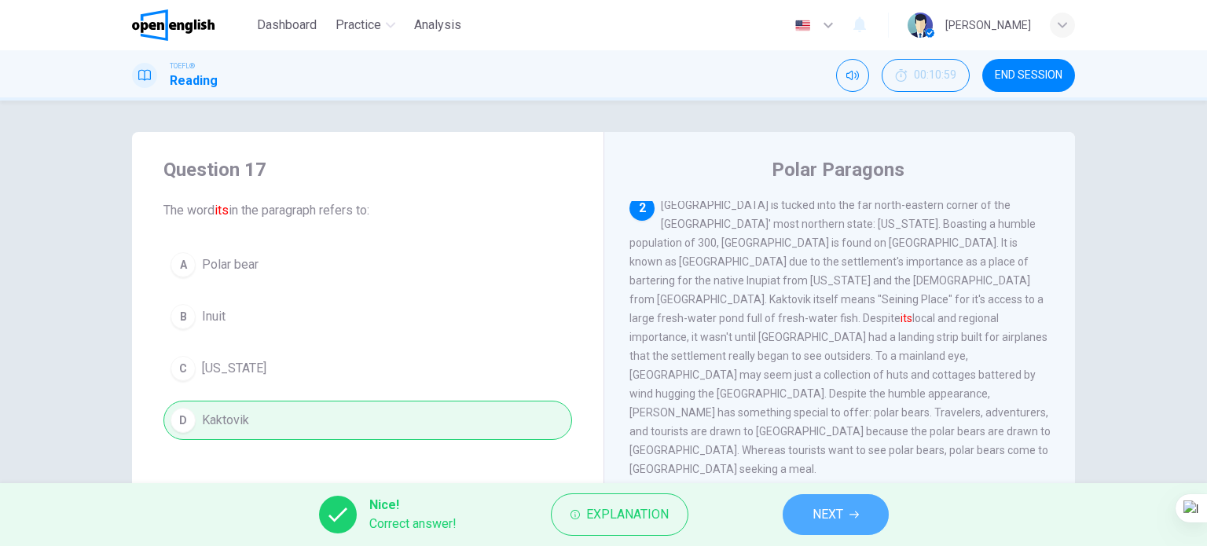
click at [798, 515] on button "NEXT" at bounding box center [836, 514] width 106 height 41
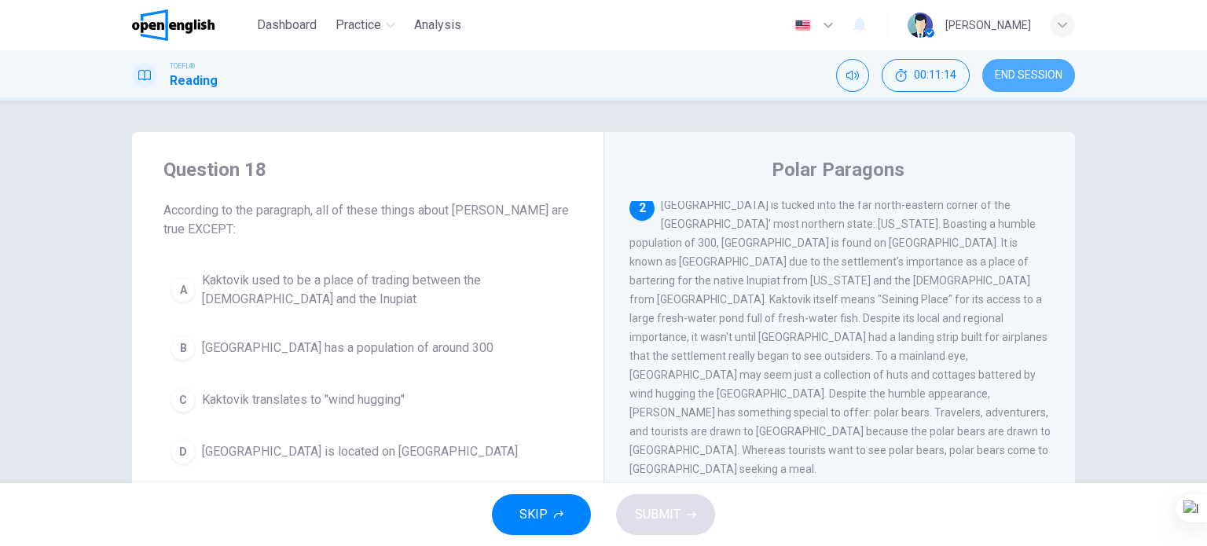
click at [1046, 75] on span "END SESSION" at bounding box center [1029, 75] width 68 height 13
